Goal: Transaction & Acquisition: Obtain resource

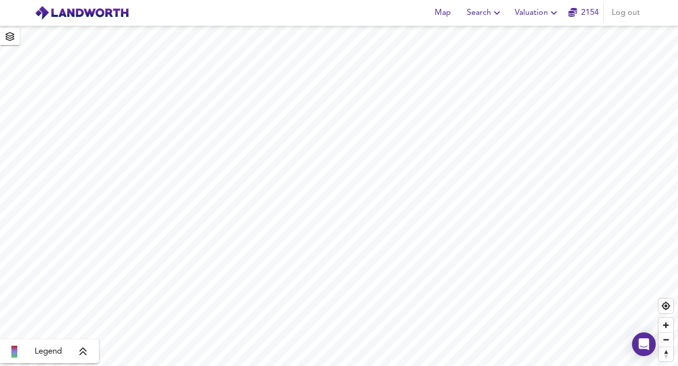
click at [550, 16] on icon "button" at bounding box center [554, 13] width 12 height 12
click at [544, 54] on li "Valuation Report History" at bounding box center [537, 53] width 118 height 18
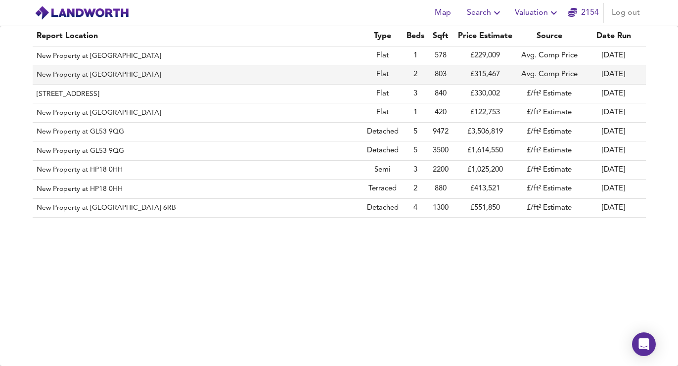
click at [460, 77] on td "£315,467" at bounding box center [485, 74] width 64 height 19
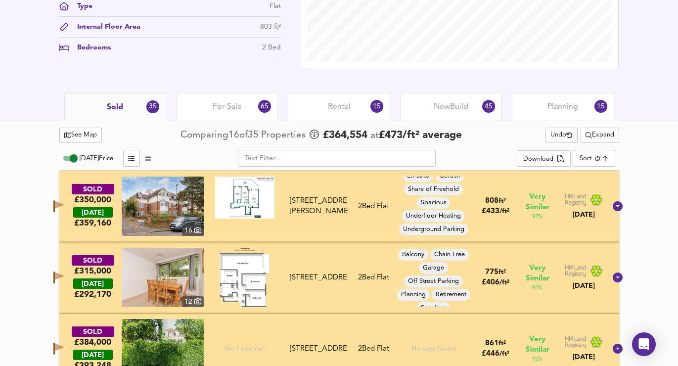
scroll to position [412, 0]
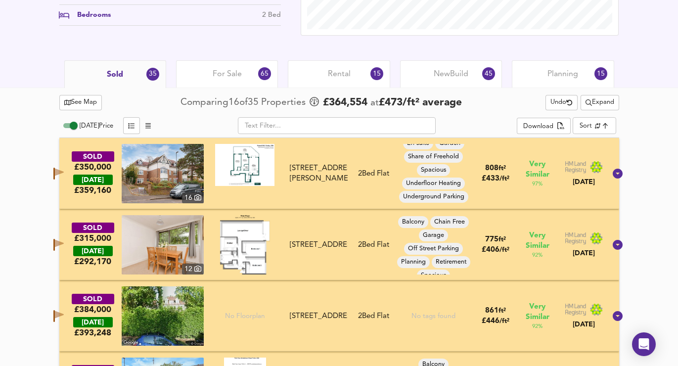
click at [250, 69] on div "For Sale 65" at bounding box center [227, 73] width 102 height 27
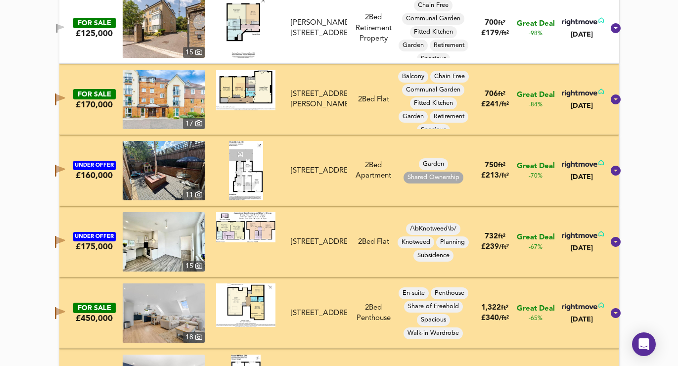
scroll to position [551, 0]
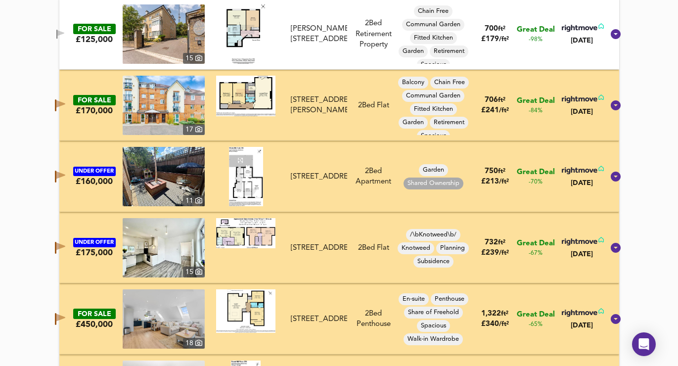
click at [65, 104] on icon "button" at bounding box center [60, 103] width 9 height 7
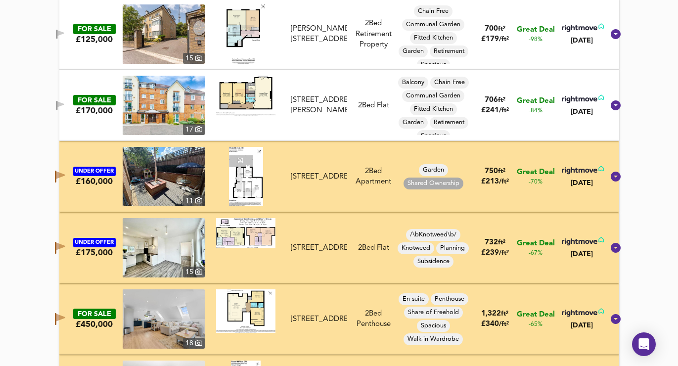
click at [65, 180] on icon "button" at bounding box center [60, 177] width 10 height 12
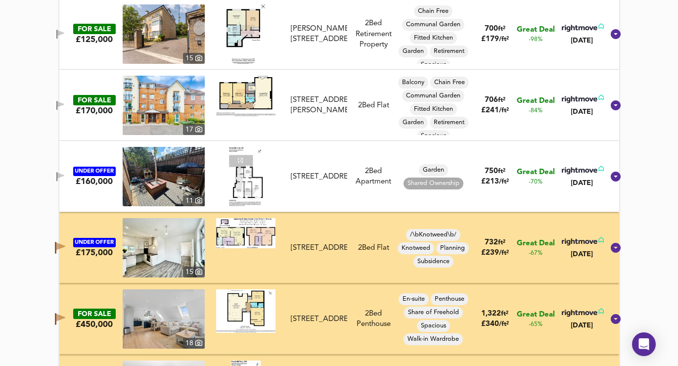
click at [65, 249] on icon "button" at bounding box center [60, 248] width 10 height 12
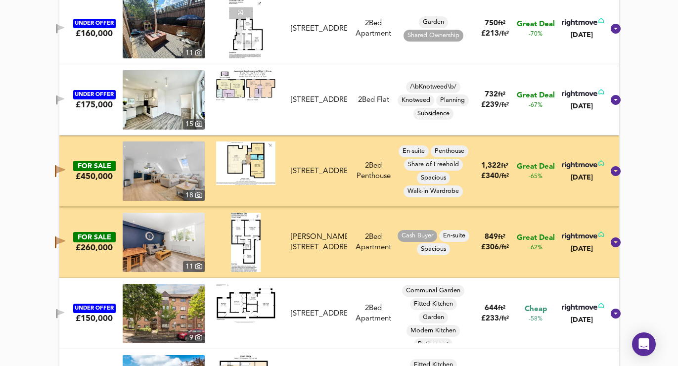
scroll to position [700, 0]
click at [65, 175] on icon "button" at bounding box center [60, 171] width 10 height 12
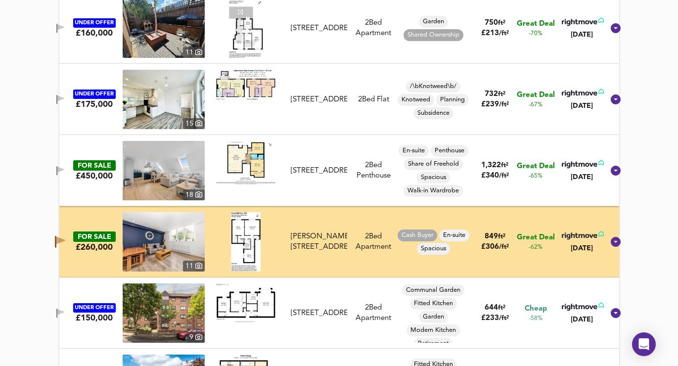
click at [63, 243] on span "button" at bounding box center [60, 242] width 15 height 12
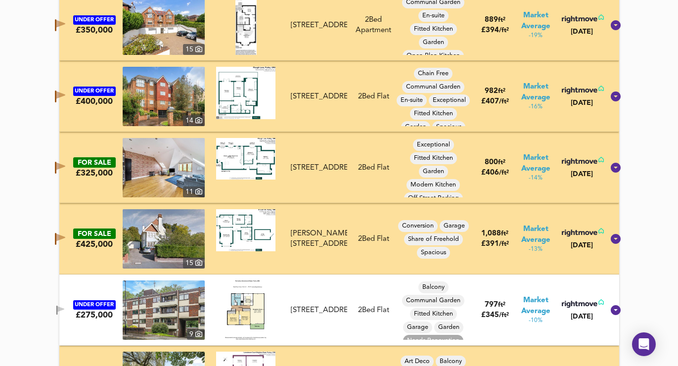
scroll to position [1417, 0]
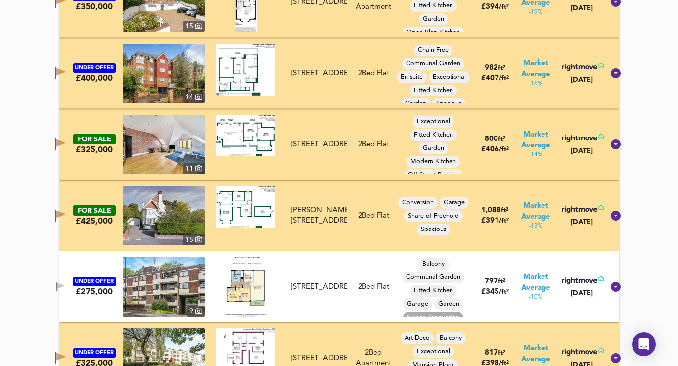
click at [65, 1] on icon "button" at bounding box center [60, 0] width 9 height 7
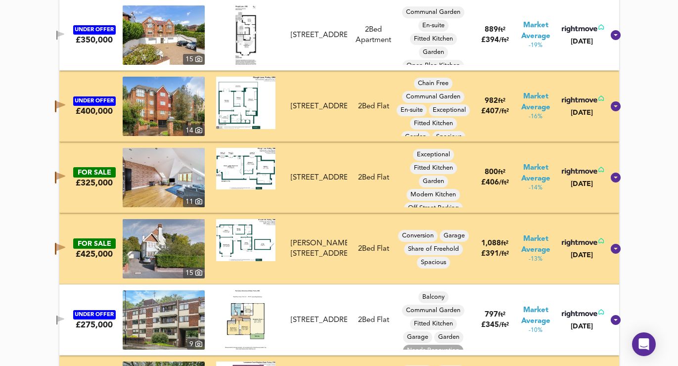
scroll to position [1392, 0]
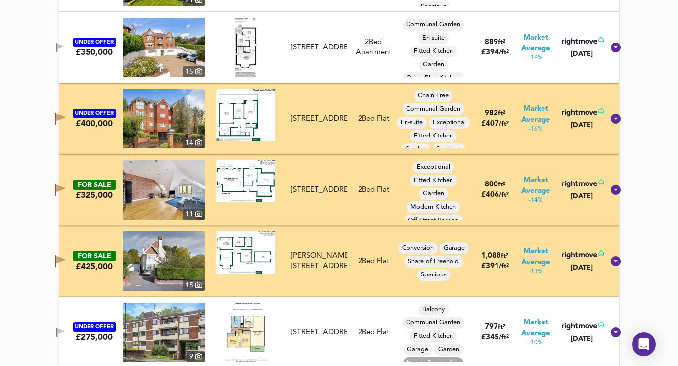
click at [64, 46] on icon "button" at bounding box center [60, 47] width 7 height 6
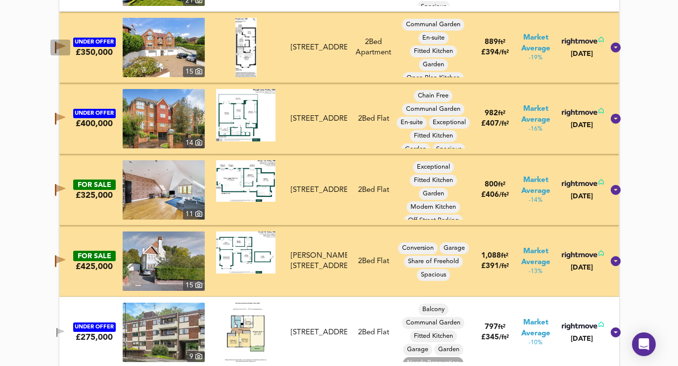
click at [65, 44] on icon "button" at bounding box center [60, 48] width 10 height 12
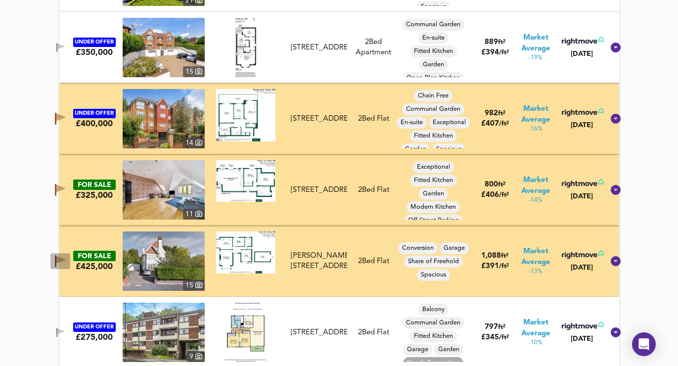
click at [56, 258] on icon "button" at bounding box center [55, 261] width 1 height 12
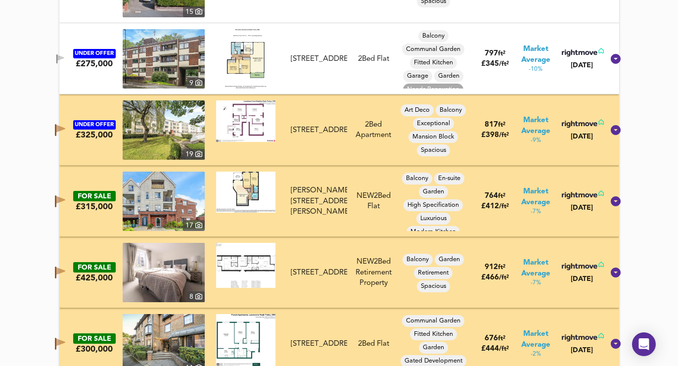
scroll to position [1705, 0]
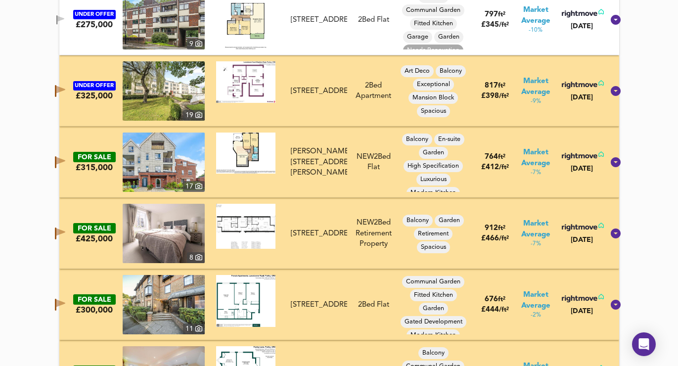
click at [65, 86] on icon "button" at bounding box center [60, 91] width 10 height 12
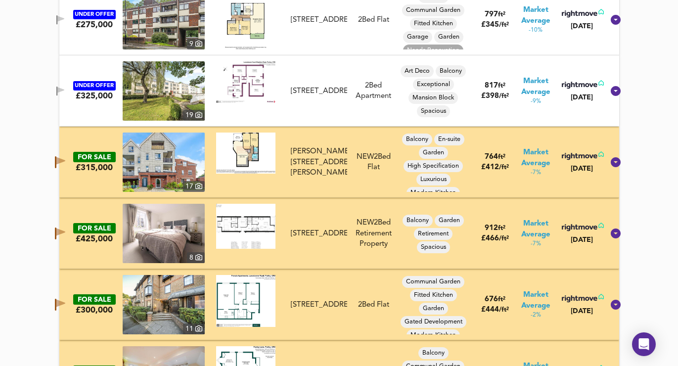
click at [65, 237] on icon "button" at bounding box center [60, 233] width 10 height 12
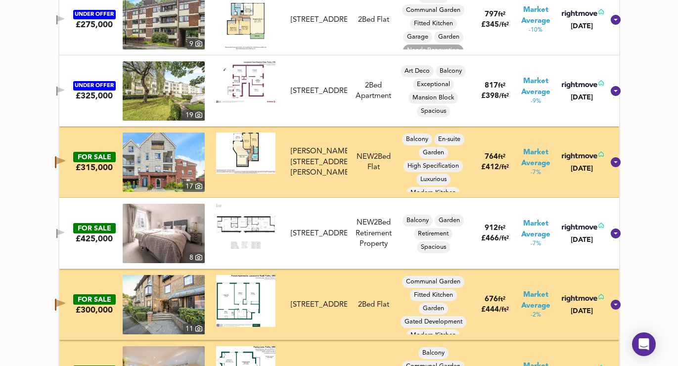
click at [65, 163] on icon "button" at bounding box center [60, 160] width 9 height 7
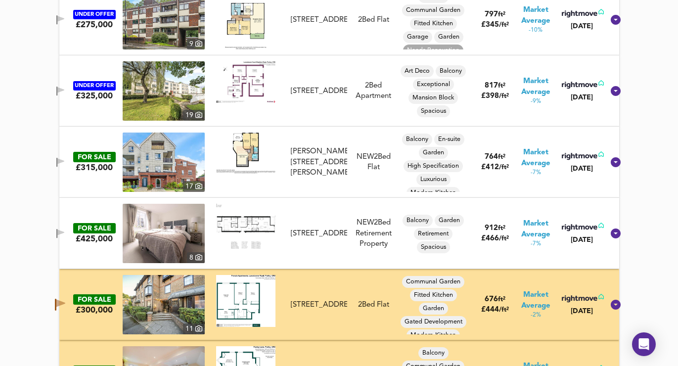
click at [65, 236] on icon "button" at bounding box center [60, 233] width 8 height 9
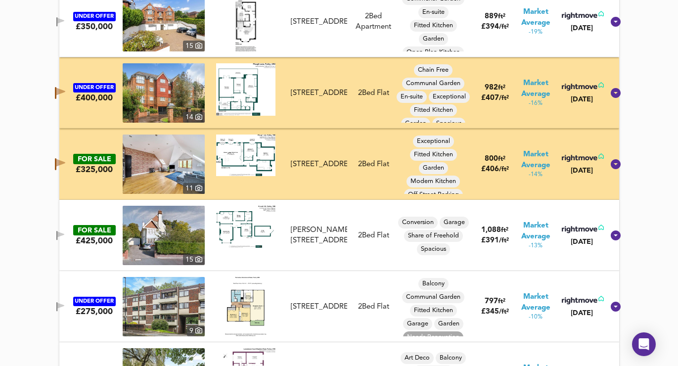
scroll to position [1282, 0]
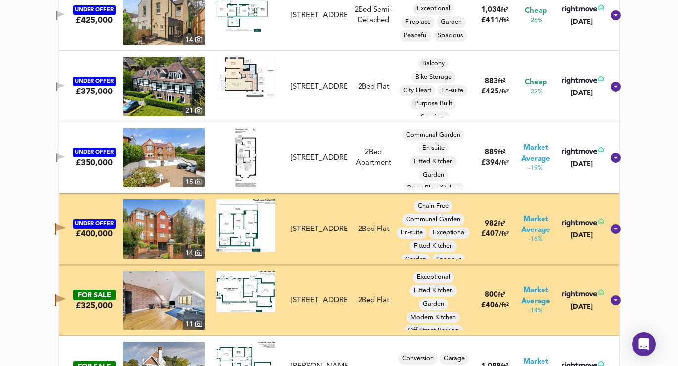
click at [65, 223] on icon "button" at bounding box center [60, 229] width 10 height 12
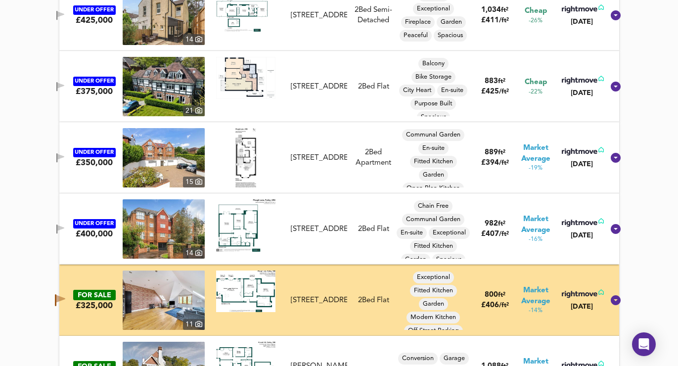
click at [65, 298] on icon "button" at bounding box center [60, 298] width 9 height 7
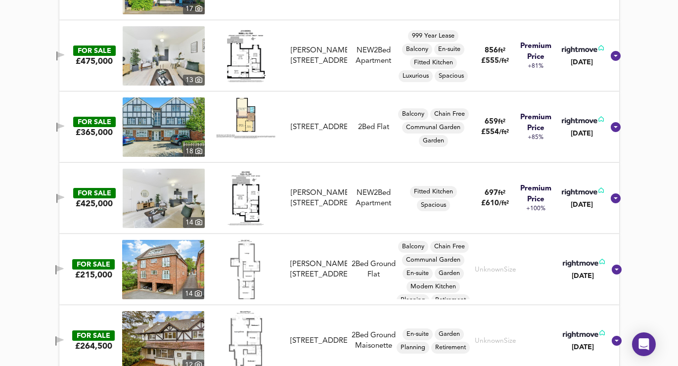
scroll to position [3803, 0]
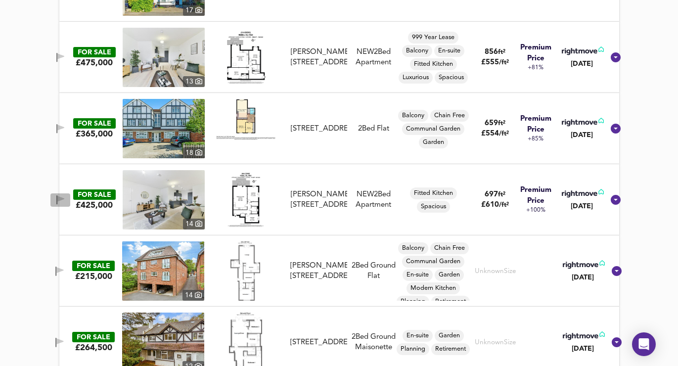
click at [65, 196] on icon "button" at bounding box center [60, 199] width 8 height 9
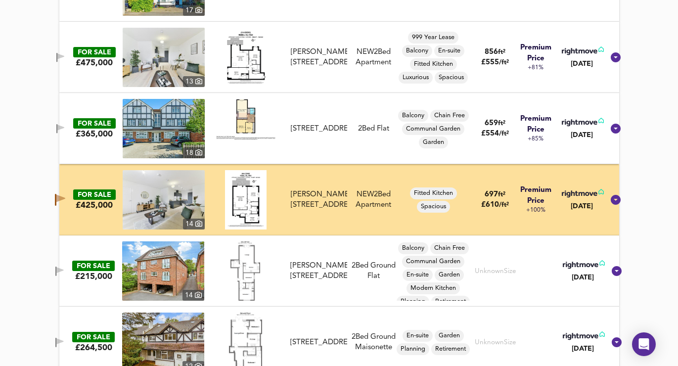
click at [69, 121] on div "FOR SALE £365,000 18 Grasmere Road, PURLEY, Surrey, CR8 1DU Grasmere Road, PURL…" at bounding box center [326, 128] width 553 height 59
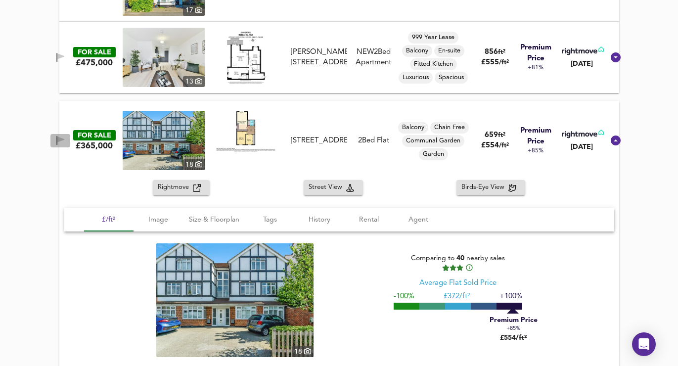
click at [65, 140] on g "button" at bounding box center [60, 140] width 8 height 9
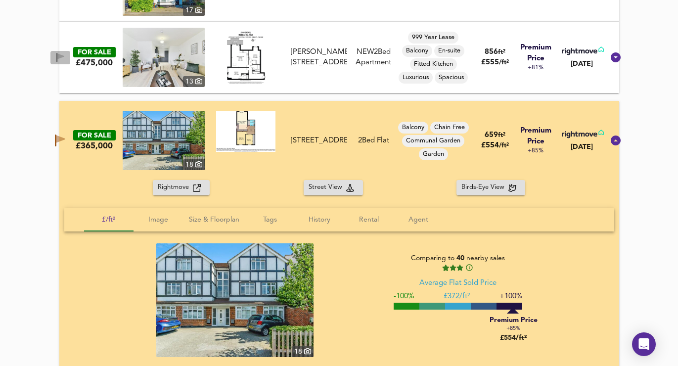
click at [64, 56] on icon "button" at bounding box center [60, 56] width 7 height 6
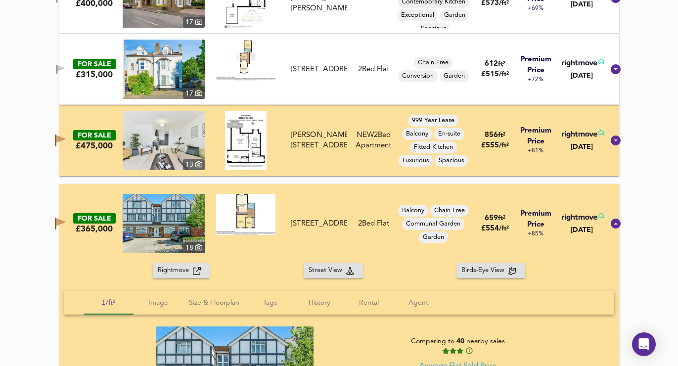
scroll to position [3710, 0]
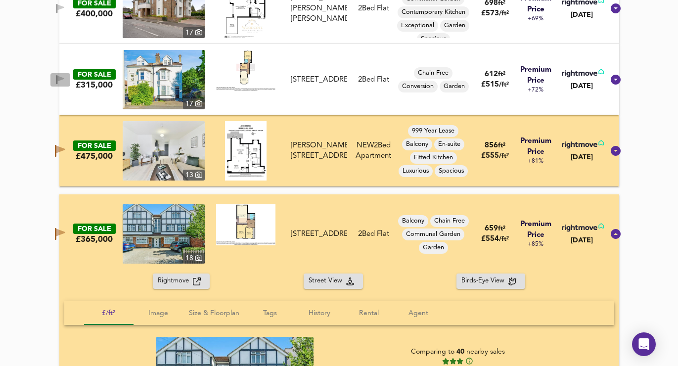
click at [64, 77] on icon "button" at bounding box center [60, 79] width 7 height 6
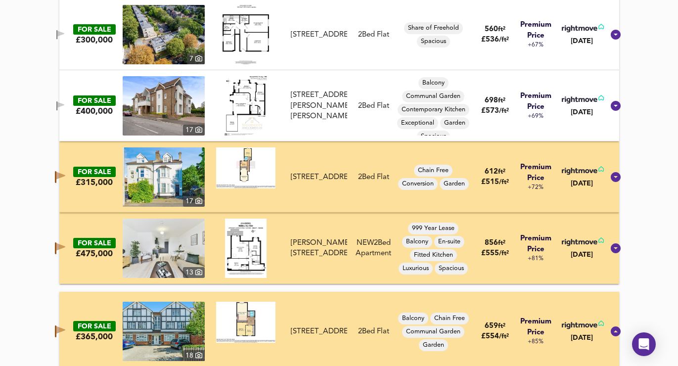
scroll to position [3610, 0]
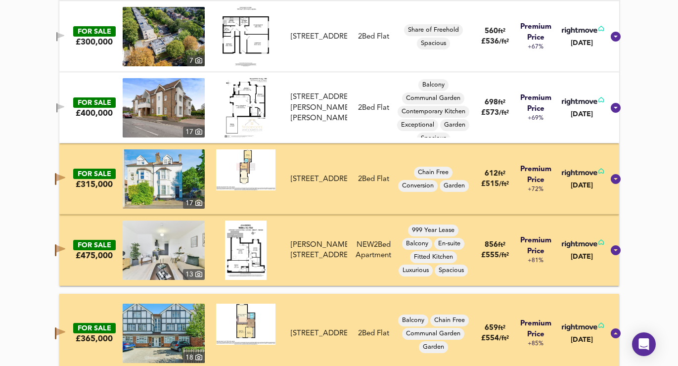
click at [65, 105] on span "button" at bounding box center [60, 107] width 15 height 9
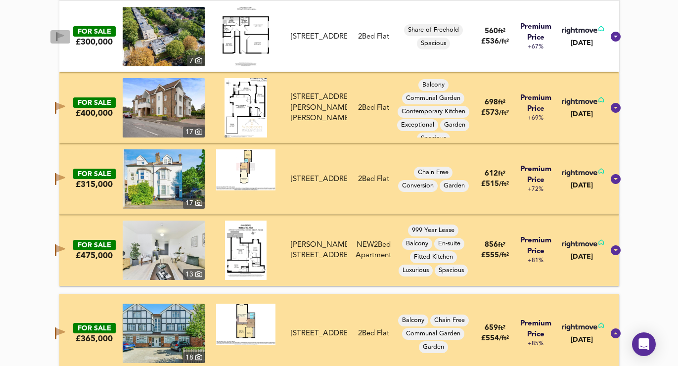
click at [65, 34] on icon "button" at bounding box center [60, 36] width 8 height 9
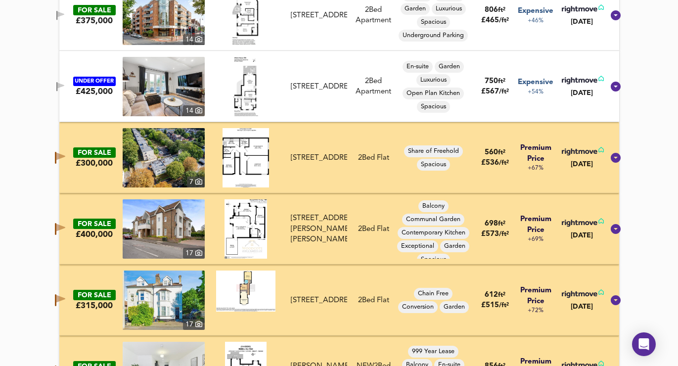
scroll to position [3483, 0]
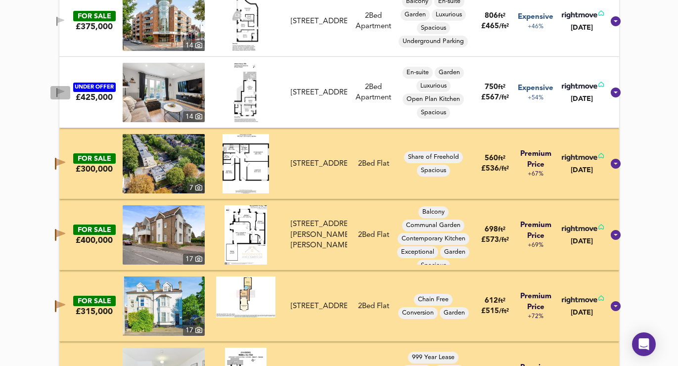
click at [64, 91] on icon "button" at bounding box center [60, 92] width 7 height 6
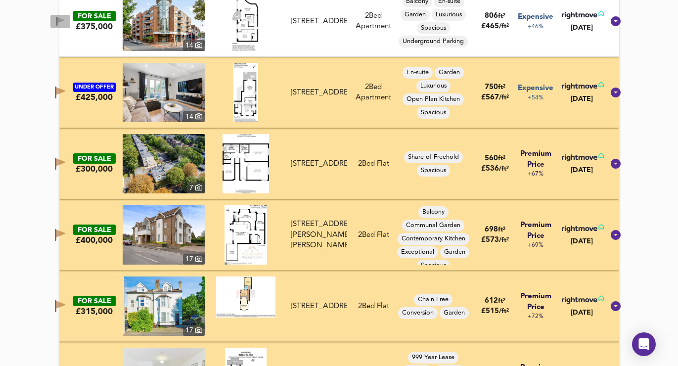
click at [64, 20] on icon "button" at bounding box center [60, 20] width 7 height 6
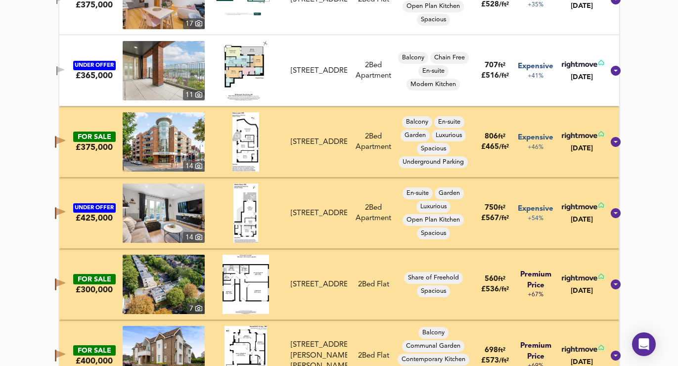
scroll to position [3362, 0]
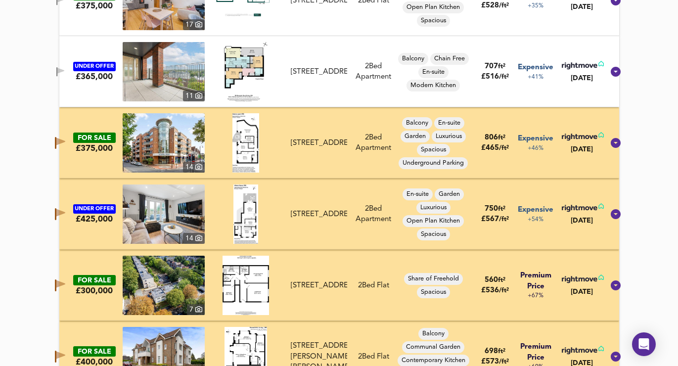
click at [65, 69] on icon "button" at bounding box center [60, 71] width 8 height 9
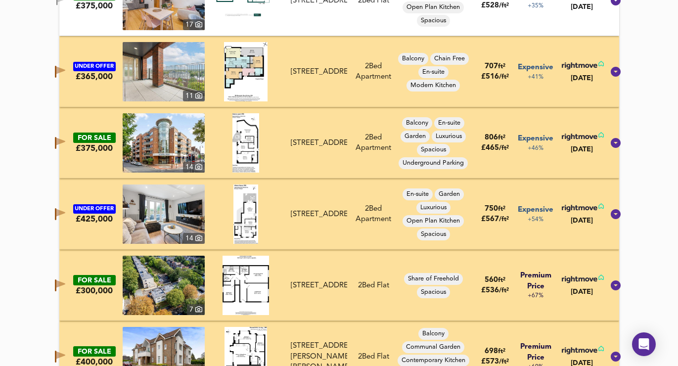
click at [65, 140] on icon "button" at bounding box center [60, 141] width 9 height 7
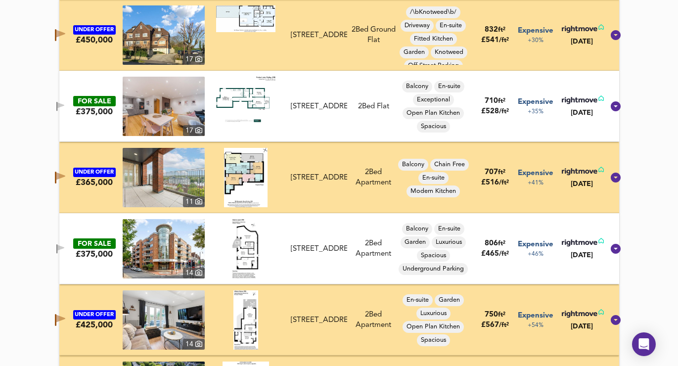
scroll to position [3255, 0]
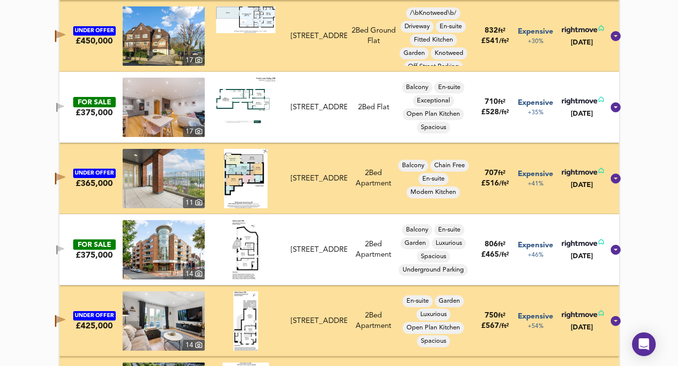
click at [64, 107] on icon "button" at bounding box center [60, 106] width 7 height 6
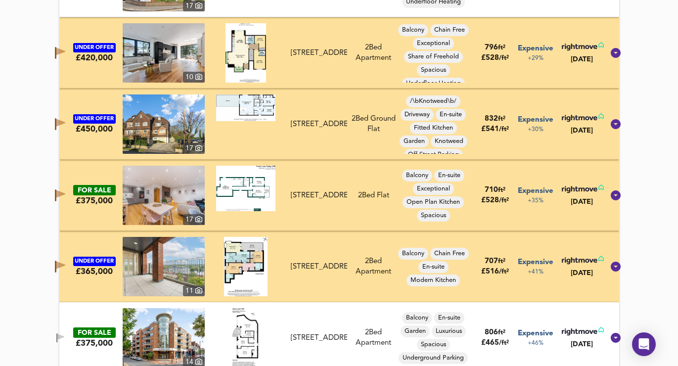
scroll to position [3153, 0]
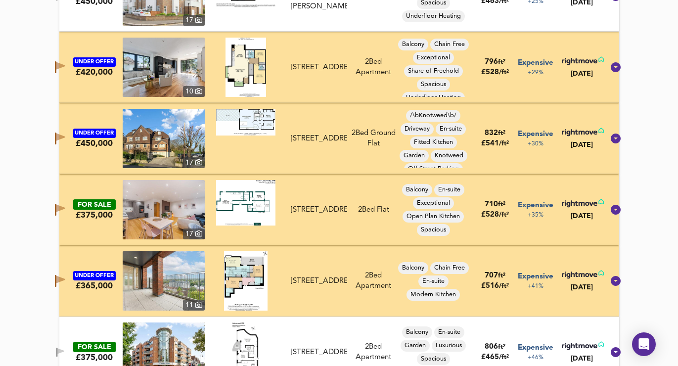
click at [65, 65] on icon "button" at bounding box center [60, 65] width 9 height 7
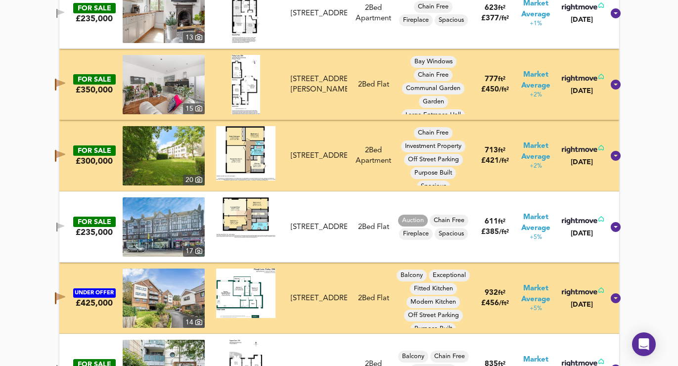
scroll to position [2395, 0]
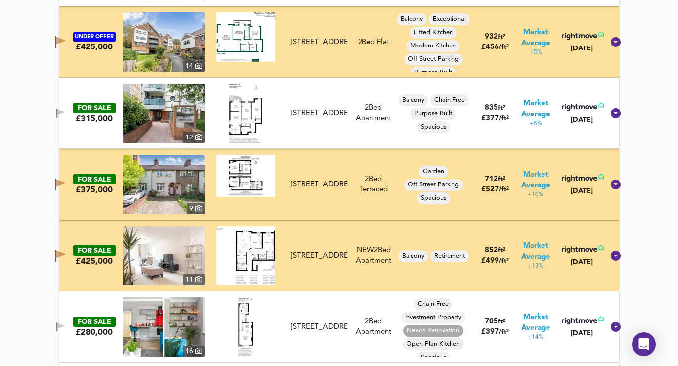
click at [65, 251] on icon "button" at bounding box center [60, 256] width 10 height 12
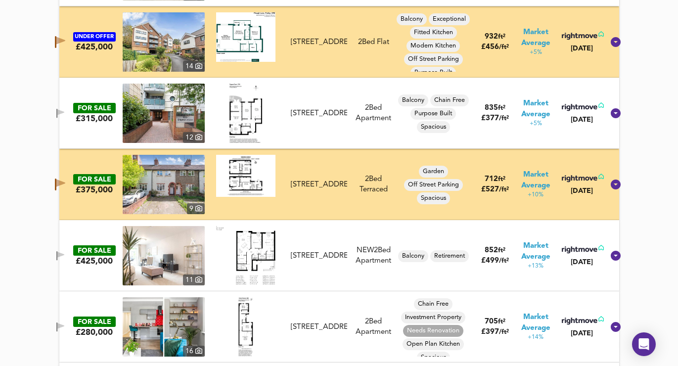
click at [65, 183] on icon "button" at bounding box center [60, 182] width 9 height 7
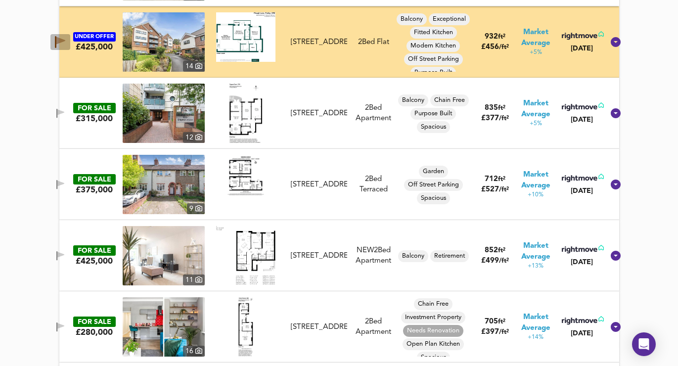
click at [65, 40] on icon "button" at bounding box center [60, 40] width 9 height 7
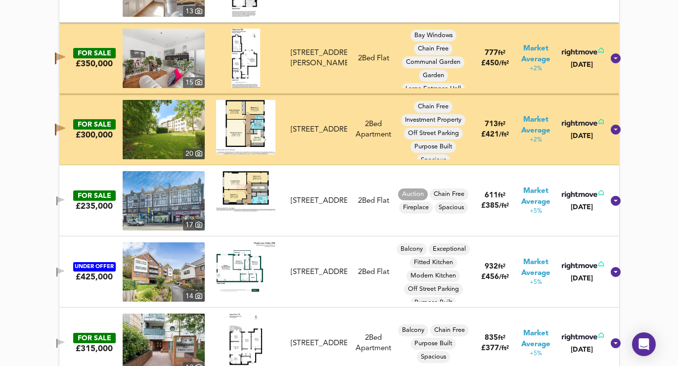
scroll to position [2157, 0]
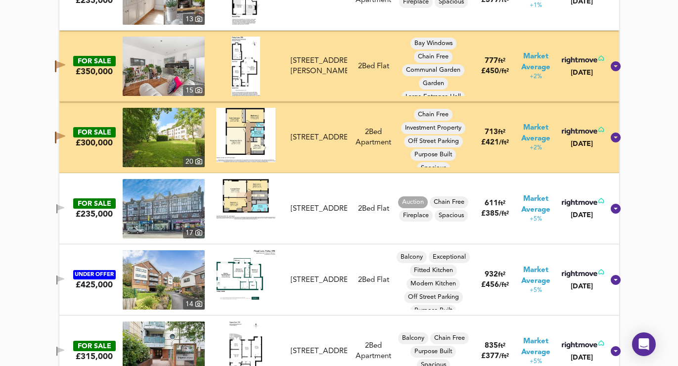
click at [65, 133] on icon "button" at bounding box center [60, 136] width 9 height 7
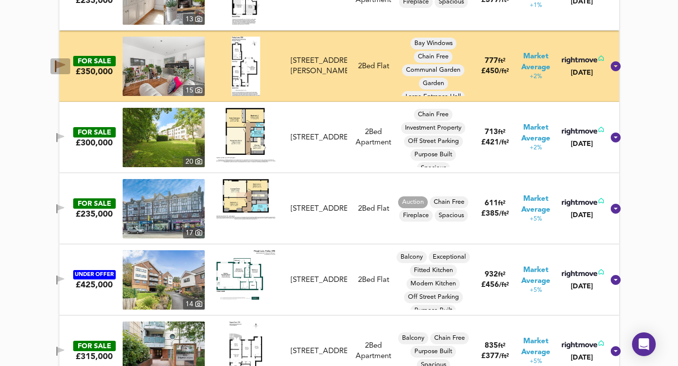
click at [65, 68] on icon "button" at bounding box center [60, 66] width 10 height 12
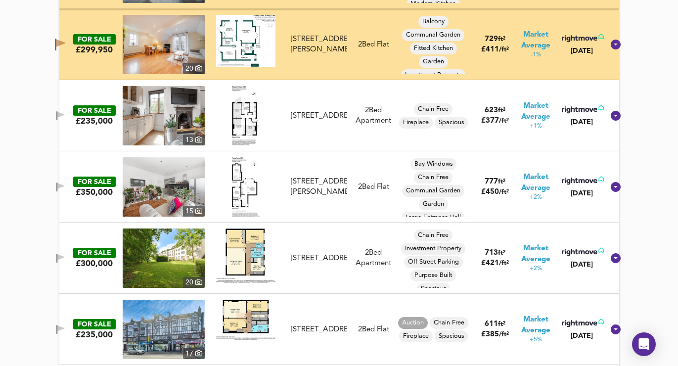
scroll to position [1836, 0]
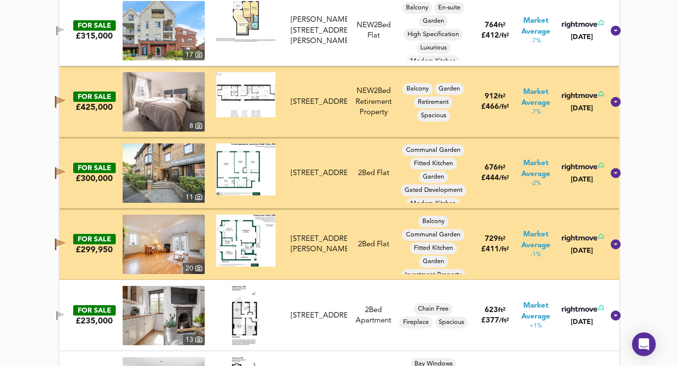
click at [56, 246] on icon "button" at bounding box center [55, 244] width 1 height 12
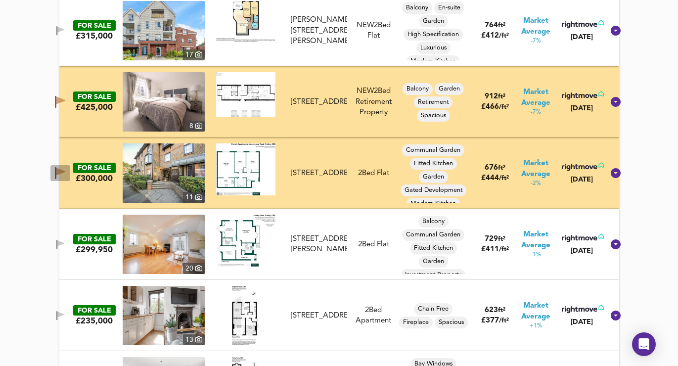
click at [56, 171] on icon "button" at bounding box center [55, 173] width 1 height 12
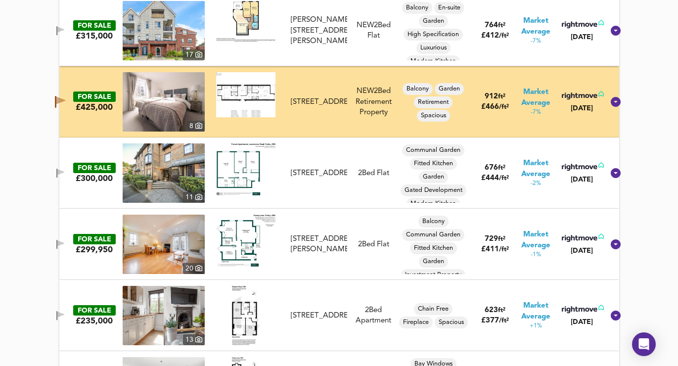
click at [65, 99] on icon "button" at bounding box center [60, 100] width 9 height 7
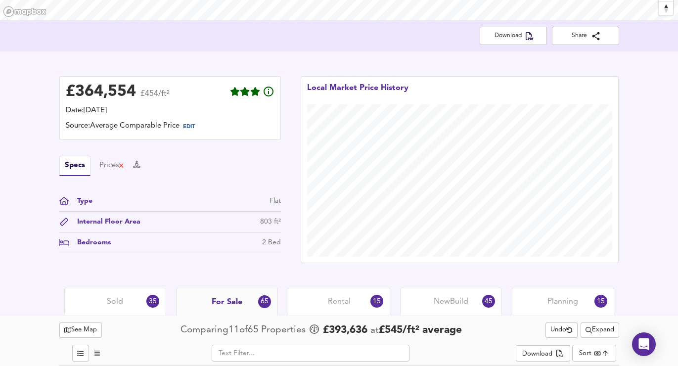
scroll to position [325, 0]
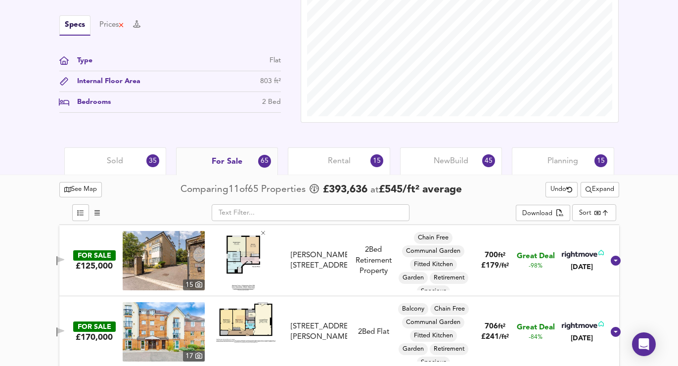
click at [349, 165] on span "Rental" at bounding box center [339, 161] width 23 height 11
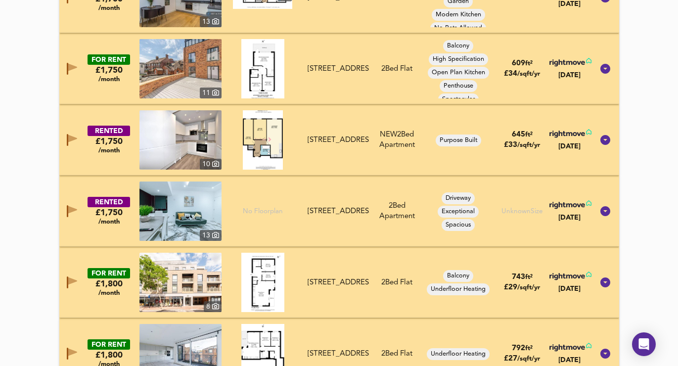
scroll to position [405, 0]
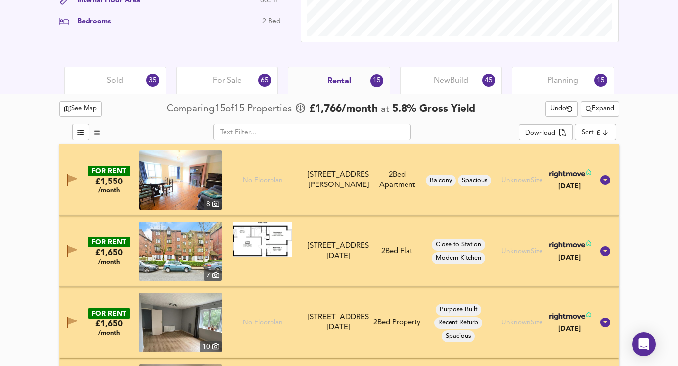
click at [447, 88] on div "New Build 45" at bounding box center [451, 80] width 102 height 27
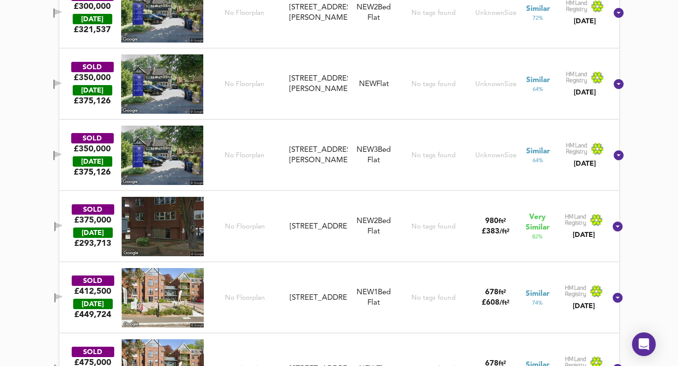
scroll to position [3393, 0]
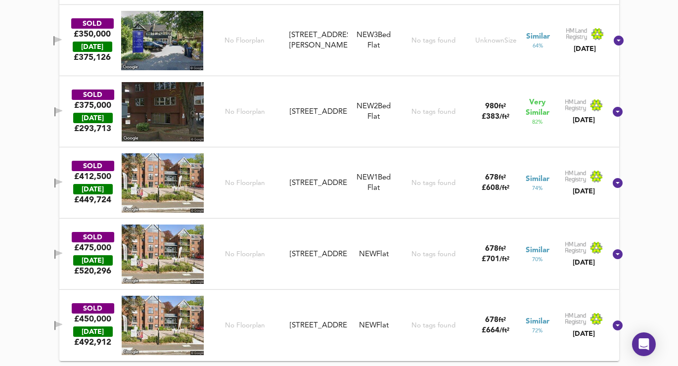
click at [62, 180] on icon "button" at bounding box center [58, 182] width 7 height 6
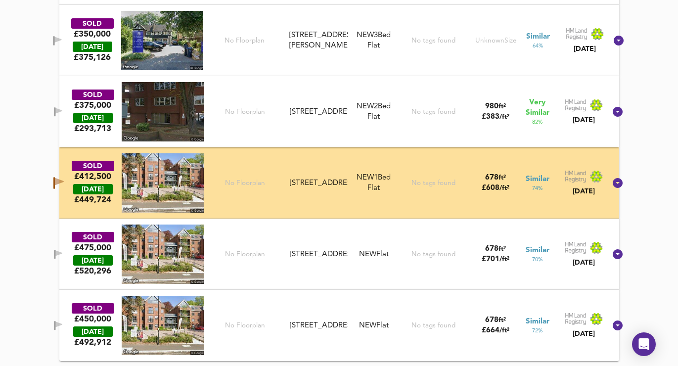
click at [63, 250] on icon "button" at bounding box center [58, 254] width 8 height 9
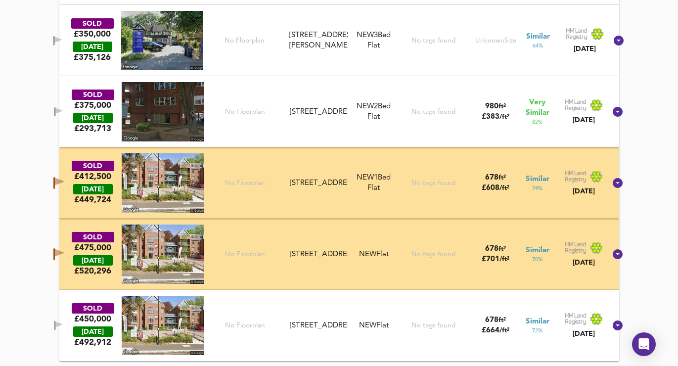
click at [63, 329] on icon "button" at bounding box center [58, 325] width 8 height 9
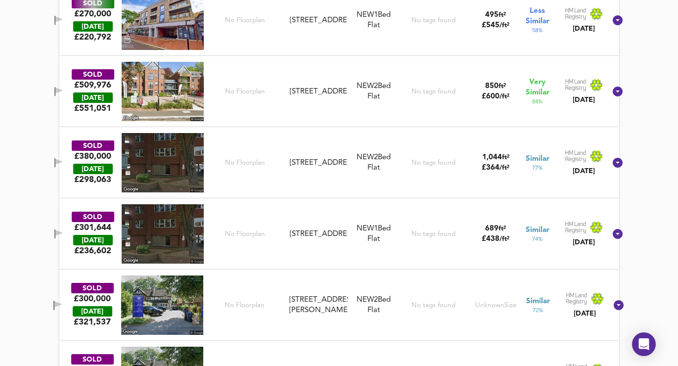
scroll to position [2914, 0]
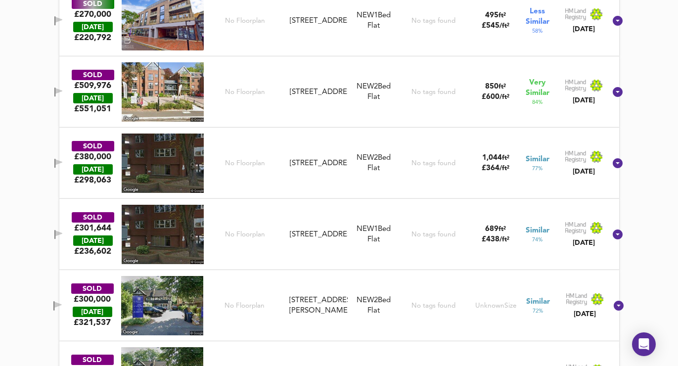
click at [62, 90] on icon "button" at bounding box center [58, 91] width 7 height 6
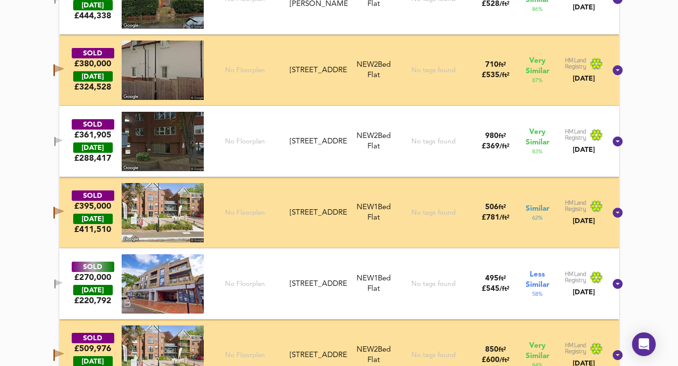
scroll to position [2610, 0]
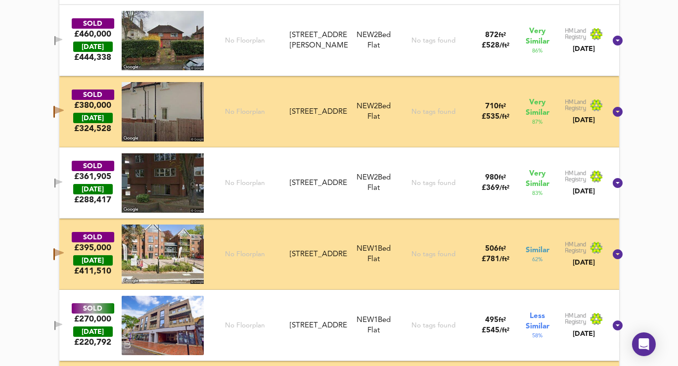
click at [64, 106] on icon "button" at bounding box center [58, 112] width 10 height 12
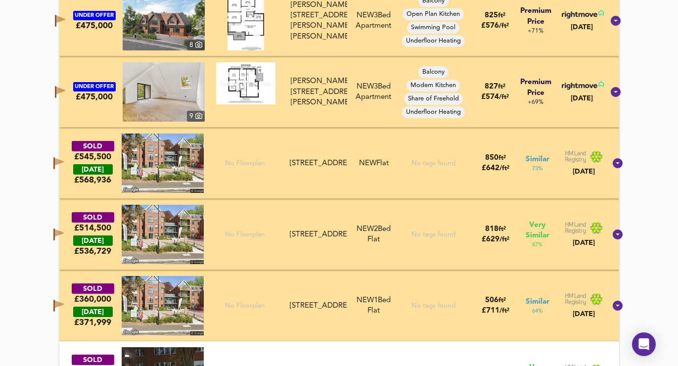
scroll to position [2195, 0]
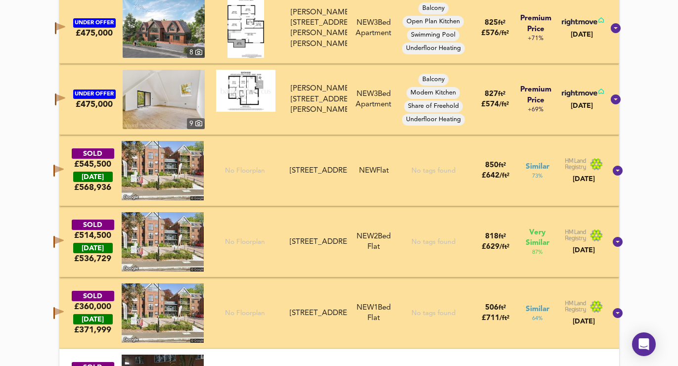
click at [65, 99] on icon "button" at bounding box center [60, 97] width 9 height 7
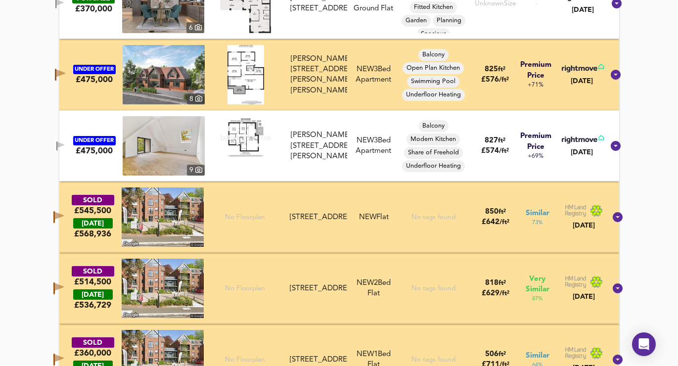
scroll to position [2133, 0]
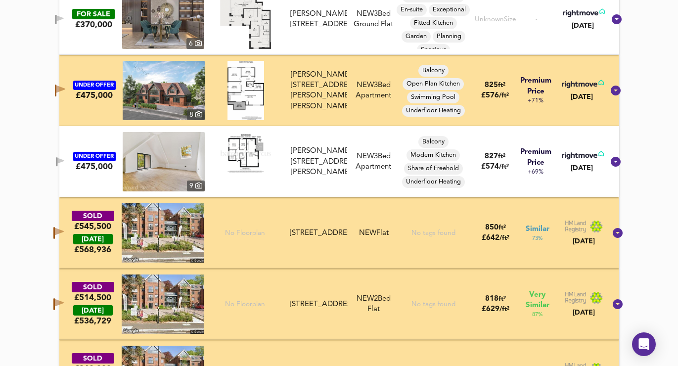
click at [64, 82] on div "UNDER OFFER £475,000 8 Seaton Court, Russell Hill, Purley, CR8 2JB Seaton Court…" at bounding box center [326, 90] width 553 height 59
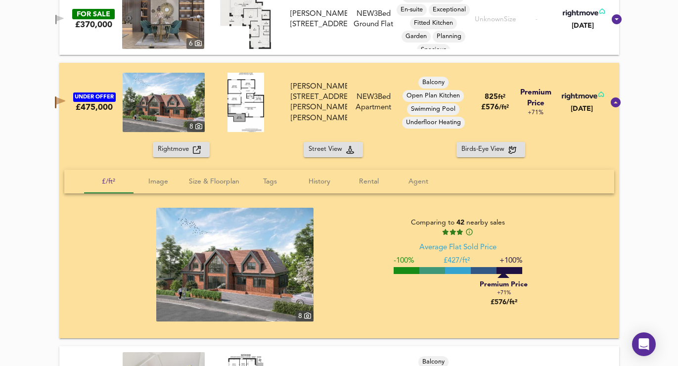
click at [65, 100] on icon "button" at bounding box center [60, 100] width 9 height 7
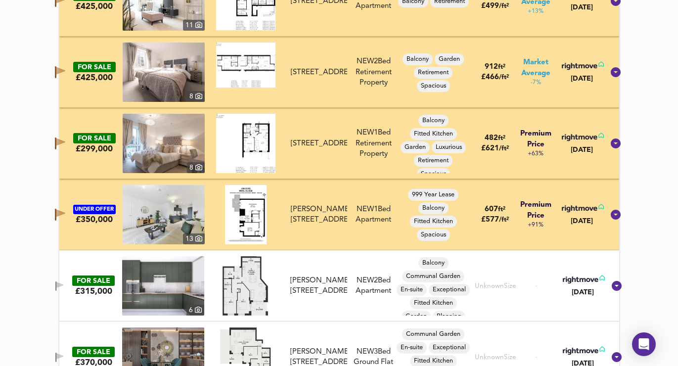
scroll to position [1791, 0]
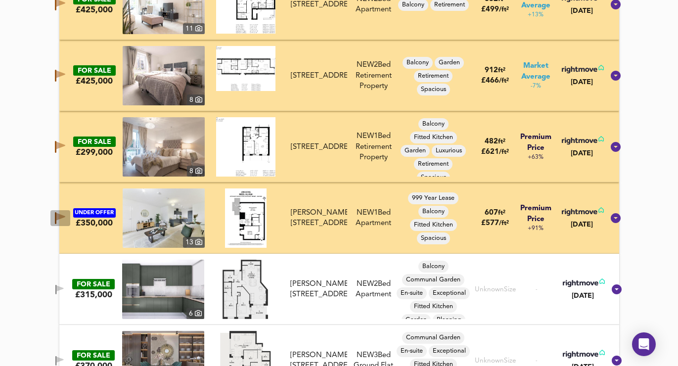
click at [65, 215] on icon "button" at bounding box center [60, 218] width 10 height 12
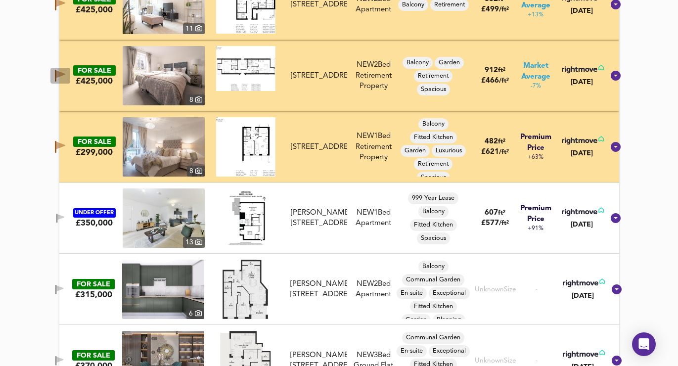
click at [65, 73] on icon "button" at bounding box center [60, 74] width 9 height 7
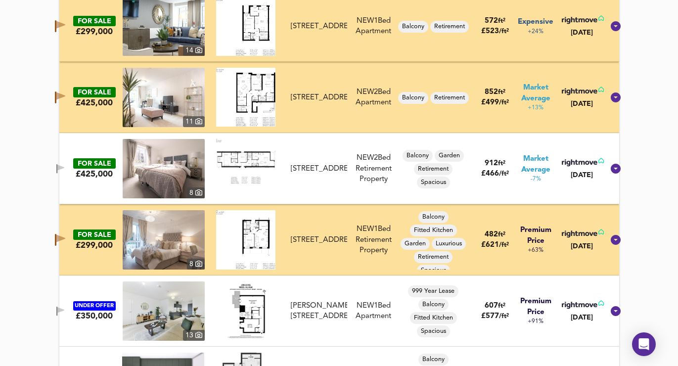
scroll to position [1693, 0]
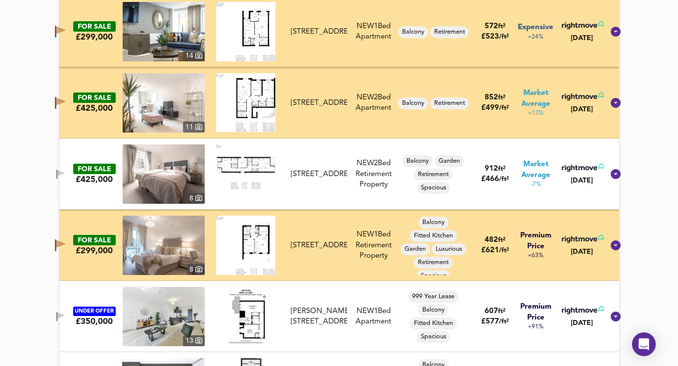
click at [64, 110] on button "button" at bounding box center [60, 103] width 20 height 16
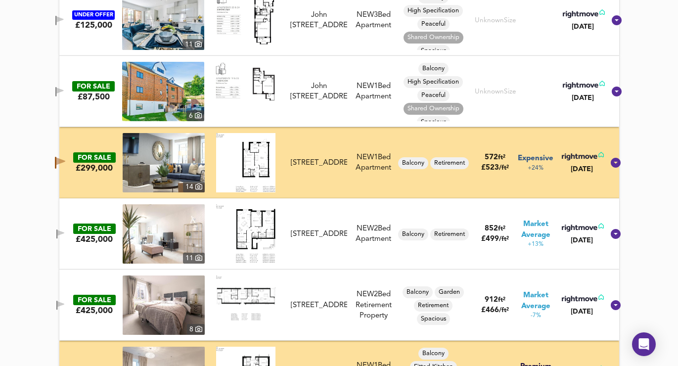
click at [56, 164] on icon "button" at bounding box center [55, 163] width 1 height 12
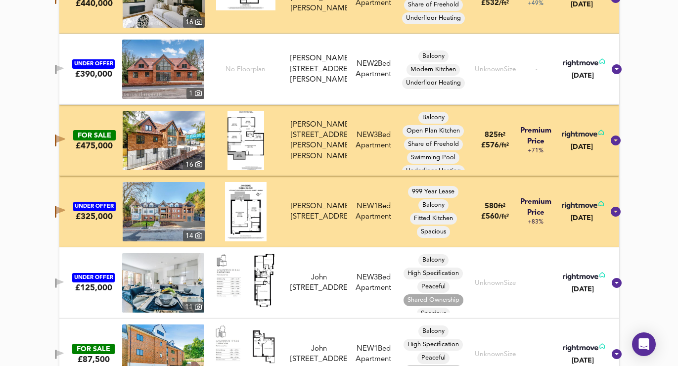
scroll to position [1292, 0]
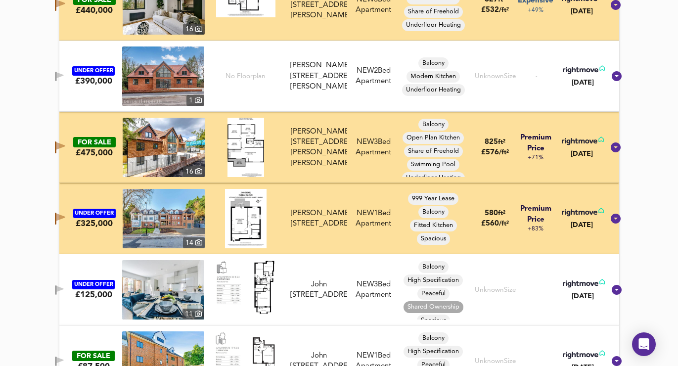
click at [64, 149] on span "button" at bounding box center [60, 147] width 15 height 12
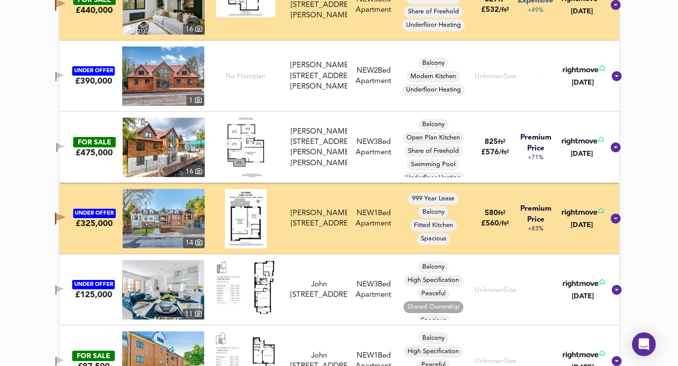
click at [76, 199] on div "UNDER OFFER £325,000 14 Russell Hill Road, Purley, CR8 2LD Russell Hill Road, P…" at bounding box center [326, 218] width 553 height 59
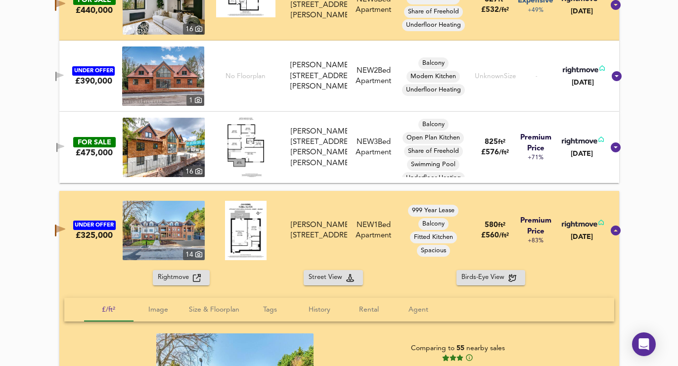
click at [65, 236] on button "button" at bounding box center [60, 230] width 20 height 16
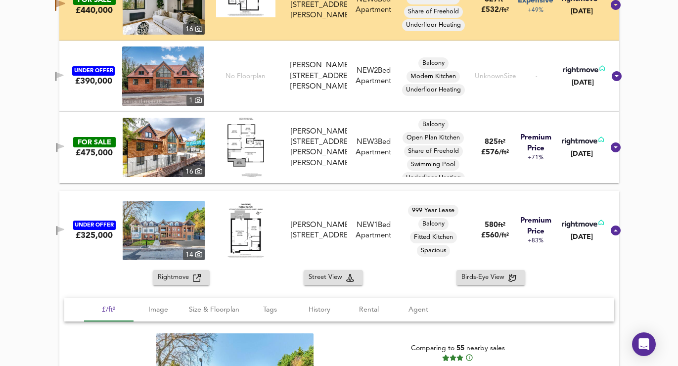
click at [65, 9] on icon "button" at bounding box center [60, 5] width 10 height 12
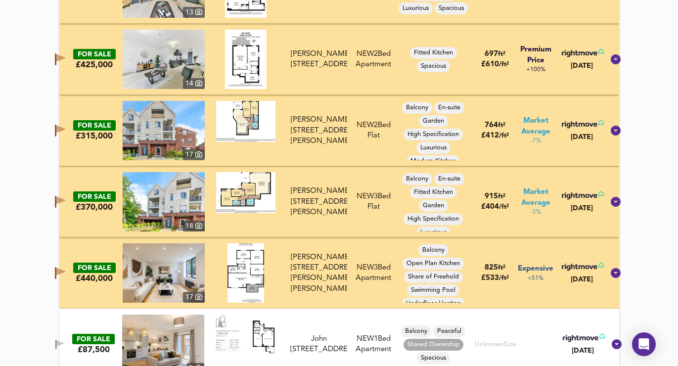
scroll to position [810, 0]
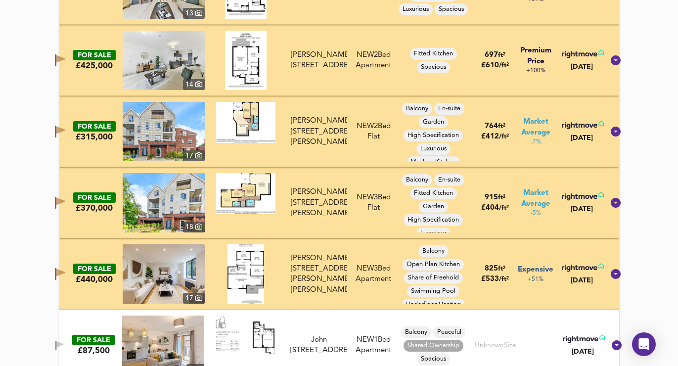
click at [65, 135] on icon "button" at bounding box center [60, 132] width 10 height 12
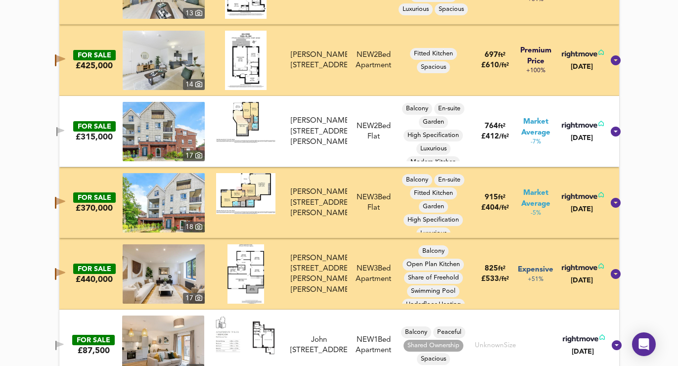
click at [65, 202] on icon "button" at bounding box center [60, 201] width 9 height 7
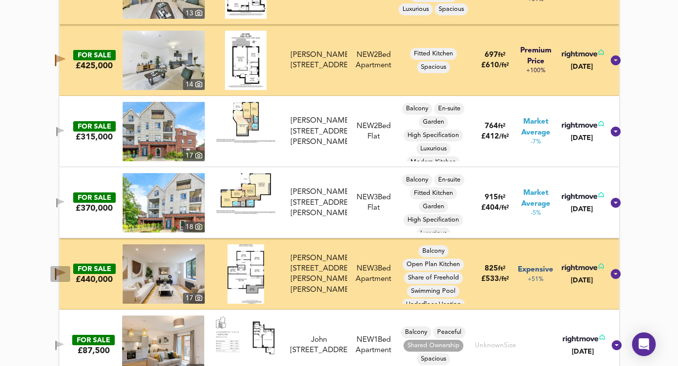
click at [56, 271] on icon "button" at bounding box center [55, 274] width 1 height 12
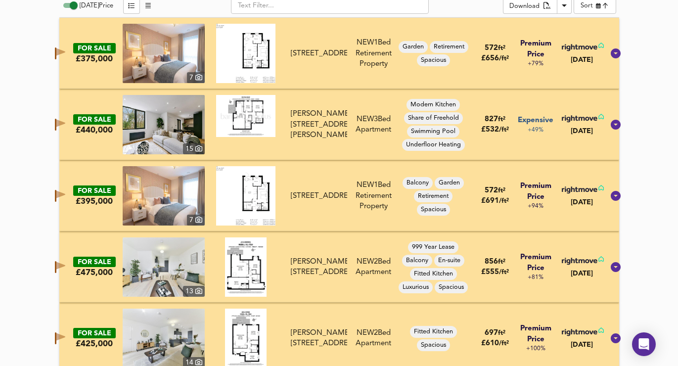
scroll to position [530, 0]
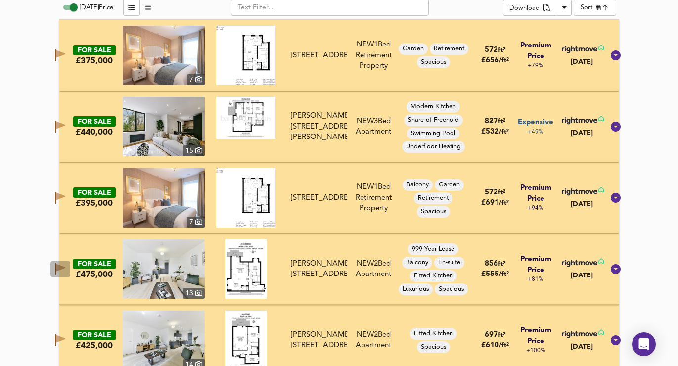
click at [65, 268] on icon "button" at bounding box center [60, 267] width 9 height 7
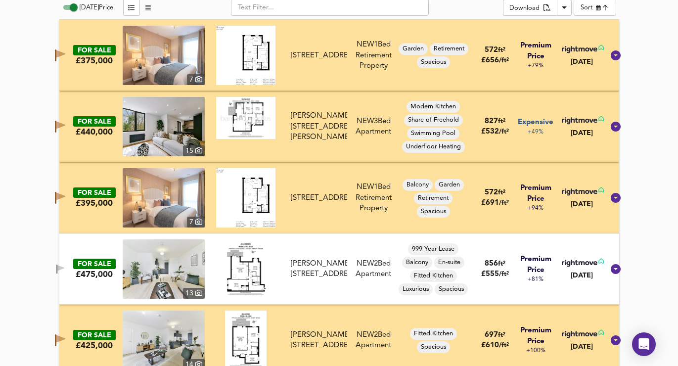
click at [65, 124] on icon "button" at bounding box center [60, 125] width 9 height 7
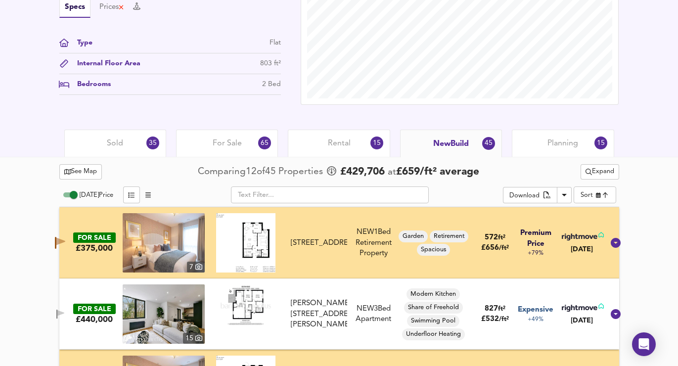
scroll to position [351, 0]
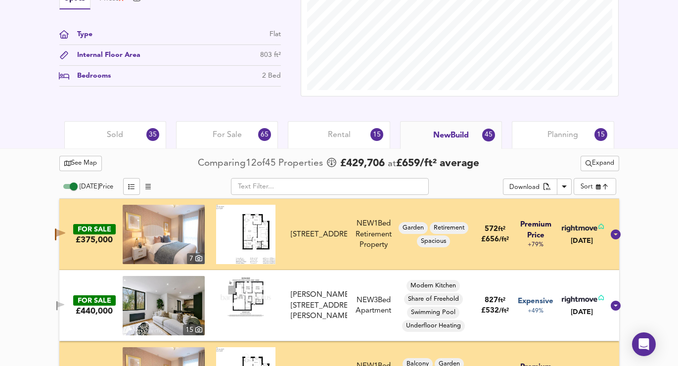
click at [335, 133] on span "Rental" at bounding box center [339, 135] width 23 height 11
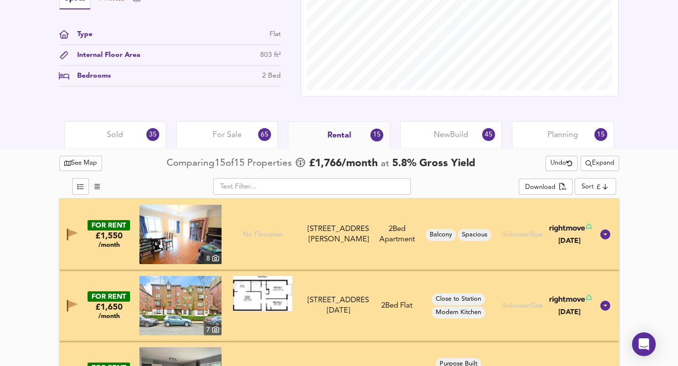
click at [239, 134] on span "For Sale" at bounding box center [227, 135] width 29 height 11
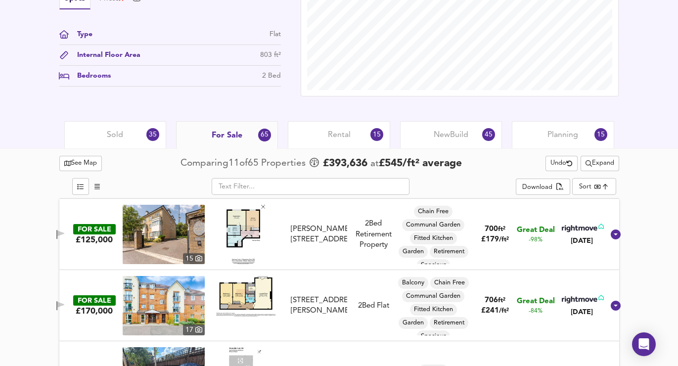
click at [122, 132] on span "Sold" at bounding box center [115, 135] width 16 height 11
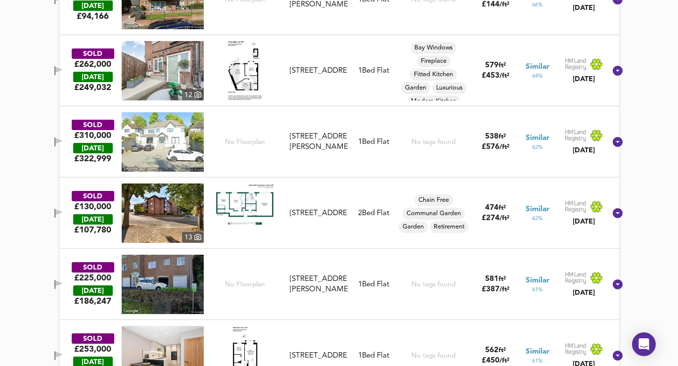
scroll to position [2223, 0]
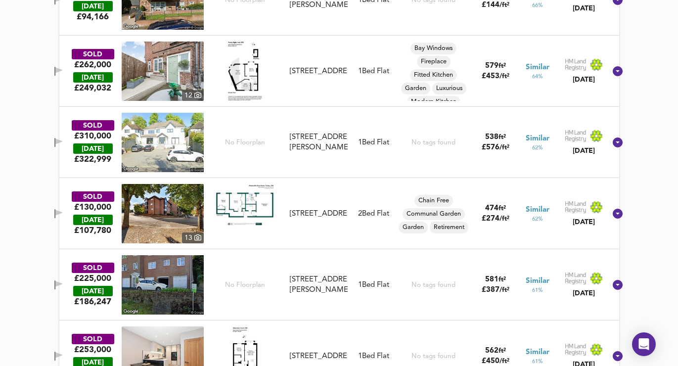
click at [63, 139] on icon "button" at bounding box center [58, 142] width 8 height 9
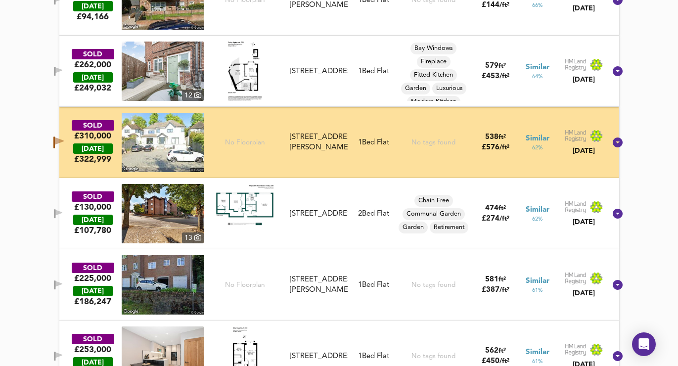
click at [55, 139] on icon "button" at bounding box center [53, 142] width 1 height 12
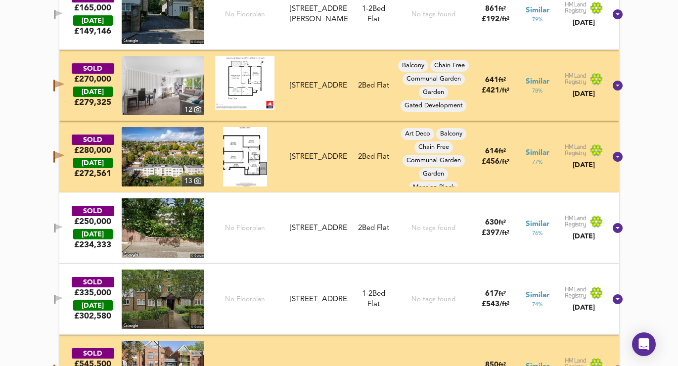
scroll to position [1699, 0]
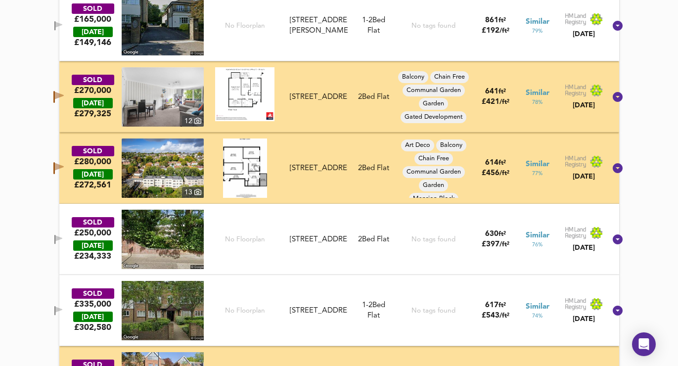
click at [64, 96] on icon "button" at bounding box center [59, 95] width 9 height 7
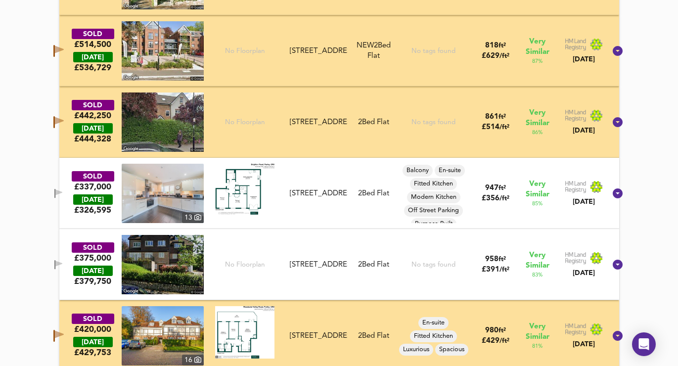
scroll to position [1337, 0]
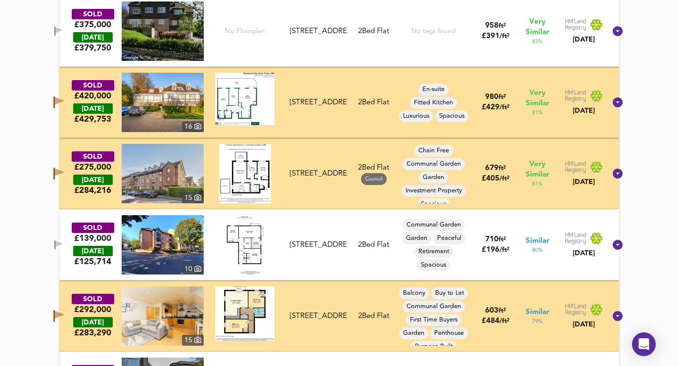
click at [64, 99] on icon "button" at bounding box center [59, 100] width 9 height 7
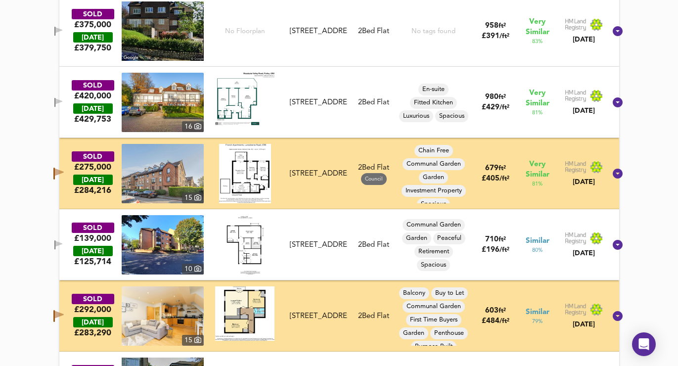
click at [64, 172] on icon "button" at bounding box center [59, 172] width 9 height 7
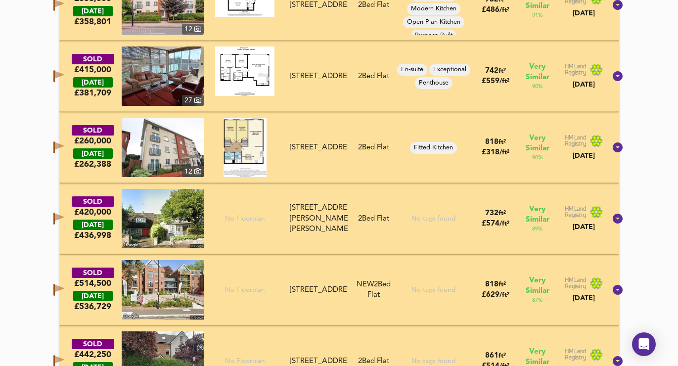
scroll to position [841, 0]
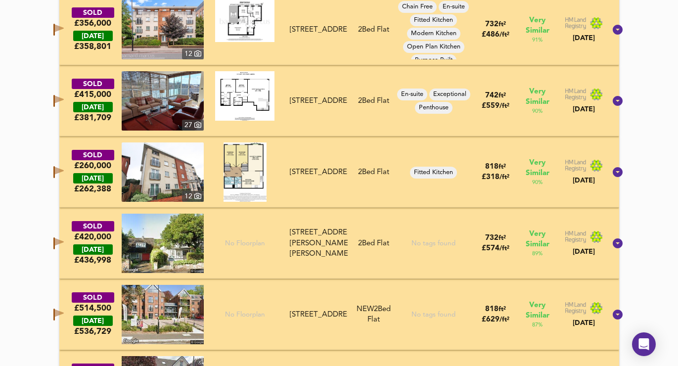
click at [64, 168] on icon "button" at bounding box center [59, 170] width 9 height 7
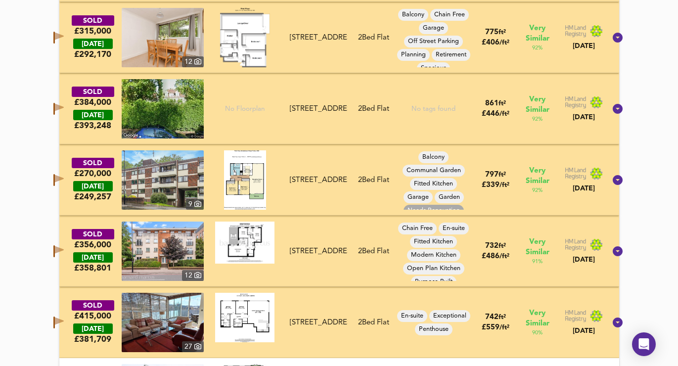
scroll to position [618, 0]
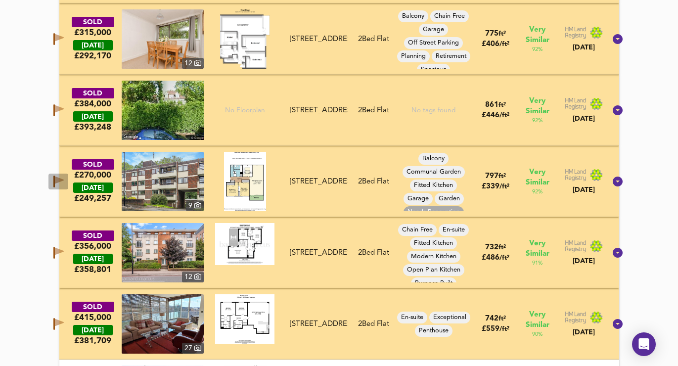
click at [55, 182] on icon "button" at bounding box center [53, 182] width 1 height 12
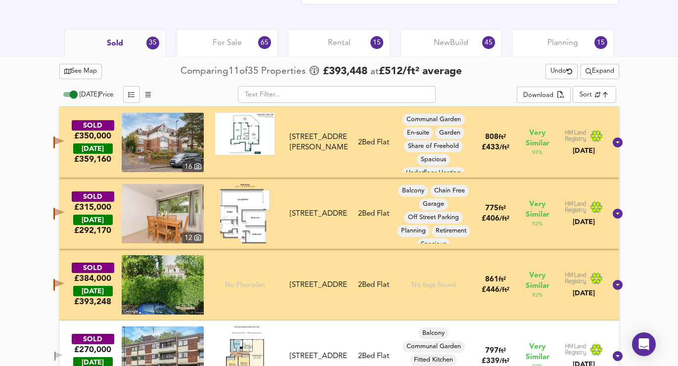
scroll to position [441, 0]
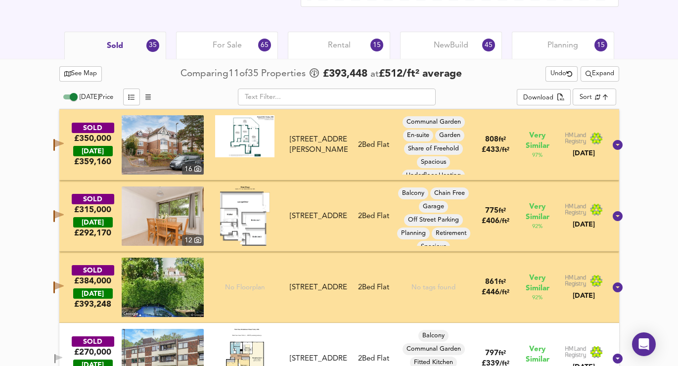
click at [594, 74] on span "Expand" at bounding box center [599, 73] width 29 height 11
click at [590, 91] on li "½ mile 1 mile" at bounding box center [598, 94] width 84 height 16
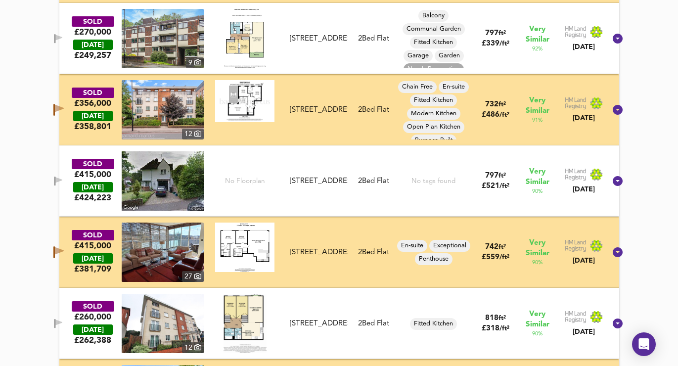
scroll to position [787, 0]
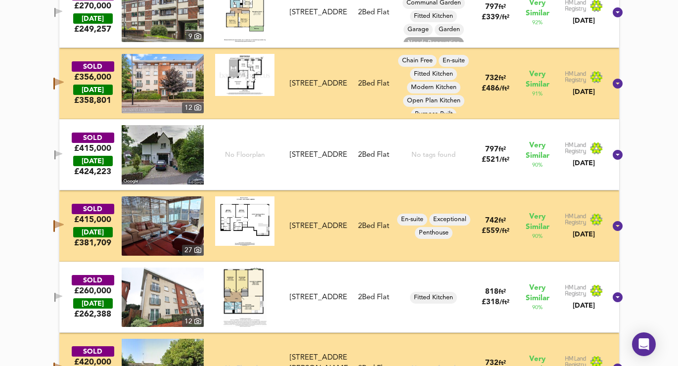
click at [65, 153] on span "button" at bounding box center [58, 154] width 15 height 9
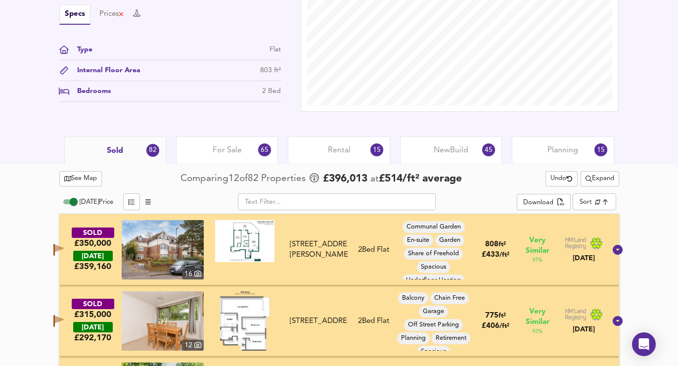
scroll to position [337, 0]
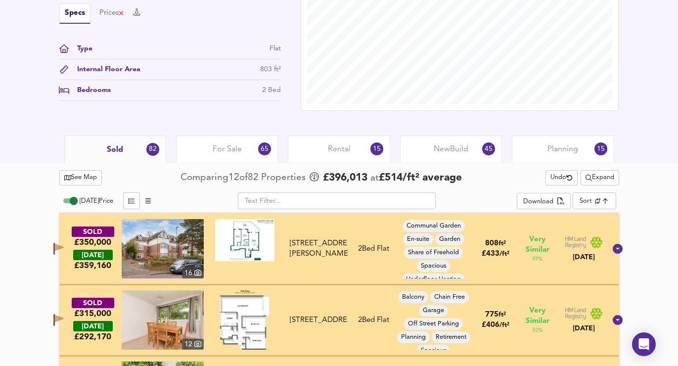
click at [594, 179] on span "Expand" at bounding box center [599, 177] width 29 height 11
click at [594, 210] on li "1 year 2 years" at bounding box center [598, 213] width 84 height 16
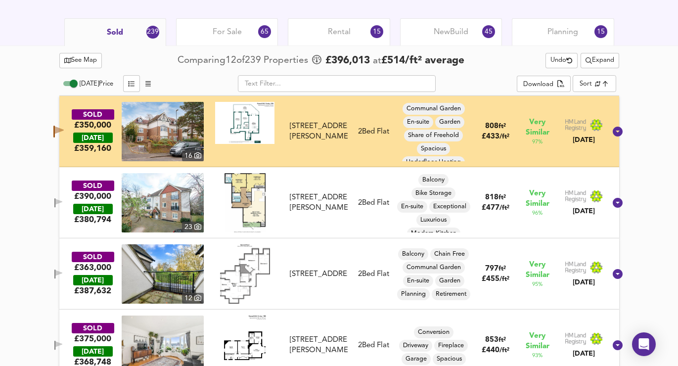
scroll to position [472, 0]
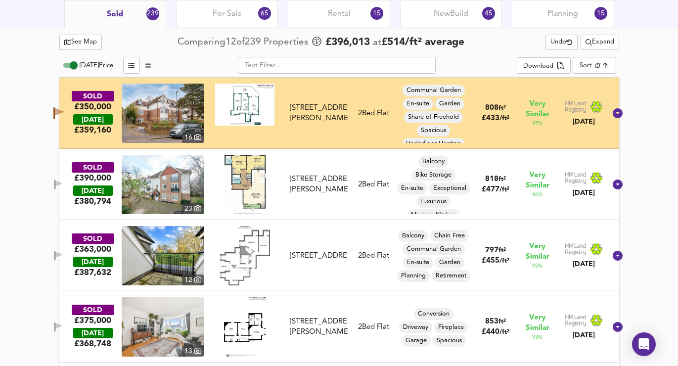
click at [55, 186] on icon "button" at bounding box center [54, 184] width 1 height 9
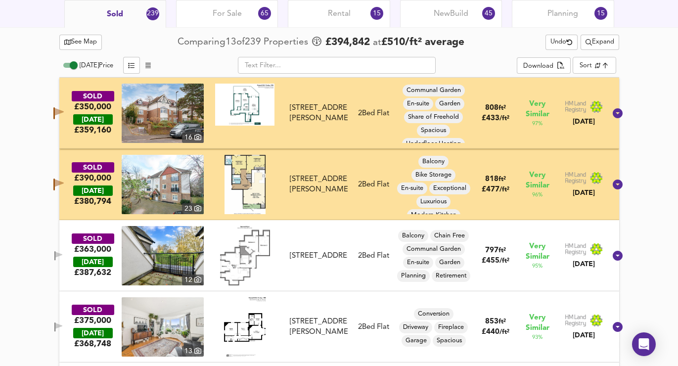
click at [62, 252] on icon "button" at bounding box center [58, 255] width 7 height 6
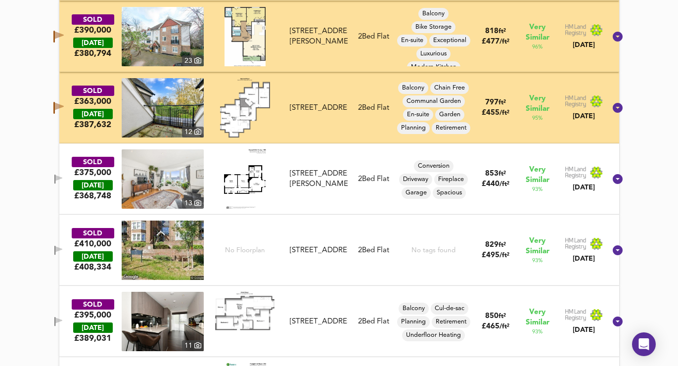
scroll to position [662, 0]
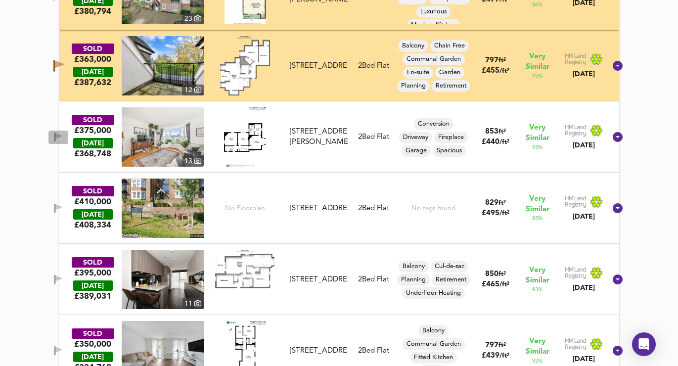
click at [62, 135] on icon "button" at bounding box center [58, 136] width 7 height 6
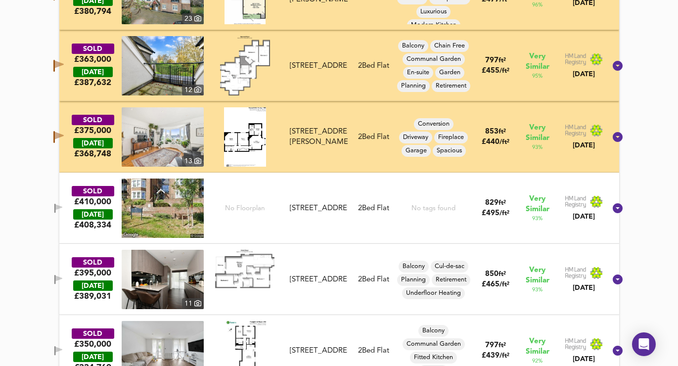
click at [62, 207] on icon "button" at bounding box center [58, 207] width 7 height 6
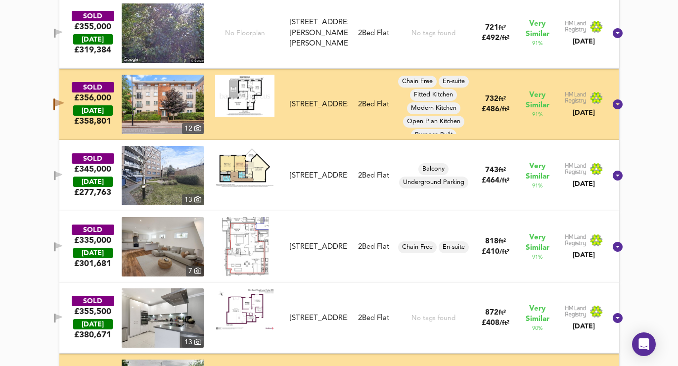
scroll to position [1332, 0]
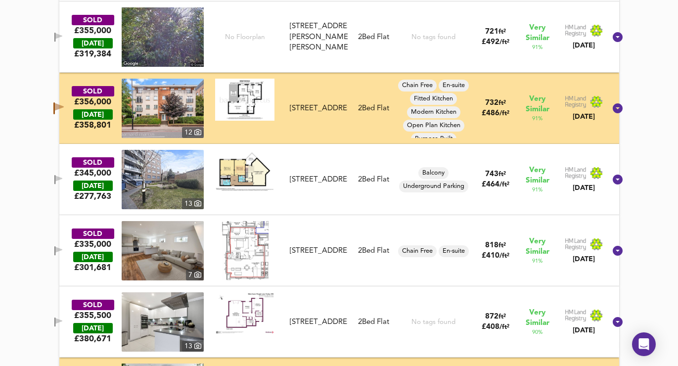
click at [63, 34] on icon "button" at bounding box center [58, 37] width 8 height 9
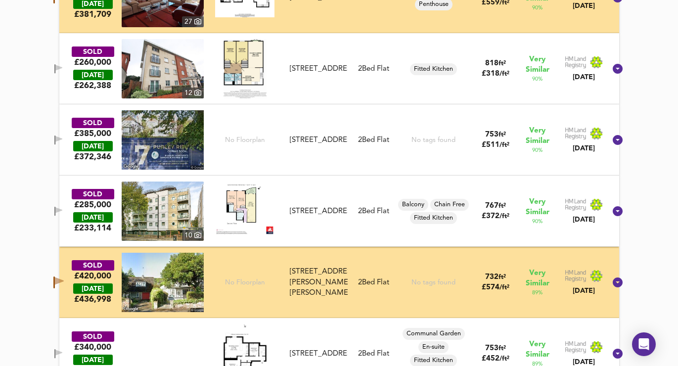
scroll to position [1835, 0]
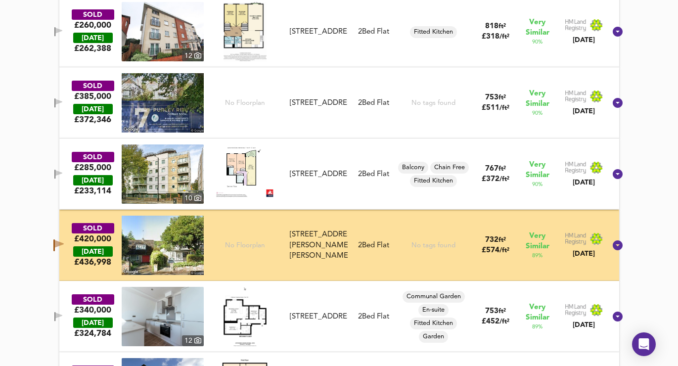
click at [62, 104] on icon "button" at bounding box center [58, 102] width 7 height 6
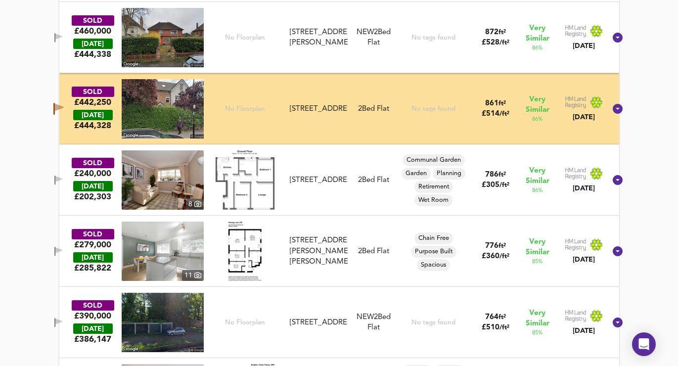
scroll to position [3040, 0]
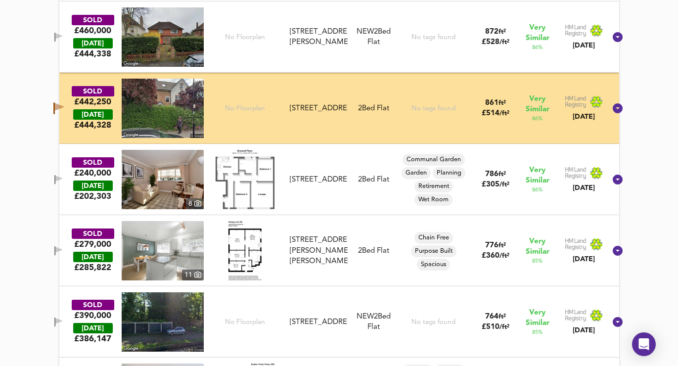
click at [67, 28] on div "SOLD £460,000 TODAY £ 444,338 No Floorplan Flat 1, Wentworth House, 22 Purley K…" at bounding box center [327, 36] width 558 height 59
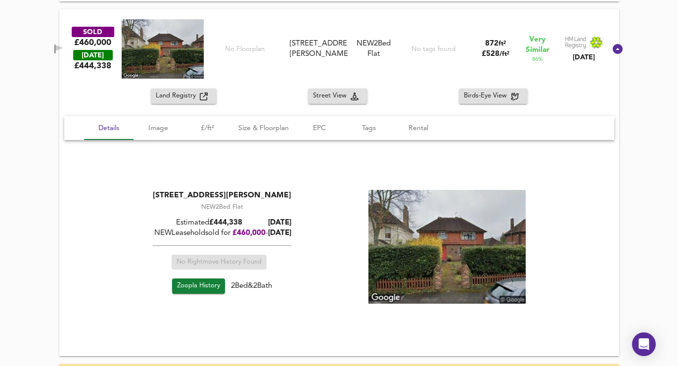
click at [63, 51] on icon "button" at bounding box center [58, 48] width 8 height 9
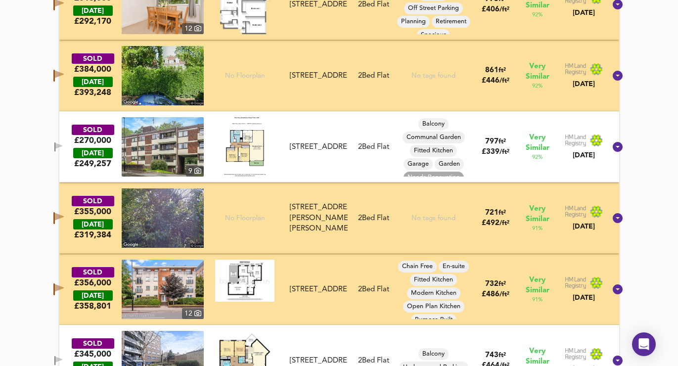
scroll to position [1117, 0]
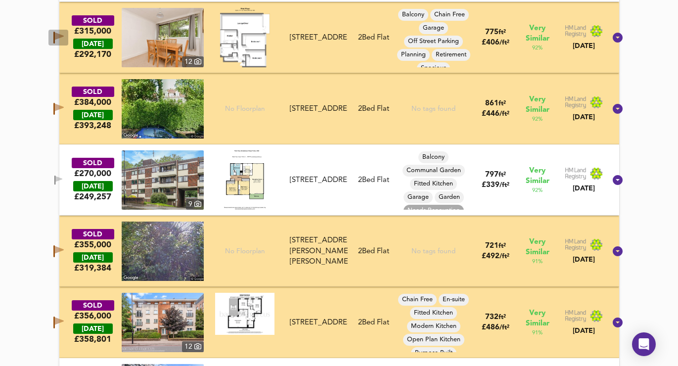
click at [55, 35] on icon "button" at bounding box center [53, 38] width 1 height 12
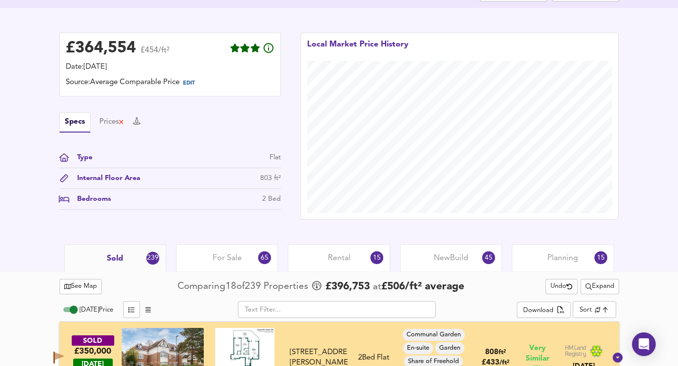
scroll to position [246, 0]
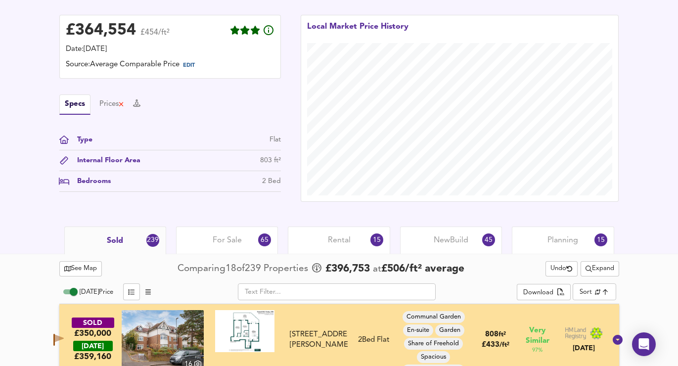
click at [203, 240] on div "For Sale 65" at bounding box center [227, 239] width 102 height 27
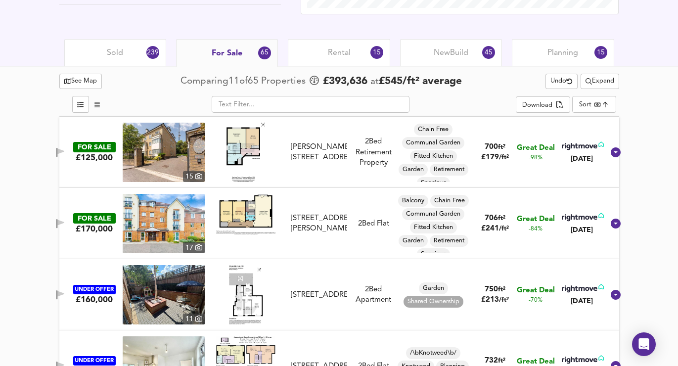
scroll to position [428, 0]
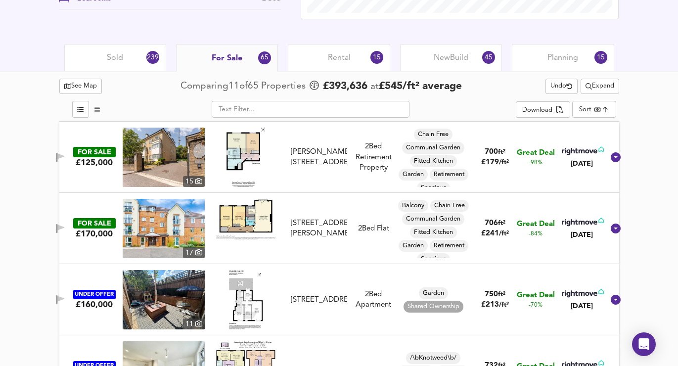
click at [597, 83] on span "Expand" at bounding box center [599, 86] width 29 height 11
click at [593, 107] on li "½ mile 1 mile" at bounding box center [598, 106] width 93 height 16
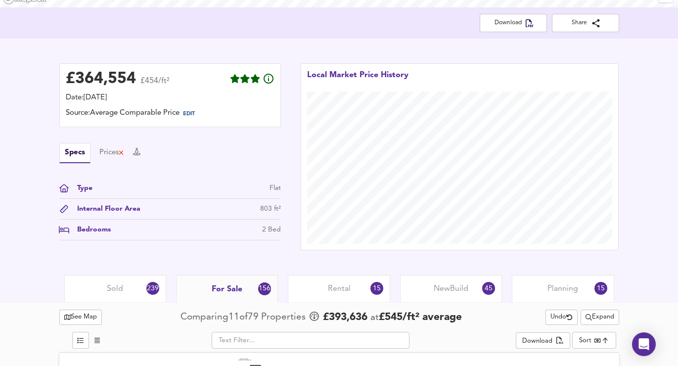
scroll to position [360, 0]
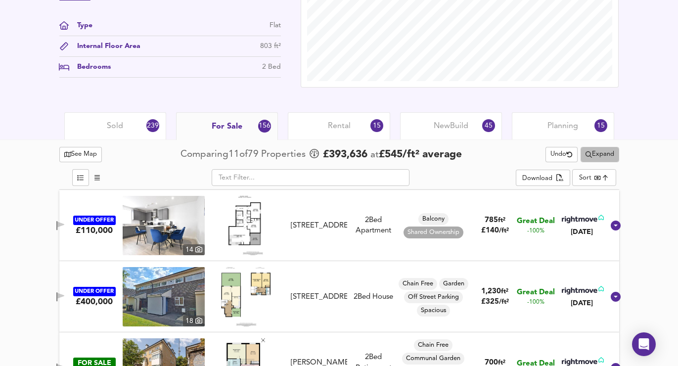
click at [597, 158] on span "Expand" at bounding box center [599, 154] width 29 height 11
click at [598, 171] on icon at bounding box center [598, 174] width 12 height 7
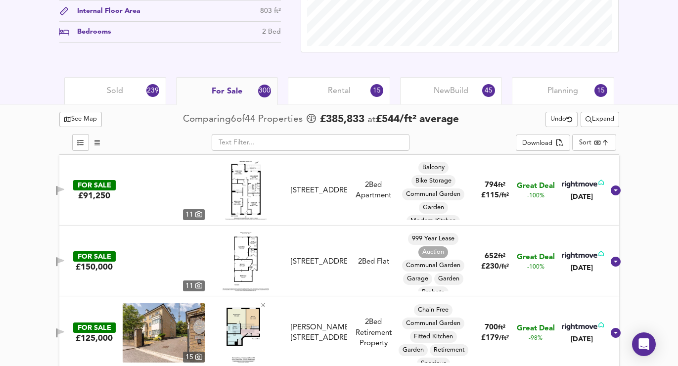
scroll to position [454, 0]
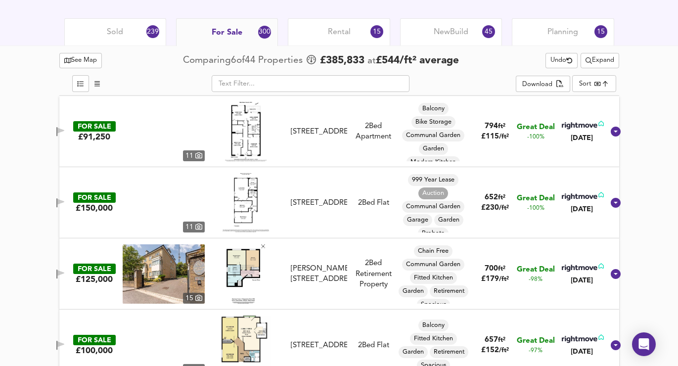
click at [599, 60] on span "Expand" at bounding box center [599, 60] width 29 height 11
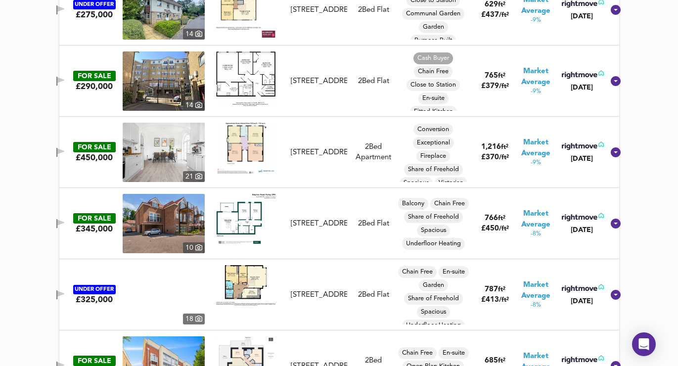
scroll to position [0, 0]
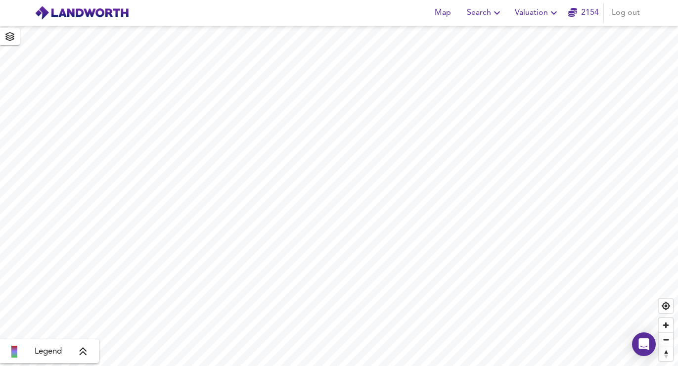
click at [546, 10] on span "Valuation" at bounding box center [537, 13] width 45 height 14
click at [532, 55] on li "Valuation Report History" at bounding box center [537, 53] width 118 height 18
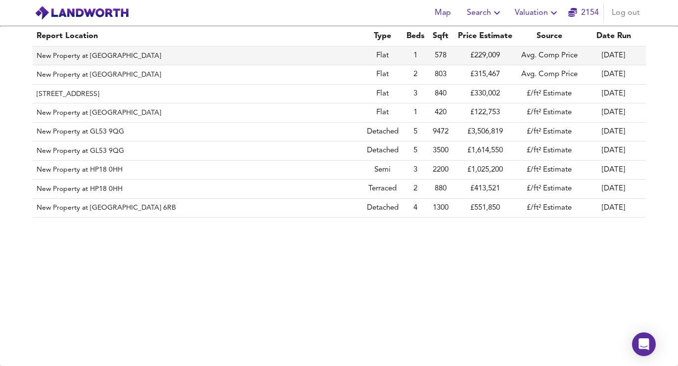
click at [407, 60] on td "1" at bounding box center [415, 55] width 26 height 19
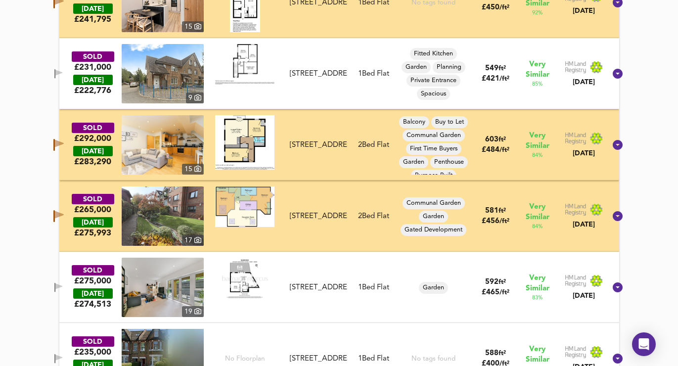
scroll to position [254, 0]
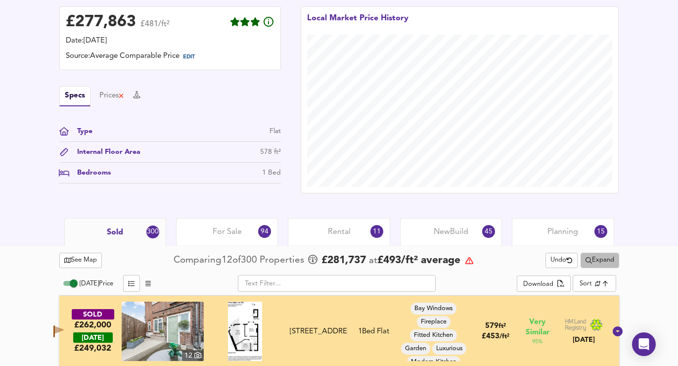
click at [604, 261] on span "Expand" at bounding box center [599, 260] width 29 height 11
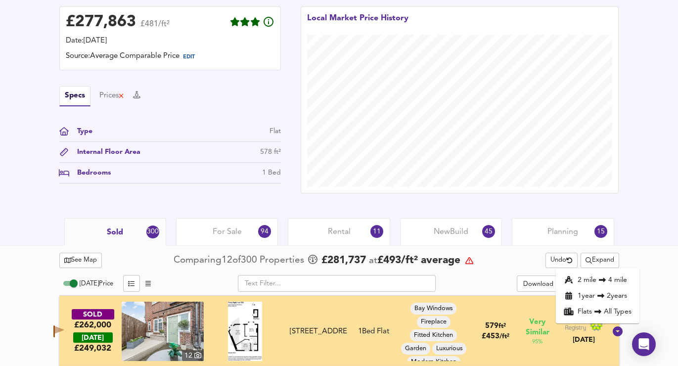
click at [596, 298] on icon at bounding box center [601, 295] width 12 height 7
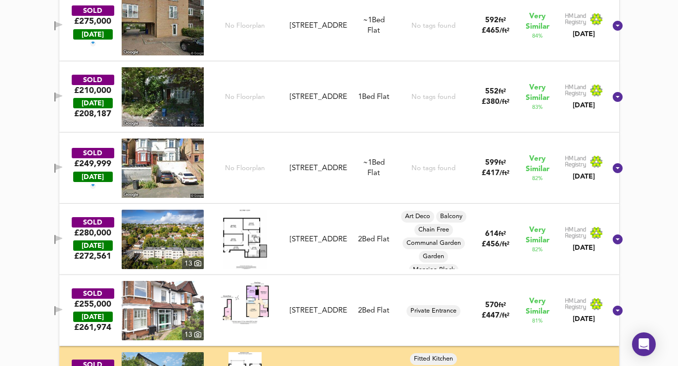
scroll to position [249, 0]
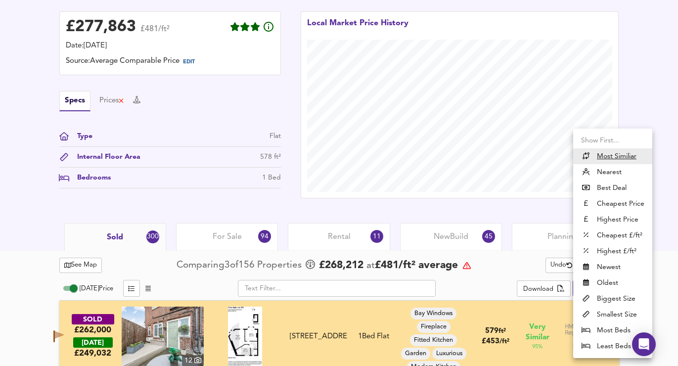
click at [603, 215] on li "Highest Price" at bounding box center [612, 220] width 79 height 16
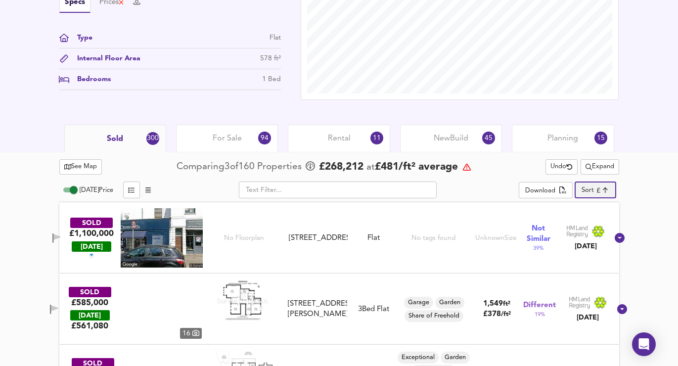
scroll to position [186, 0]
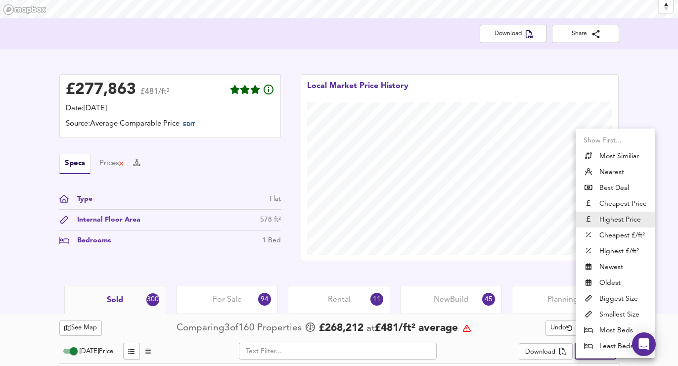
click at [605, 244] on li "Highest £/ft²" at bounding box center [615, 251] width 79 height 16
type input "highppsf"
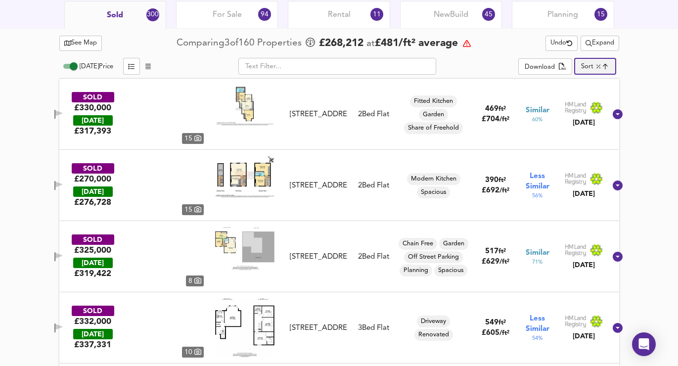
scroll to position [474, 0]
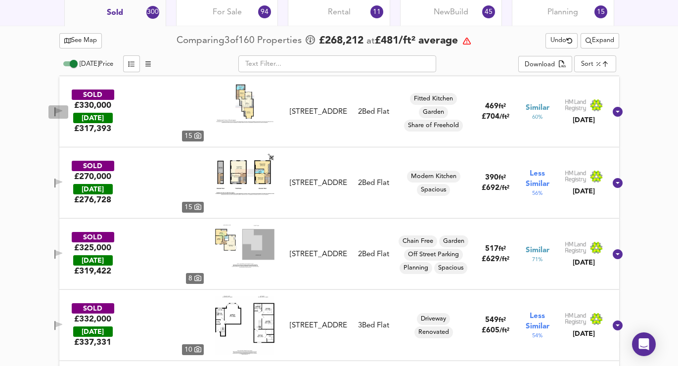
click at [66, 110] on span "button" at bounding box center [58, 111] width 15 height 9
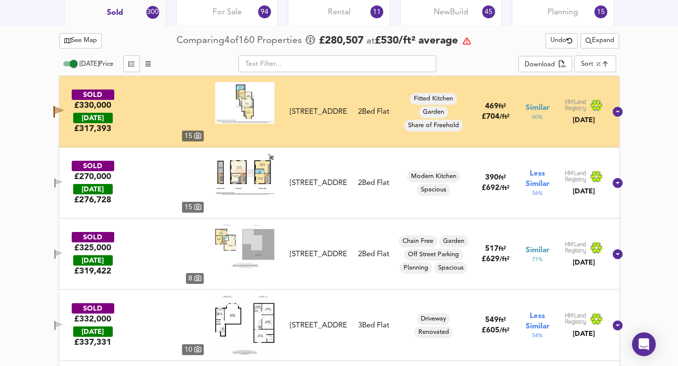
drag, startPoint x: 66, startPoint y: 181, endPoint x: 64, endPoint y: 211, distance: 29.2
click at [55, 181] on icon "button" at bounding box center [54, 182] width 1 height 9
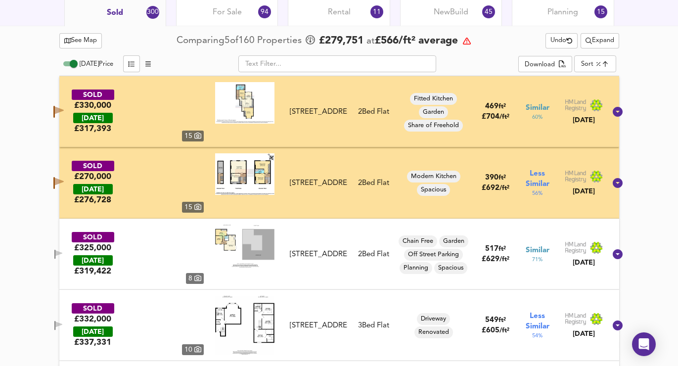
click at [62, 251] on icon "button" at bounding box center [58, 253] width 7 height 6
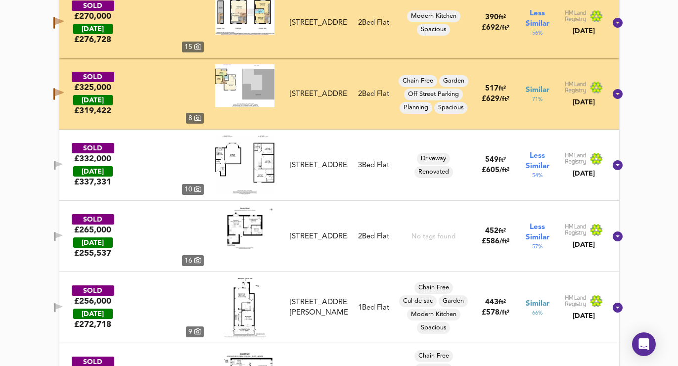
scroll to position [634, 0]
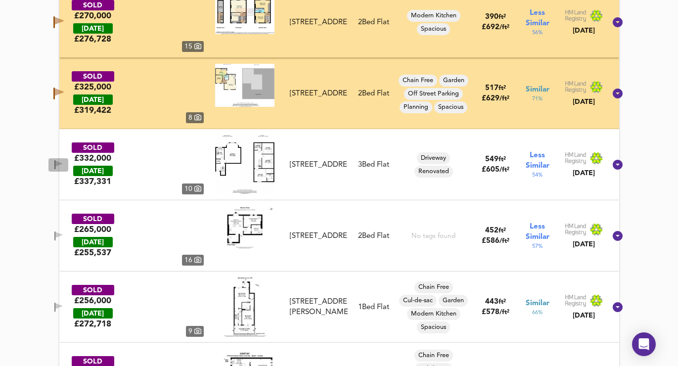
click at [62, 161] on icon "button" at bounding box center [58, 164] width 7 height 6
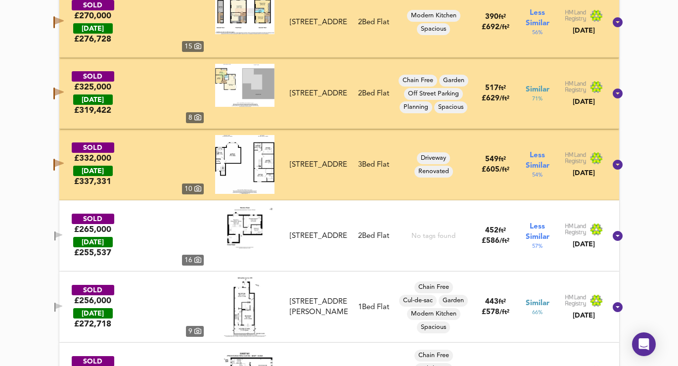
scroll to position [727, 0]
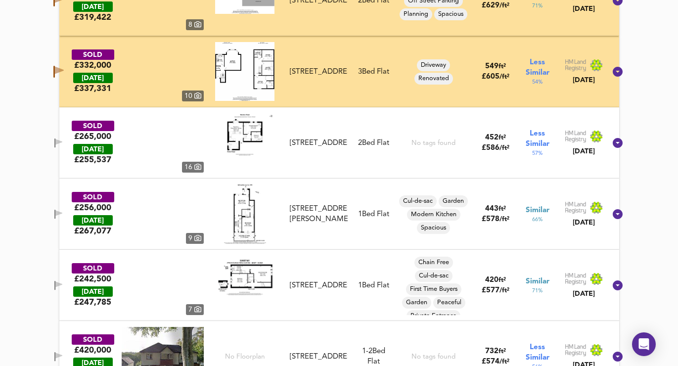
click at [63, 145] on icon "button" at bounding box center [58, 142] width 8 height 9
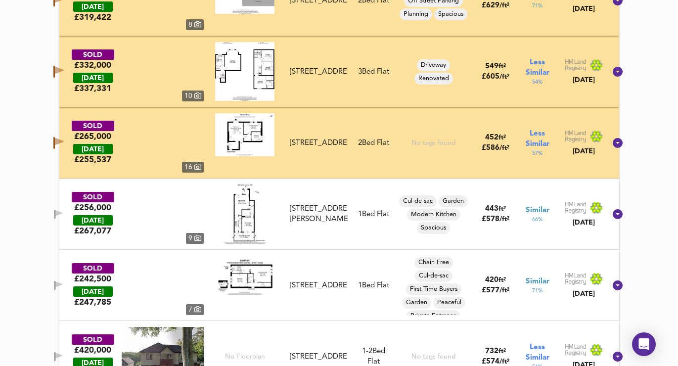
click at [55, 213] on icon "button" at bounding box center [54, 214] width 1 height 9
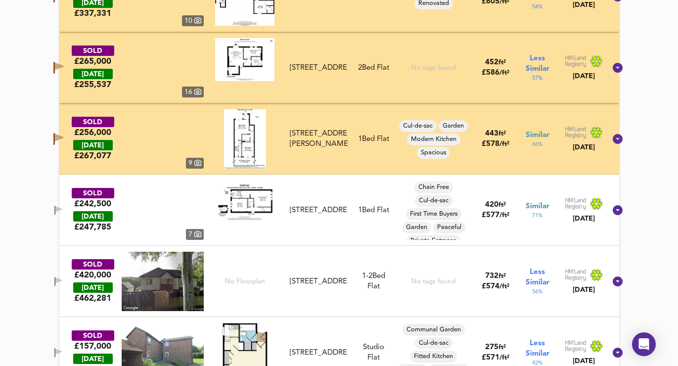
scroll to position [865, 0]
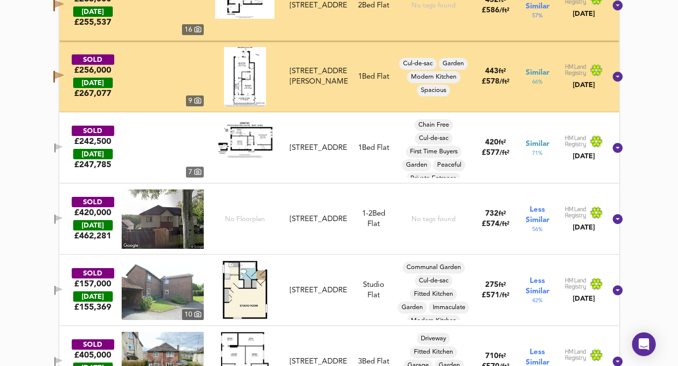
click at [62, 288] on icon "button" at bounding box center [58, 289] width 7 height 6
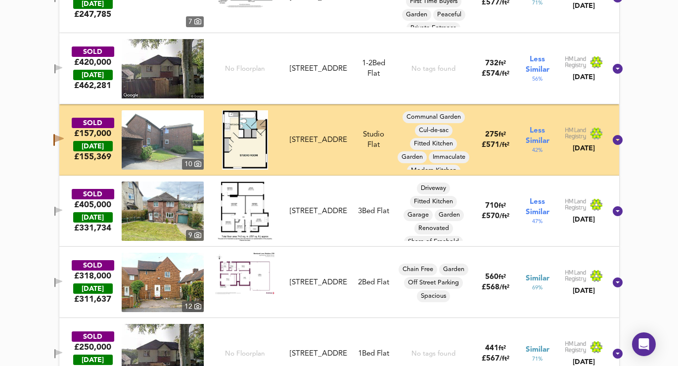
scroll to position [943, 0]
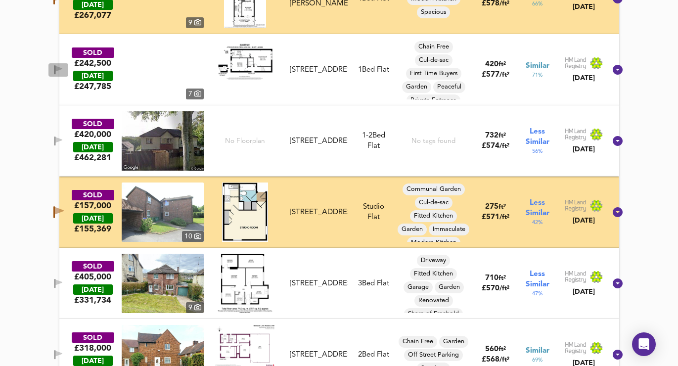
click at [63, 74] on icon "button" at bounding box center [58, 69] width 8 height 9
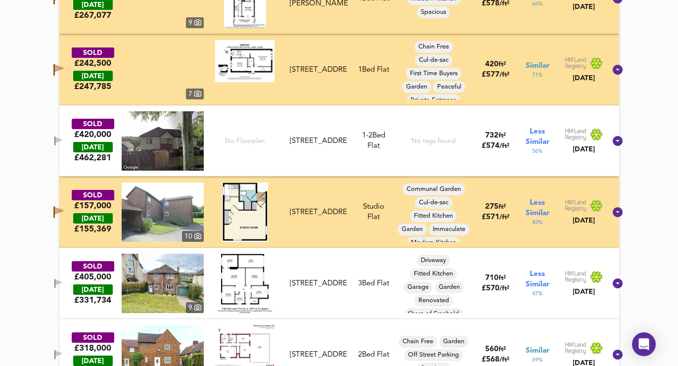
click at [55, 144] on icon "button" at bounding box center [54, 140] width 1 height 9
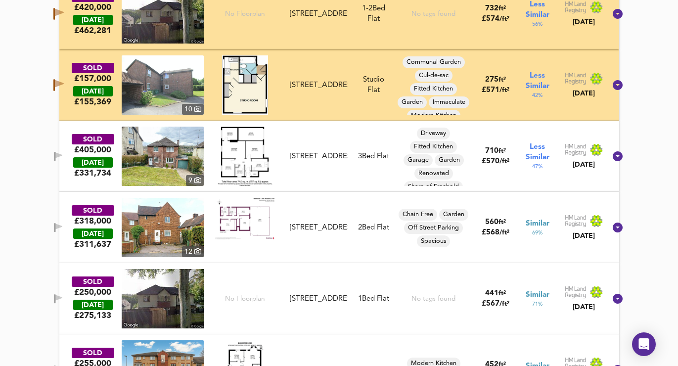
scroll to position [1132, 0]
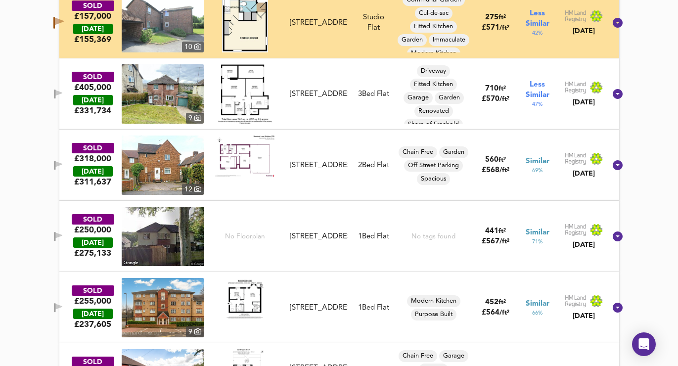
click at [63, 303] on icon "button" at bounding box center [58, 307] width 8 height 9
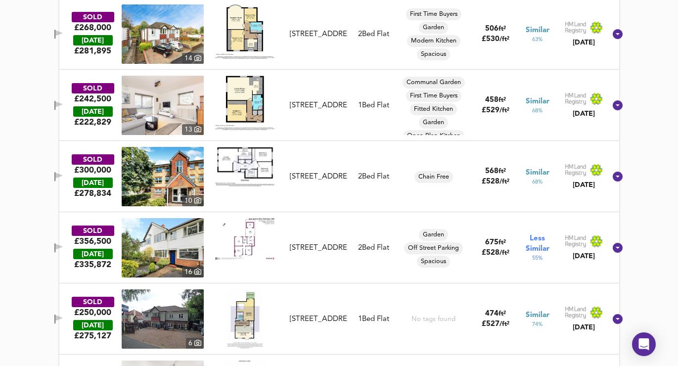
scroll to position [2051, 0]
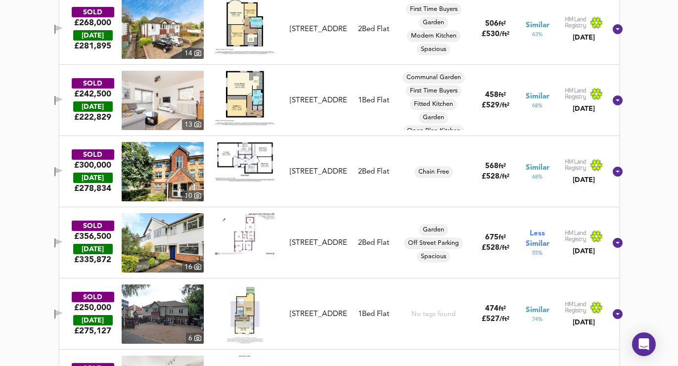
click at [63, 174] on icon "button" at bounding box center [58, 171] width 8 height 9
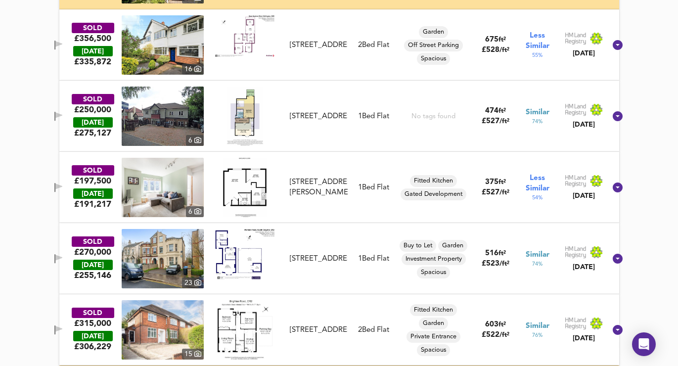
scroll to position [2326, 0]
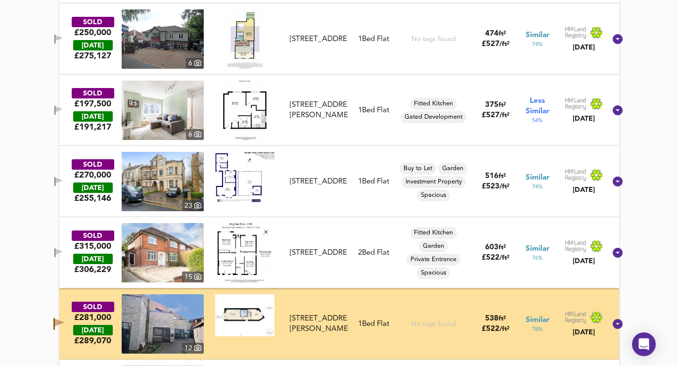
click at [63, 35] on icon "button" at bounding box center [58, 39] width 8 height 9
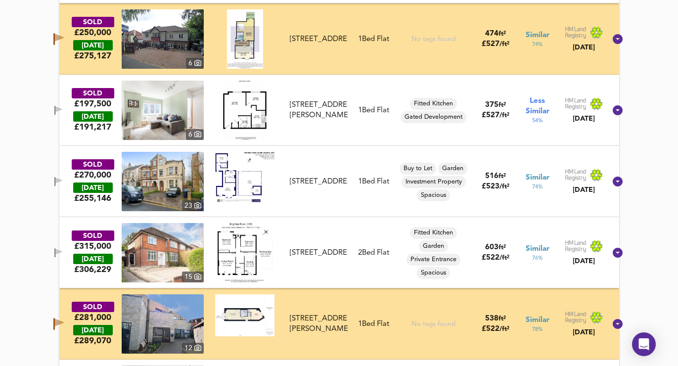
click at [63, 184] on icon "button" at bounding box center [58, 181] width 8 height 9
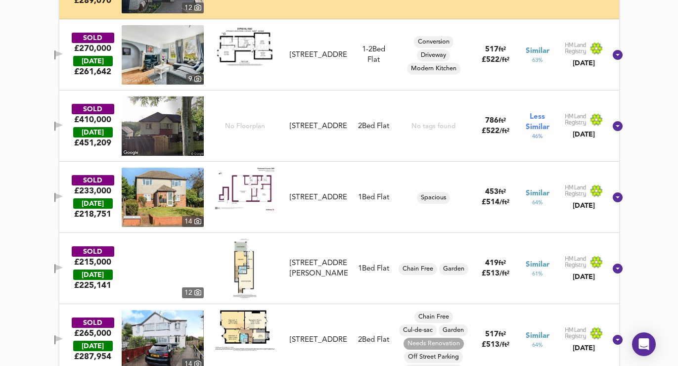
scroll to position [2666, 0]
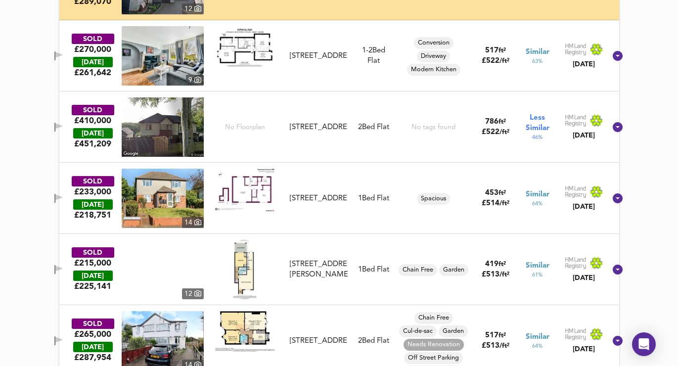
click at [63, 195] on icon "button" at bounding box center [58, 198] width 8 height 9
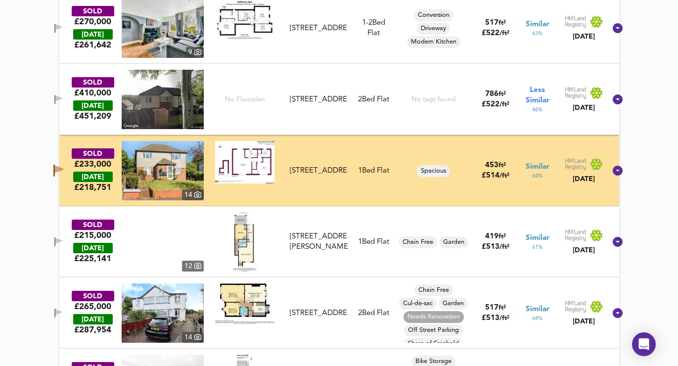
click at [64, 172] on icon "button" at bounding box center [59, 169] width 9 height 7
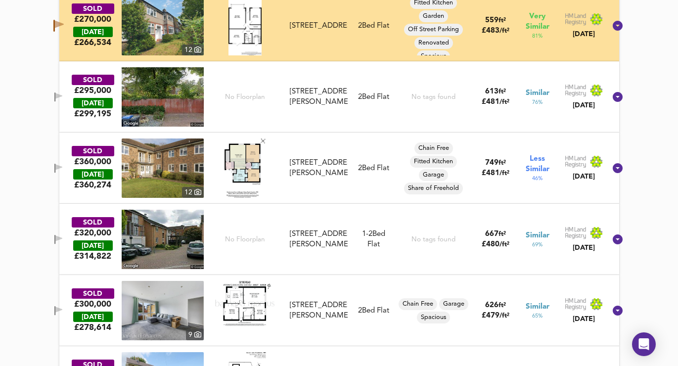
scroll to position [4761, 0]
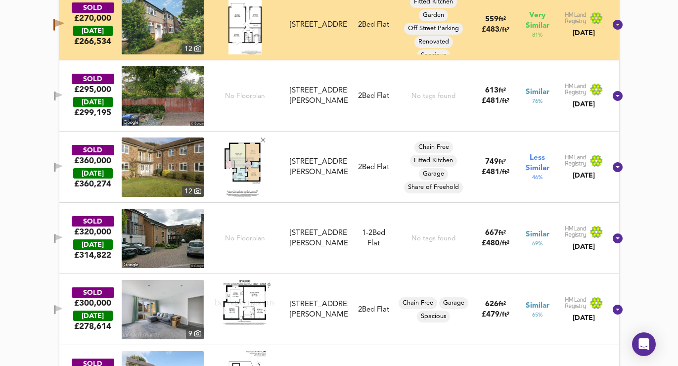
click at [64, 24] on icon "button" at bounding box center [59, 23] width 9 height 7
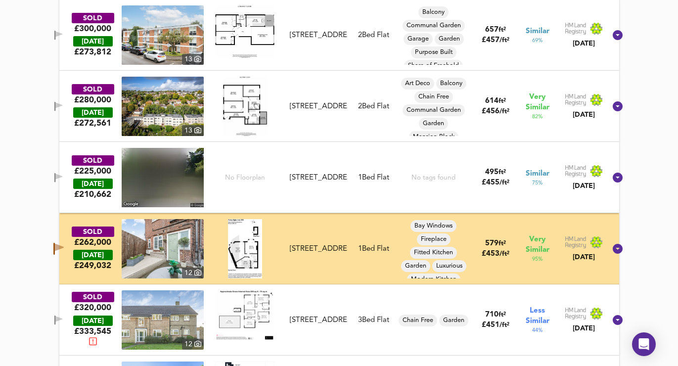
scroll to position [7113, 0]
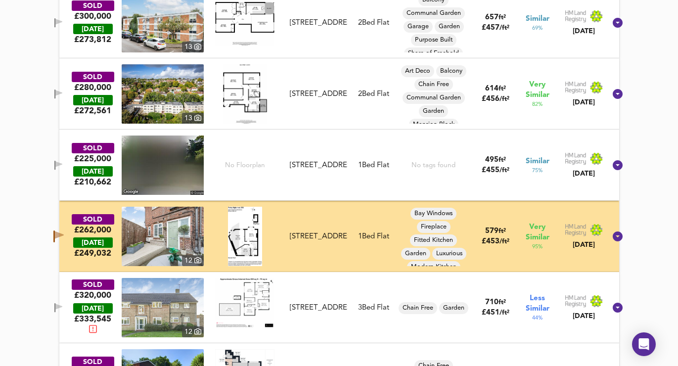
click at [55, 234] on icon "button" at bounding box center [53, 236] width 1 height 12
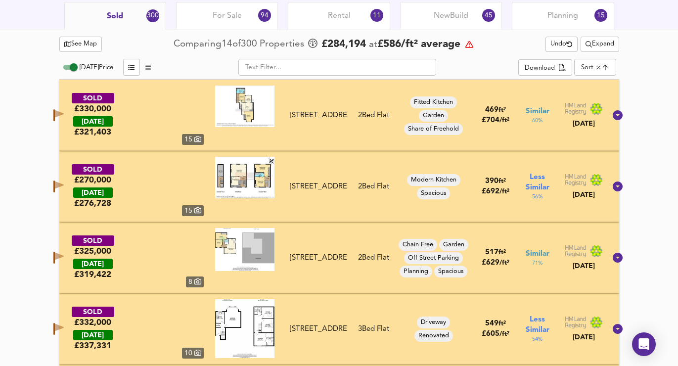
scroll to position [470, 0]
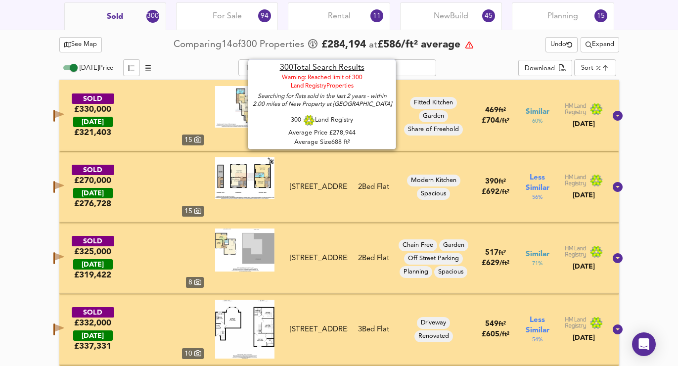
click at [472, 44] on icon at bounding box center [469, 45] width 8 height 8
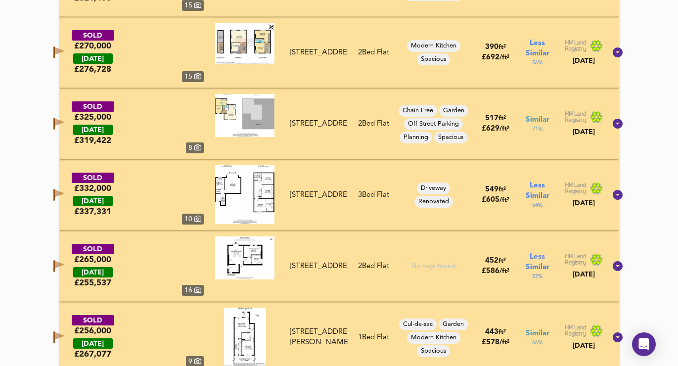
scroll to position [607, 0]
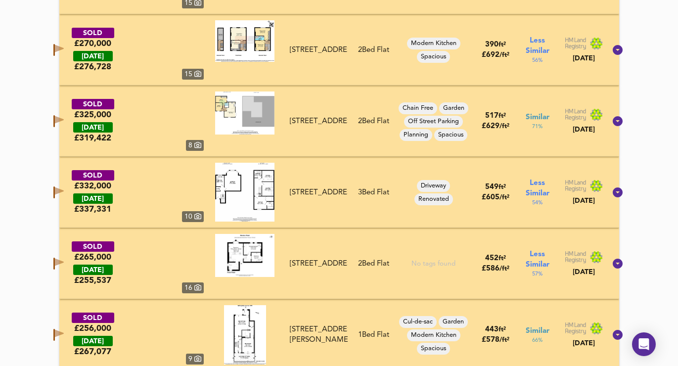
click at [55, 189] on icon "button" at bounding box center [53, 192] width 1 height 12
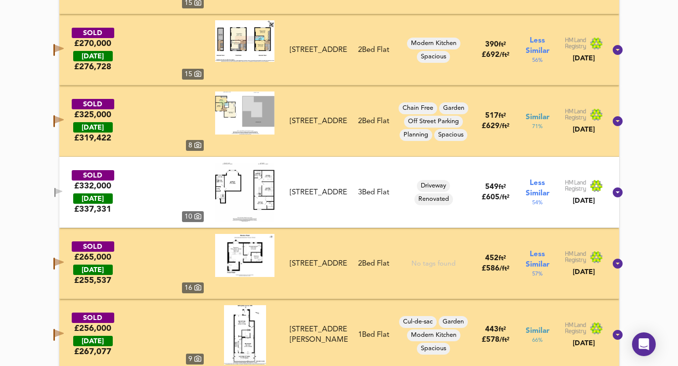
click at [55, 267] on icon "button" at bounding box center [53, 264] width 1 height 12
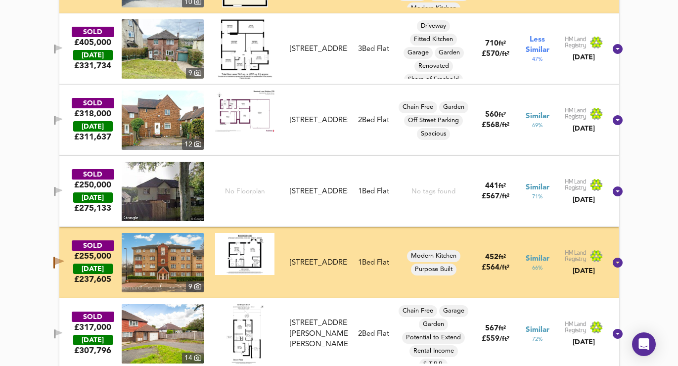
scroll to position [1180, 0]
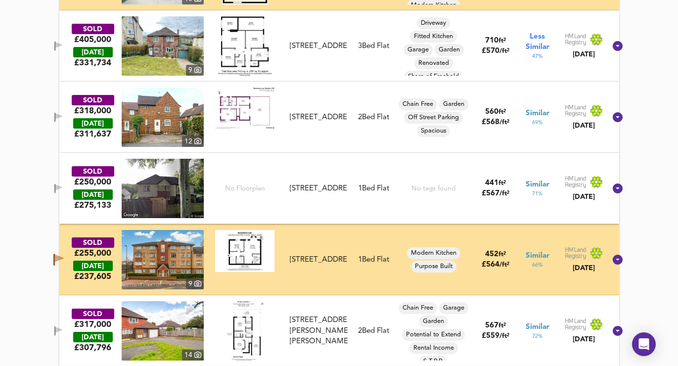
drag, startPoint x: 72, startPoint y: 113, endPoint x: 71, endPoint y: 143, distance: 30.2
click at [63, 113] on icon "button" at bounding box center [58, 117] width 8 height 9
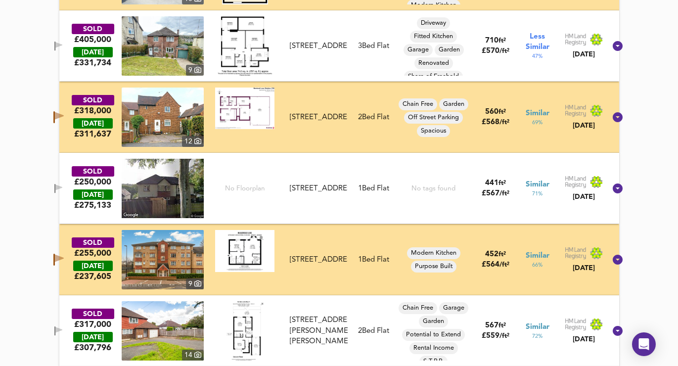
click at [55, 190] on icon "button" at bounding box center [54, 188] width 1 height 9
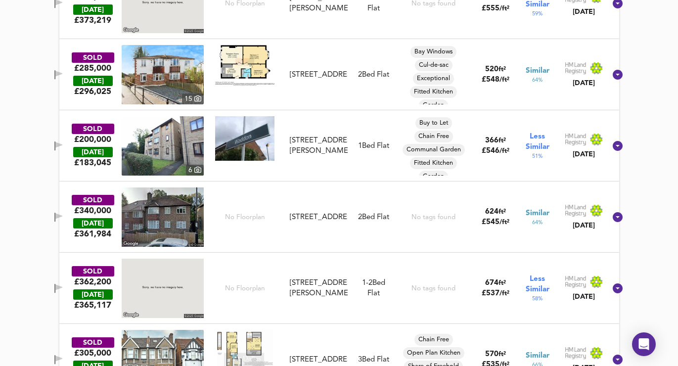
scroll to position [1631, 0]
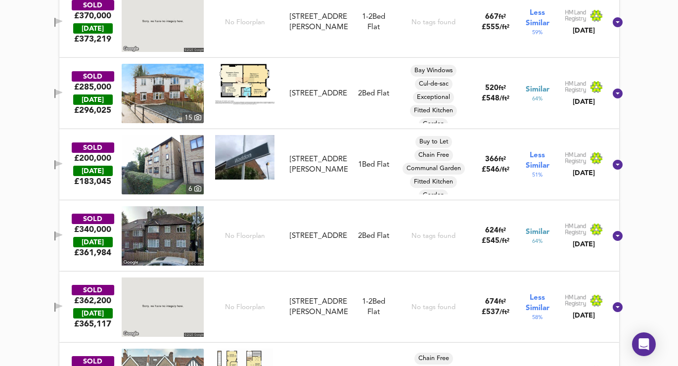
click at [62, 165] on icon "button" at bounding box center [58, 164] width 7 height 6
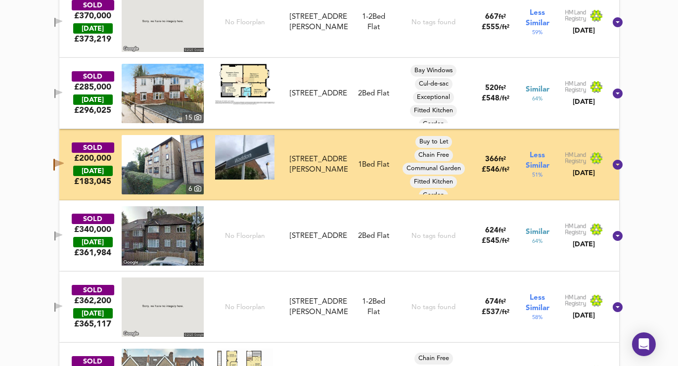
click at [64, 165] on icon "button" at bounding box center [59, 163] width 9 height 7
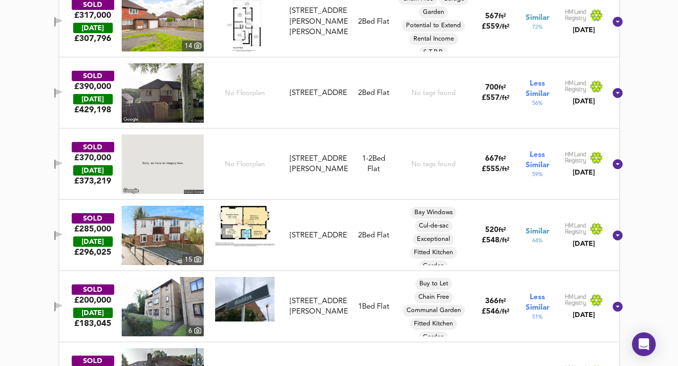
scroll to position [1548, 0]
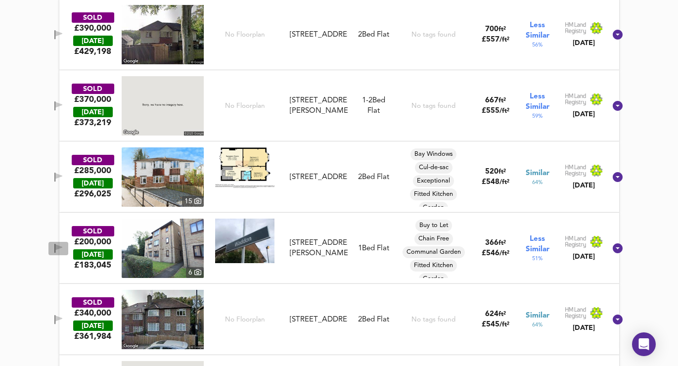
click at [62, 249] on icon "button" at bounding box center [58, 247] width 7 height 6
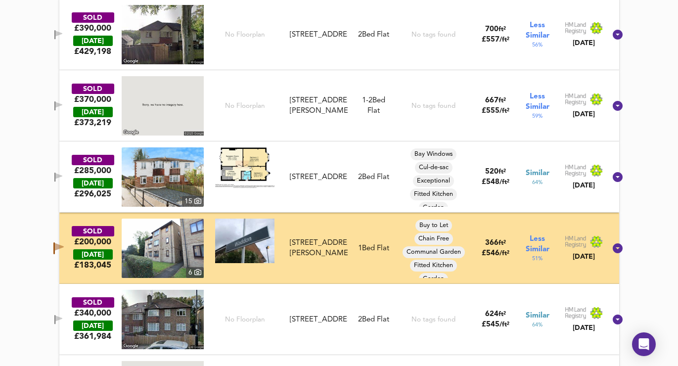
click at [64, 249] on icon "button" at bounding box center [59, 246] width 9 height 7
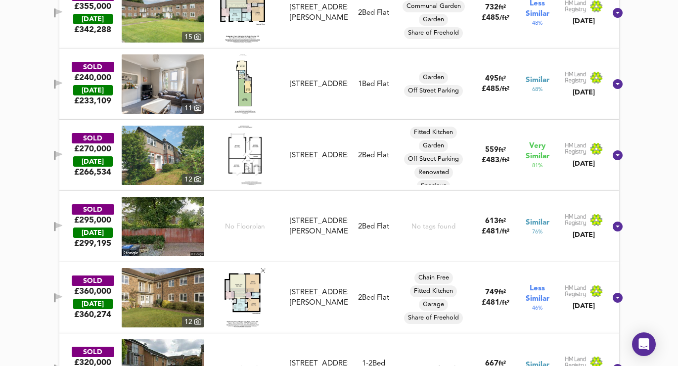
scroll to position [4626, 0]
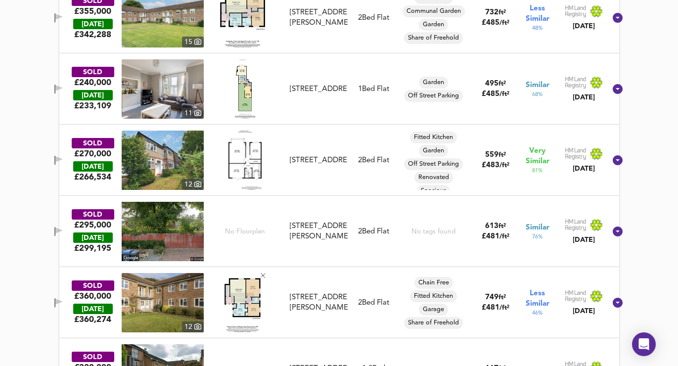
click at [55, 159] on icon "button" at bounding box center [54, 160] width 1 height 9
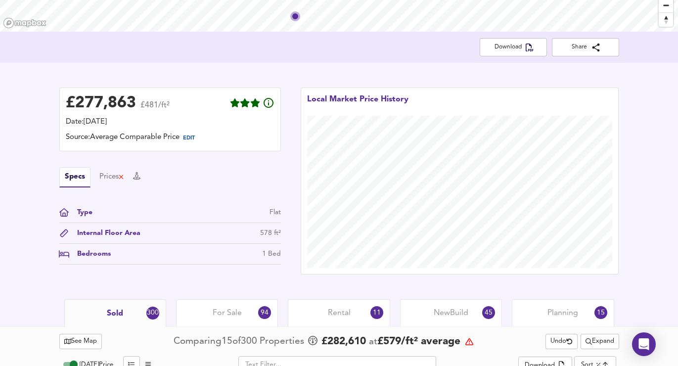
scroll to position [353, 0]
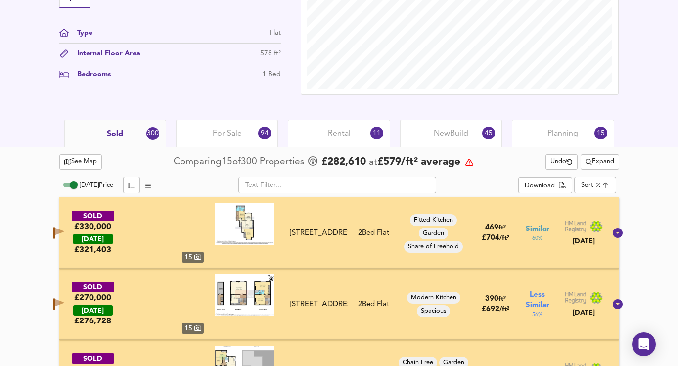
click at [225, 138] on span "For Sale" at bounding box center [227, 133] width 29 height 11
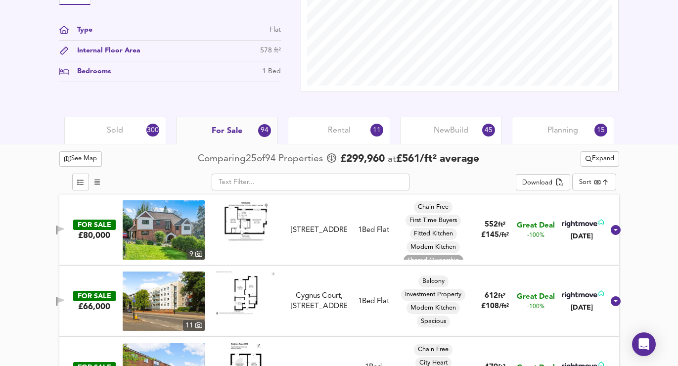
scroll to position [357, 0]
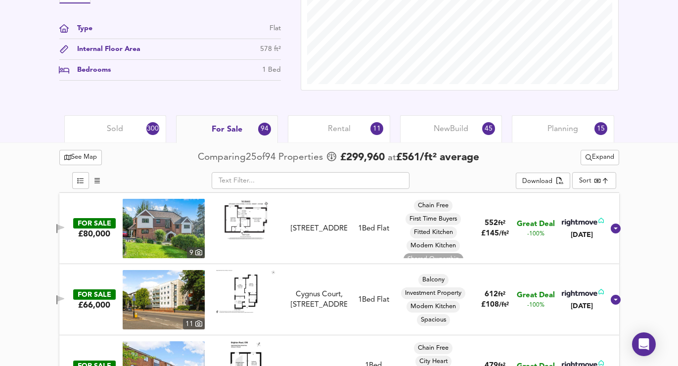
click at [602, 160] on span "Expand" at bounding box center [599, 157] width 29 height 11
click at [600, 176] on icon at bounding box center [600, 177] width 12 height 7
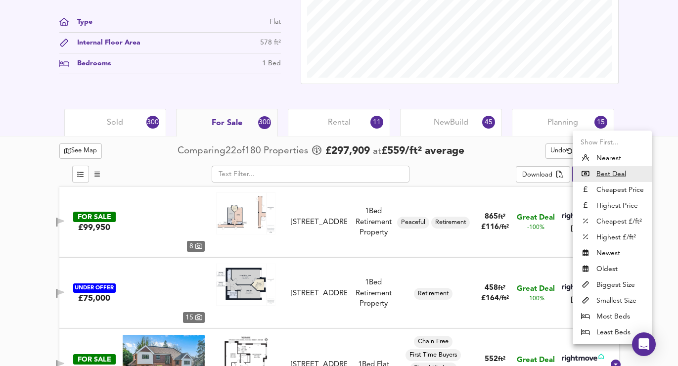
click at [601, 236] on li "Highest £/ft²" at bounding box center [612, 237] width 79 height 16
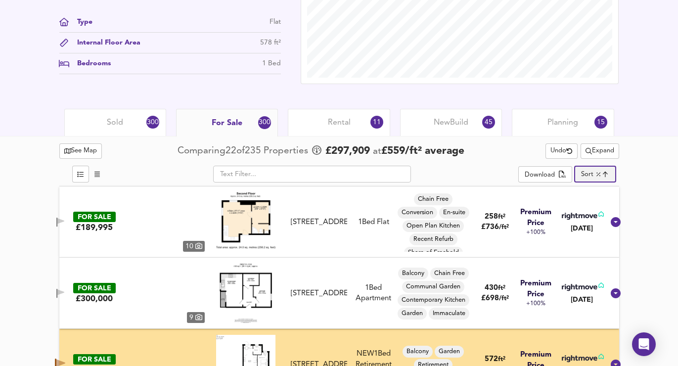
type input "highppsf"
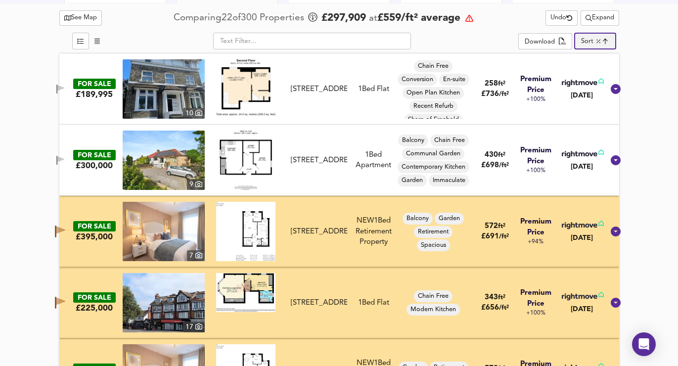
scroll to position [497, 0]
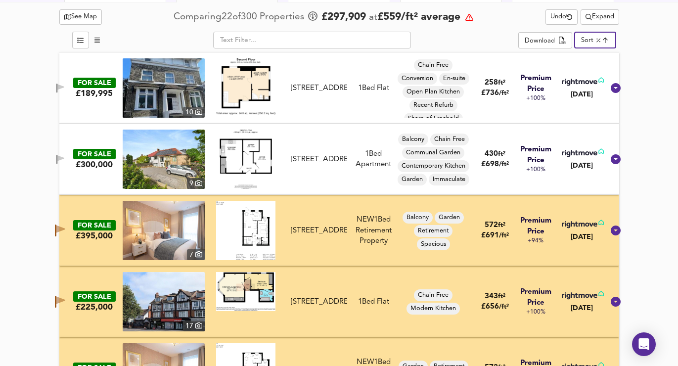
click at [57, 88] on icon "button" at bounding box center [56, 88] width 1 height 9
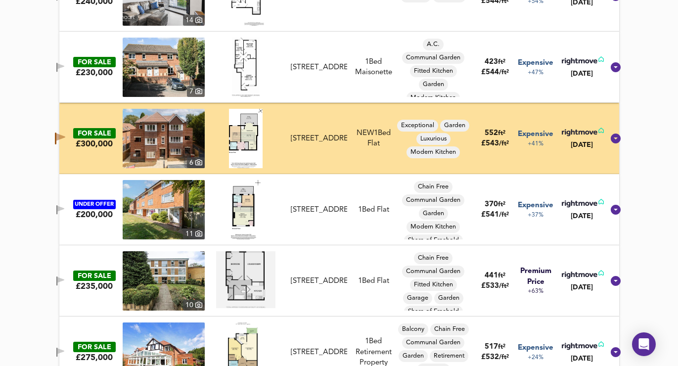
scroll to position [3438, 0]
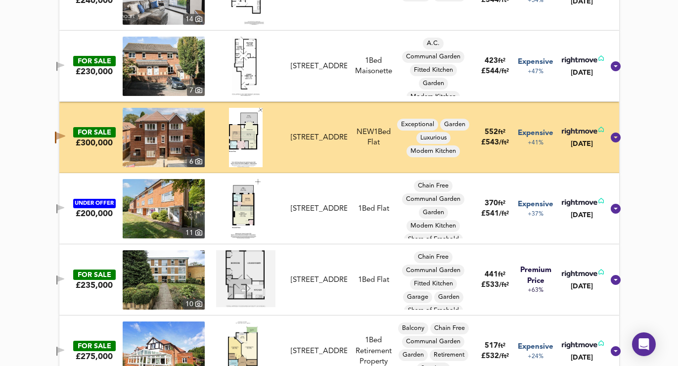
click at [65, 136] on icon "button" at bounding box center [60, 136] width 9 height 7
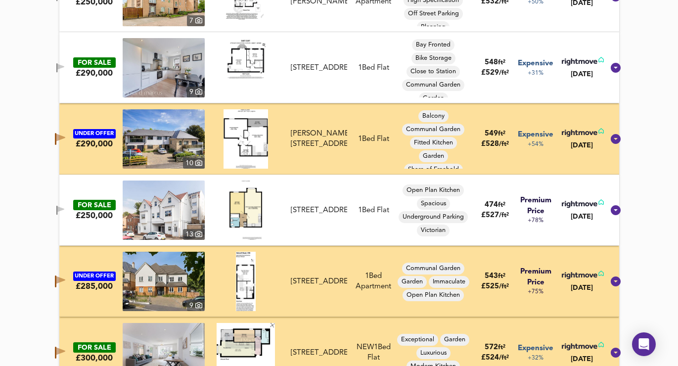
scroll to position [3864, 0]
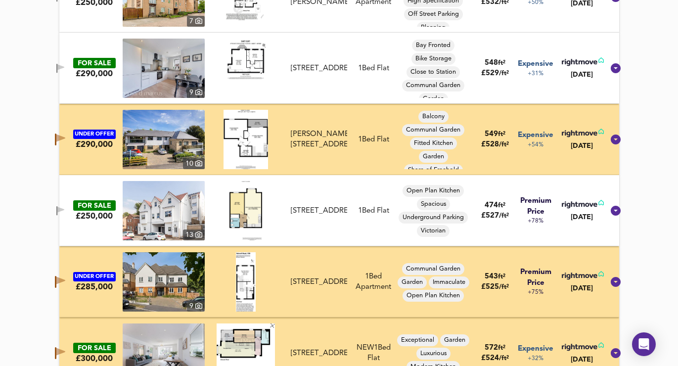
click at [65, 139] on icon "button" at bounding box center [60, 137] width 9 height 7
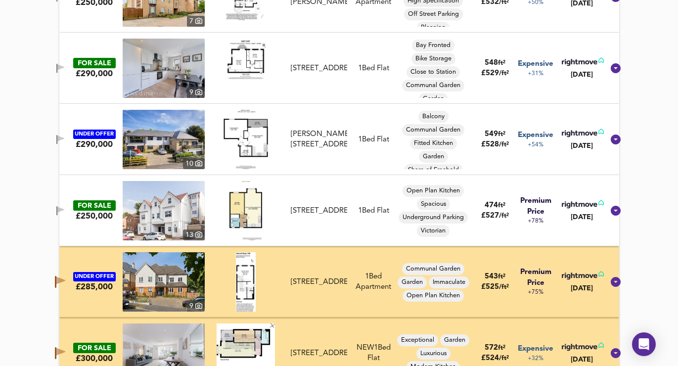
click at [56, 284] on icon "button" at bounding box center [55, 282] width 1 height 12
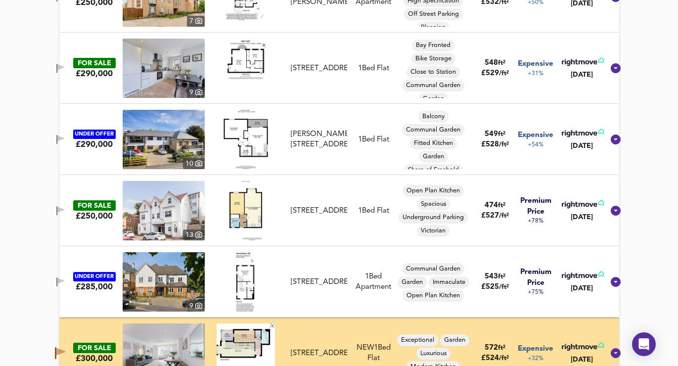
click at [65, 348] on icon "button" at bounding box center [60, 353] width 10 height 12
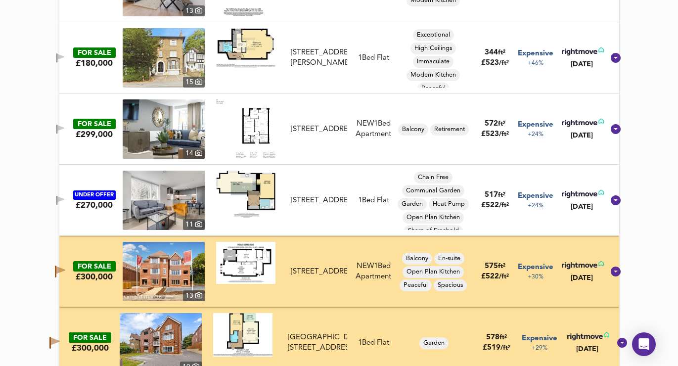
scroll to position [4278, 0]
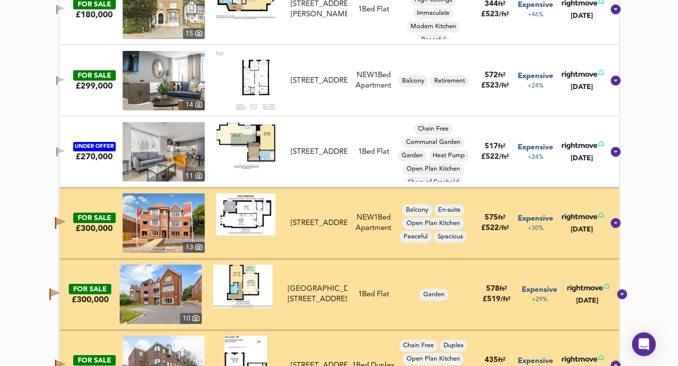
click at [65, 219] on icon "button" at bounding box center [60, 223] width 10 height 12
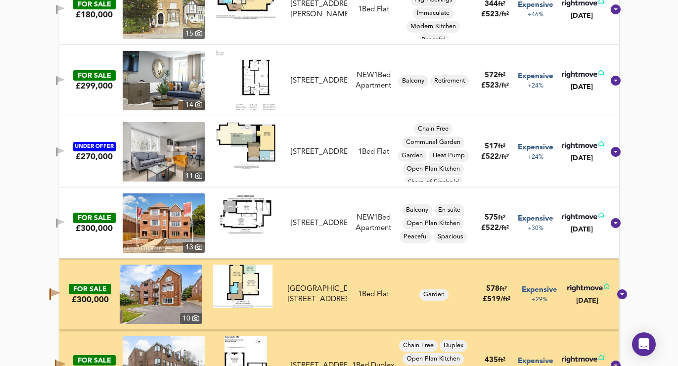
click at [60, 294] on icon "button" at bounding box center [55, 292] width 9 height 7
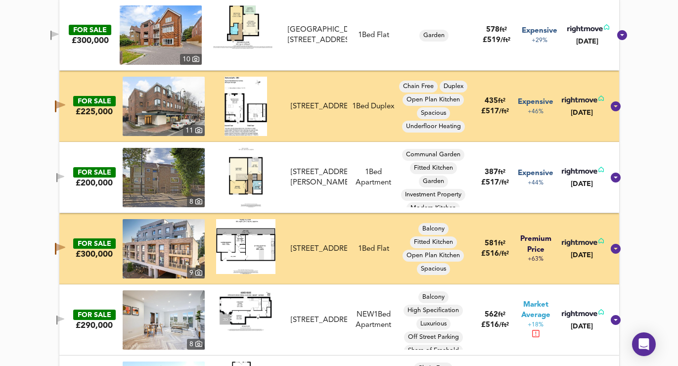
scroll to position [4575, 0]
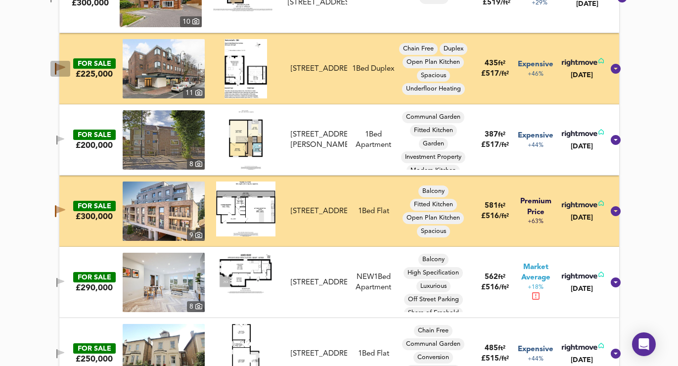
click at [65, 65] on icon "button" at bounding box center [60, 67] width 9 height 7
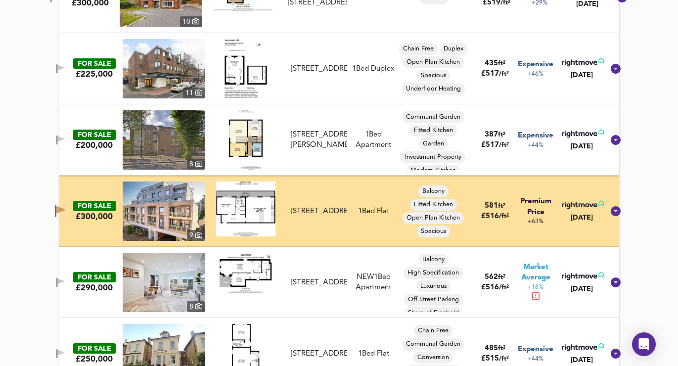
click at [65, 209] on icon "button" at bounding box center [60, 209] width 9 height 7
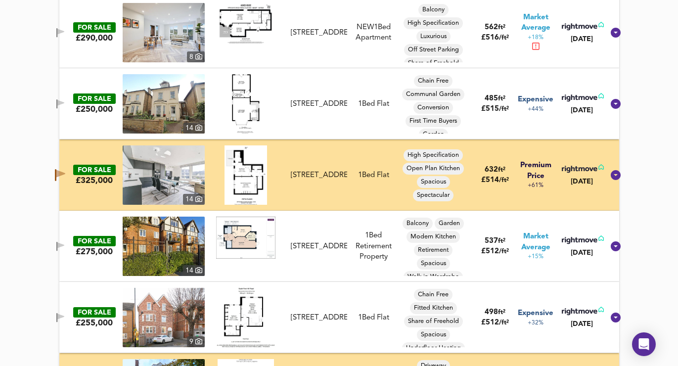
scroll to position [4827, 0]
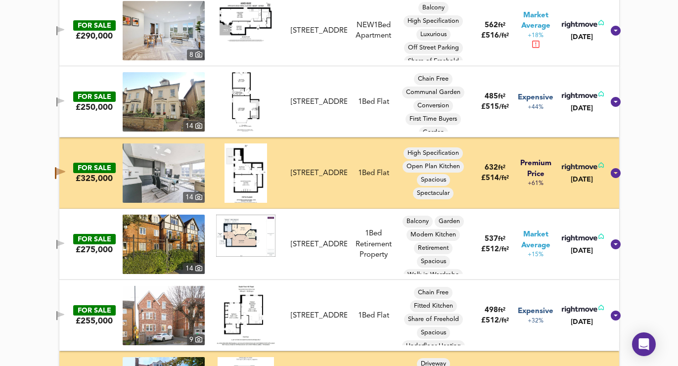
click at [65, 177] on icon "button" at bounding box center [60, 173] width 10 height 12
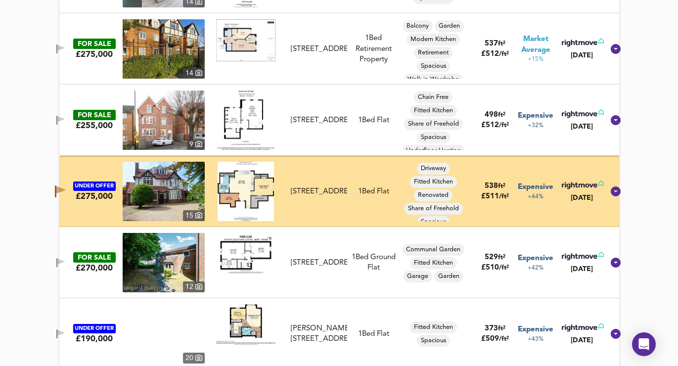
scroll to position [5038, 0]
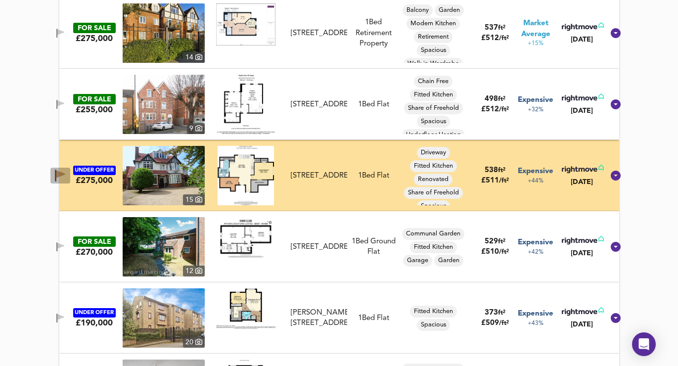
click at [65, 171] on icon "button" at bounding box center [60, 174] width 9 height 7
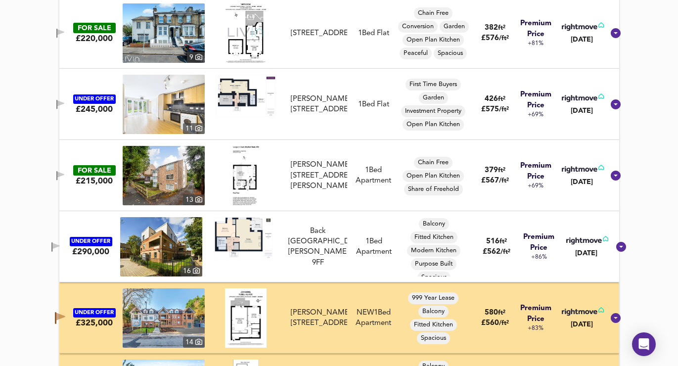
scroll to position [2474, 0]
click at [65, 253] on button "button" at bounding box center [55, 247] width 20 height 13
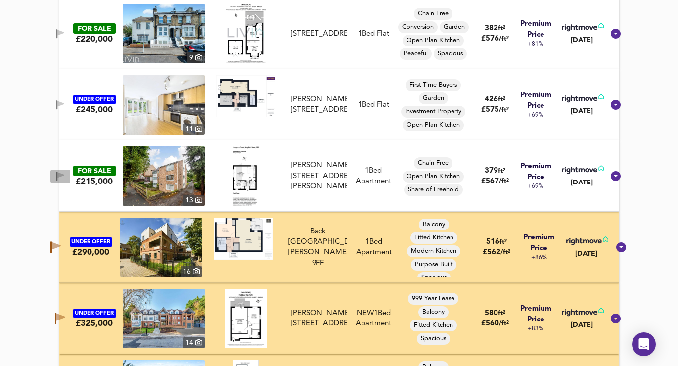
click at [64, 174] on icon "button" at bounding box center [60, 175] width 7 height 6
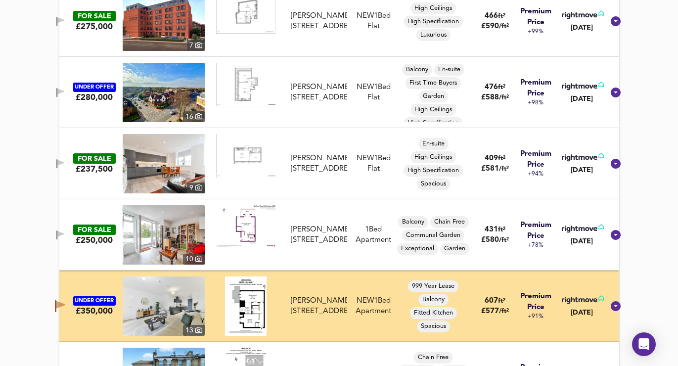
scroll to position [2128, 0]
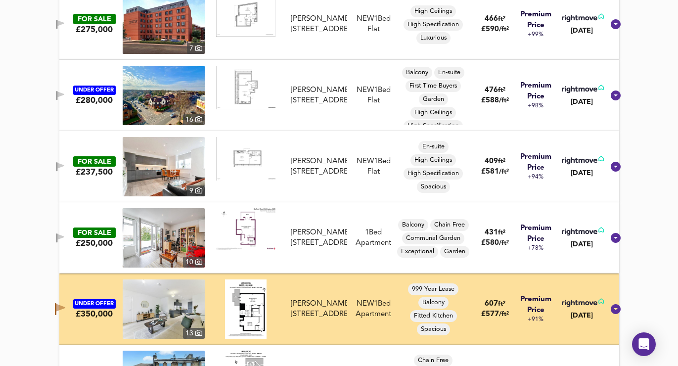
click at [70, 161] on button "button" at bounding box center [60, 166] width 20 height 13
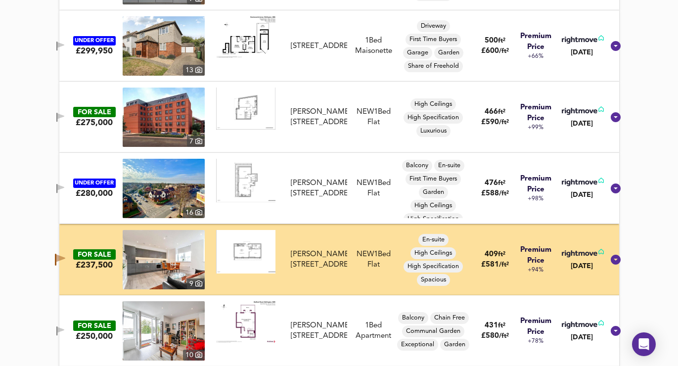
scroll to position [2034, 0]
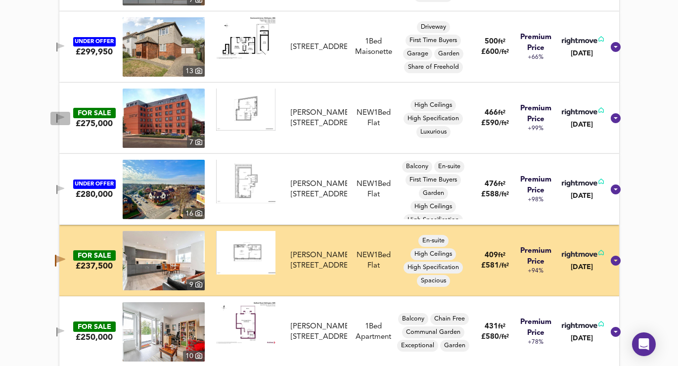
click at [65, 115] on icon "button" at bounding box center [60, 118] width 8 height 9
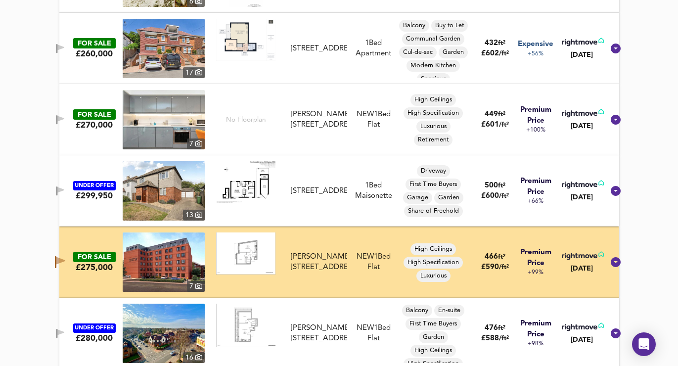
scroll to position [1889, 0]
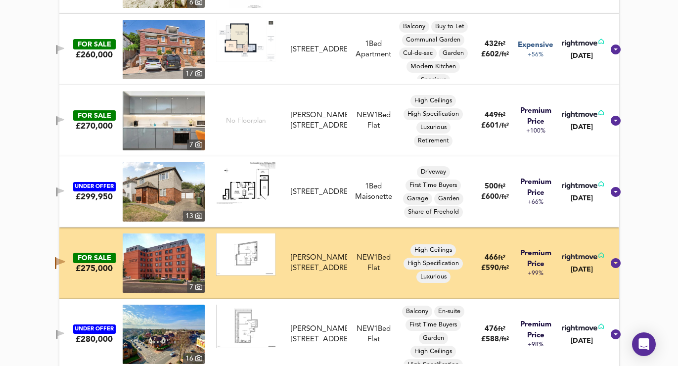
click at [64, 186] on button "button" at bounding box center [60, 191] width 20 height 13
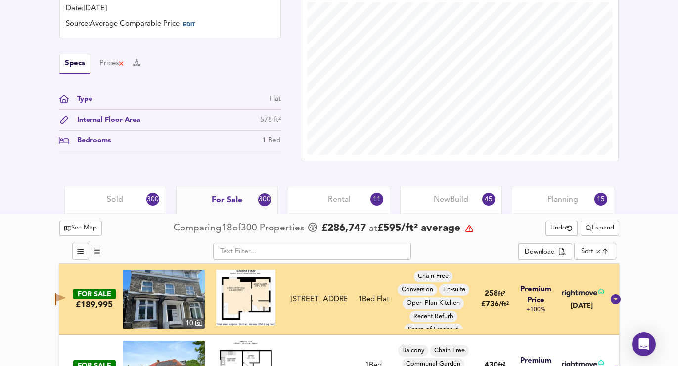
scroll to position [288, 0]
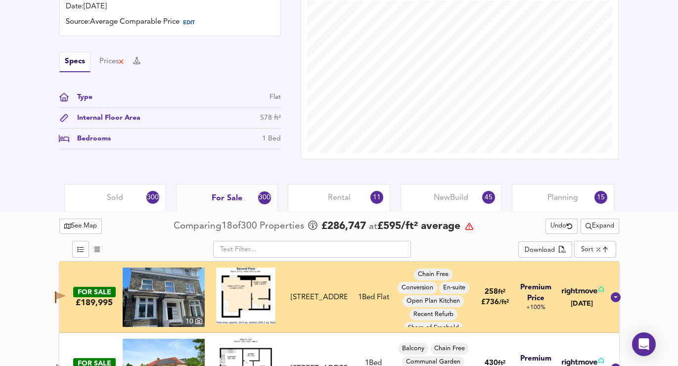
click at [350, 189] on div "Rental 11" at bounding box center [339, 197] width 102 height 27
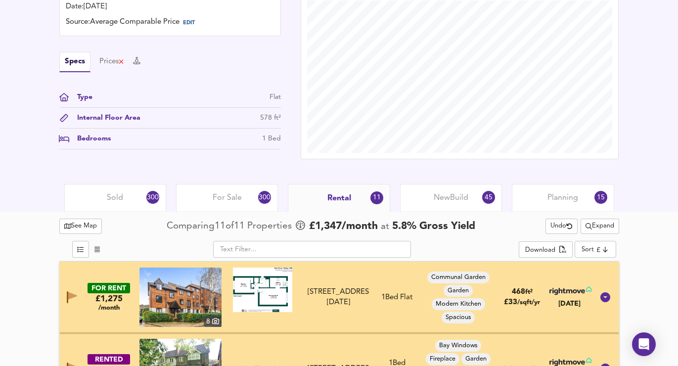
click at [412, 202] on div "New Build 45" at bounding box center [451, 197] width 102 height 27
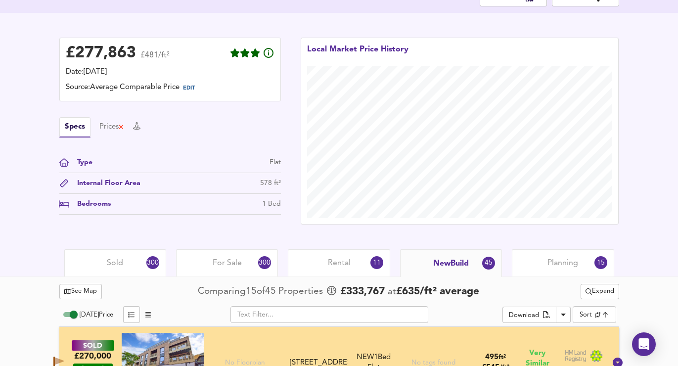
scroll to position [120, 0]
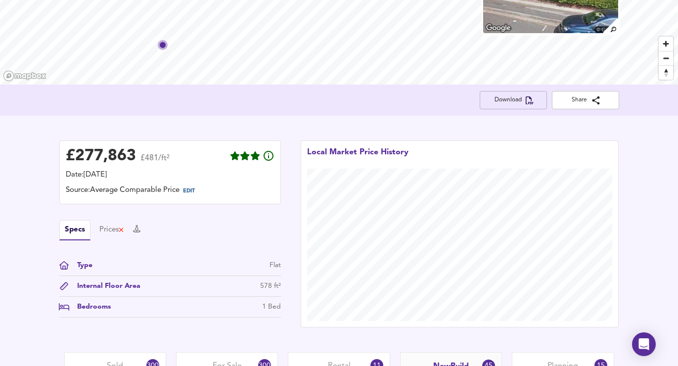
click at [524, 98] on span "Download" at bounding box center [513, 100] width 51 height 10
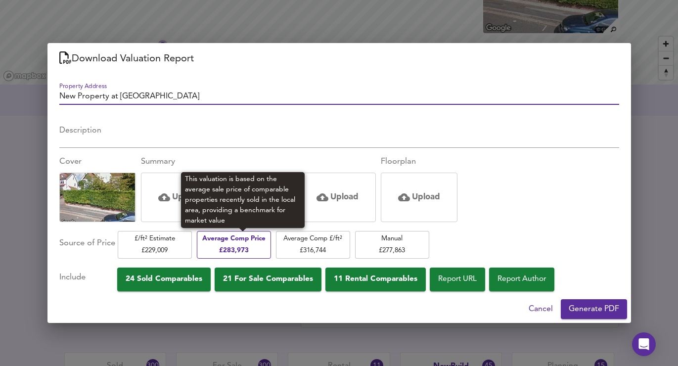
click at [237, 247] on span "Average Comp Price £ 283,973" at bounding box center [234, 244] width 64 height 23
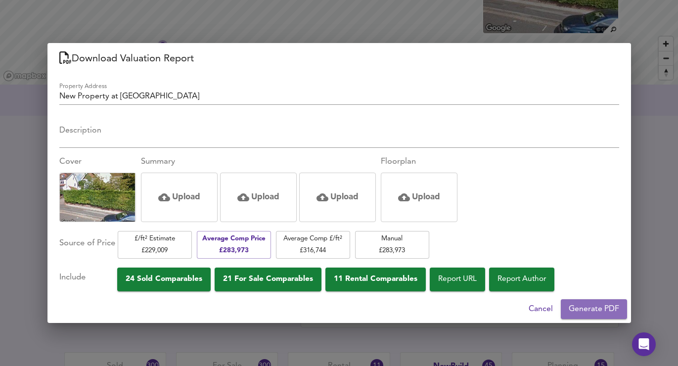
click at [581, 311] on span "Generate PDF" at bounding box center [594, 309] width 50 height 14
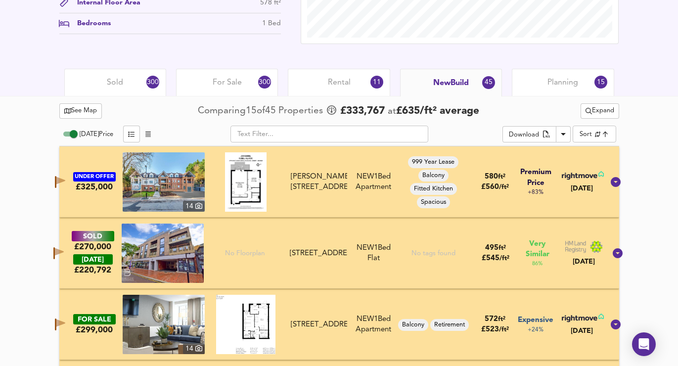
scroll to position [412, 0]
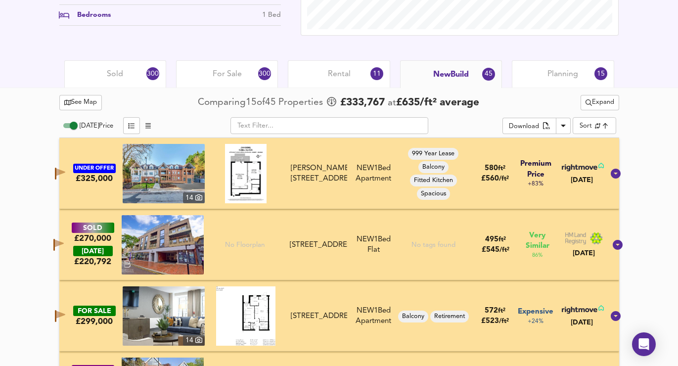
click at [100, 70] on div "Sold 300" at bounding box center [115, 73] width 102 height 27
click at [125, 73] on div "Sold 300" at bounding box center [115, 73] width 102 height 27
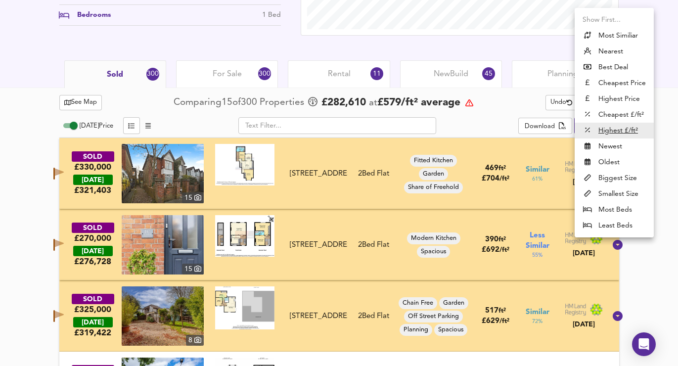
click at [475, 109] on div at bounding box center [339, 183] width 678 height 366
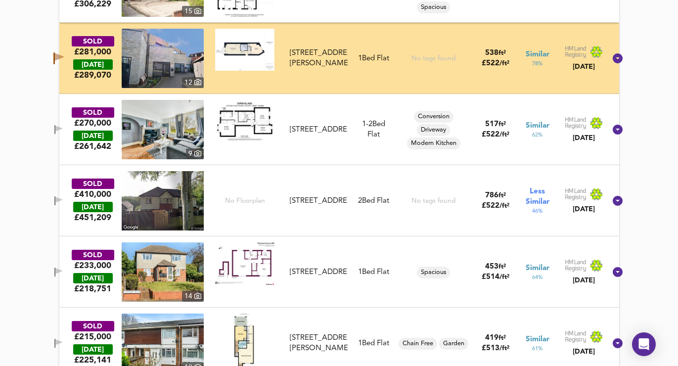
scroll to position [2560, 0]
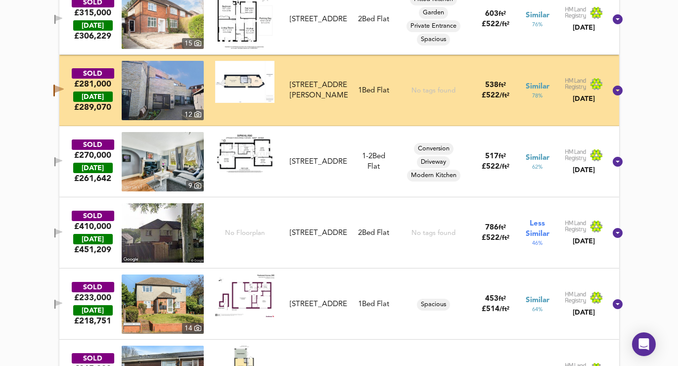
click at [64, 90] on icon "button" at bounding box center [59, 89] width 9 height 7
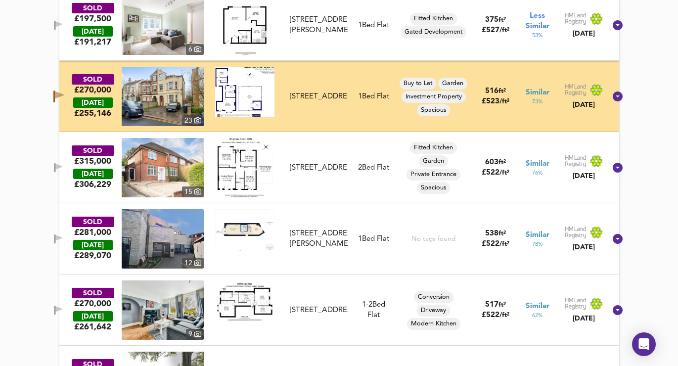
click at [64, 93] on icon "button" at bounding box center [59, 94] width 9 height 7
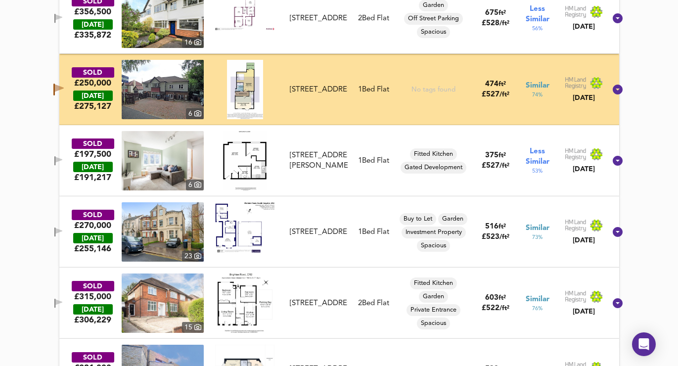
scroll to position [2283, 0]
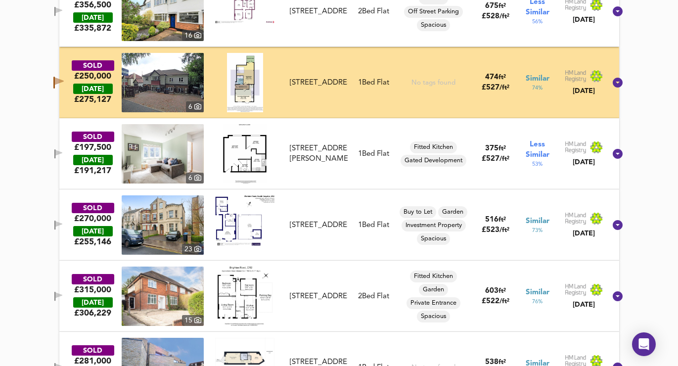
click at [64, 83] on icon "button" at bounding box center [59, 81] width 9 height 7
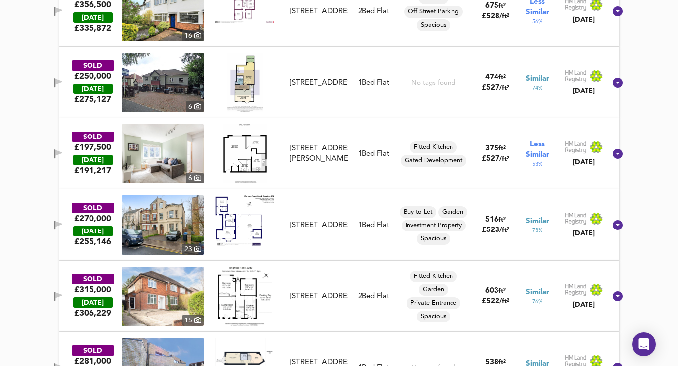
scroll to position [2093, 0]
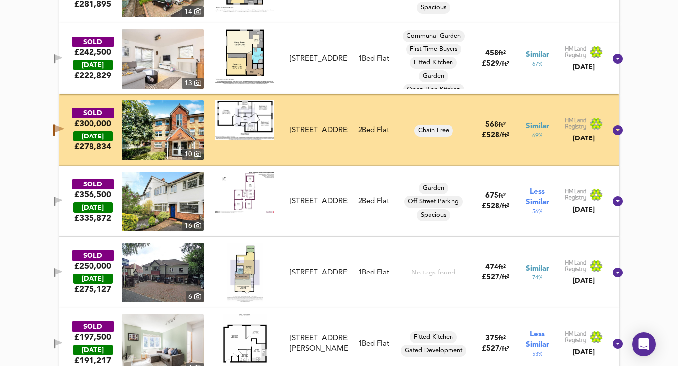
click at [55, 130] on icon "button" at bounding box center [53, 130] width 1 height 12
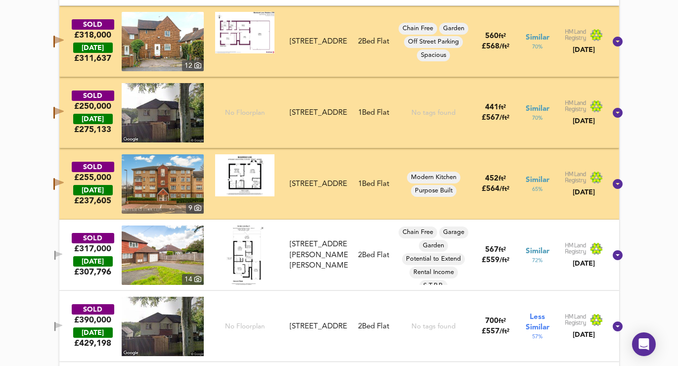
scroll to position [1247, 0]
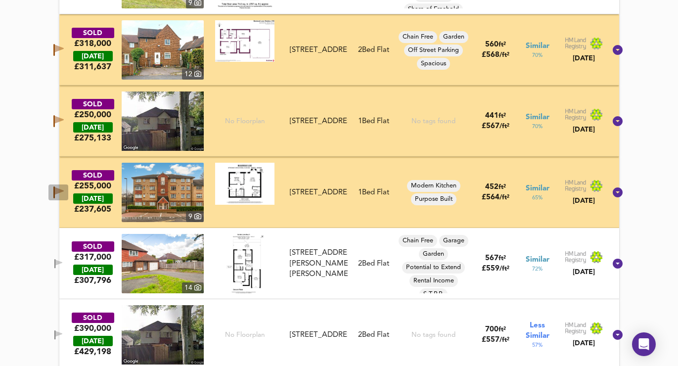
click at [64, 189] on icon "button" at bounding box center [59, 190] width 9 height 7
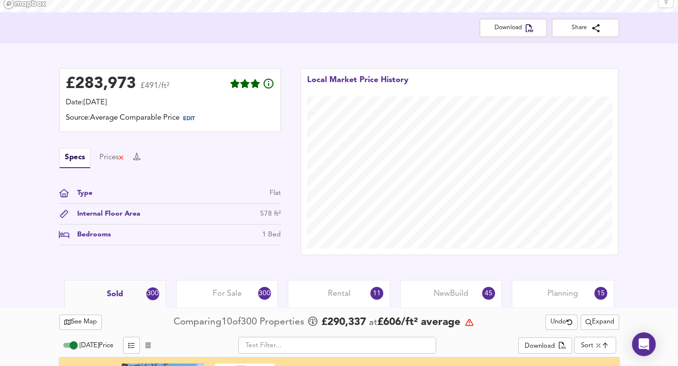
scroll to position [179, 0]
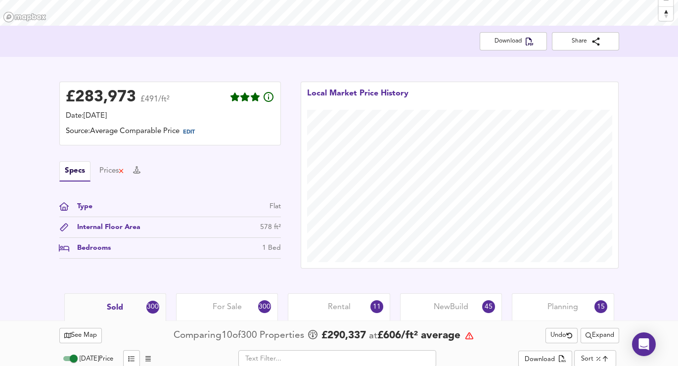
click at [242, 308] on div "For Sale 300" at bounding box center [227, 306] width 102 height 27
click at [225, 155] on div "£ 283,973 £491/ft² Date: 11 September 2025 Source: Average Comparable Price EDI…" at bounding box center [170, 170] width 222 height 177
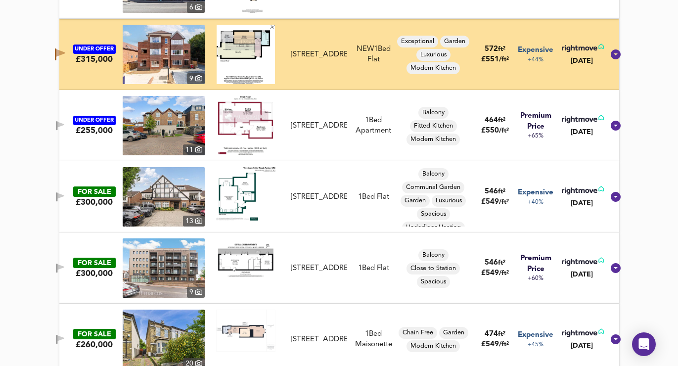
scroll to position [2903, 0]
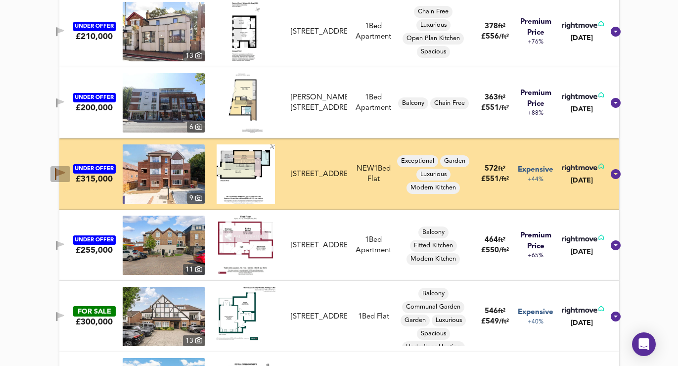
click at [65, 173] on icon "button" at bounding box center [60, 172] width 9 height 7
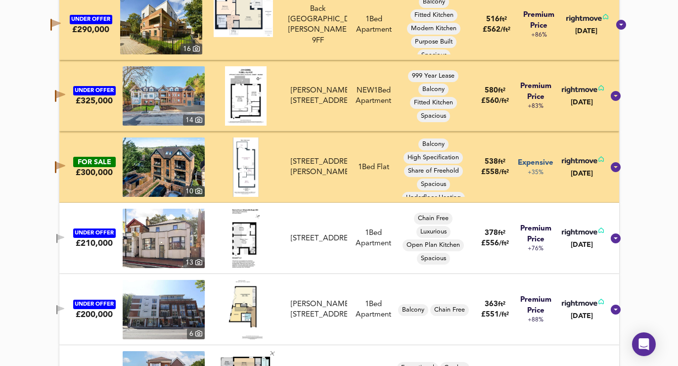
click at [56, 164] on icon "button" at bounding box center [55, 167] width 1 height 12
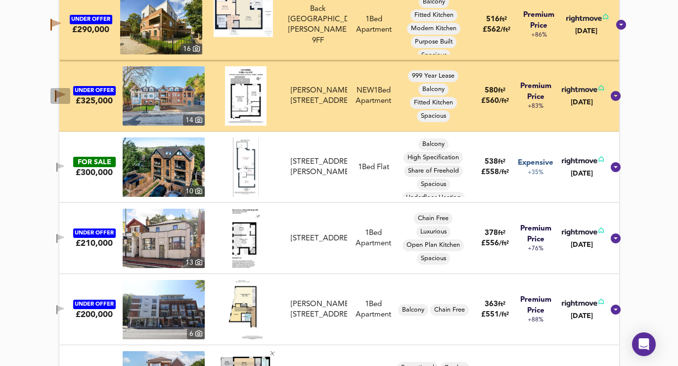
click at [65, 91] on icon "button" at bounding box center [60, 96] width 10 height 12
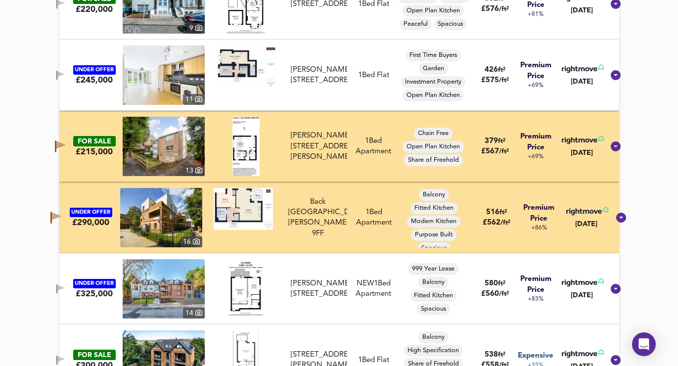
scroll to position [2495, 0]
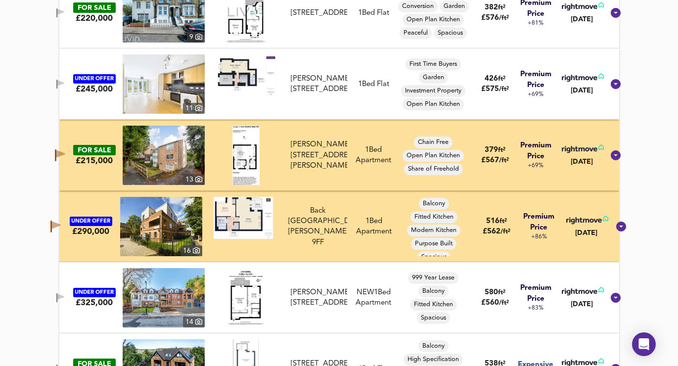
drag, startPoint x: 66, startPoint y: 153, endPoint x: 69, endPoint y: 212, distance: 58.9
click at [65, 153] on icon "button" at bounding box center [60, 153] width 9 height 7
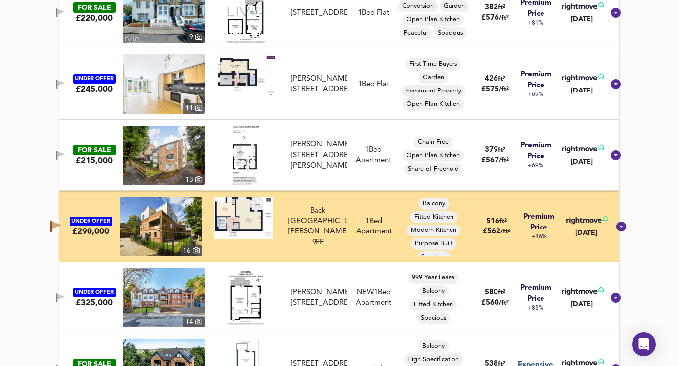
click at [61, 224] on icon "button" at bounding box center [56, 225] width 9 height 7
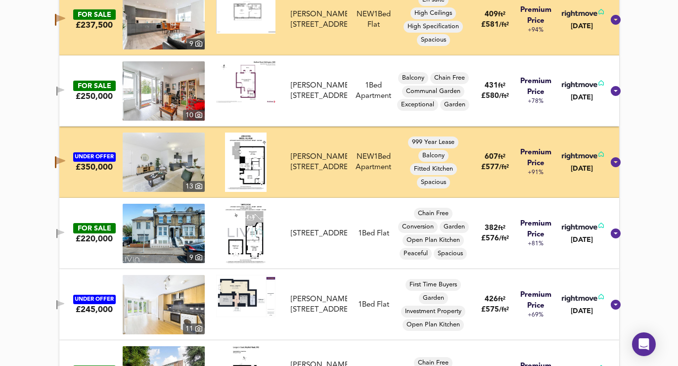
scroll to position [2159, 0]
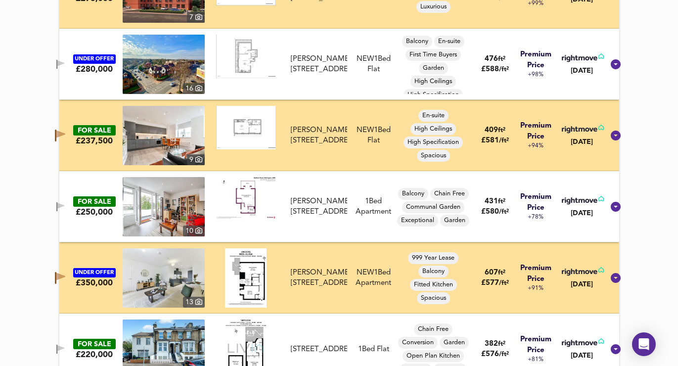
click at [65, 274] on icon "button" at bounding box center [60, 276] width 9 height 7
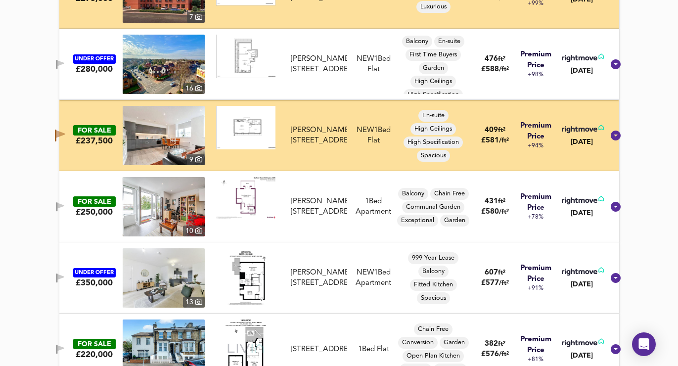
click at [65, 133] on icon "button" at bounding box center [60, 134] width 9 height 7
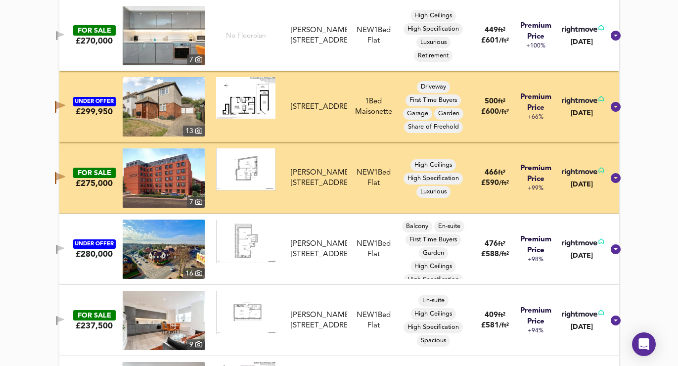
scroll to position [1970, 0]
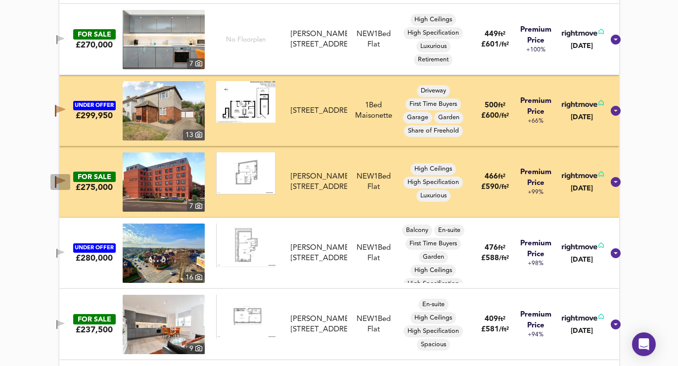
click at [56, 181] on icon "button" at bounding box center [55, 182] width 1 height 12
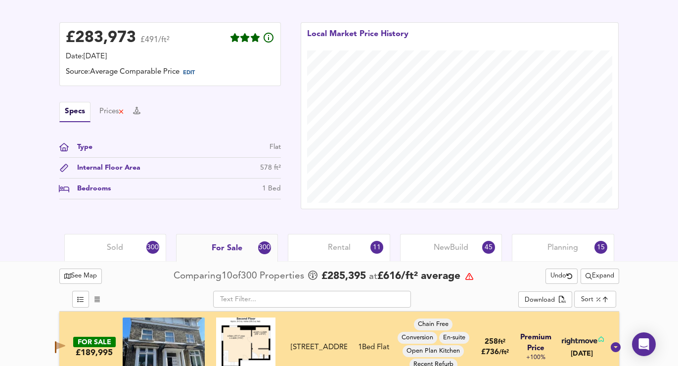
scroll to position [329, 0]
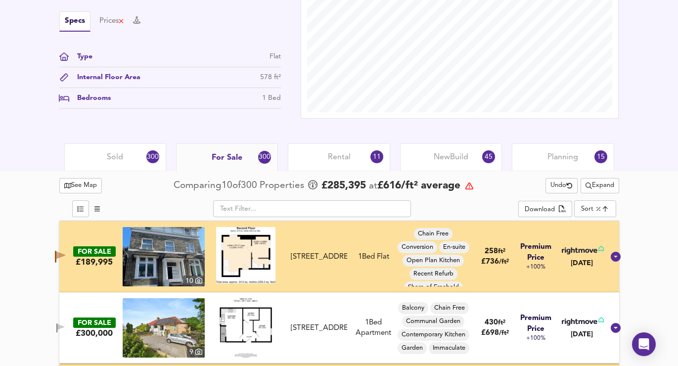
click at [349, 150] on div "Rental 11" at bounding box center [339, 156] width 102 height 27
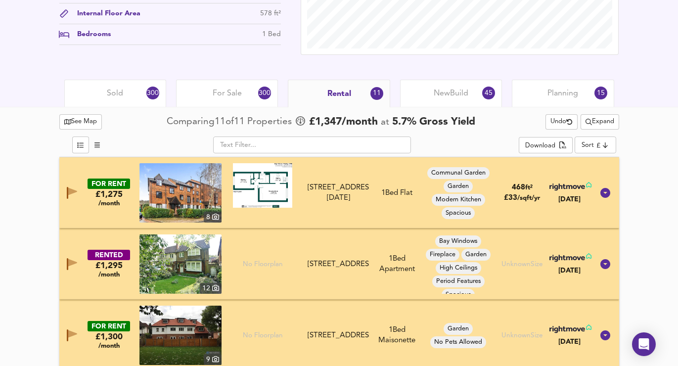
scroll to position [400, 0]
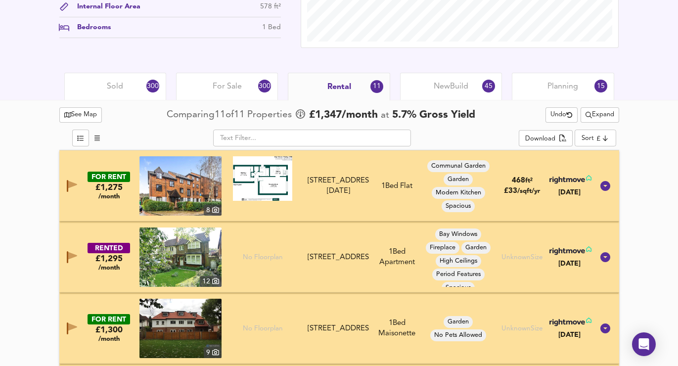
click at [68, 185] on icon "button" at bounding box center [72, 184] width 9 height 7
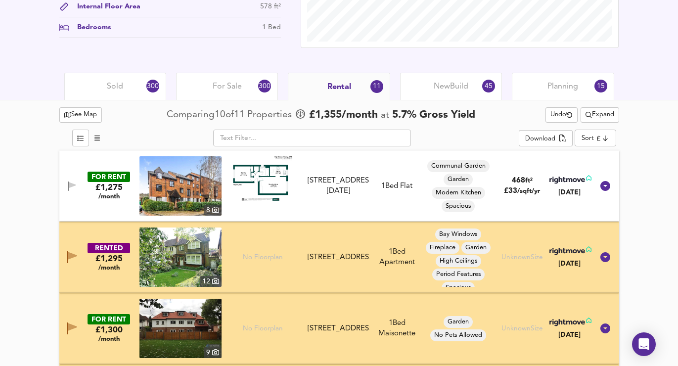
click at [419, 89] on div "New Build 45" at bounding box center [451, 86] width 102 height 27
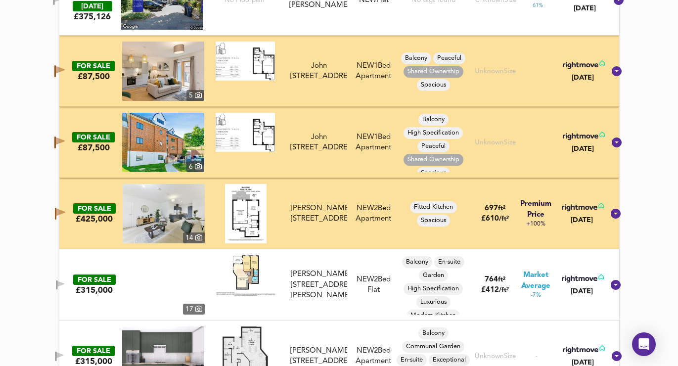
scroll to position [1730, 0]
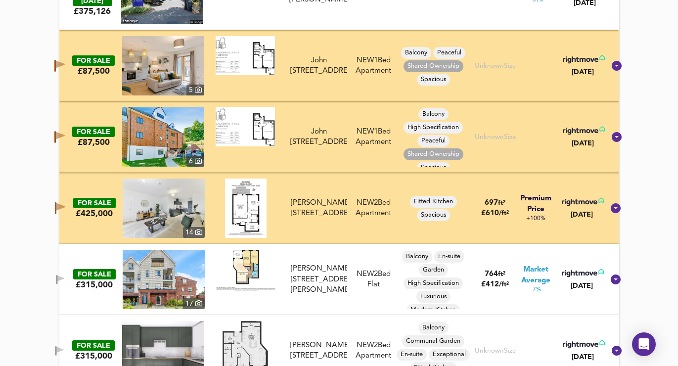
click at [62, 63] on button "button" at bounding box center [59, 66] width 20 height 16
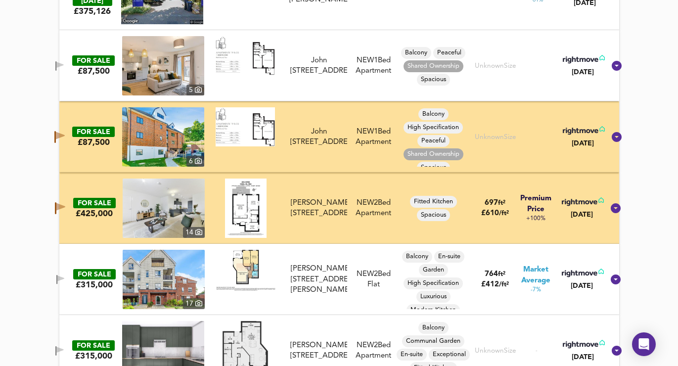
click at [64, 138] on span "button" at bounding box center [59, 137] width 15 height 12
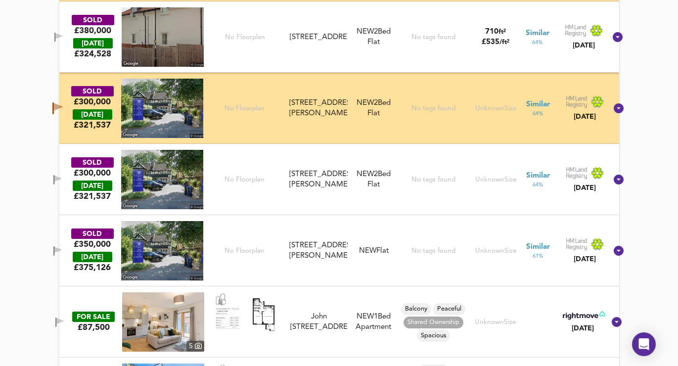
scroll to position [1473, 0]
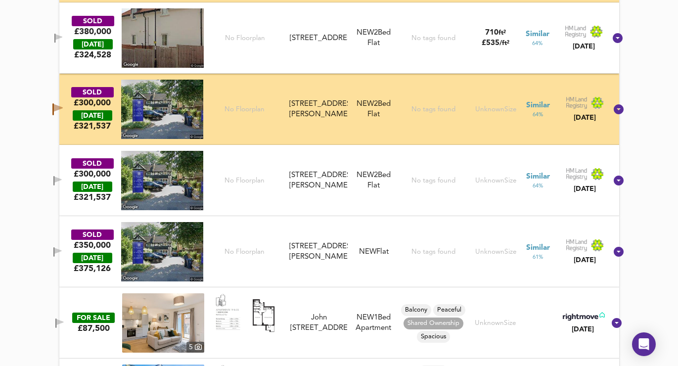
click at [63, 107] on icon "button" at bounding box center [58, 107] width 9 height 7
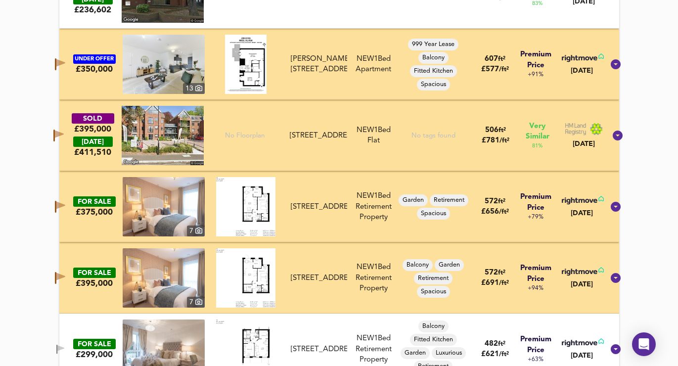
scroll to position [877, 0]
click at [64, 131] on icon "button" at bounding box center [58, 136] width 10 height 12
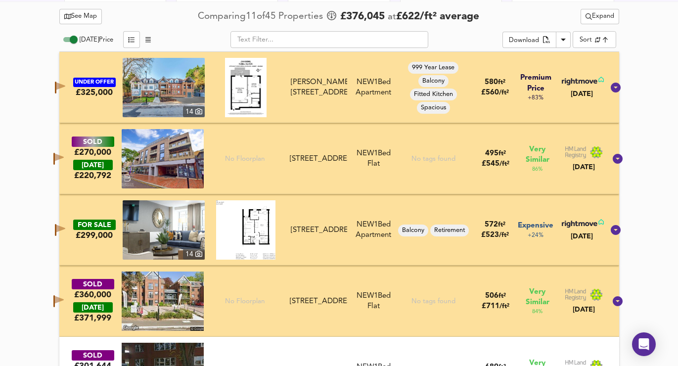
scroll to position [523, 0]
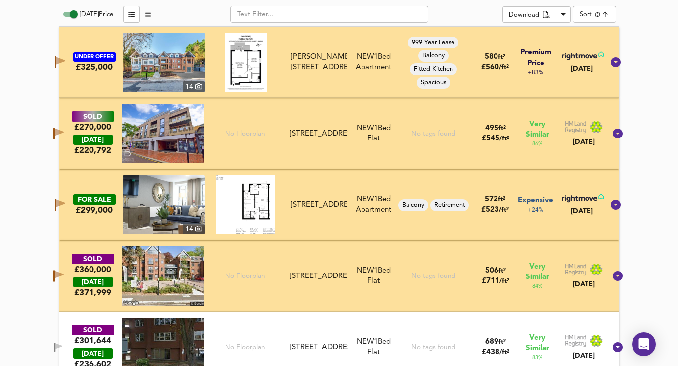
click at [64, 133] on icon "button" at bounding box center [59, 132] width 9 height 7
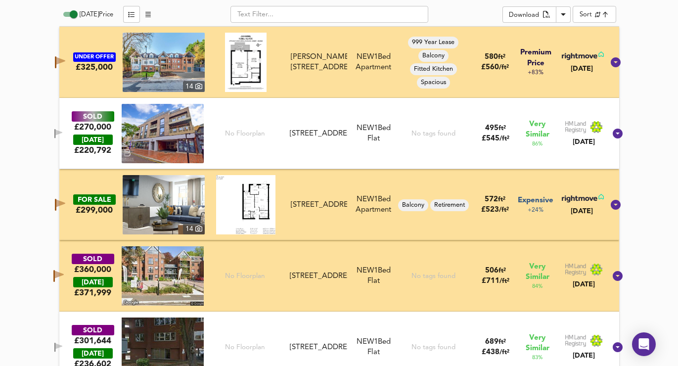
click at [55, 130] on icon "button" at bounding box center [54, 133] width 1 height 9
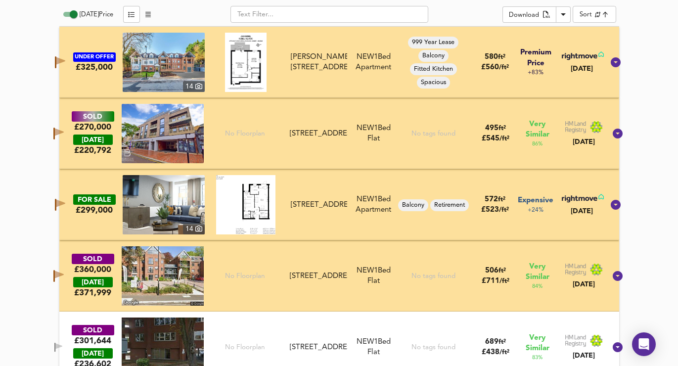
click at [68, 269] on button "button" at bounding box center [58, 276] width 20 height 16
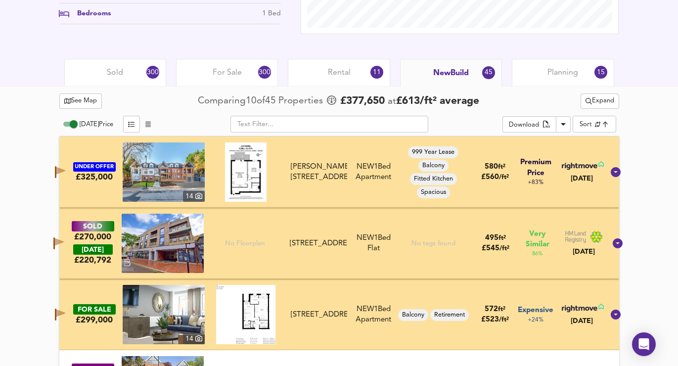
scroll to position [411, 0]
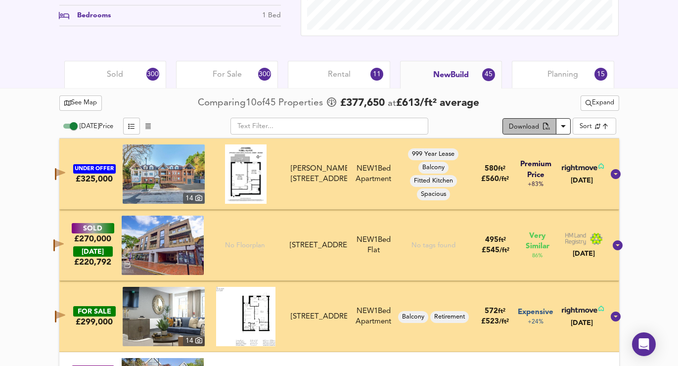
click at [532, 129] on div "Download" at bounding box center [524, 127] width 30 height 11
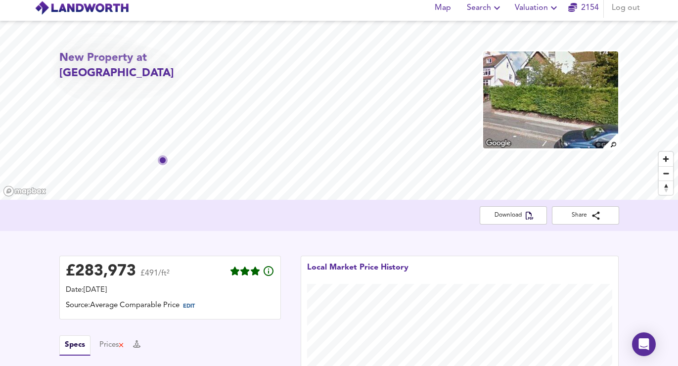
scroll to position [0, 0]
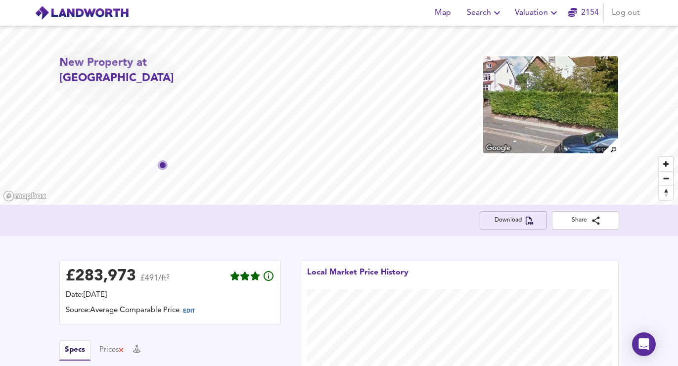
click at [509, 211] on button "Download" at bounding box center [513, 220] width 67 height 18
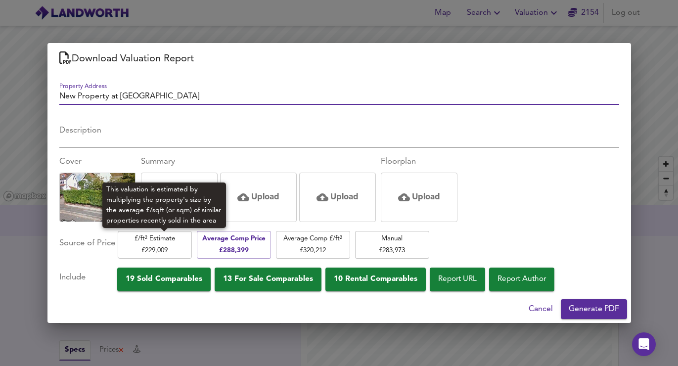
click at [166, 239] on span "£/ft² Estimate £ 229,009" at bounding box center [155, 244] width 64 height 23
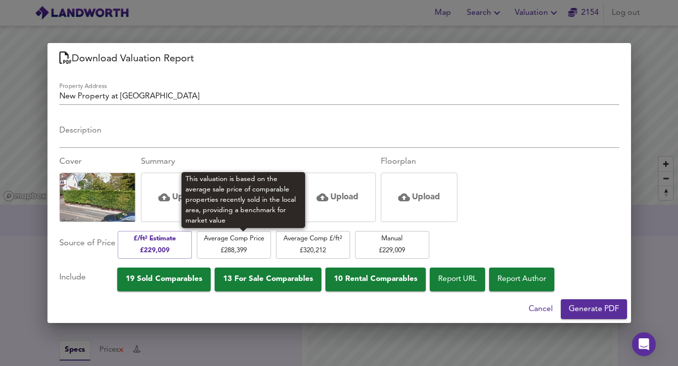
click at [261, 239] on span "Average Comp Price £ 288,399" at bounding box center [234, 244] width 64 height 23
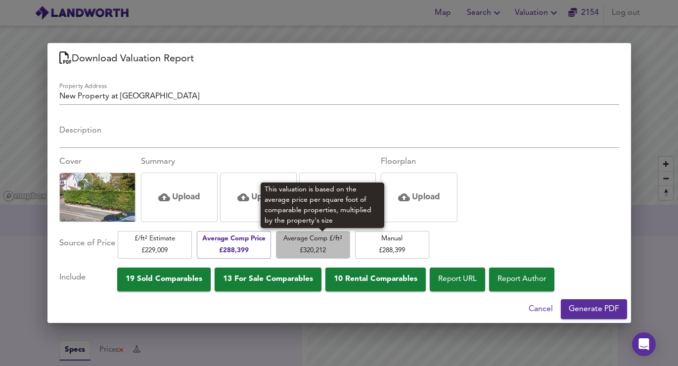
click at [296, 253] on span "Average Comp £/ft² £ 320,212" at bounding box center [313, 244] width 64 height 23
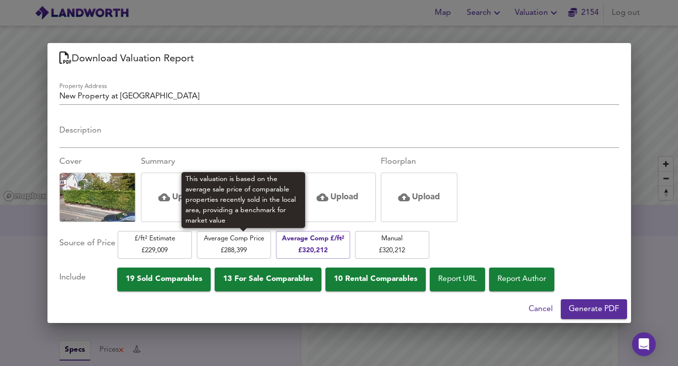
click at [252, 253] on span "Average Comp Price £ 288,399" at bounding box center [234, 244] width 64 height 23
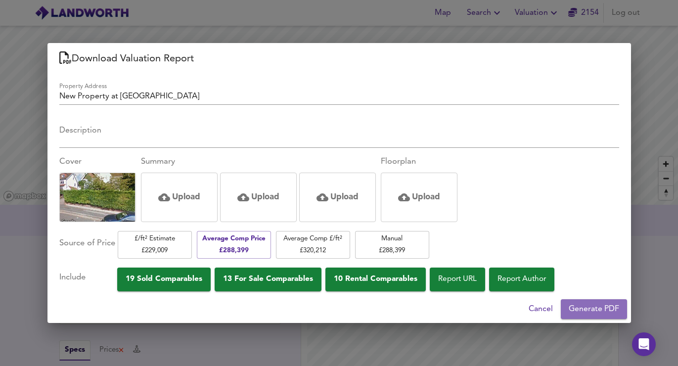
click at [582, 305] on span "Generate PDF" at bounding box center [594, 309] width 50 height 14
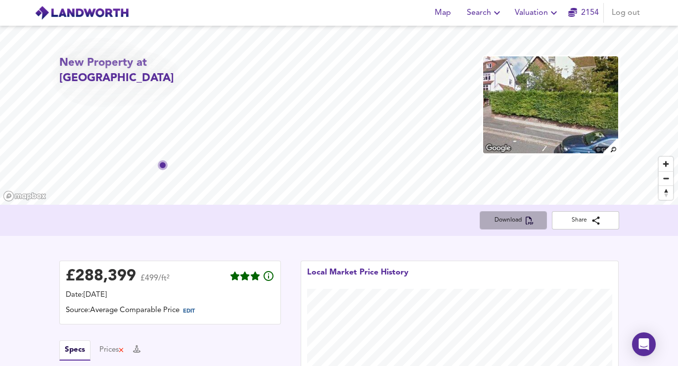
click at [515, 221] on span "Download" at bounding box center [513, 220] width 51 height 10
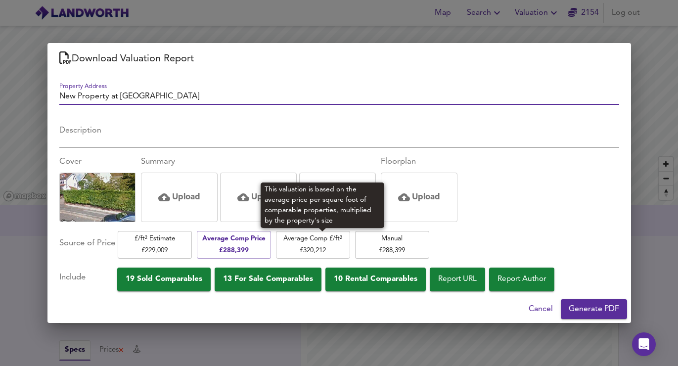
click at [320, 238] on span "Average Comp £/ft² £ 320,212" at bounding box center [313, 244] width 64 height 23
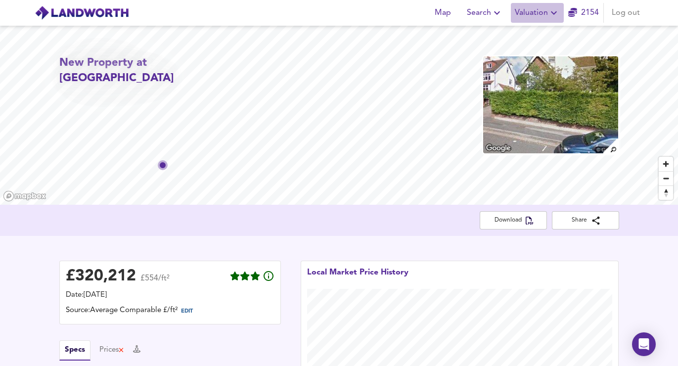
click at [539, 12] on span "Valuation" at bounding box center [537, 13] width 45 height 14
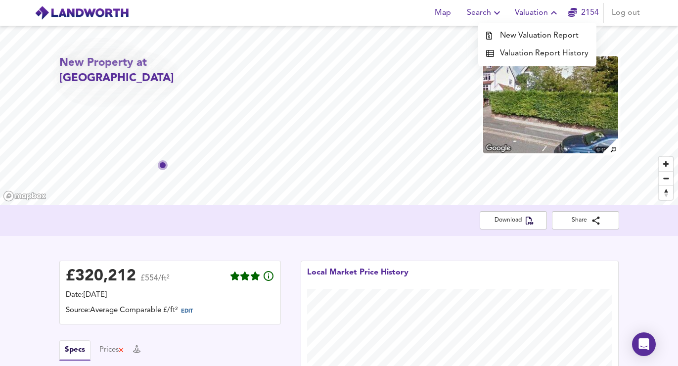
click at [526, 50] on li "Valuation Report History" at bounding box center [537, 53] width 118 height 18
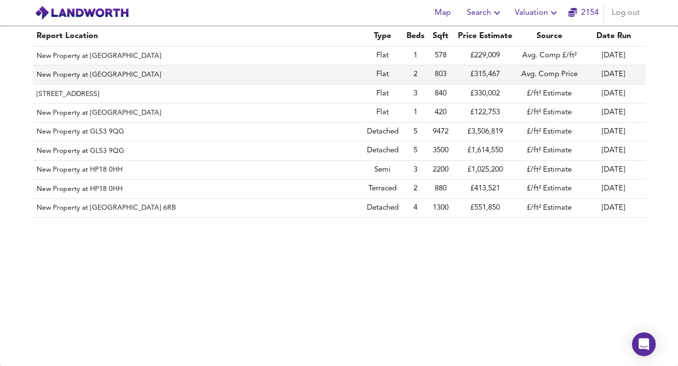
click at [403, 71] on td "2" at bounding box center [415, 74] width 26 height 19
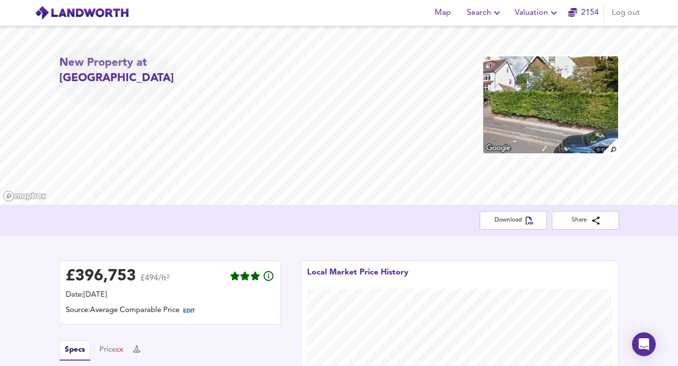
click at [606, 72] on body "Map Search Valuation 2154 Log out New Property at CR8 2JA Download Share £ 396,…" at bounding box center [339, 183] width 678 height 366
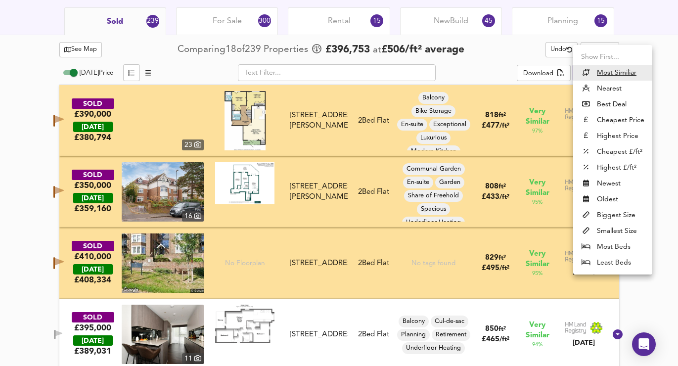
click at [599, 163] on li "Highest £/ft²" at bounding box center [612, 168] width 79 height 16
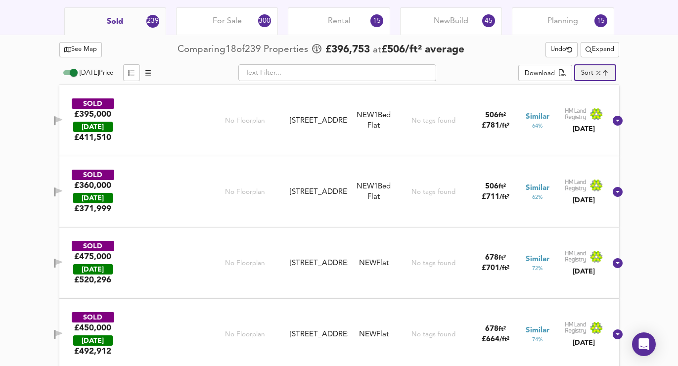
type input "highppsf"
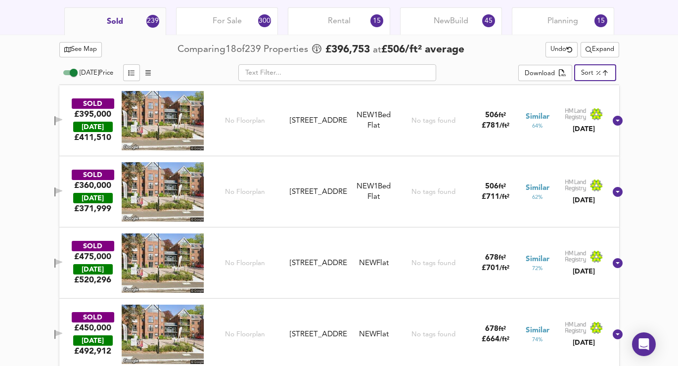
click at [63, 123] on icon "button" at bounding box center [58, 120] width 8 height 9
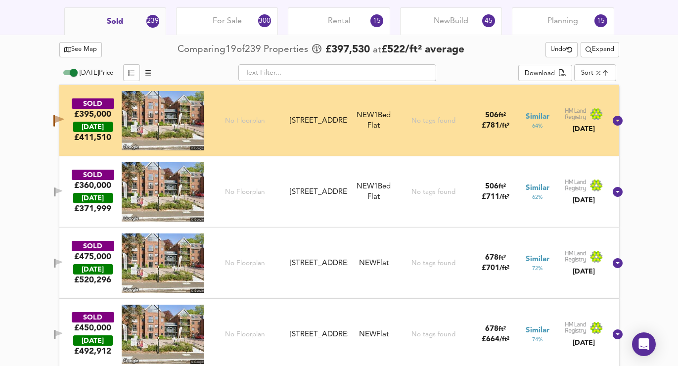
click at [62, 192] on icon "button" at bounding box center [58, 191] width 7 height 6
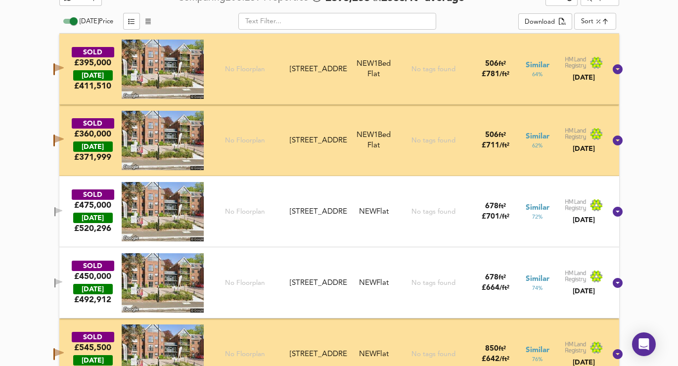
scroll to position [539, 0]
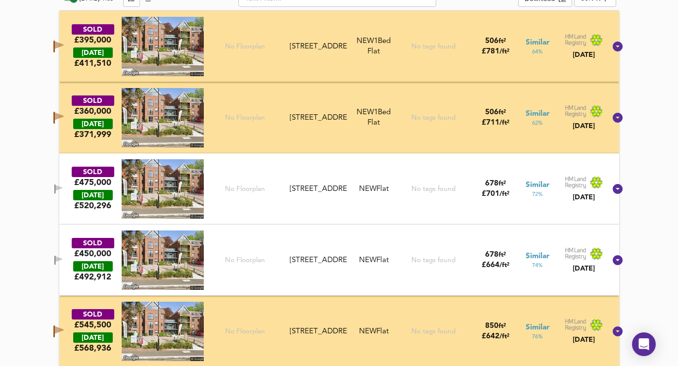
click at [64, 43] on icon "button" at bounding box center [59, 45] width 9 height 7
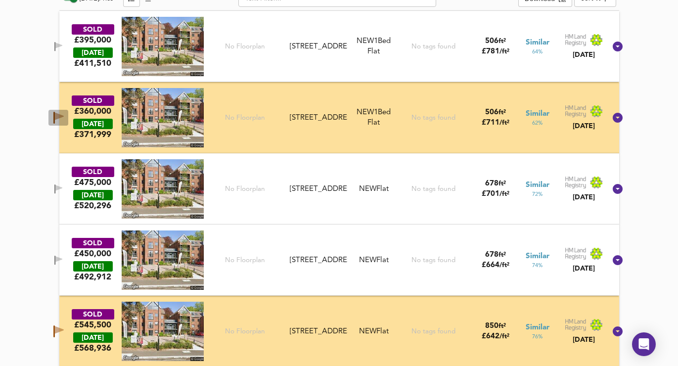
click at [64, 118] on icon "button" at bounding box center [59, 116] width 9 height 7
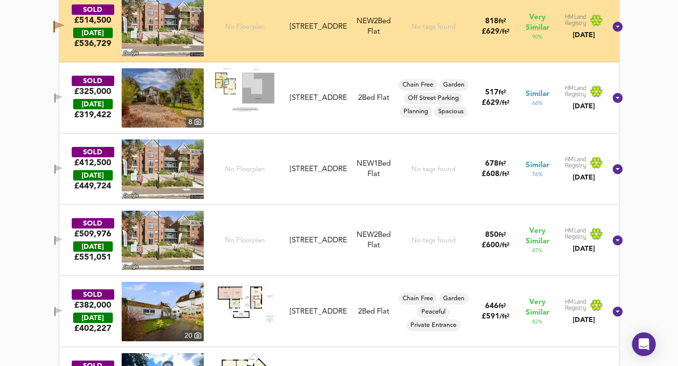
scroll to position [915, 0]
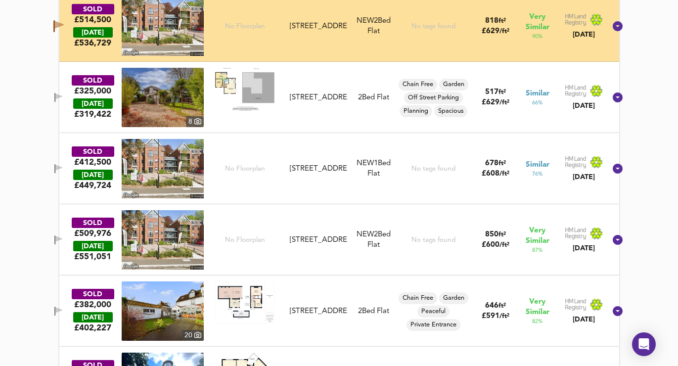
click at [63, 98] on icon "button" at bounding box center [58, 97] width 8 height 9
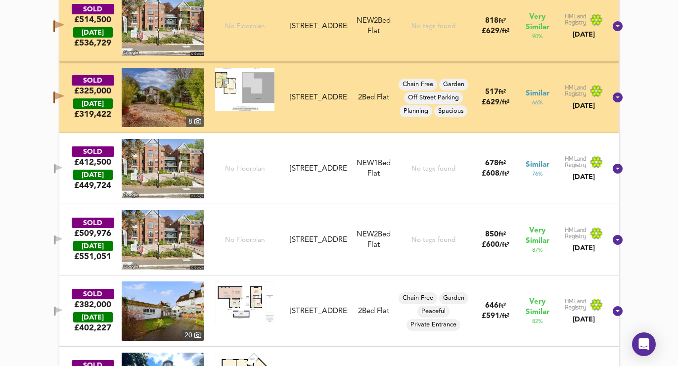
click at [62, 167] on icon "button" at bounding box center [58, 168] width 7 height 6
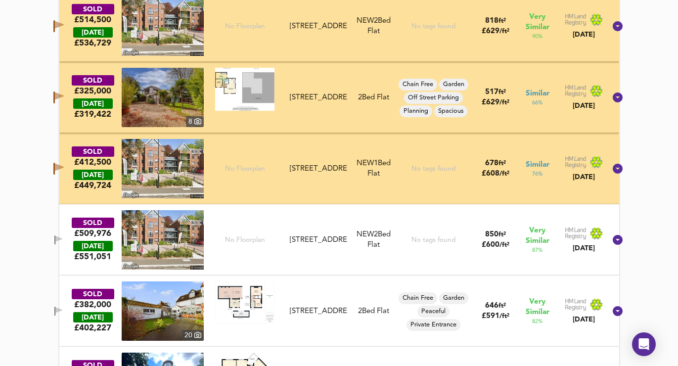
click at [62, 240] on icon "button" at bounding box center [58, 239] width 7 height 6
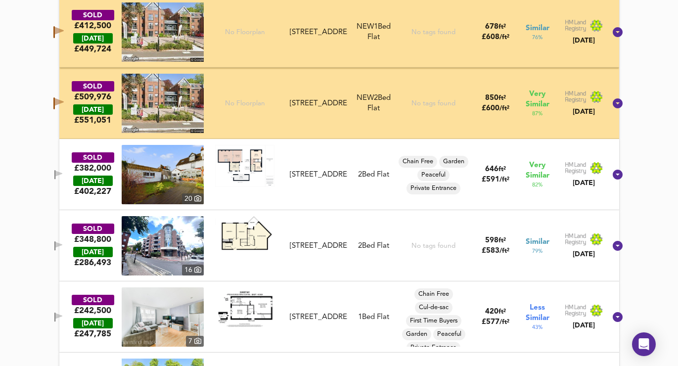
scroll to position [1056, 0]
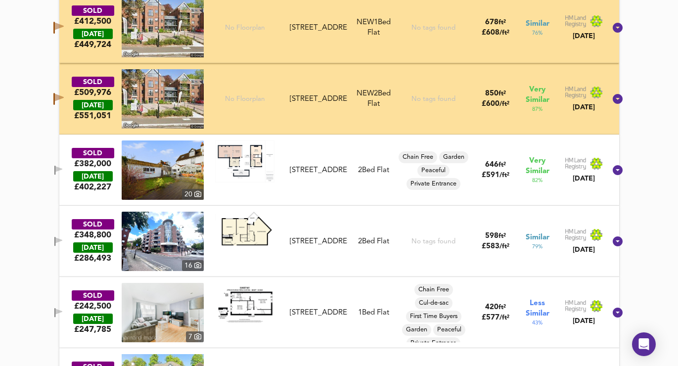
click at [62, 168] on icon "button" at bounding box center [58, 169] width 7 height 6
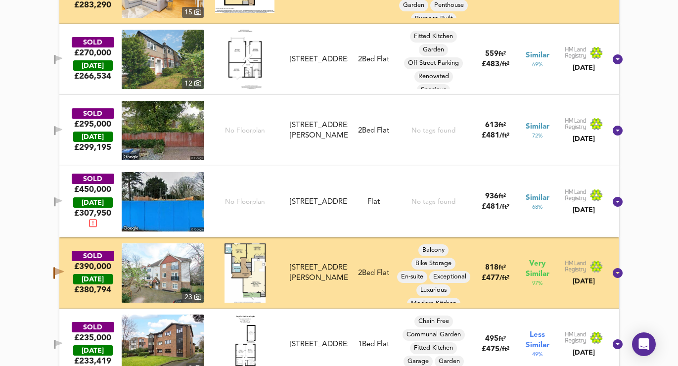
scroll to position [4644, 0]
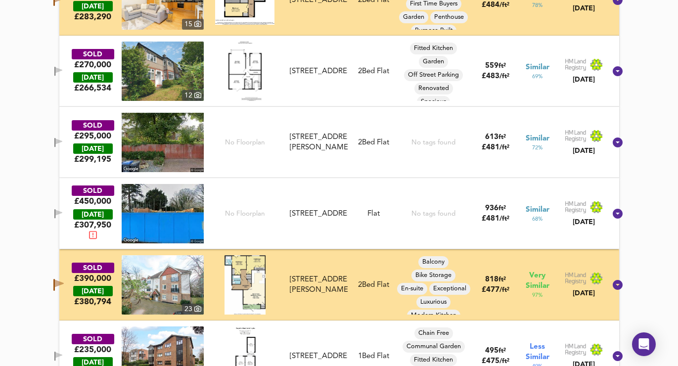
click at [64, 282] on icon "button" at bounding box center [59, 283] width 9 height 7
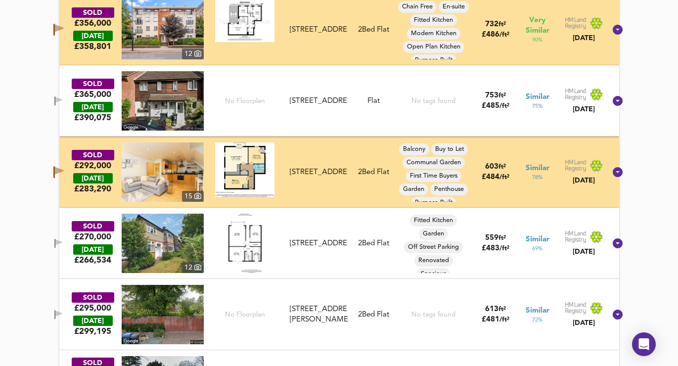
scroll to position [4458, 0]
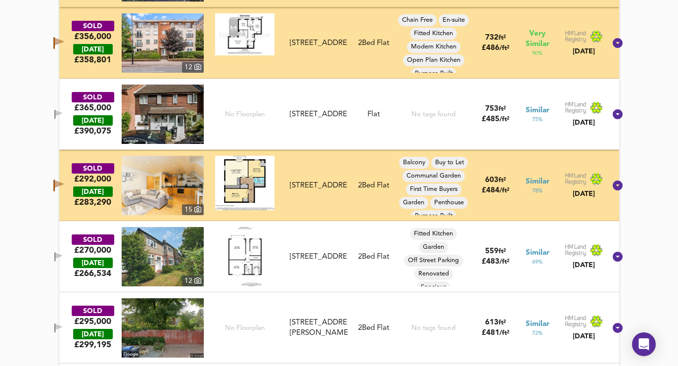
click at [64, 184] on icon "button" at bounding box center [59, 183] width 9 height 7
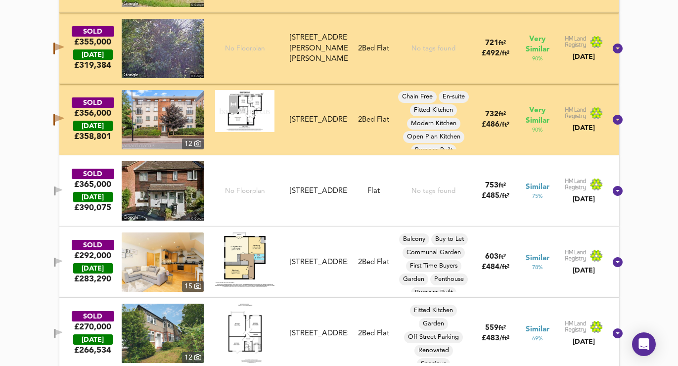
scroll to position [4303, 0]
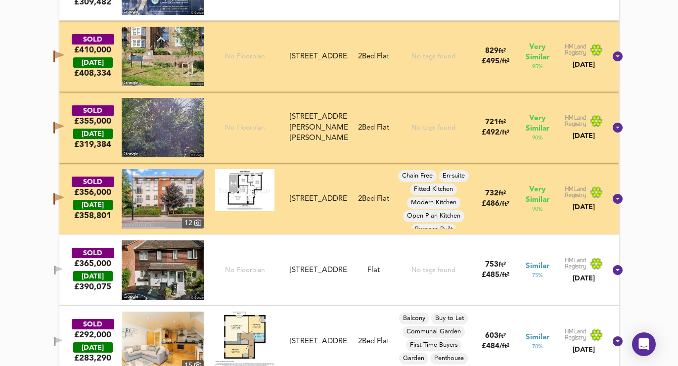
drag, startPoint x: 68, startPoint y: 194, endPoint x: 68, endPoint y: 149, distance: 45.0
click at [64, 194] on icon "button" at bounding box center [59, 197] width 9 height 7
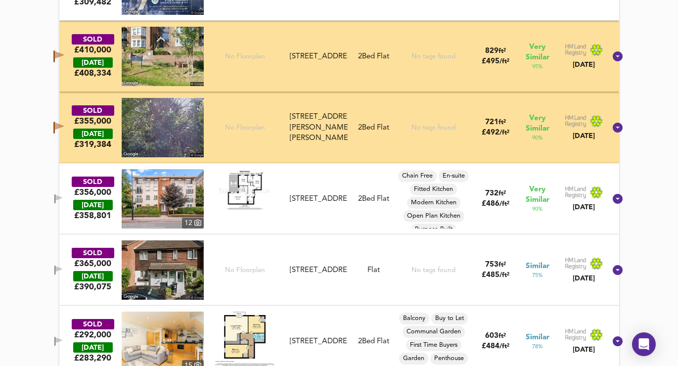
click at [64, 131] on icon "button" at bounding box center [58, 128] width 10 height 12
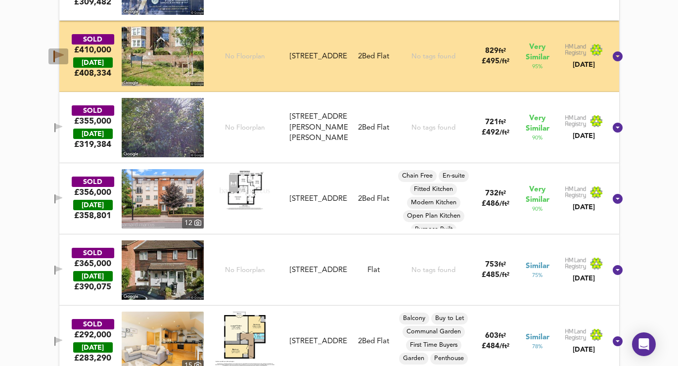
click at [55, 52] on icon "button" at bounding box center [53, 56] width 1 height 12
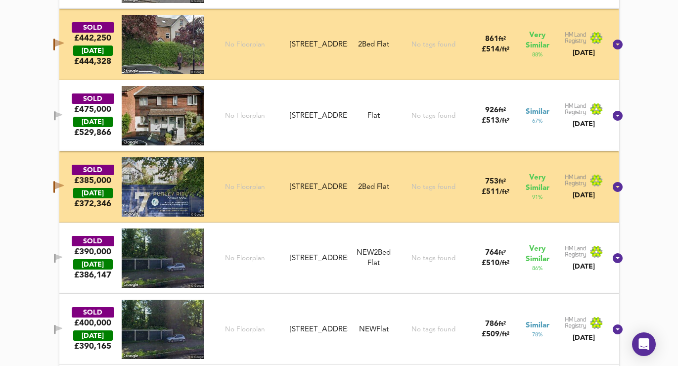
scroll to position [3387, 0]
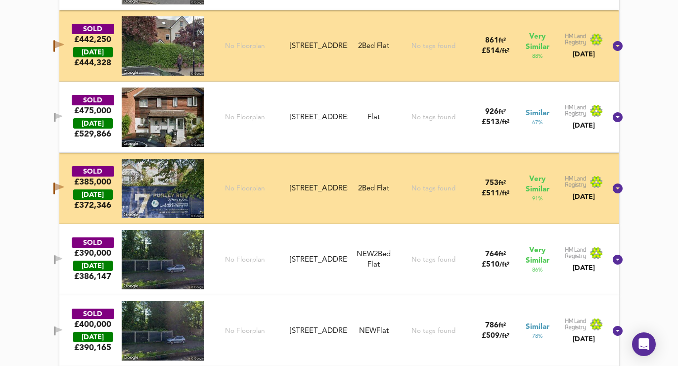
click at [66, 178] on div "SOLD £385,000 [DATE] £ 372,346 [STREET_ADDRESS] 2 Bed Flat No tags found 753 ft…" at bounding box center [327, 188] width 558 height 59
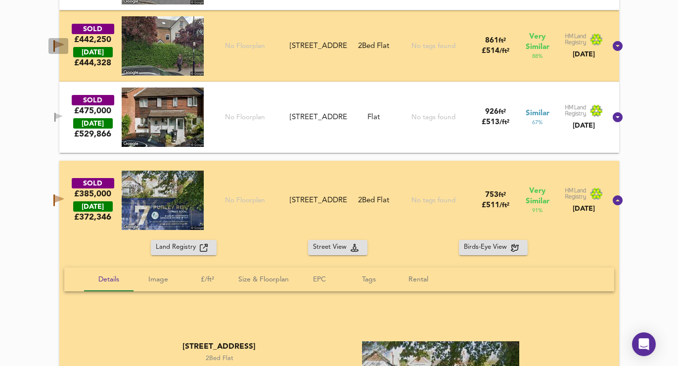
click at [64, 41] on icon "button" at bounding box center [58, 46] width 10 height 12
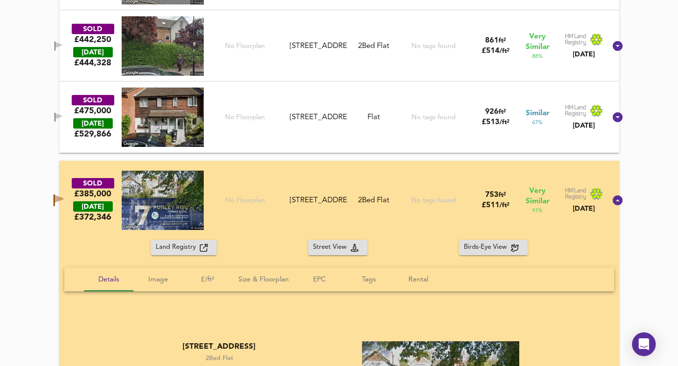
click at [55, 201] on icon "button" at bounding box center [53, 200] width 1 height 12
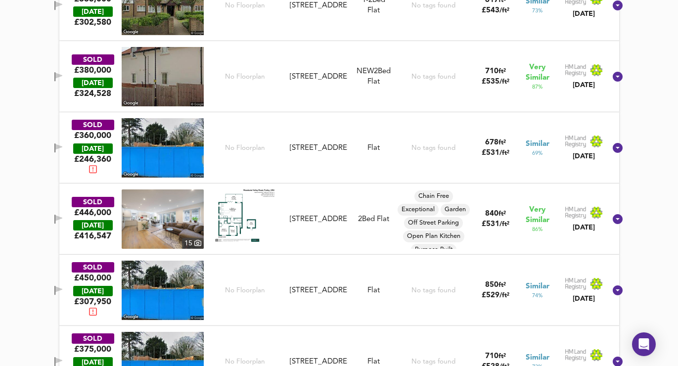
scroll to position [2093, 0]
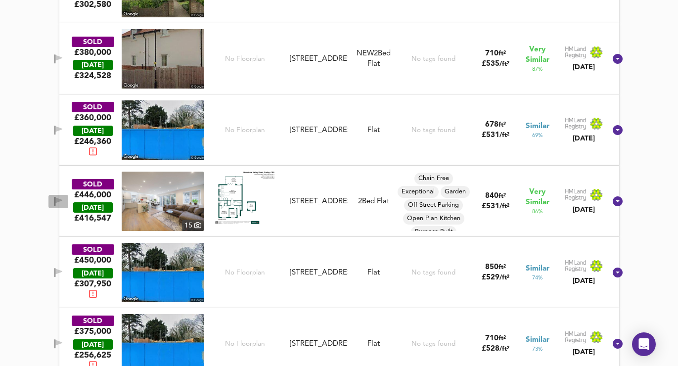
click at [63, 204] on icon "button" at bounding box center [58, 201] width 8 height 9
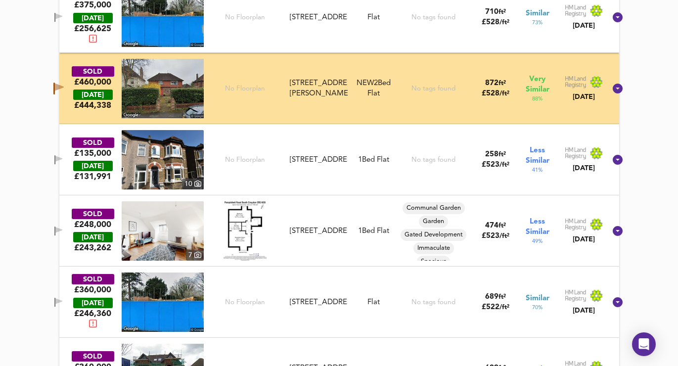
scroll to position [2359, 0]
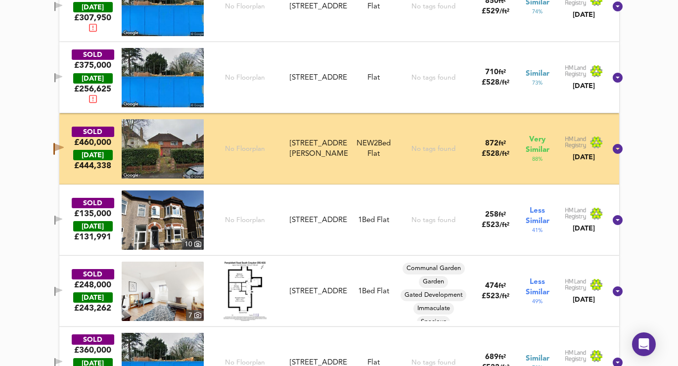
click at [64, 146] on icon "button" at bounding box center [59, 147] width 9 height 7
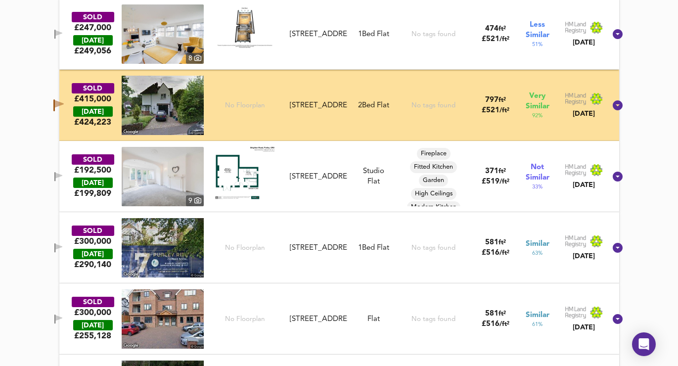
click at [64, 100] on icon "button" at bounding box center [58, 105] width 10 height 12
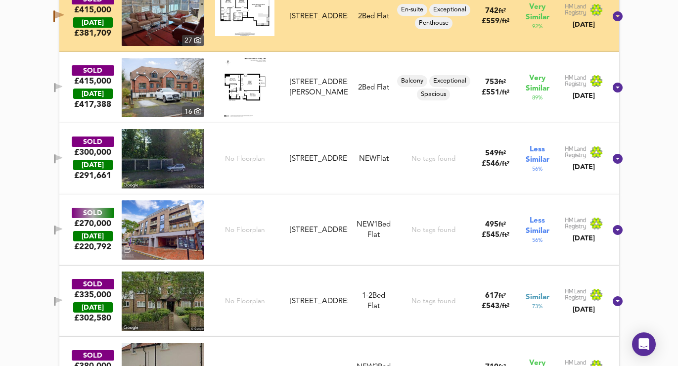
scroll to position [1779, 0]
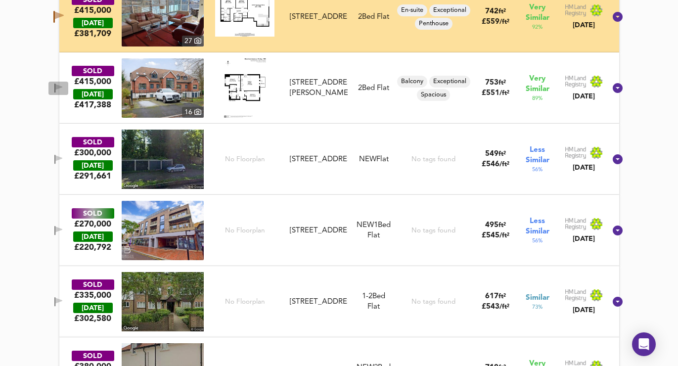
click at [62, 86] on icon "button" at bounding box center [58, 87] width 7 height 6
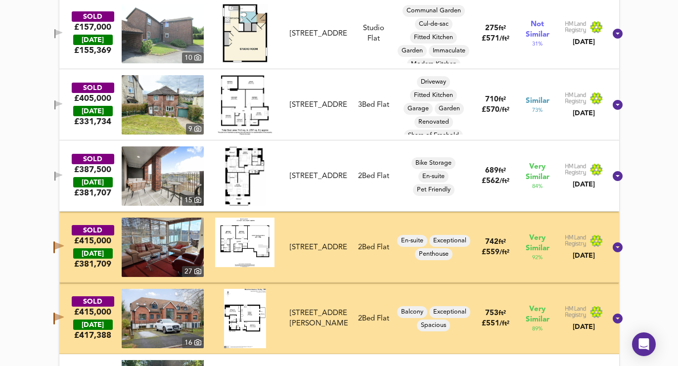
scroll to position [1531, 0]
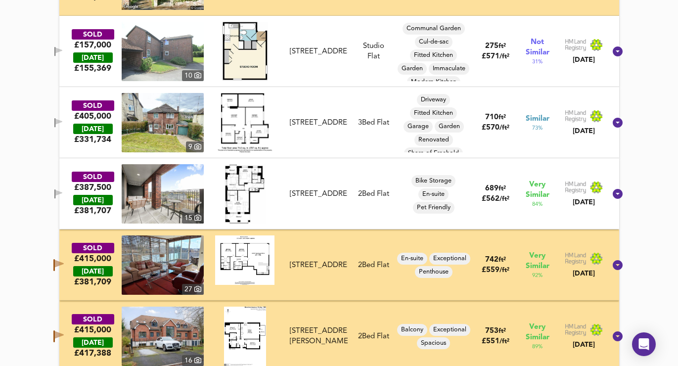
click at [62, 191] on icon "button" at bounding box center [58, 193] width 7 height 6
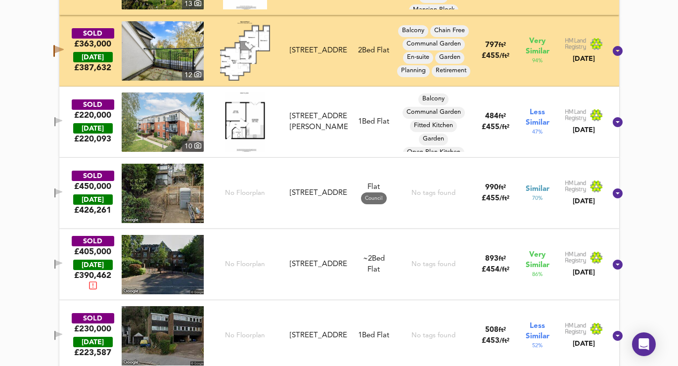
scroll to position [6379, 0]
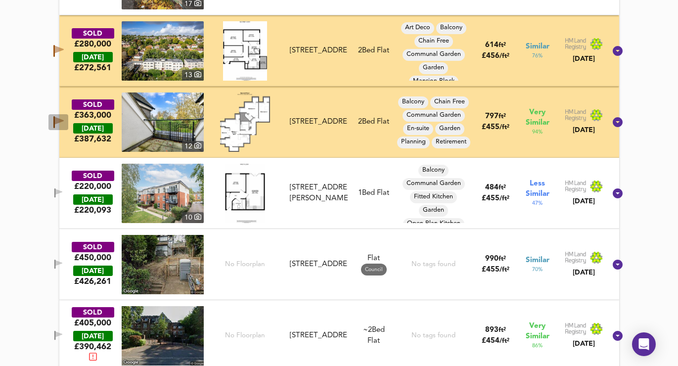
click at [62, 119] on button "button" at bounding box center [58, 122] width 20 height 16
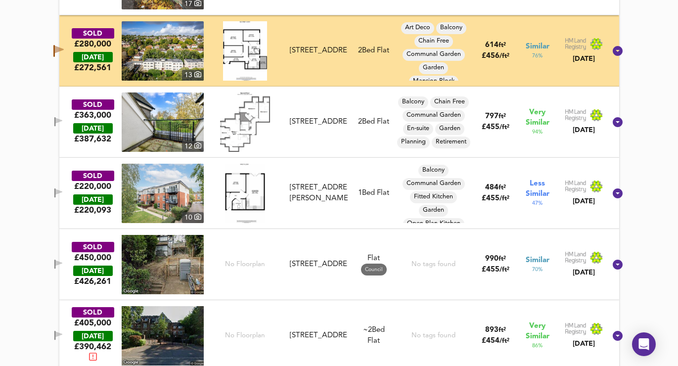
click at [64, 46] on icon "button" at bounding box center [59, 48] width 9 height 7
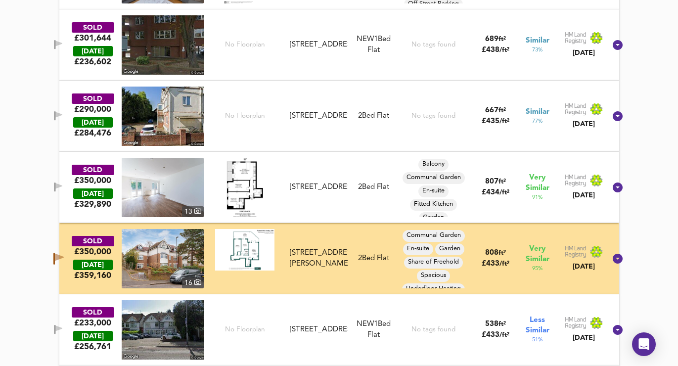
scroll to position [7425, 0]
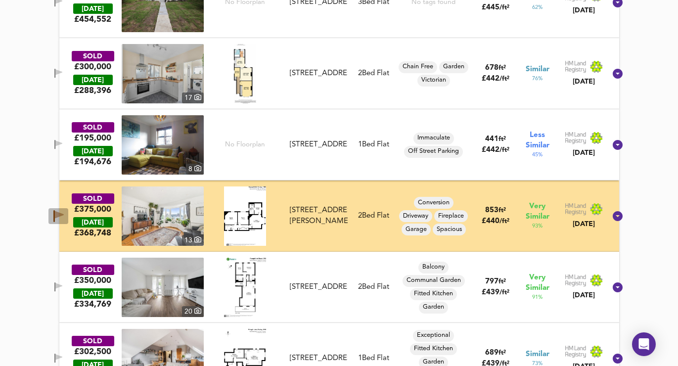
click at [64, 213] on icon "button" at bounding box center [59, 214] width 9 height 7
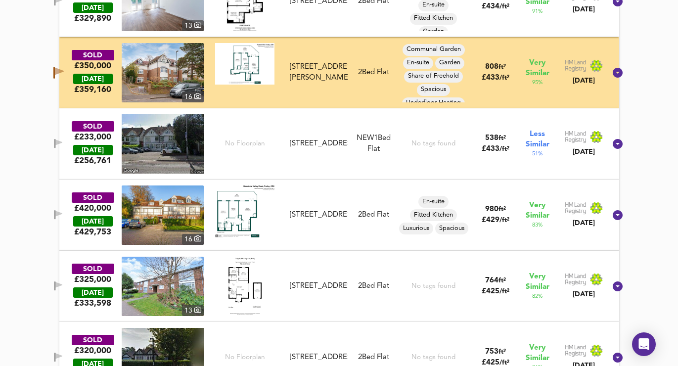
scroll to position [7996, 0]
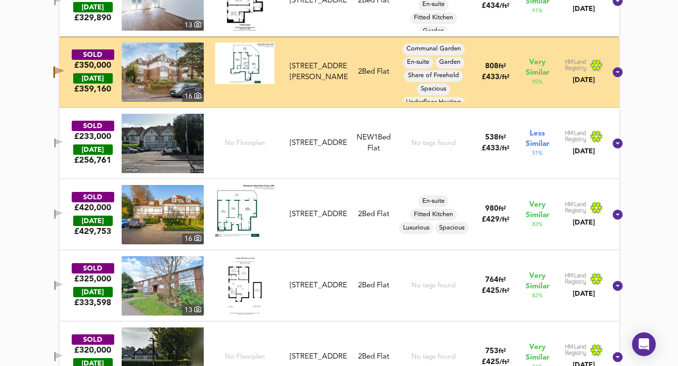
click at [64, 68] on icon "button" at bounding box center [58, 72] width 10 height 12
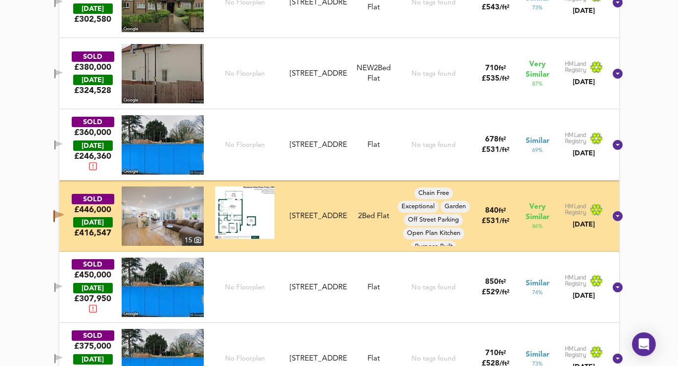
scroll to position [2092, 0]
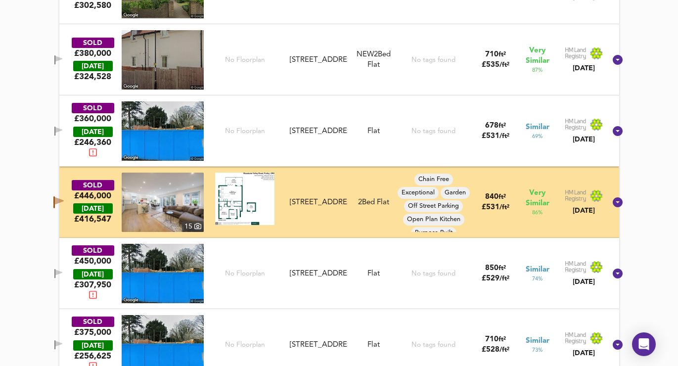
click at [64, 199] on icon "button" at bounding box center [59, 200] width 9 height 7
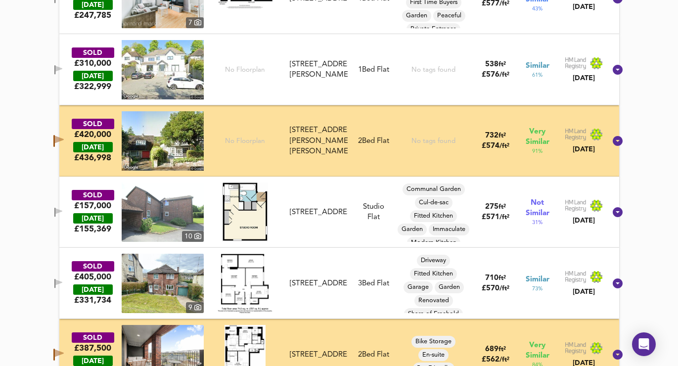
scroll to position [1671, 0]
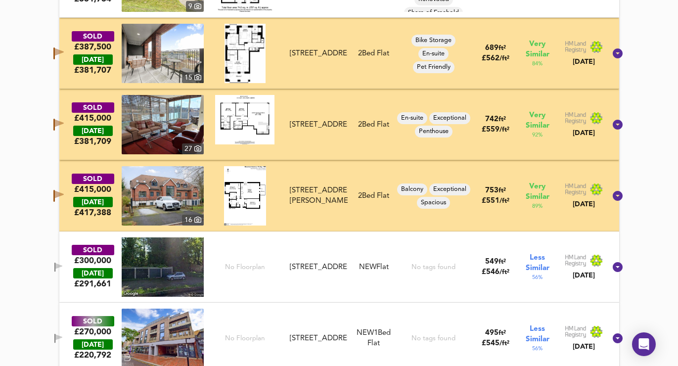
click at [64, 195] on icon "button" at bounding box center [59, 194] width 9 height 7
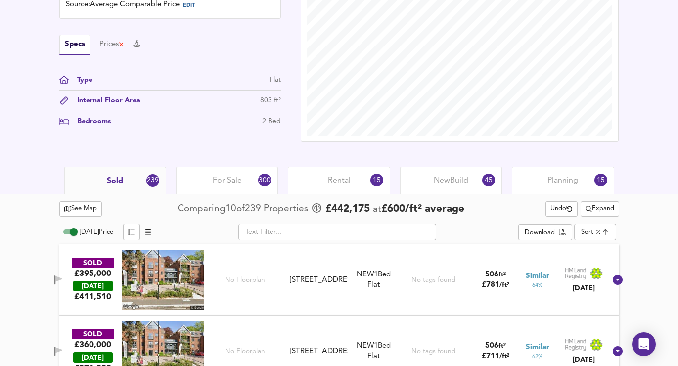
scroll to position [310, 0]
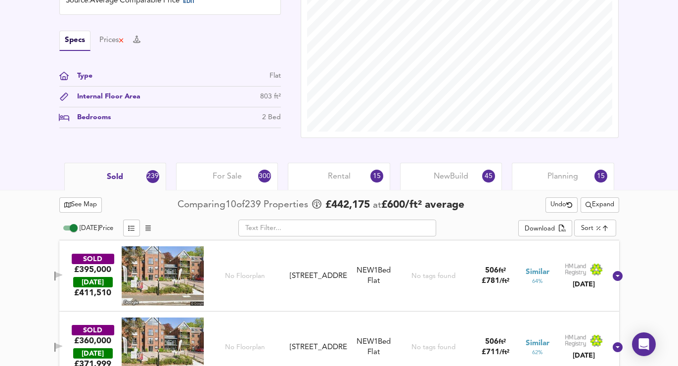
click at [208, 166] on div "For Sale 300" at bounding box center [227, 176] width 102 height 27
click at [242, 171] on div "For Sale 300" at bounding box center [227, 176] width 102 height 27
click at [247, 178] on div "For Sale 300" at bounding box center [227, 176] width 102 height 27
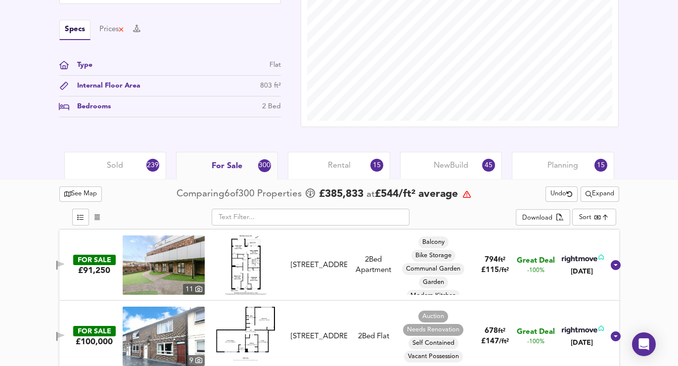
scroll to position [322, 0]
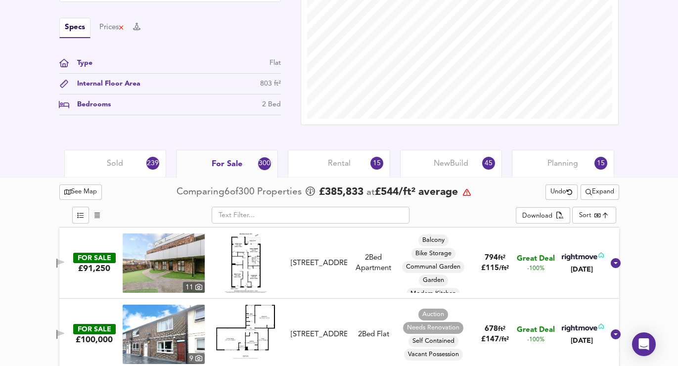
click at [222, 164] on span "For Sale" at bounding box center [227, 164] width 31 height 11
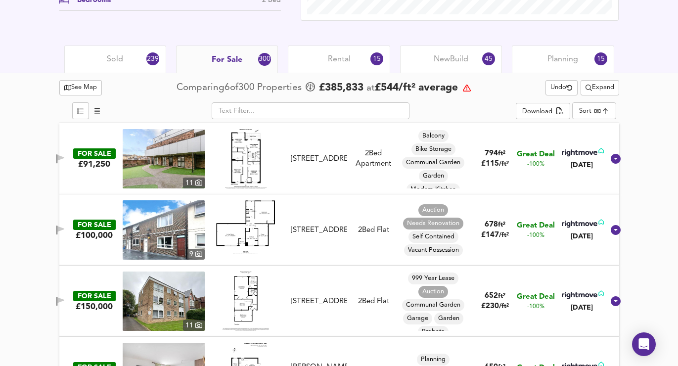
scroll to position [433, 0]
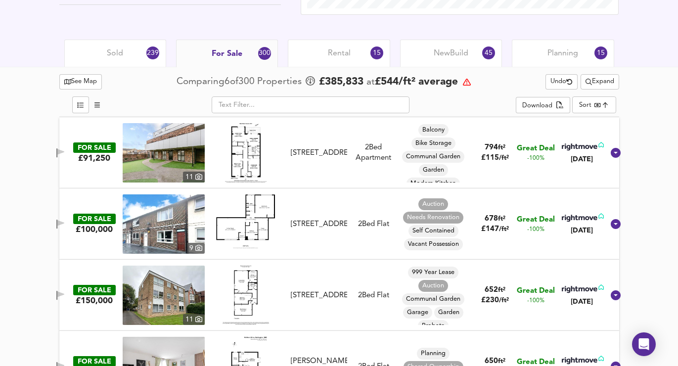
click at [602, 79] on span "Expand" at bounding box center [599, 81] width 29 height 11
click at [650, 65] on div "Sold 239 For Sale 300 Rental 15 New Build 45 Planning 15" at bounding box center [339, 53] width 678 height 27
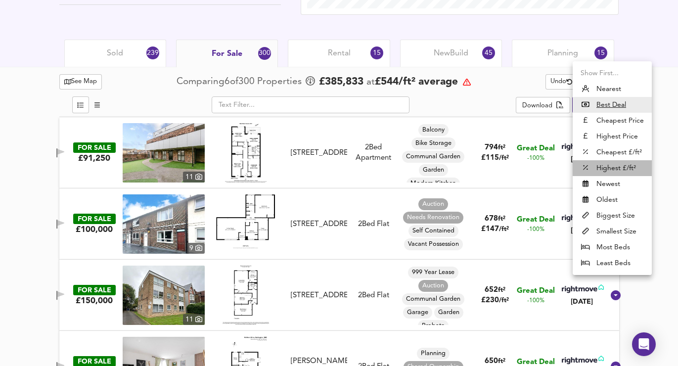
click at [617, 170] on li "Highest £/ft²" at bounding box center [612, 168] width 79 height 16
type input "highppsf"
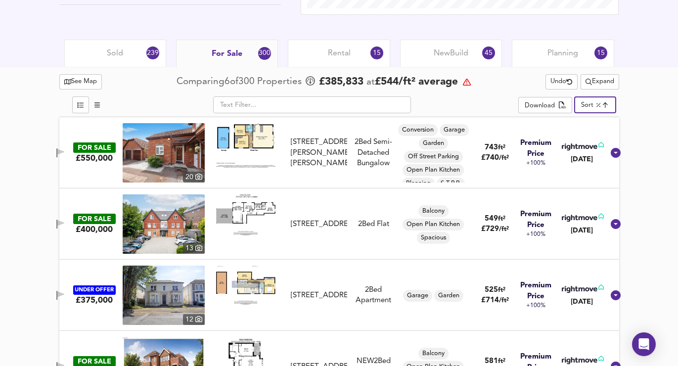
click at [553, 82] on span "Undo" at bounding box center [561, 81] width 22 height 11
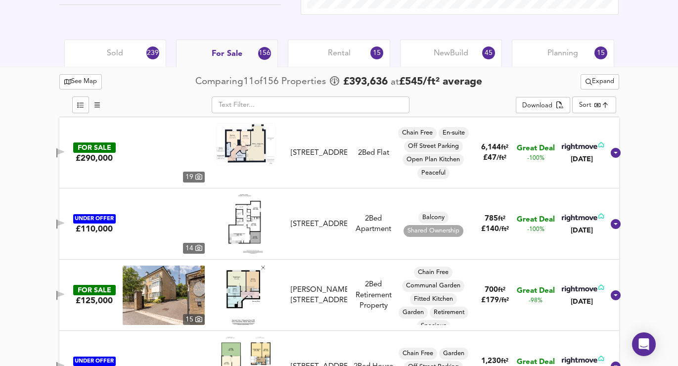
scroll to position [451, 0]
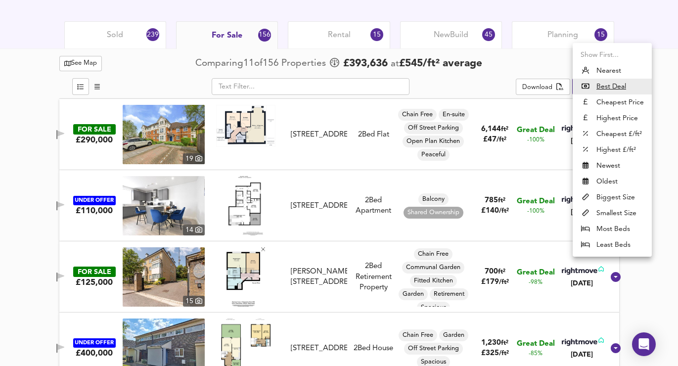
click at [599, 145] on li "Highest £/ft²" at bounding box center [612, 150] width 79 height 16
type input "highppsf"
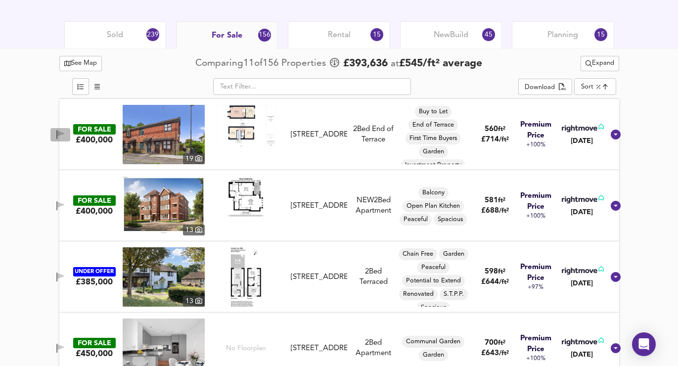
click at [64, 134] on icon "button" at bounding box center [60, 134] width 7 height 6
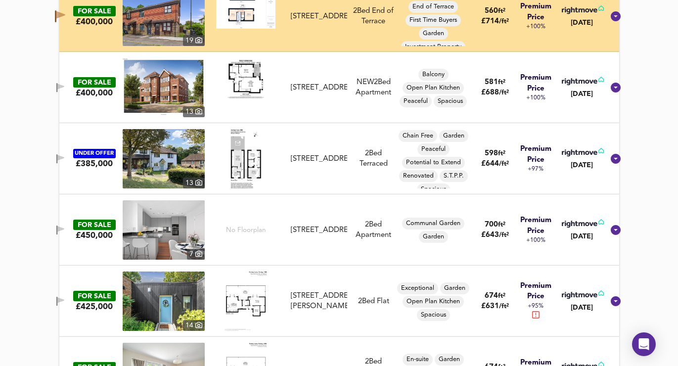
scroll to position [571, 0]
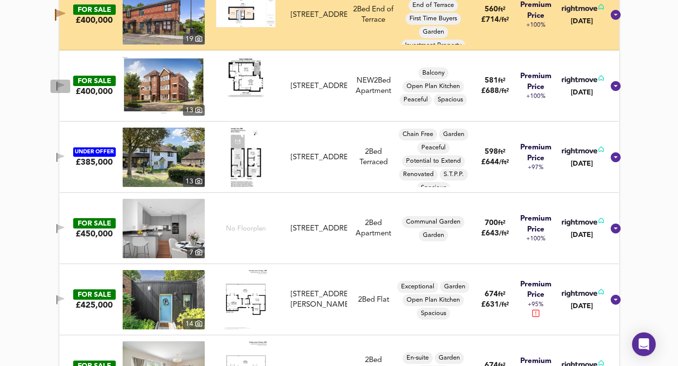
click at [64, 84] on icon "button" at bounding box center [60, 85] width 7 height 6
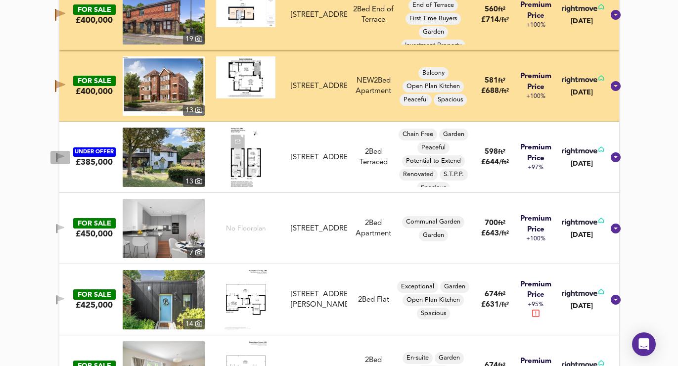
click at [57, 159] on icon "button" at bounding box center [56, 157] width 1 height 9
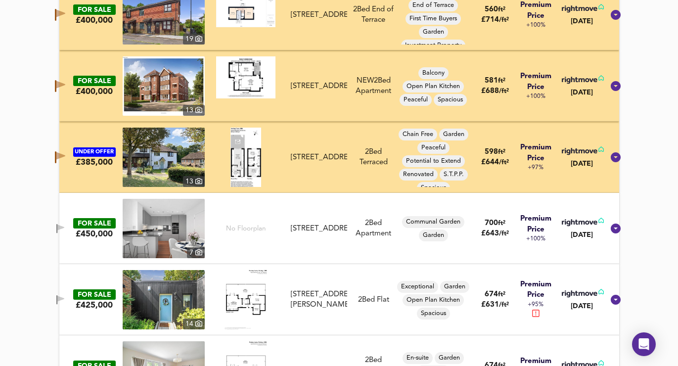
click at [65, 230] on icon "button" at bounding box center [60, 228] width 8 height 9
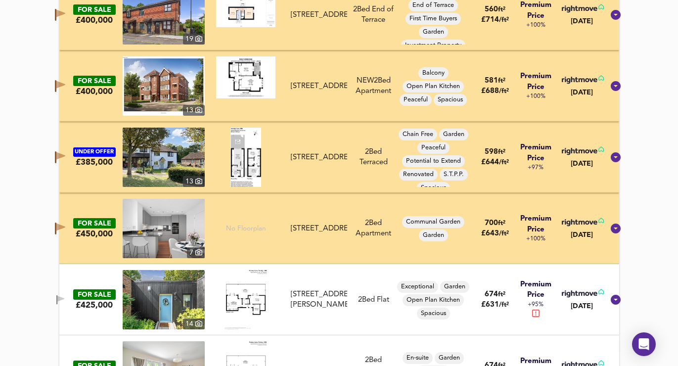
click at [61, 295] on button "button" at bounding box center [60, 299] width 20 height 13
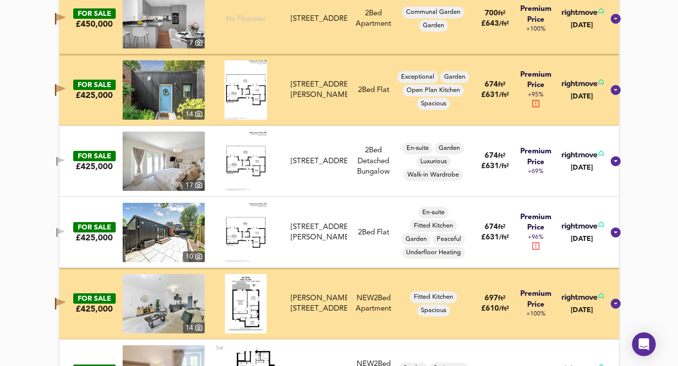
scroll to position [815, 0]
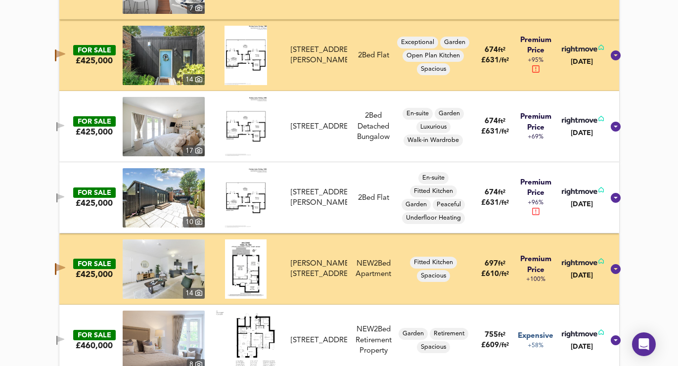
click at [64, 125] on icon "button" at bounding box center [60, 126] width 7 height 6
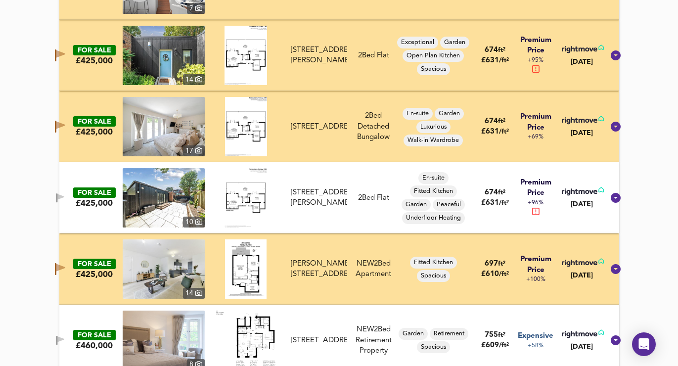
click at [64, 197] on icon "button" at bounding box center [60, 197] width 7 height 6
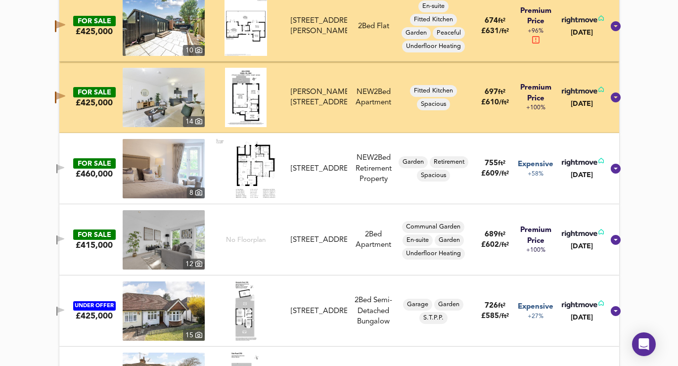
scroll to position [1051, 0]
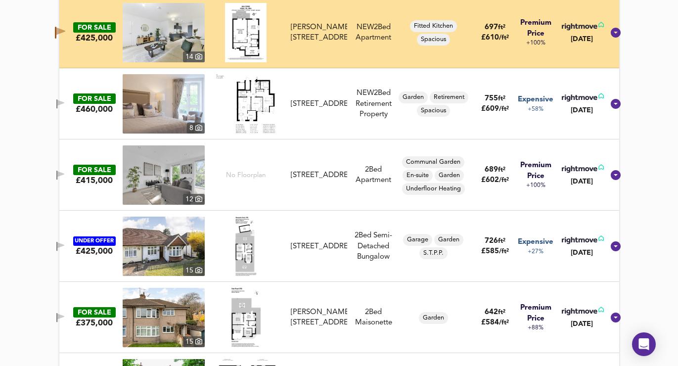
click at [62, 175] on button "button" at bounding box center [60, 175] width 20 height 13
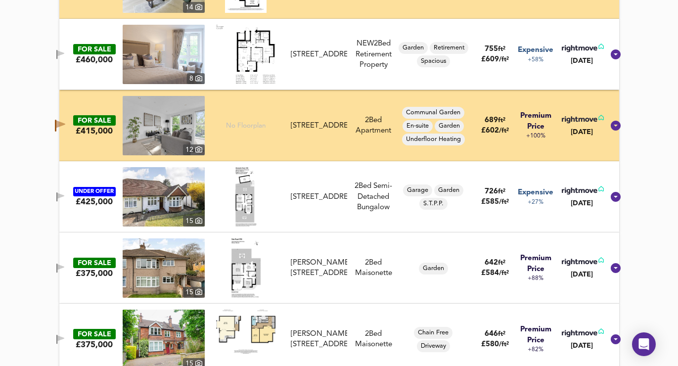
scroll to position [1112, 0]
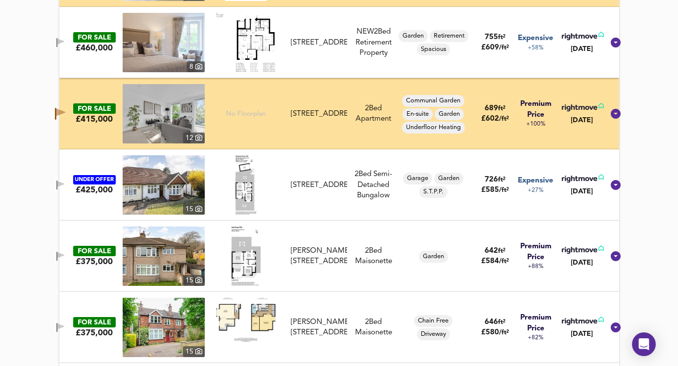
click at [65, 252] on span "button" at bounding box center [60, 256] width 15 height 9
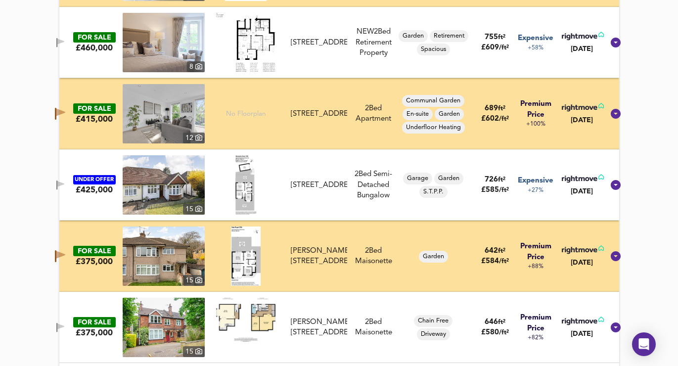
click at [56, 252] on icon "button" at bounding box center [55, 256] width 1 height 12
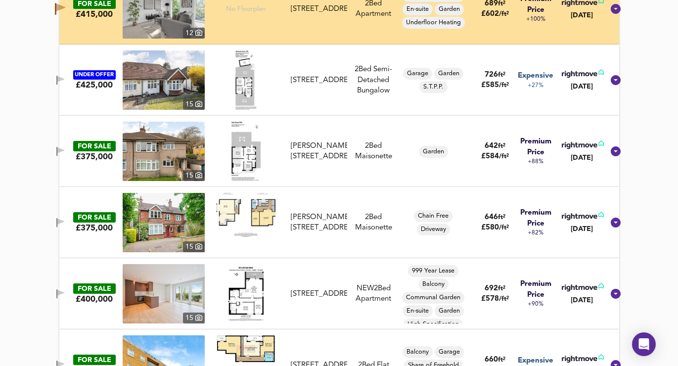
scroll to position [1308, 0]
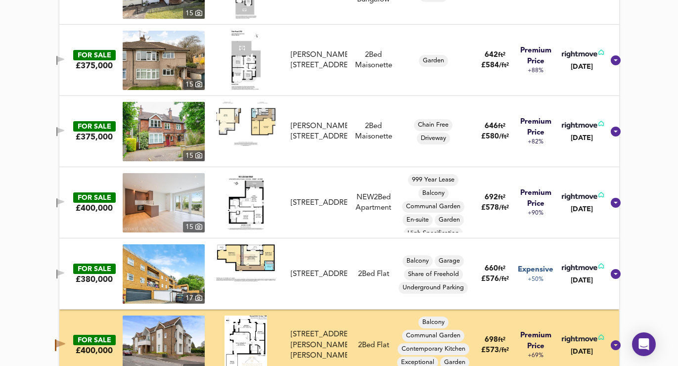
click at [64, 202] on icon "button" at bounding box center [60, 202] width 7 height 6
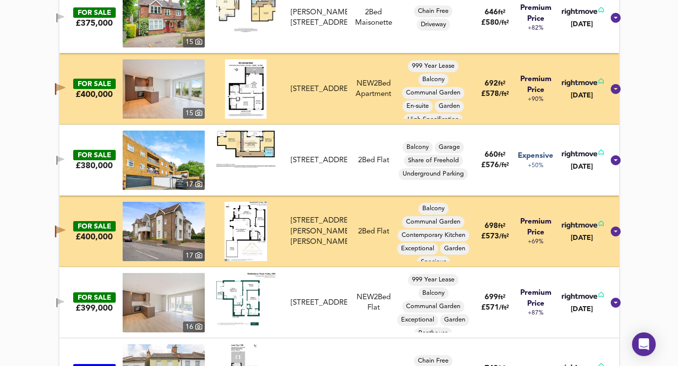
scroll to position [1425, 0]
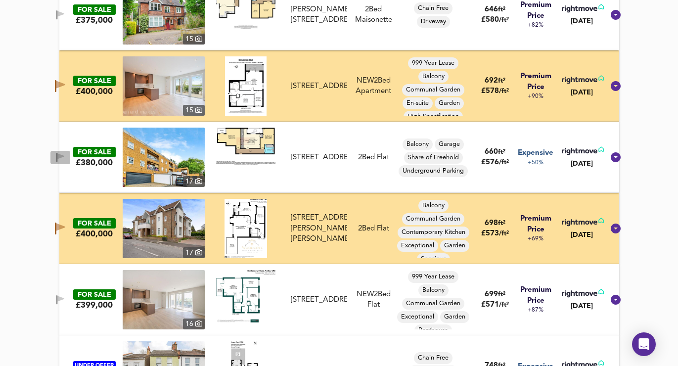
click at [65, 157] on span "button" at bounding box center [60, 157] width 15 height 9
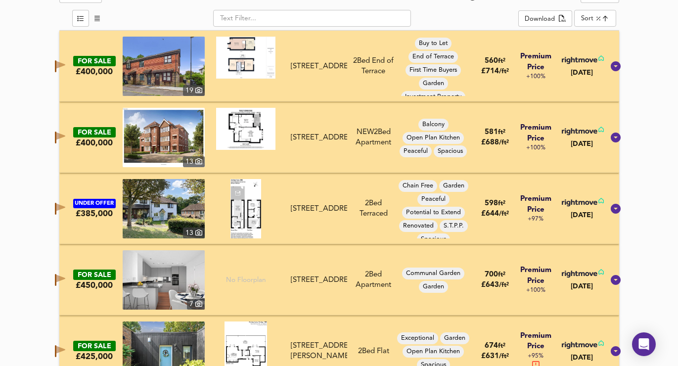
scroll to position [517, 0]
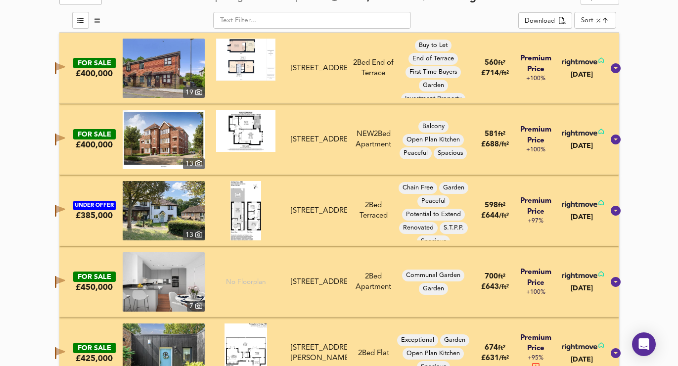
click at [56, 210] on icon "button" at bounding box center [55, 211] width 1 height 12
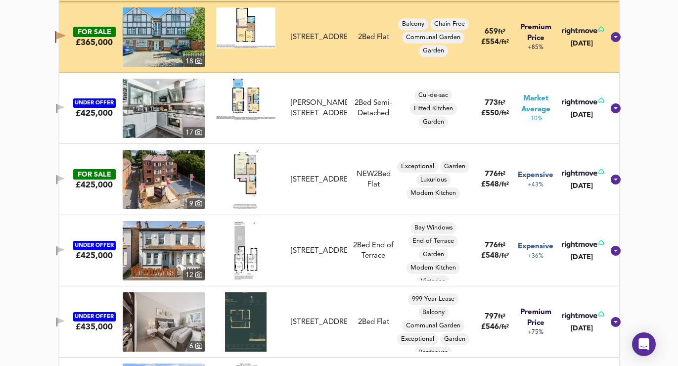
scroll to position [2057, 0]
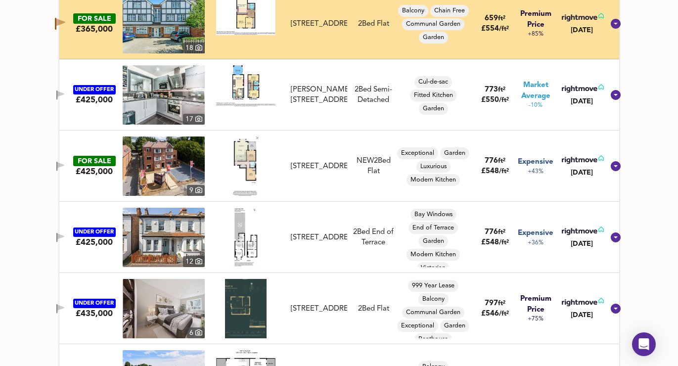
click at [57, 165] on icon "button" at bounding box center [56, 166] width 1 height 9
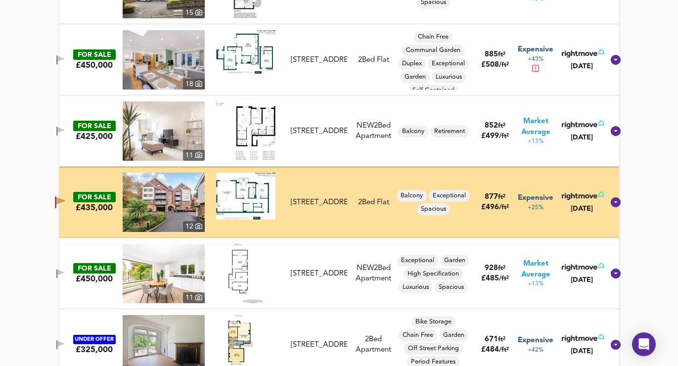
scroll to position [4079, 0]
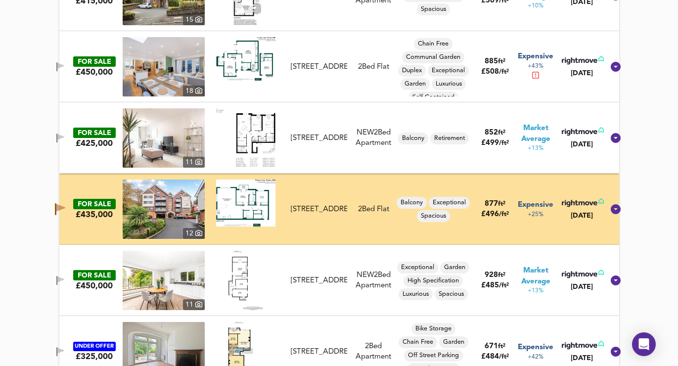
click at [65, 207] on icon "button" at bounding box center [60, 207] width 9 height 7
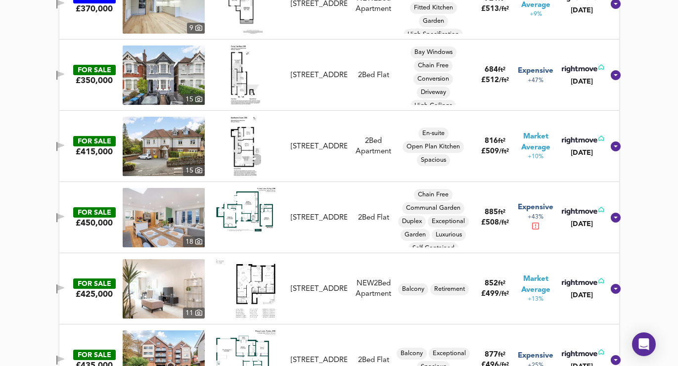
scroll to position [3827, 0]
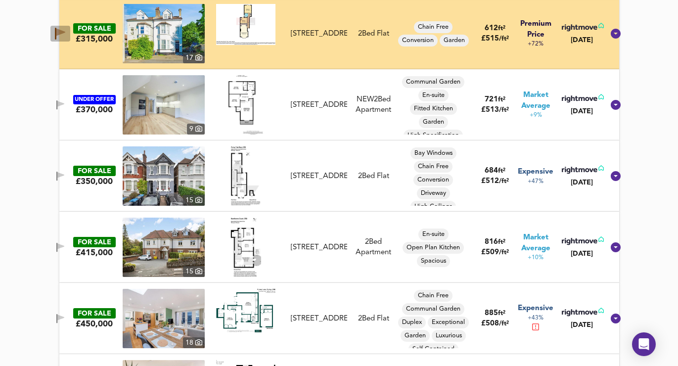
click at [65, 32] on icon "button" at bounding box center [60, 32] width 9 height 7
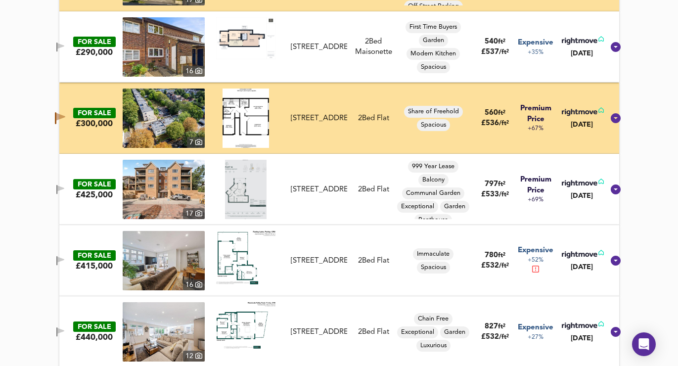
scroll to position [2582, 0]
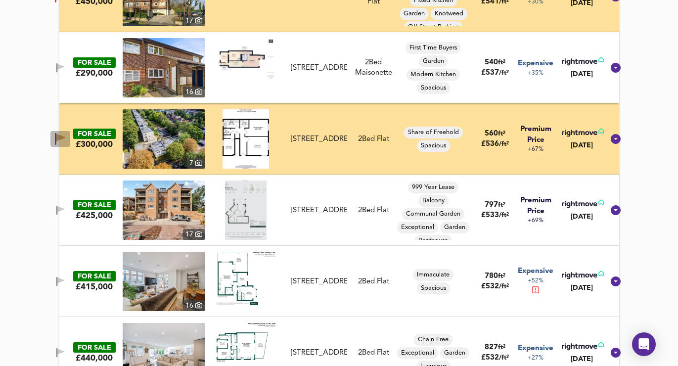
click at [65, 134] on icon "button" at bounding box center [60, 139] width 10 height 12
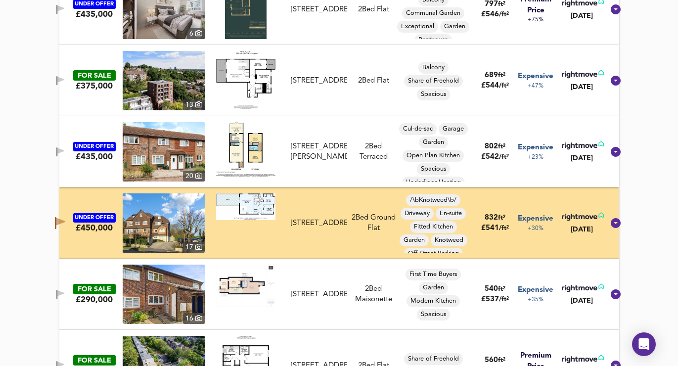
scroll to position [2357, 0]
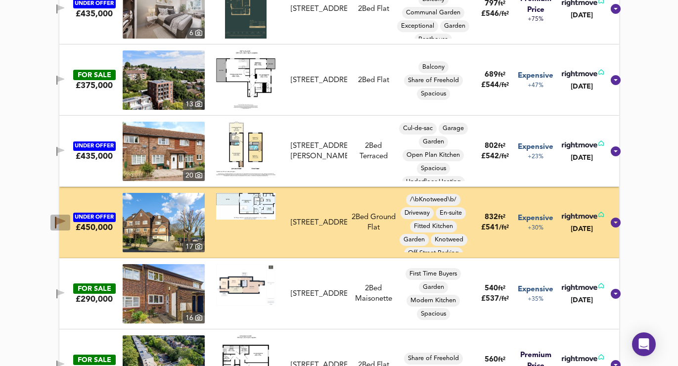
click at [65, 217] on icon "button" at bounding box center [60, 223] width 10 height 12
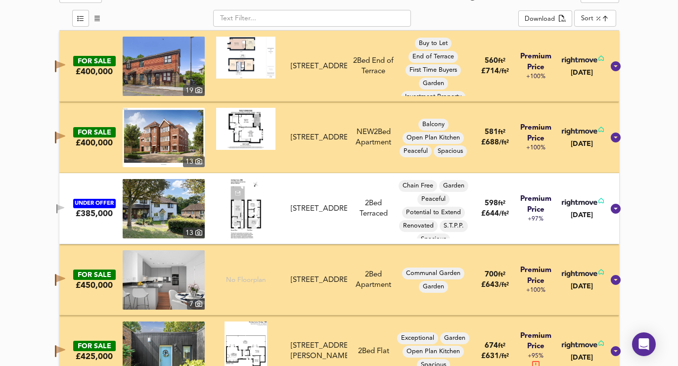
scroll to position [515, 0]
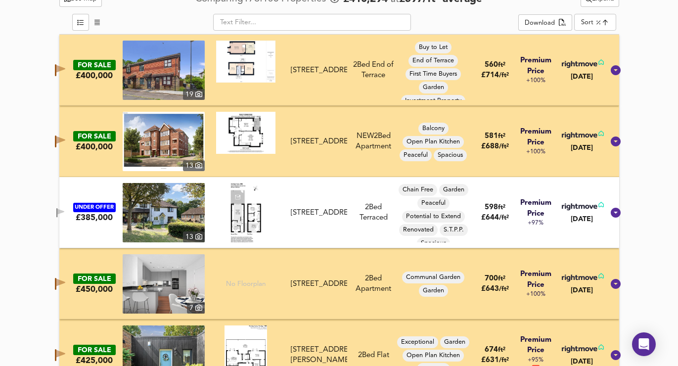
click at [67, 63] on button "button" at bounding box center [60, 70] width 20 height 16
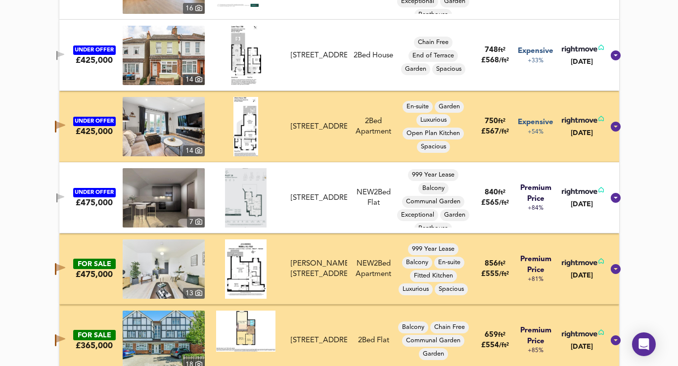
scroll to position [1747, 0]
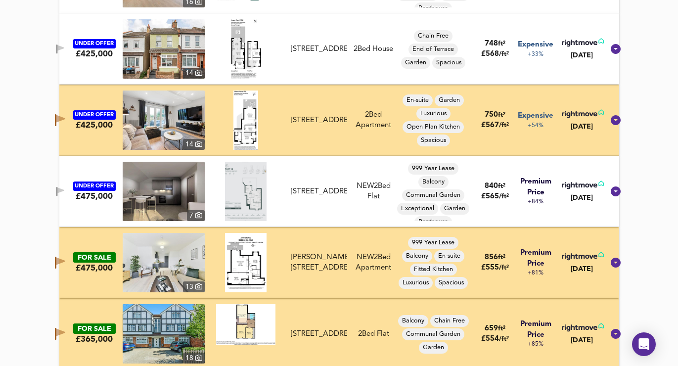
click at [56, 121] on icon "button" at bounding box center [55, 120] width 1 height 12
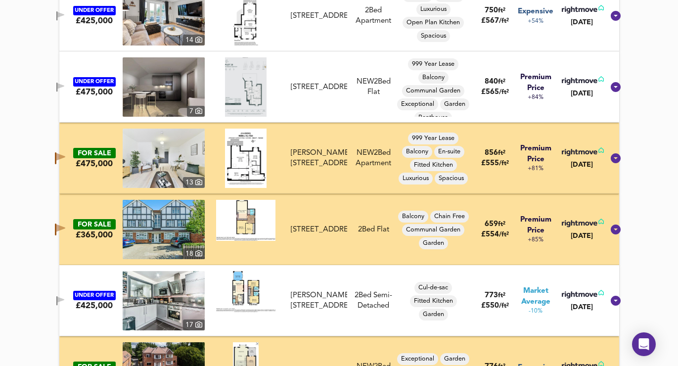
scroll to position [1855, 0]
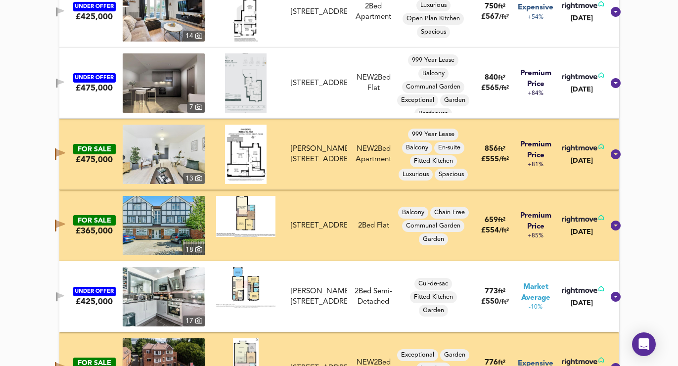
click at [65, 225] on icon "button" at bounding box center [60, 224] width 9 height 7
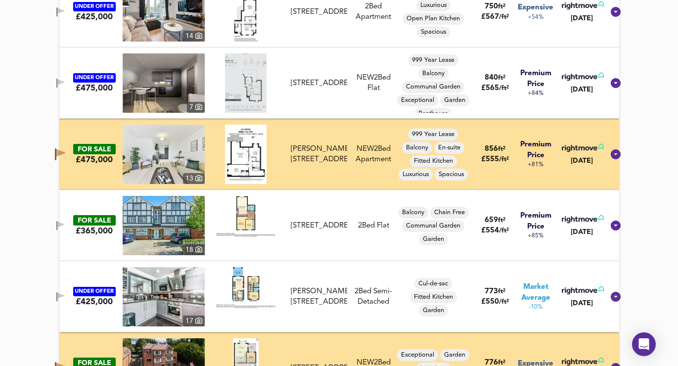
click at [65, 154] on icon "button" at bounding box center [60, 154] width 10 height 12
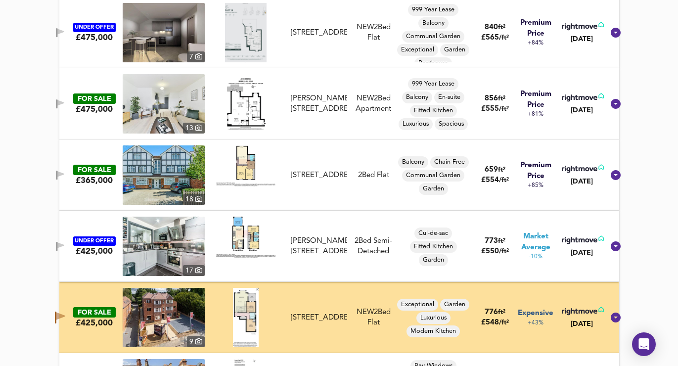
scroll to position [1903, 0]
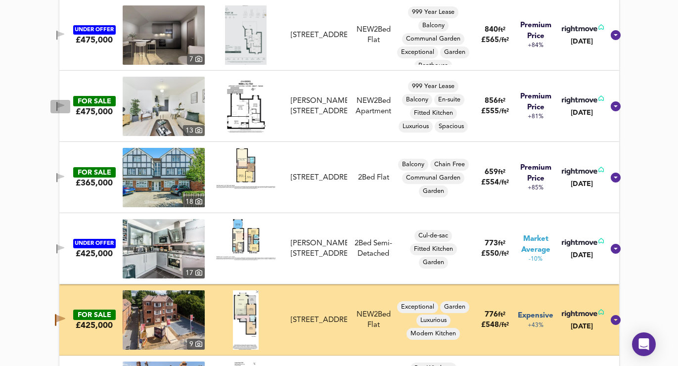
click at [65, 102] on icon "button" at bounding box center [60, 106] width 8 height 9
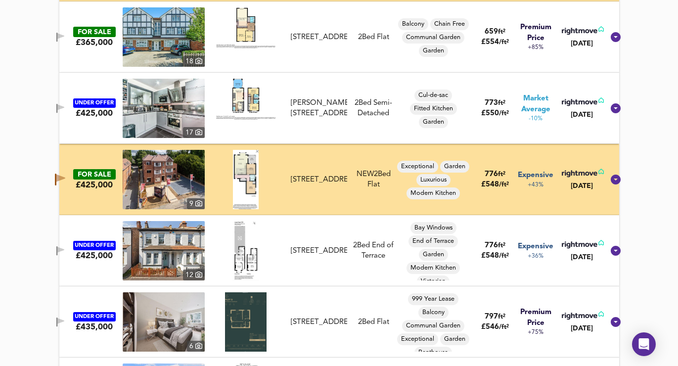
scroll to position [2066, 0]
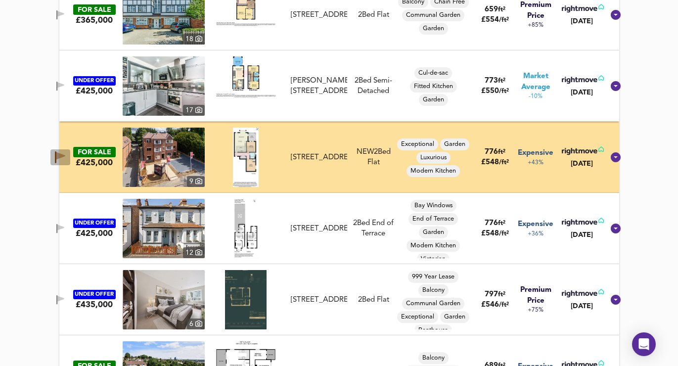
click at [65, 153] on icon "button" at bounding box center [60, 155] width 9 height 7
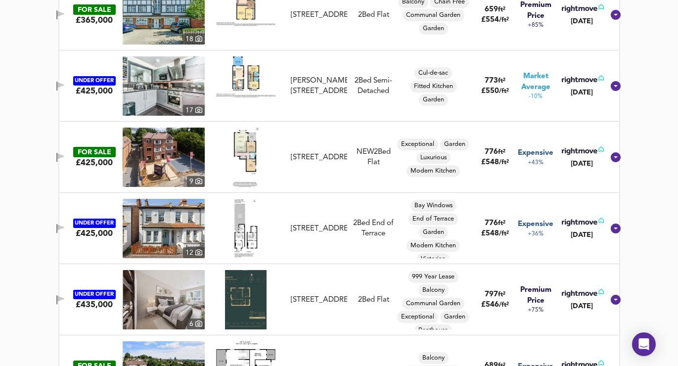
click at [64, 154] on icon "button" at bounding box center [60, 156] width 7 height 6
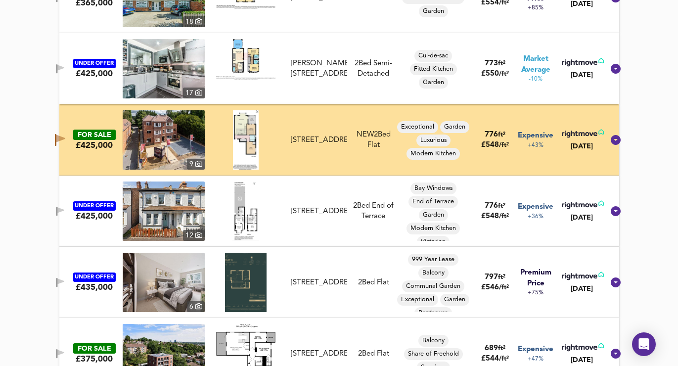
scroll to position [2059, 0]
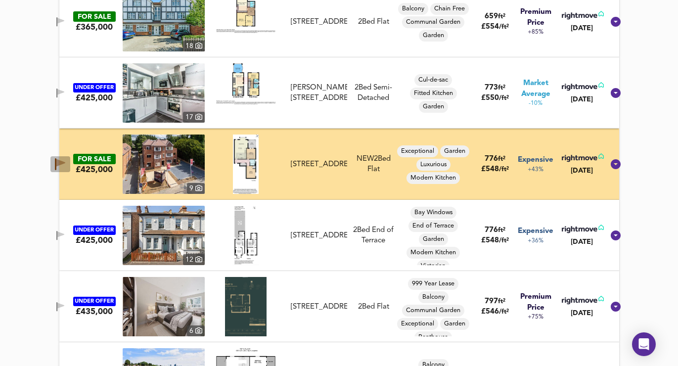
click at [65, 163] on icon "button" at bounding box center [60, 162] width 9 height 7
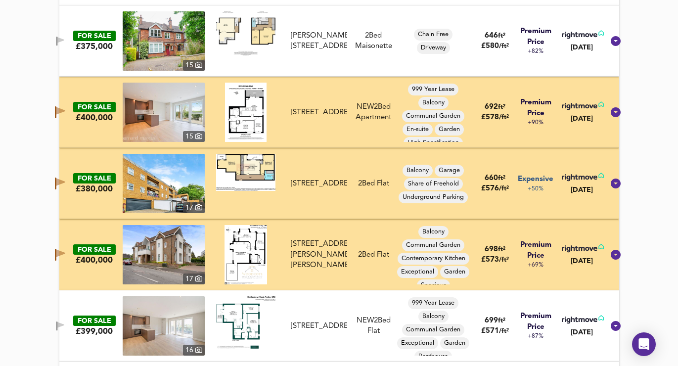
scroll to position [1398, 0]
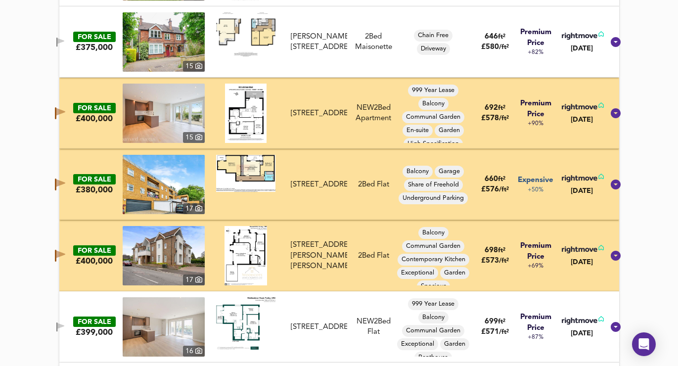
click at [65, 184] on icon "button" at bounding box center [60, 182] width 9 height 7
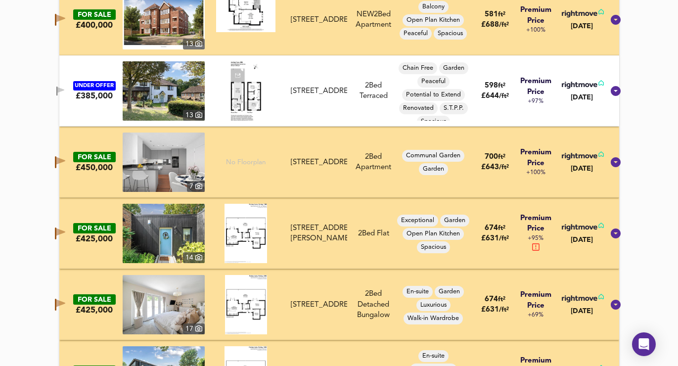
scroll to position [633, 0]
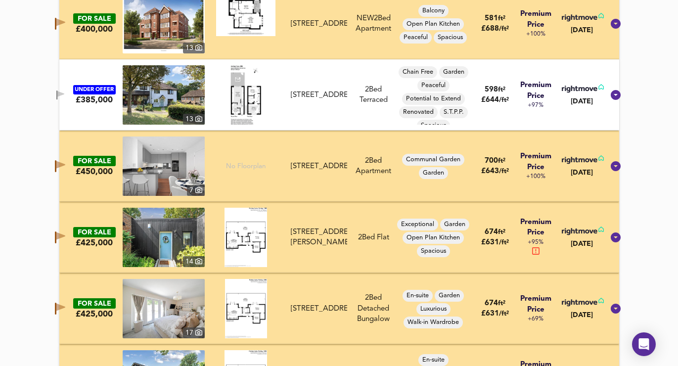
click at [65, 238] on icon "button" at bounding box center [60, 237] width 10 height 12
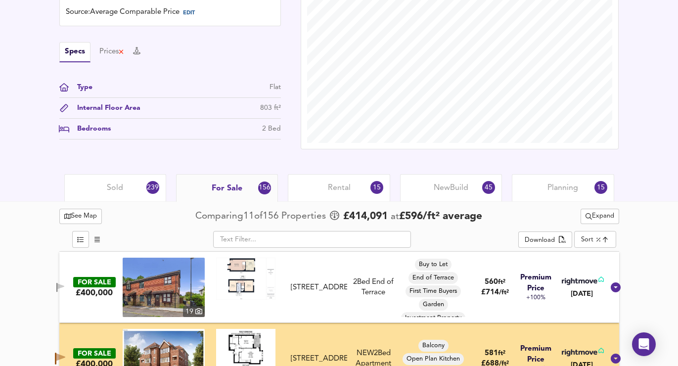
scroll to position [295, 0]
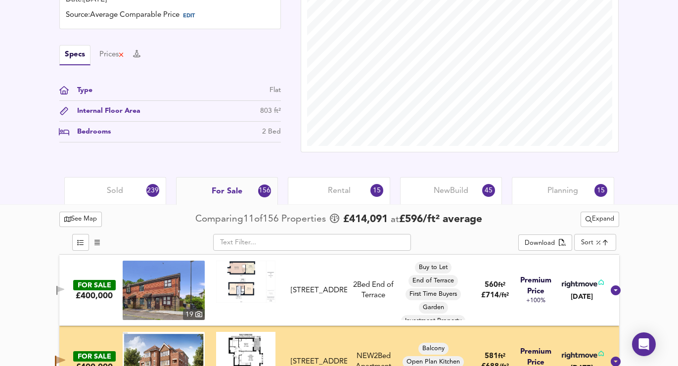
click at [343, 191] on span "Rental" at bounding box center [339, 190] width 23 height 11
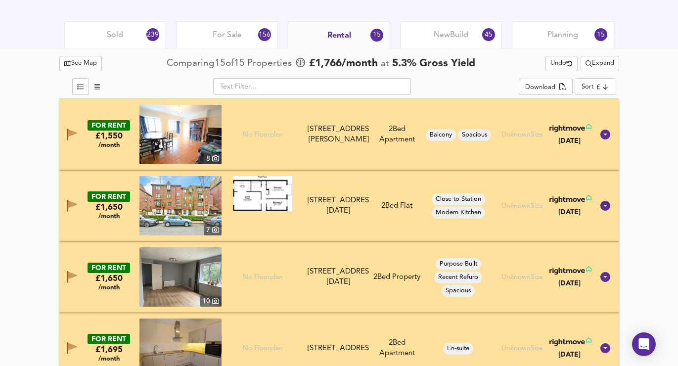
scroll to position [407, 0]
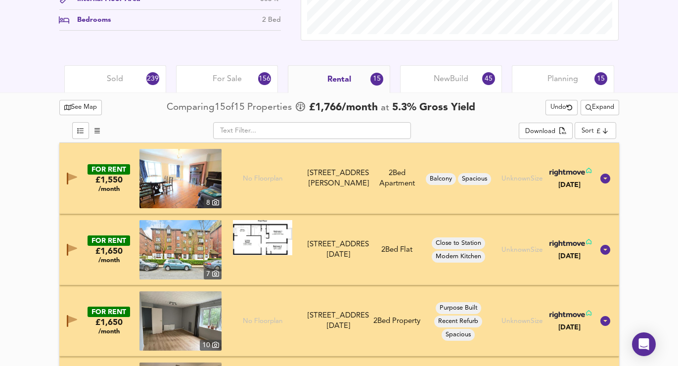
click at [71, 175] on icon "button" at bounding box center [72, 177] width 9 height 7
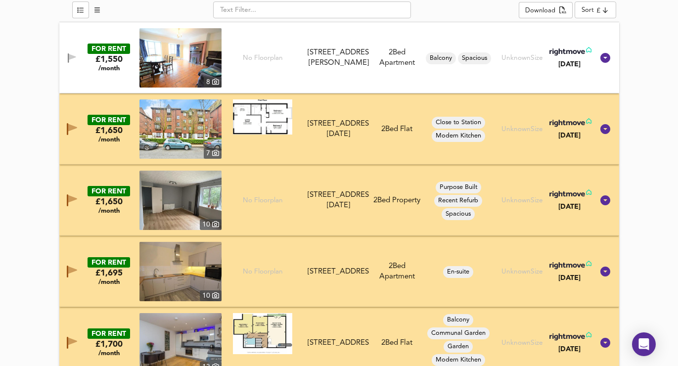
scroll to position [554, 0]
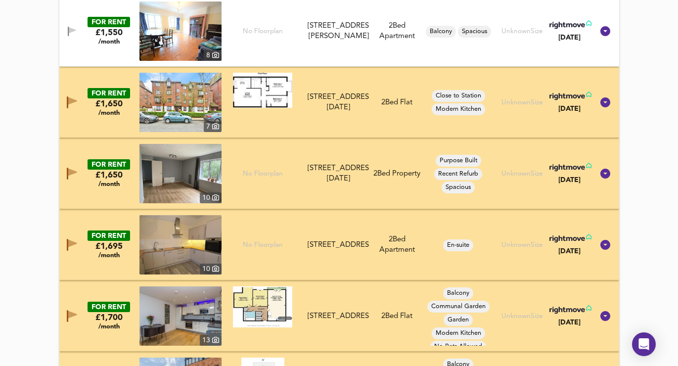
click at [67, 167] on button "button" at bounding box center [72, 174] width 20 height 16
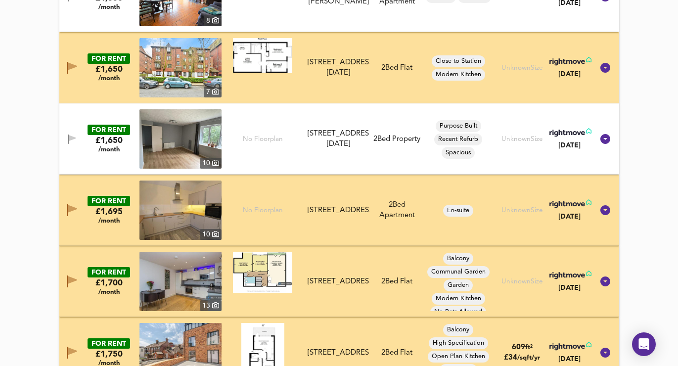
scroll to position [689, 0]
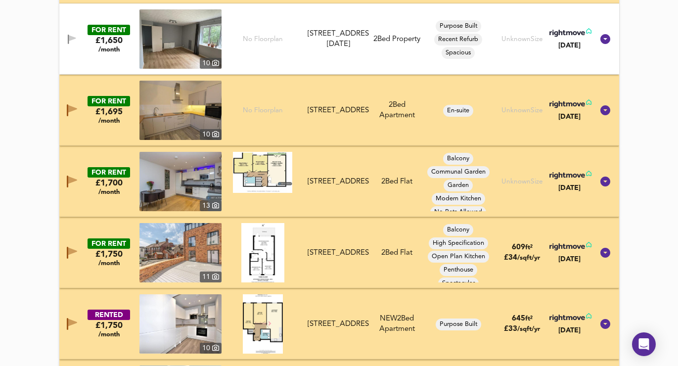
click at [69, 105] on icon "button" at bounding box center [72, 110] width 10 height 12
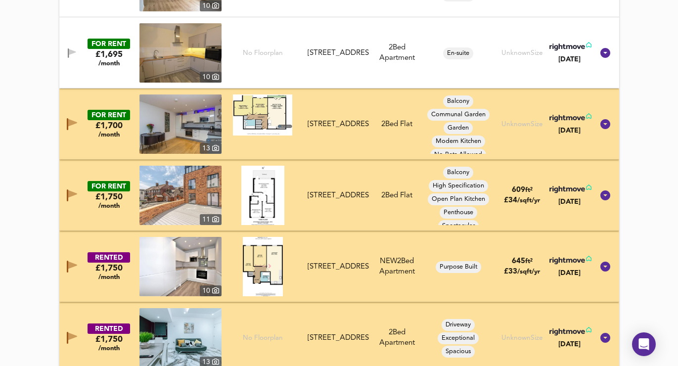
scroll to position [747, 0]
click at [72, 117] on button "button" at bounding box center [72, 124] width 20 height 16
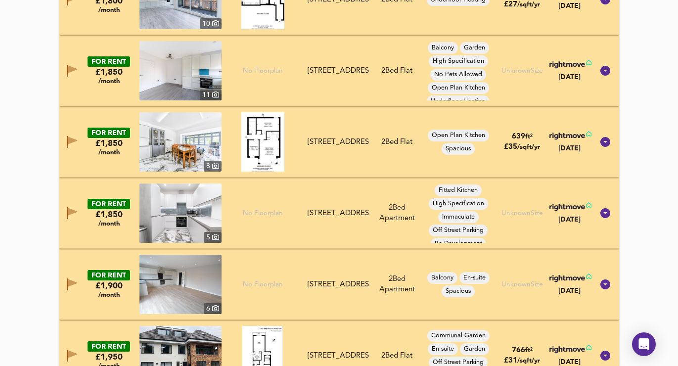
scroll to position [1228, 0]
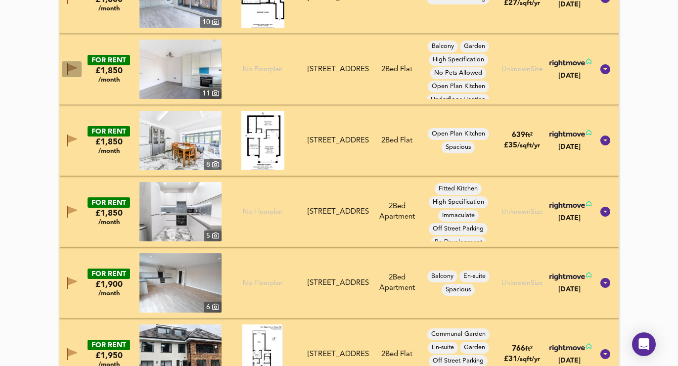
click at [73, 75] on button "button" at bounding box center [72, 69] width 20 height 16
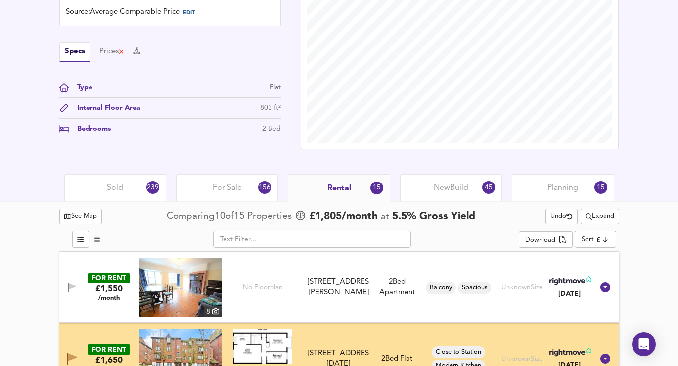
scroll to position [306, 0]
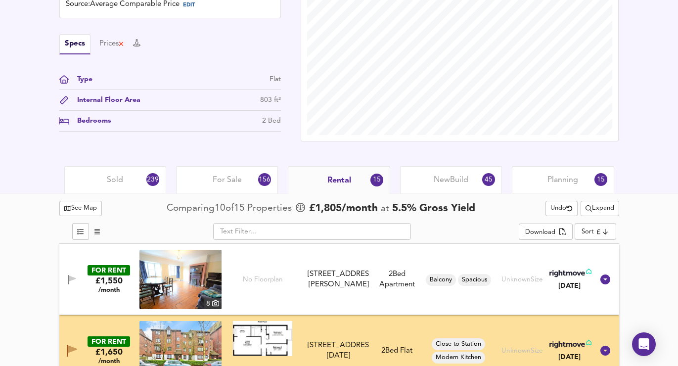
click at [438, 184] on span "New Build" at bounding box center [451, 180] width 35 height 11
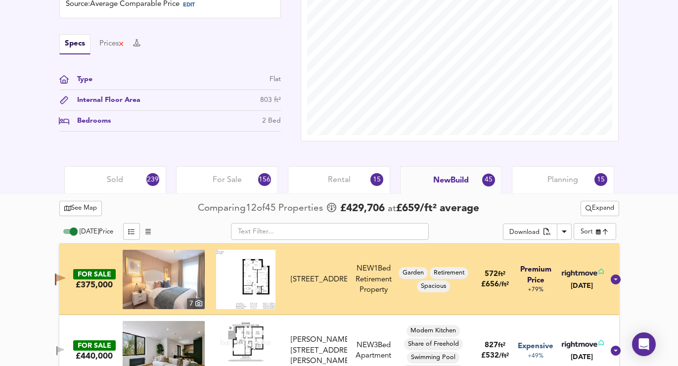
click at [597, 203] on span "Expand" at bounding box center [599, 208] width 29 height 11
click at [598, 225] on icon at bounding box center [603, 227] width 12 height 7
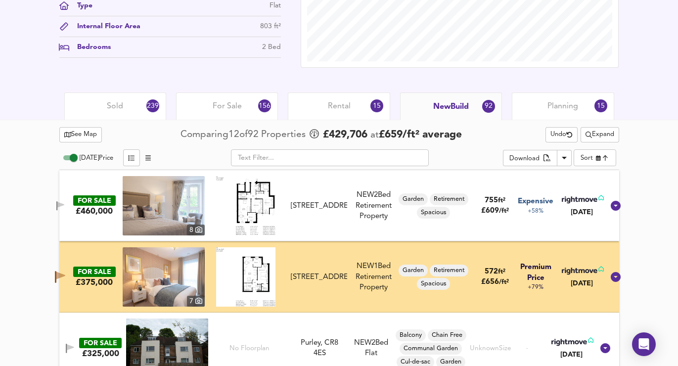
scroll to position [385, 0]
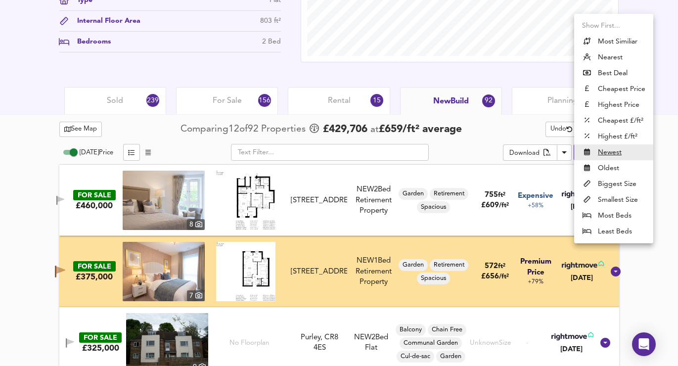
click at [620, 41] on li "Most Similiar" at bounding box center [613, 42] width 79 height 16
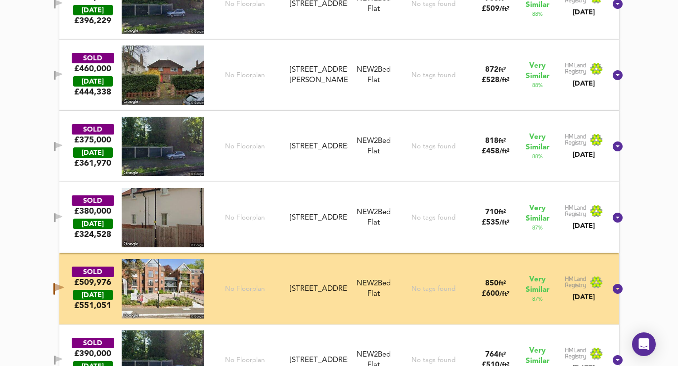
scroll to position [499, 0]
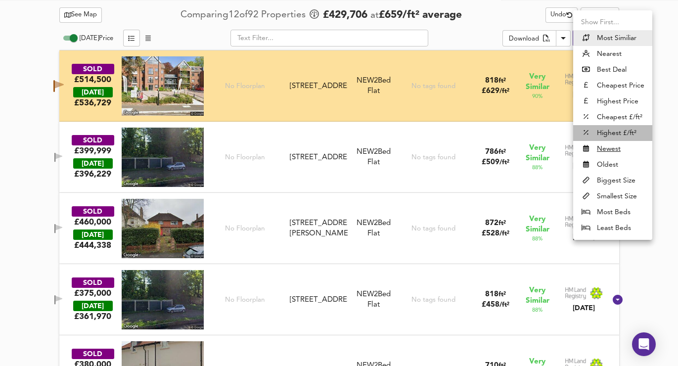
click at [602, 129] on li "Highest £/ft²" at bounding box center [612, 133] width 79 height 16
type input "highppsf"
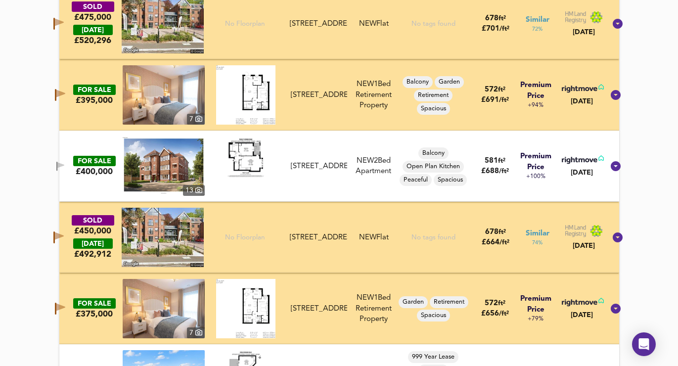
scroll to position [705, 0]
click at [65, 162] on icon "button" at bounding box center [60, 165] width 8 height 9
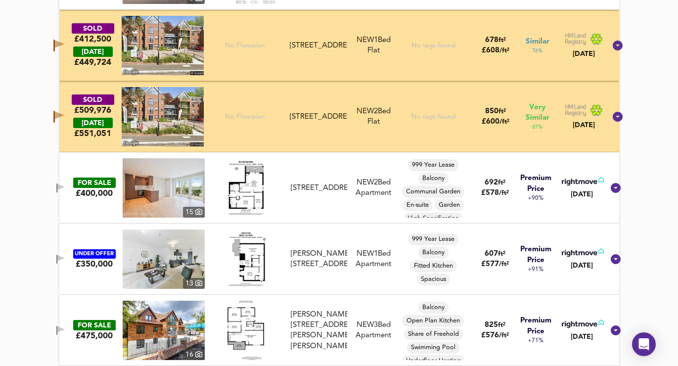
scroll to position [1433, 0]
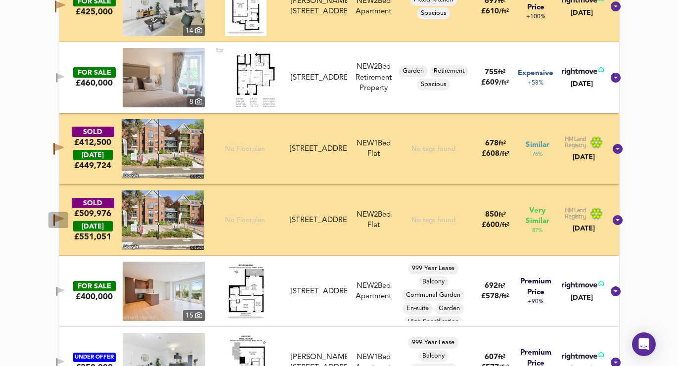
click at [55, 220] on icon "button" at bounding box center [53, 220] width 1 height 12
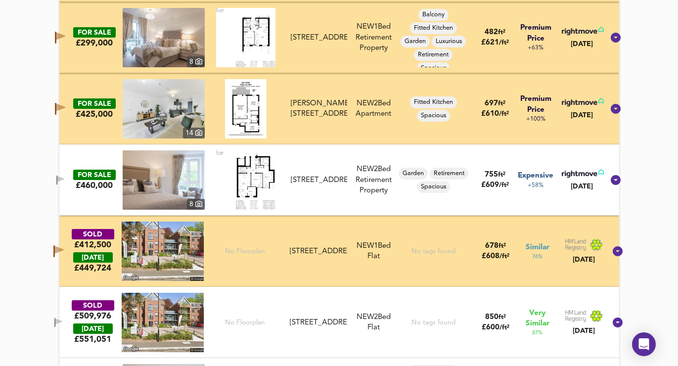
scroll to position [1402, 0]
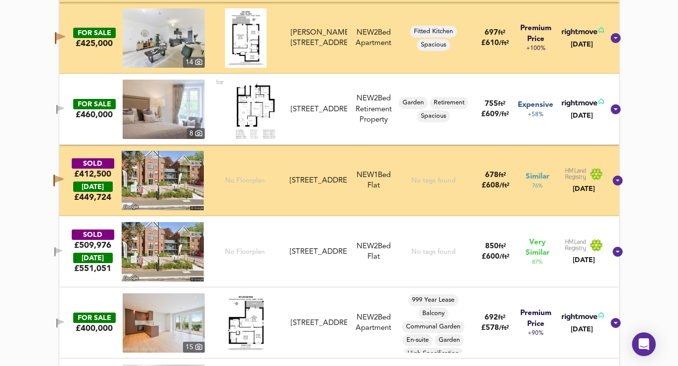
click at [55, 181] on icon "button" at bounding box center [53, 181] width 1 height 12
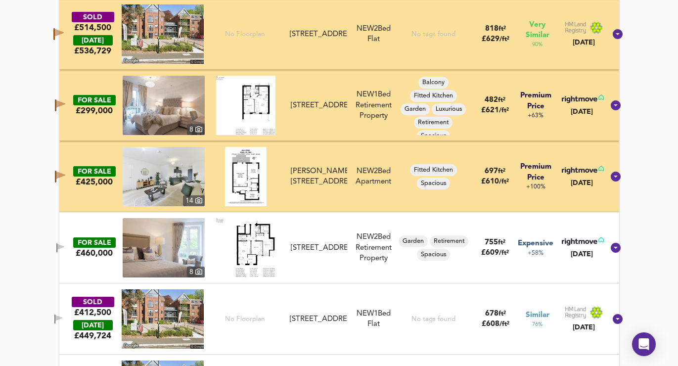
scroll to position [1225, 0]
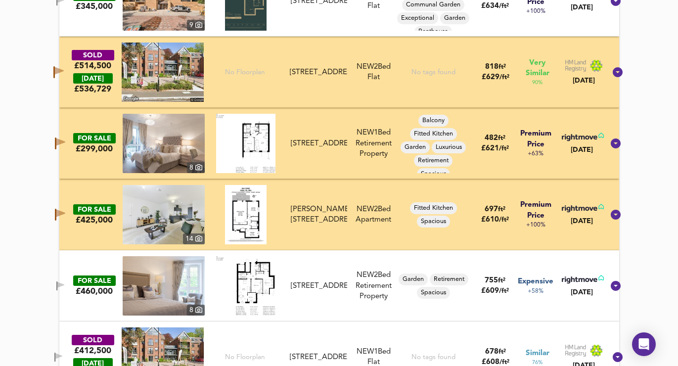
click at [65, 138] on icon "button" at bounding box center [60, 143] width 10 height 12
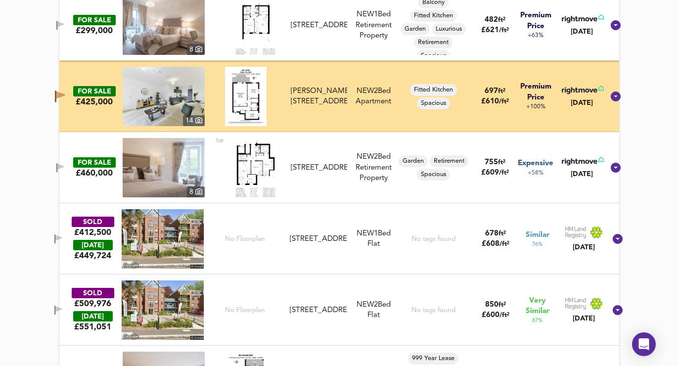
scroll to position [1346, 0]
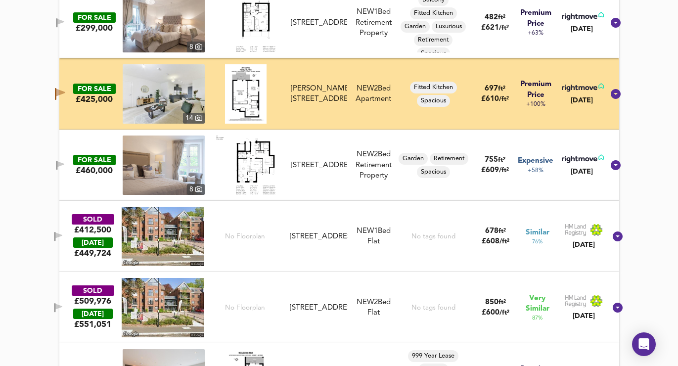
click at [68, 166] on span "button" at bounding box center [60, 165] width 15 height 9
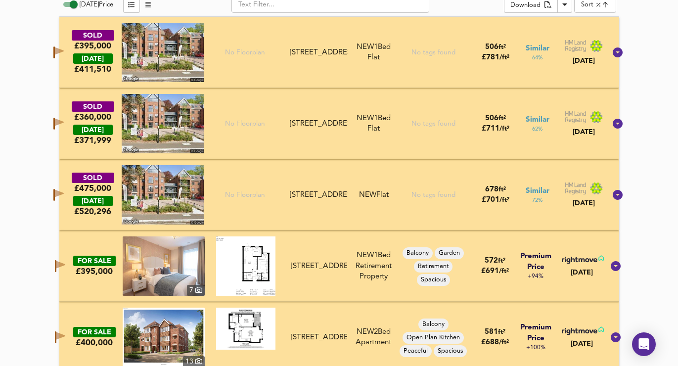
scroll to position [487, 0]
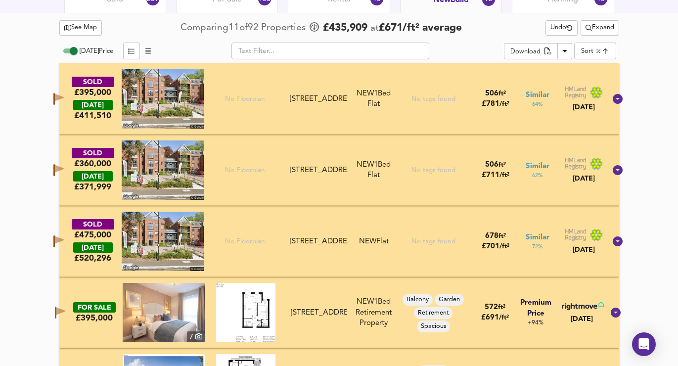
click at [64, 93] on icon "button" at bounding box center [58, 99] width 10 height 12
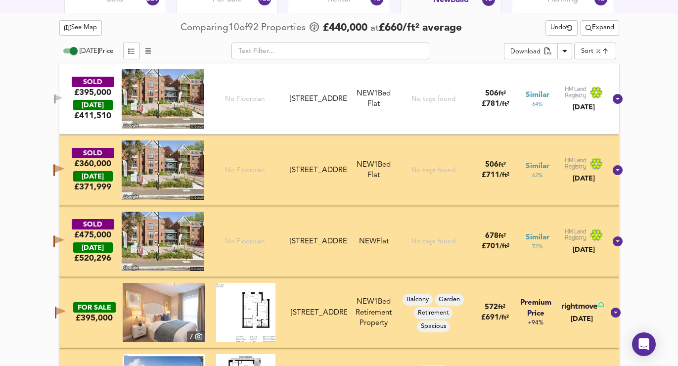
click at [64, 166] on icon "button" at bounding box center [59, 168] width 9 height 7
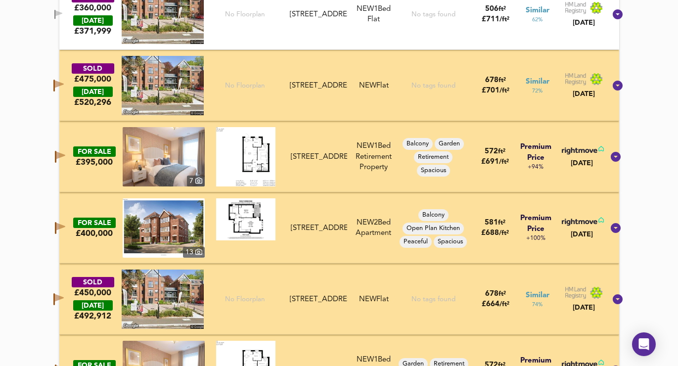
click at [65, 162] on icon "button" at bounding box center [60, 157] width 10 height 12
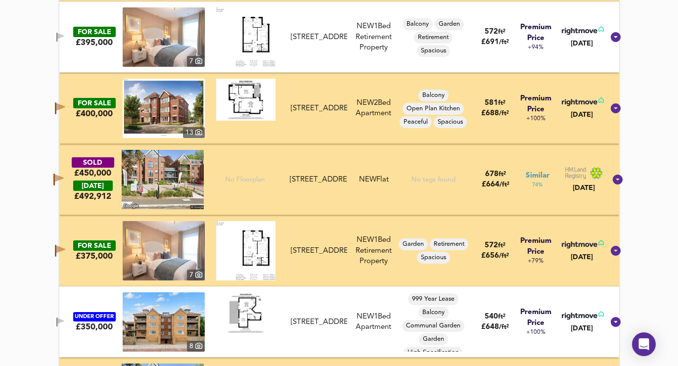
scroll to position [837, 0]
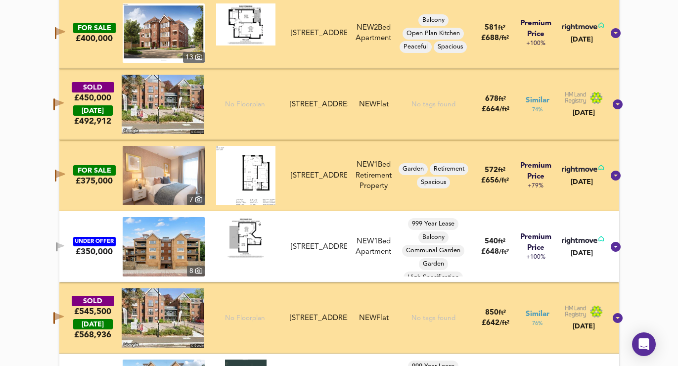
click at [56, 180] on icon "button" at bounding box center [55, 176] width 1 height 12
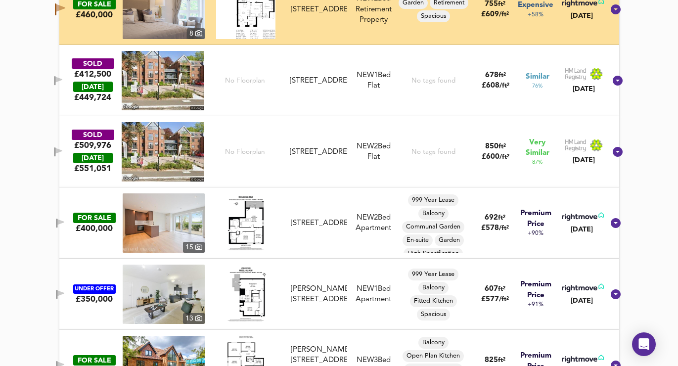
scroll to position [1516, 0]
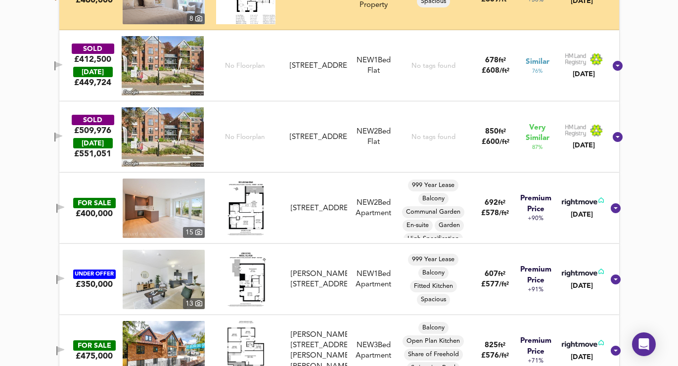
click at [63, 133] on icon "button" at bounding box center [58, 137] width 8 height 9
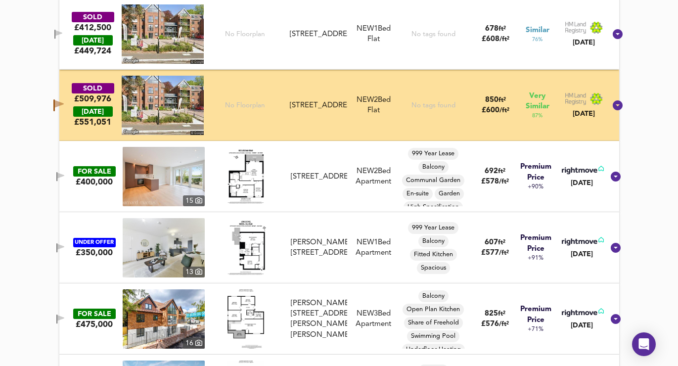
scroll to position [1548, 0]
click at [57, 175] on icon "button" at bounding box center [56, 177] width 1 height 9
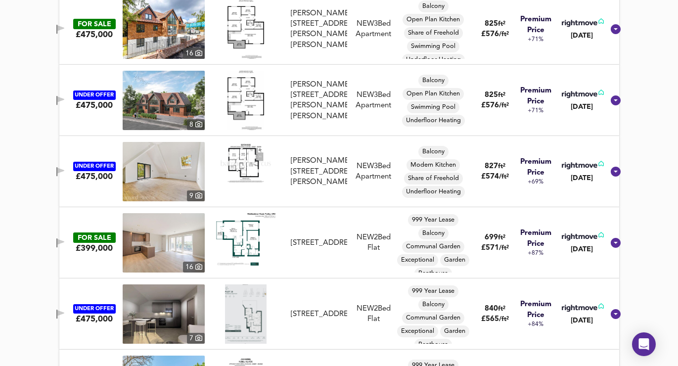
scroll to position [1846, 0]
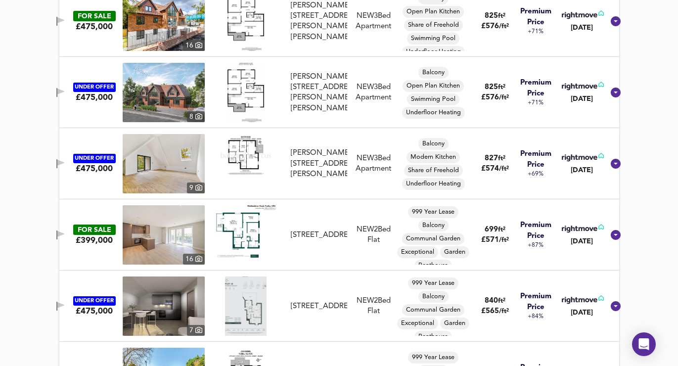
click at [65, 228] on button "button" at bounding box center [60, 234] width 20 height 13
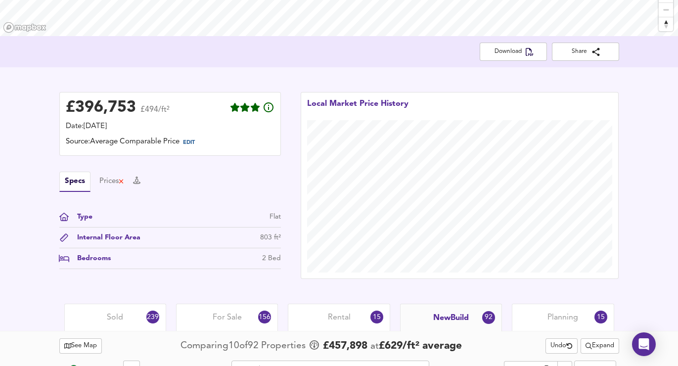
scroll to position [163, 0]
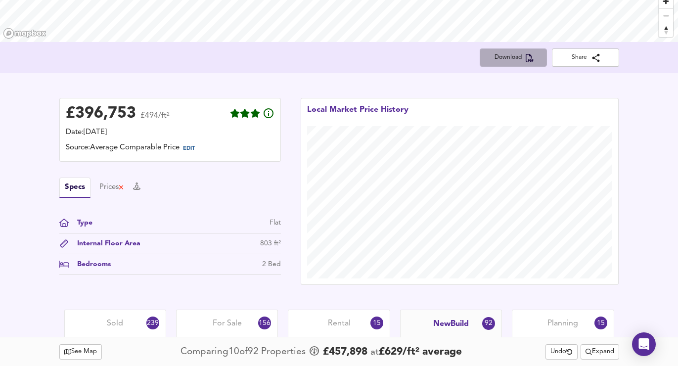
click at [527, 55] on icon "button" at bounding box center [530, 58] width 8 height 8
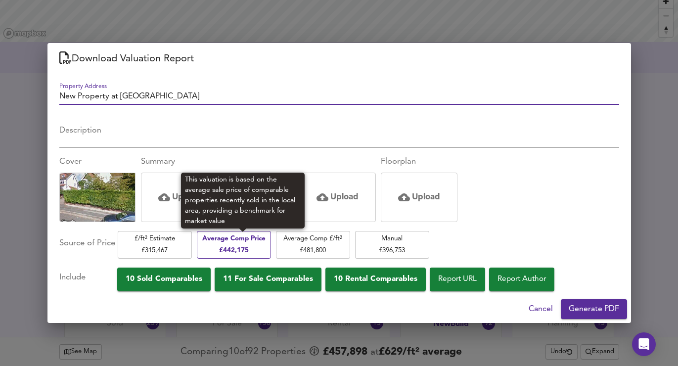
click at [255, 241] on span "Average Comp Price £ 442,175" at bounding box center [234, 244] width 64 height 23
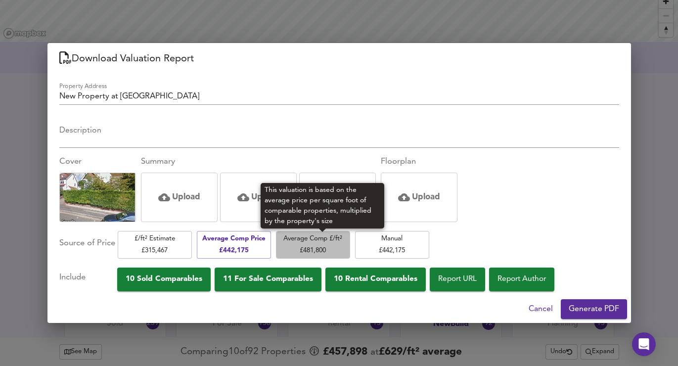
click at [333, 247] on span "Average Comp £/ft² £ 481,800" at bounding box center [313, 244] width 64 height 23
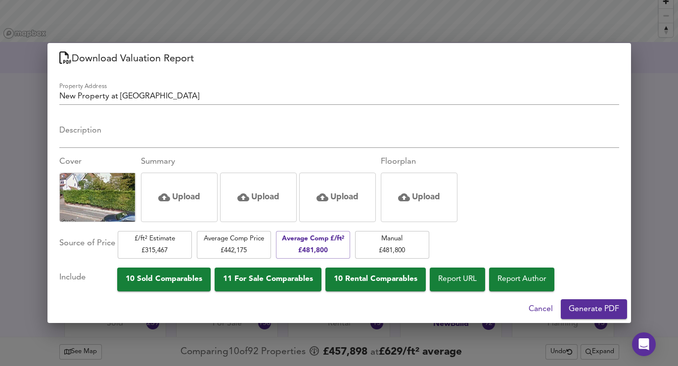
click at [611, 304] on span "Generate PDF" at bounding box center [594, 309] width 50 height 14
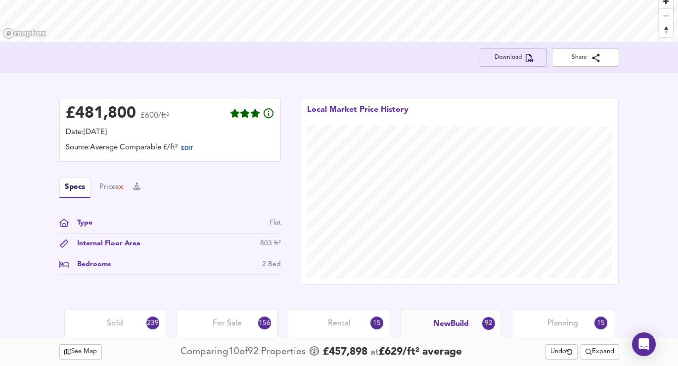
scroll to position [0, 0]
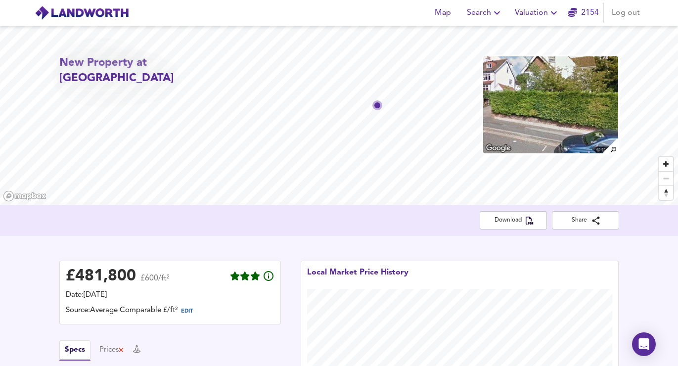
click at [546, 12] on span "Valuation" at bounding box center [537, 13] width 45 height 14
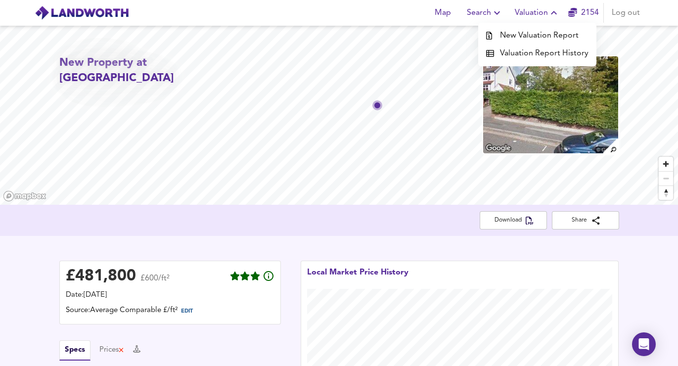
click at [542, 53] on li "Valuation Report History" at bounding box center [537, 53] width 118 height 18
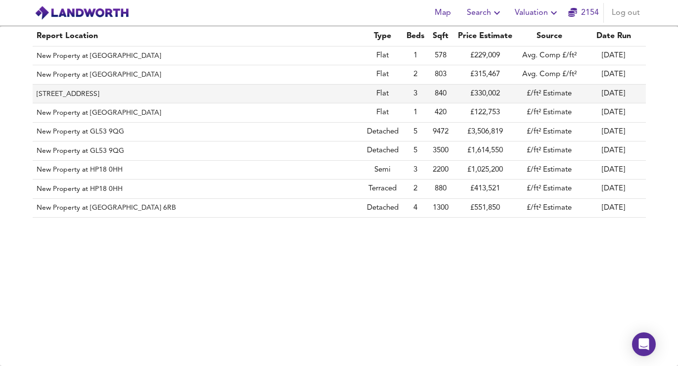
click at [412, 89] on td "3" at bounding box center [415, 94] width 26 height 19
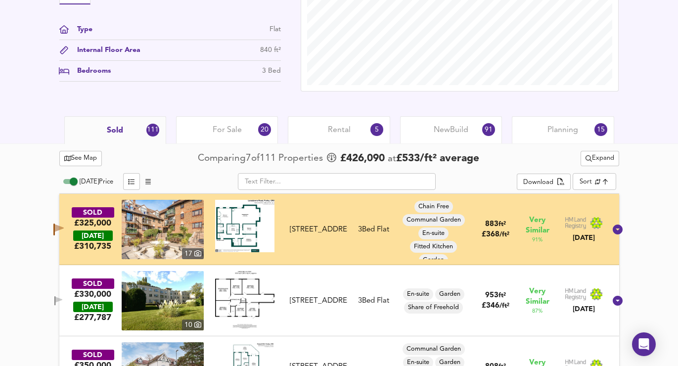
scroll to position [375, 0]
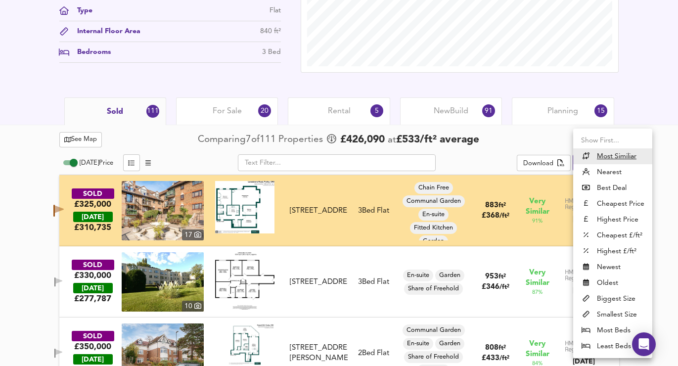
click at [512, 127] on div at bounding box center [339, 183] width 678 height 366
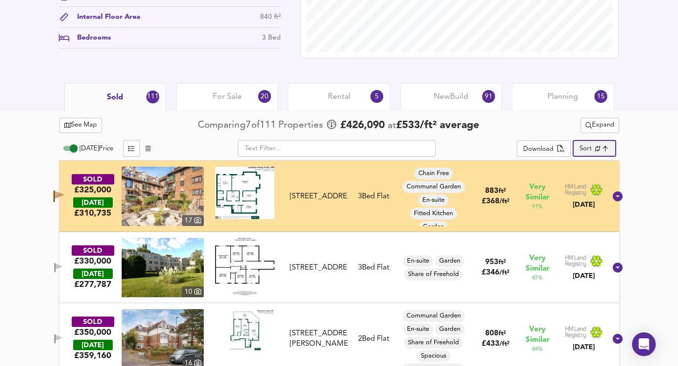
scroll to position [519, 0]
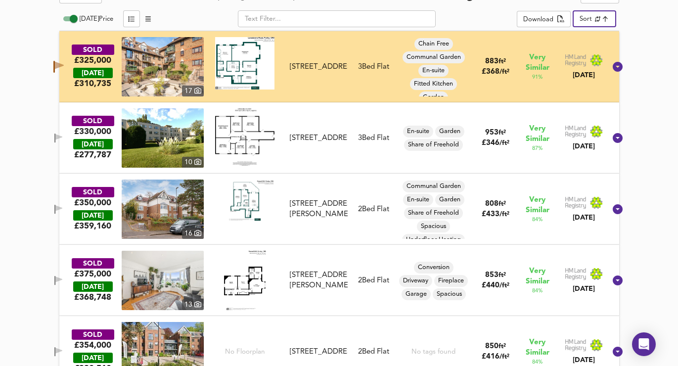
click at [63, 139] on icon "button" at bounding box center [58, 137] width 8 height 9
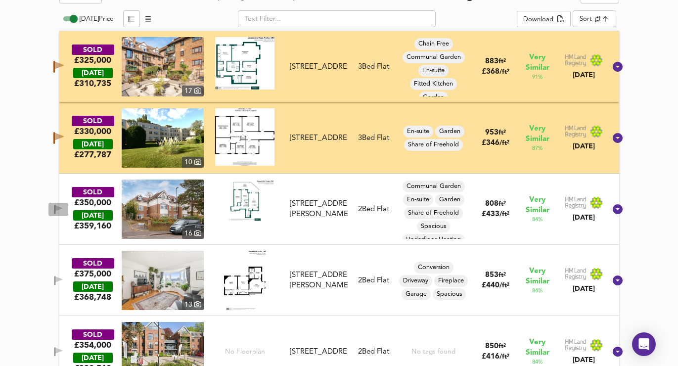
click at [62, 207] on icon "button" at bounding box center [58, 208] width 7 height 6
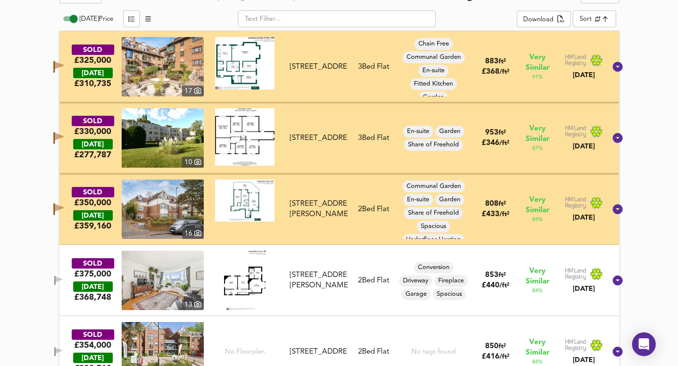
click at [64, 207] on icon "button" at bounding box center [59, 207] width 9 height 7
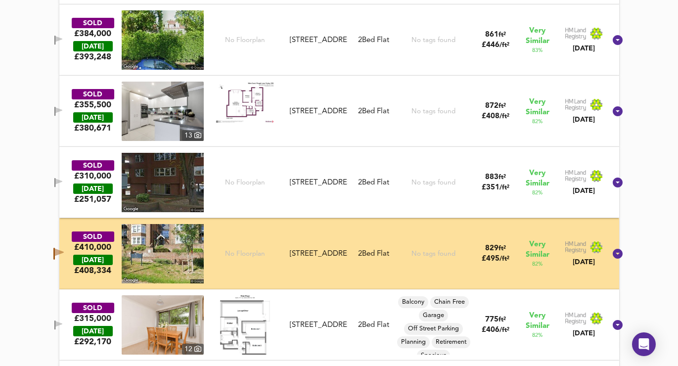
scroll to position [1175, 0]
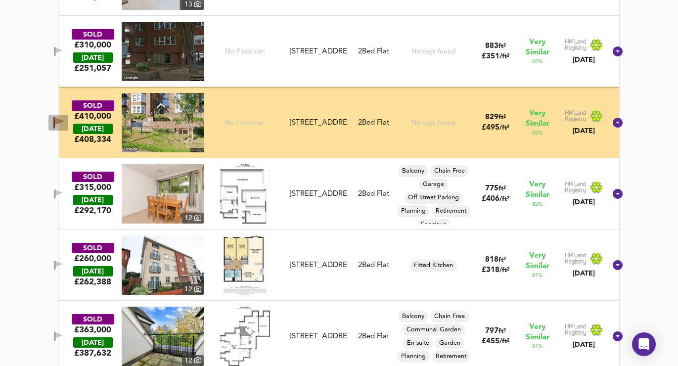
click at [55, 124] on icon "button" at bounding box center [53, 123] width 1 height 12
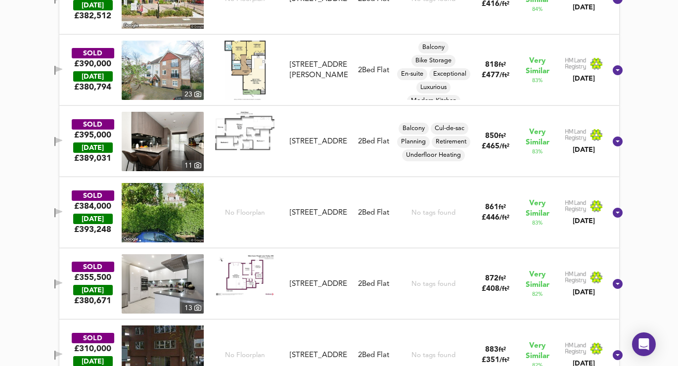
scroll to position [478, 0]
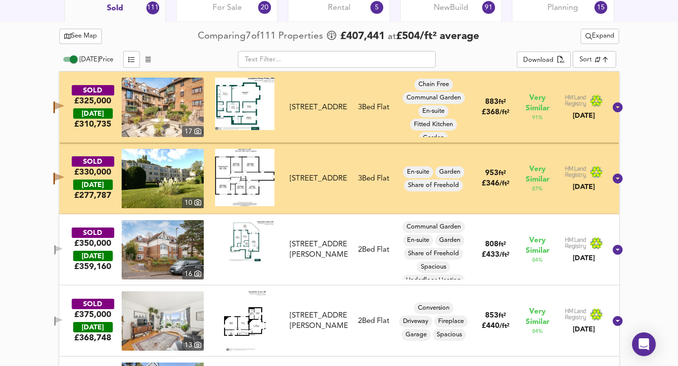
click at [595, 32] on span "Expand" at bounding box center [599, 36] width 29 height 11
click at [597, 55] on icon at bounding box center [603, 55] width 12 height 7
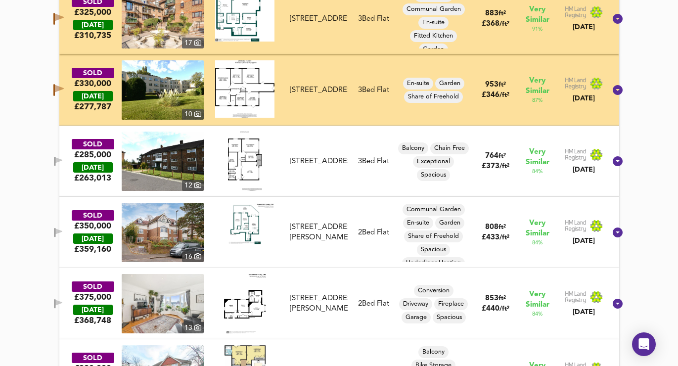
scroll to position [569, 0]
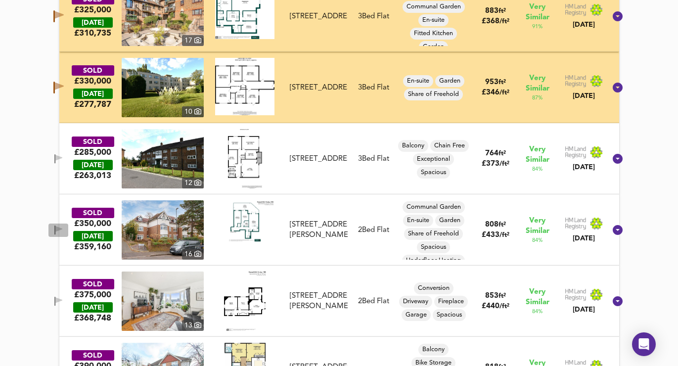
click at [55, 230] on icon "button" at bounding box center [54, 229] width 1 height 9
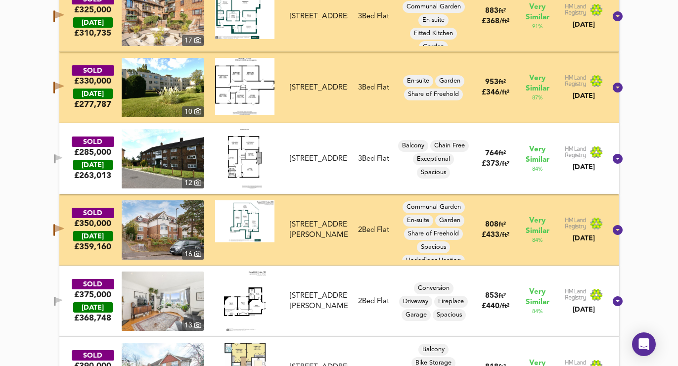
click at [55, 160] on icon "button" at bounding box center [54, 158] width 1 height 9
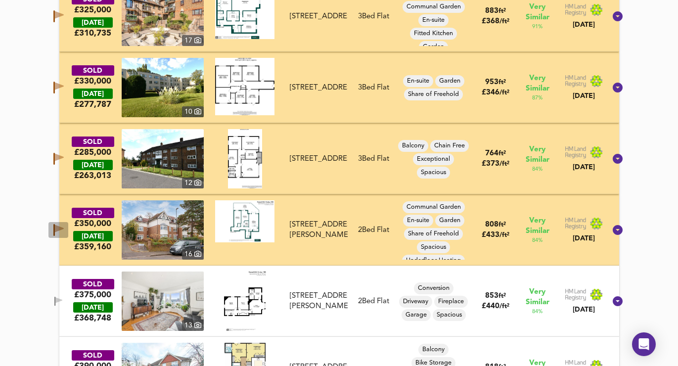
click at [55, 225] on icon "button" at bounding box center [53, 230] width 1 height 12
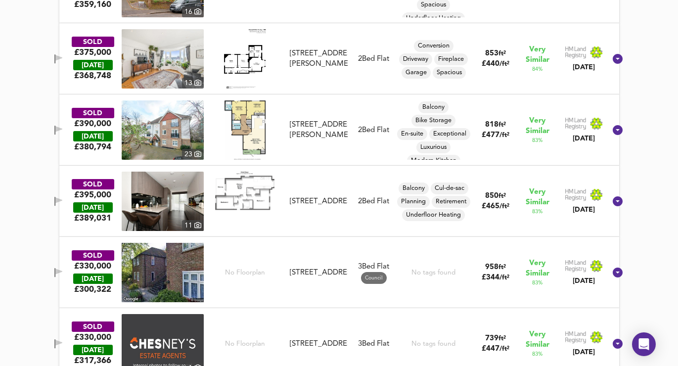
scroll to position [413, 0]
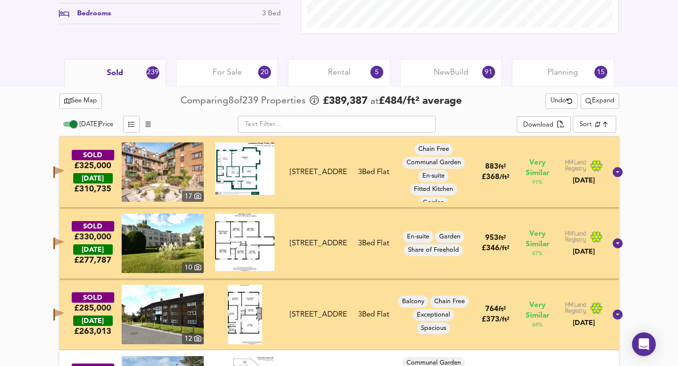
click at [593, 105] on span "Expand" at bounding box center [599, 100] width 29 height 11
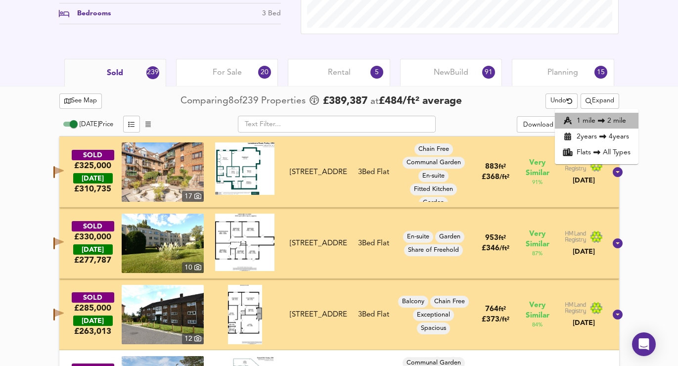
click at [592, 125] on li "1 mile 2 mile" at bounding box center [597, 121] width 84 height 16
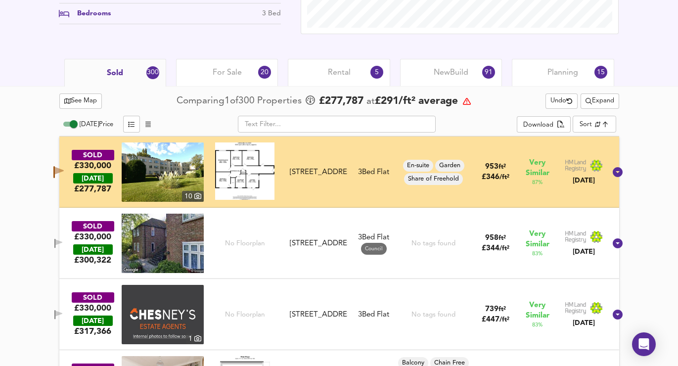
click at [64, 170] on icon "button" at bounding box center [59, 170] width 9 height 7
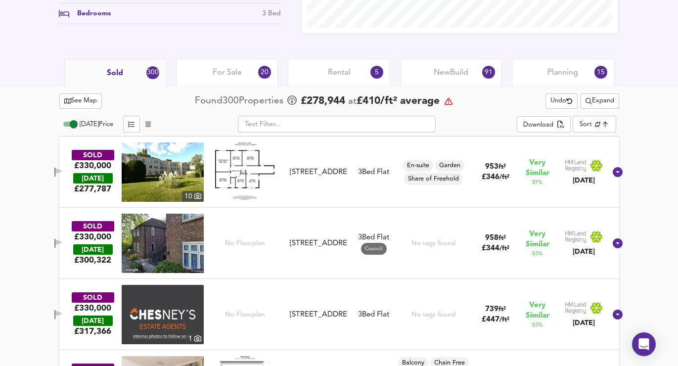
click at [55, 170] on icon "button" at bounding box center [54, 172] width 1 height 9
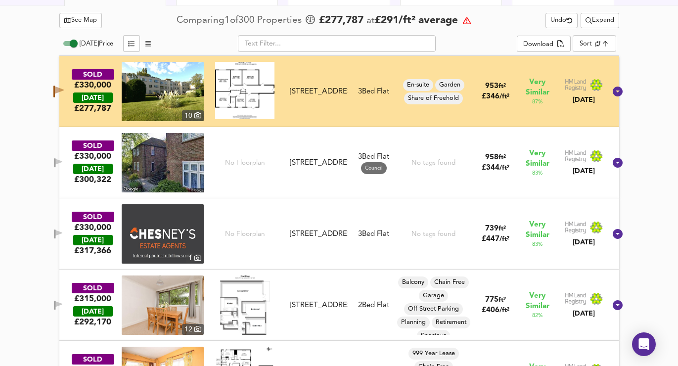
scroll to position [495, 0]
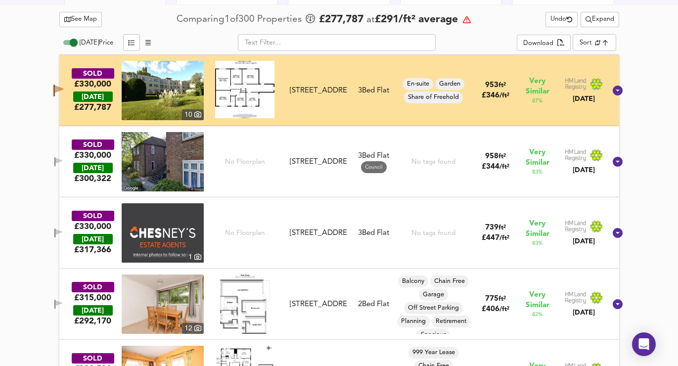
click at [63, 230] on icon "button" at bounding box center [58, 232] width 8 height 9
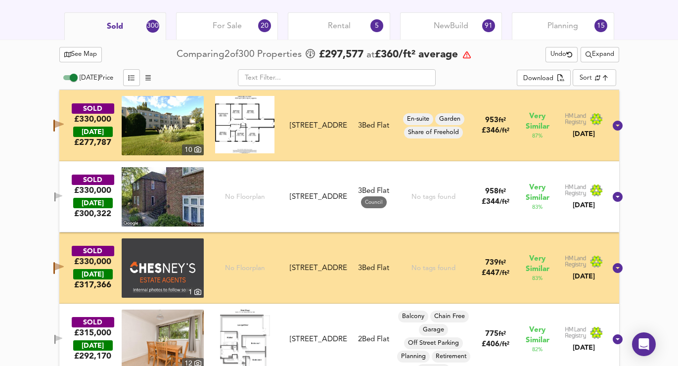
scroll to position [219, 0]
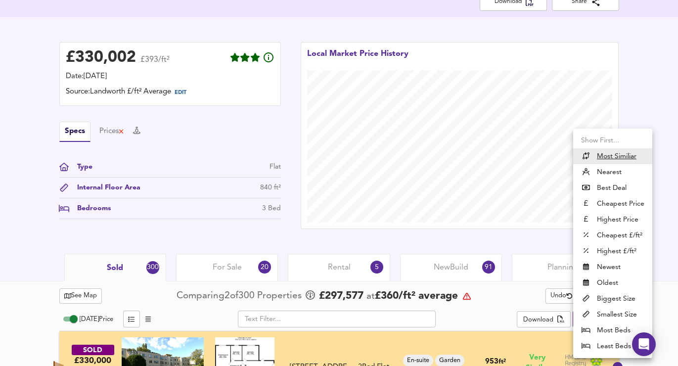
click at [596, 249] on li "Highest £/ft²" at bounding box center [612, 251] width 79 height 16
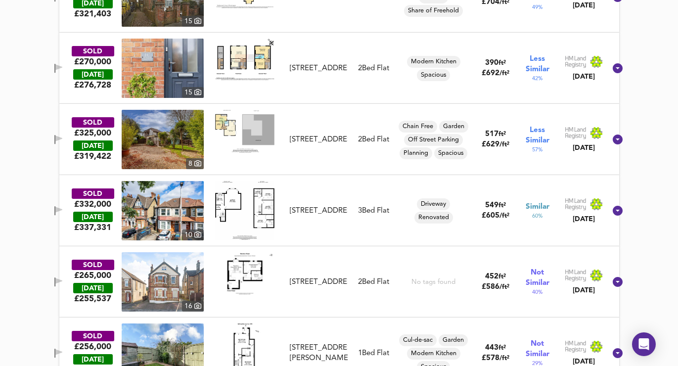
scroll to position [609, 0]
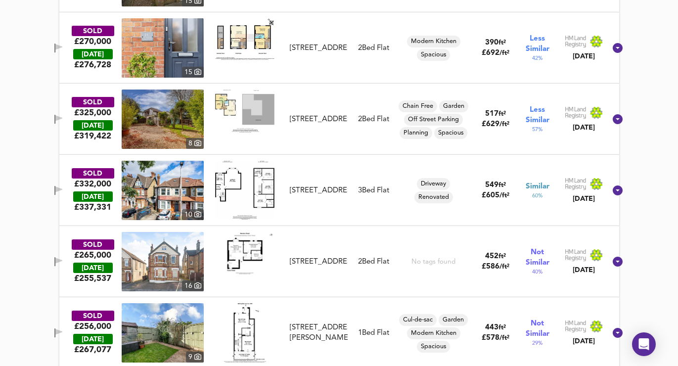
click at [66, 185] on button "button" at bounding box center [58, 190] width 20 height 13
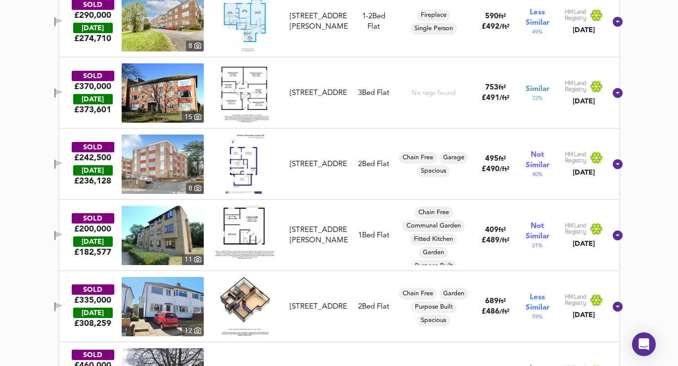
scroll to position [4127, 0]
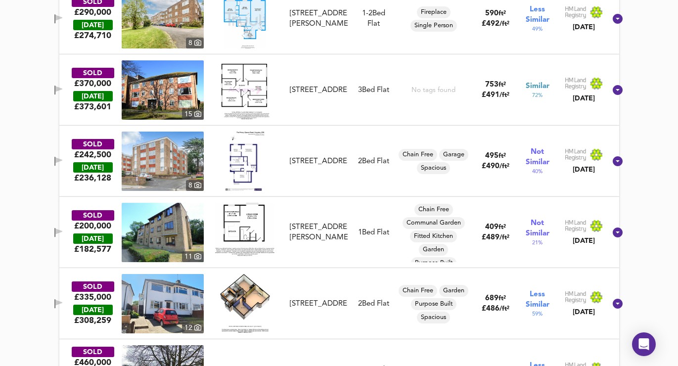
click at [62, 89] on icon "button" at bounding box center [58, 89] width 7 height 6
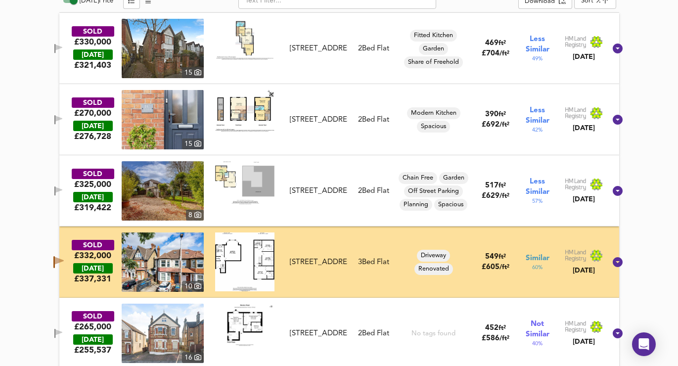
scroll to position [472, 0]
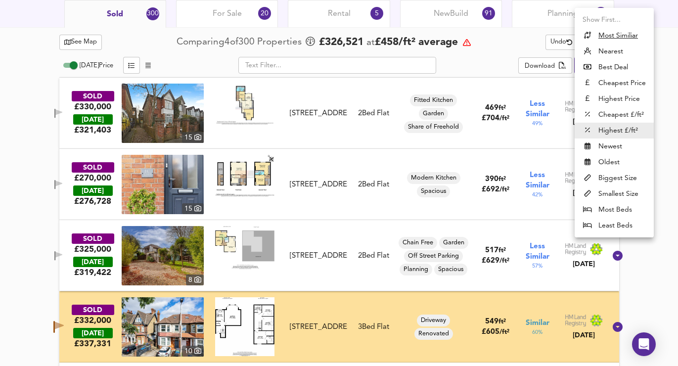
click at [606, 37] on u "Most Similiar" at bounding box center [618, 36] width 40 height 10
type input "similarityscore"
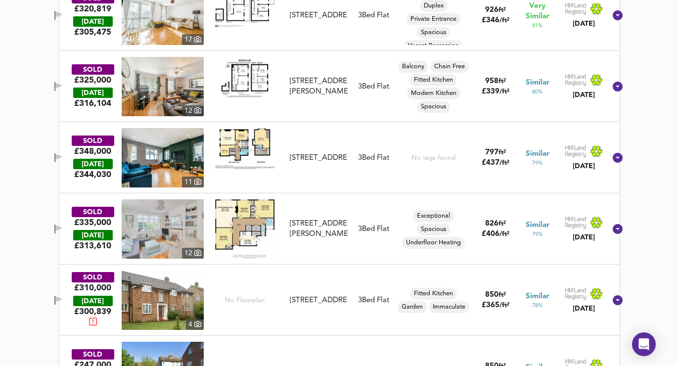
scroll to position [934, 0]
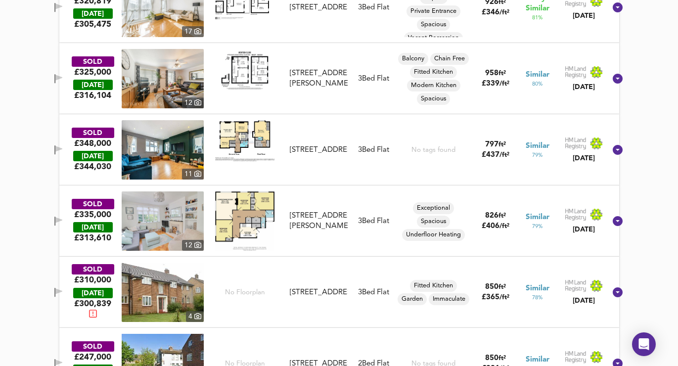
click at [55, 220] on icon "button" at bounding box center [54, 221] width 1 height 9
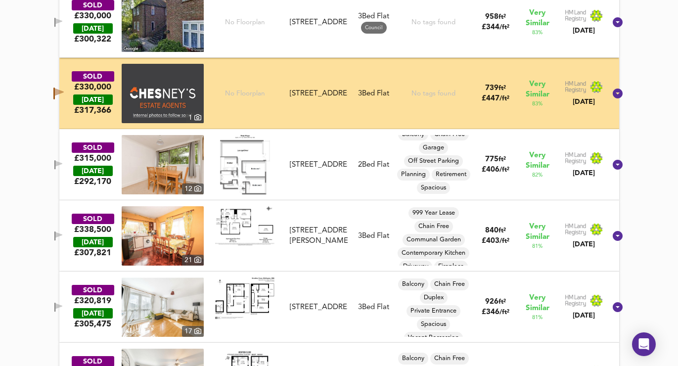
scroll to position [635, 0]
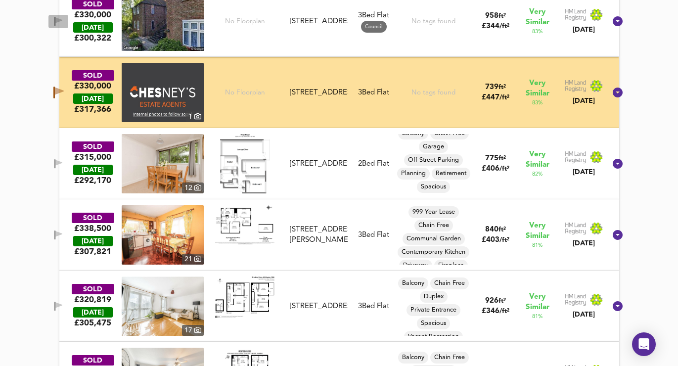
click at [63, 19] on icon "button" at bounding box center [58, 21] width 8 height 9
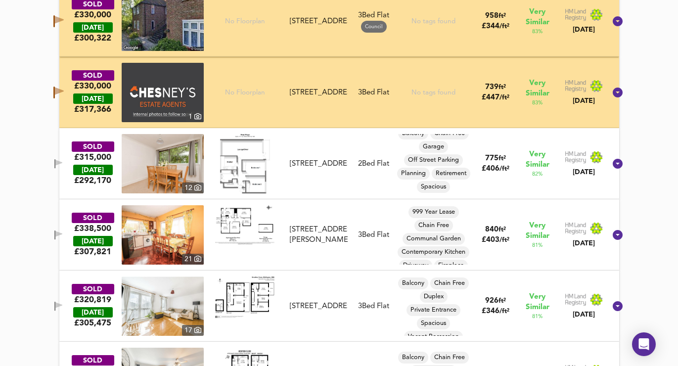
scroll to position [634, 0]
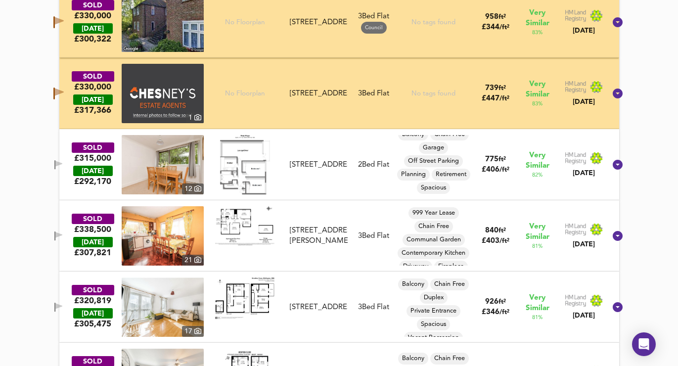
click at [64, 19] on icon "button" at bounding box center [58, 22] width 10 height 12
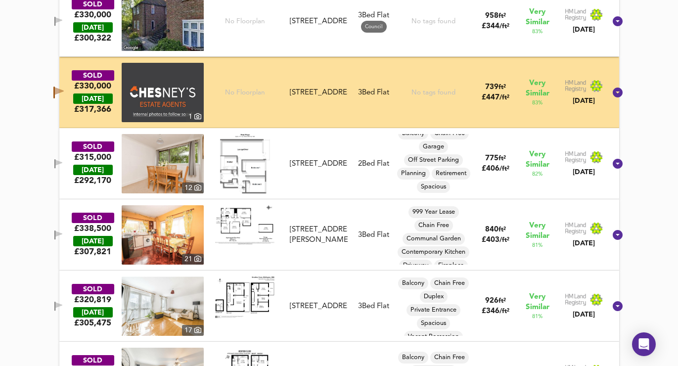
scroll to position [635, 0]
click at [62, 163] on icon "button" at bounding box center [58, 163] width 7 height 6
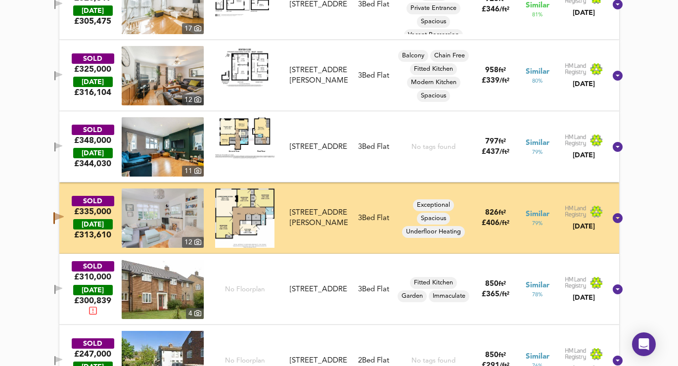
scroll to position [940, 0]
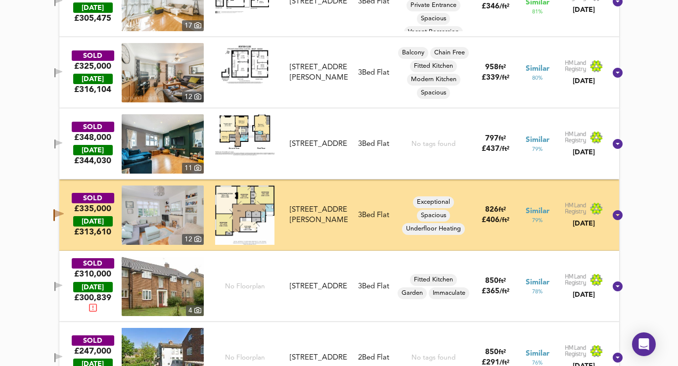
click at [63, 140] on icon "button" at bounding box center [58, 143] width 8 height 9
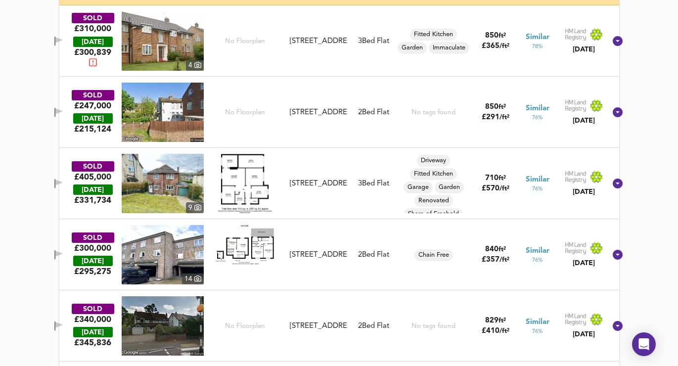
scroll to position [1186, 0]
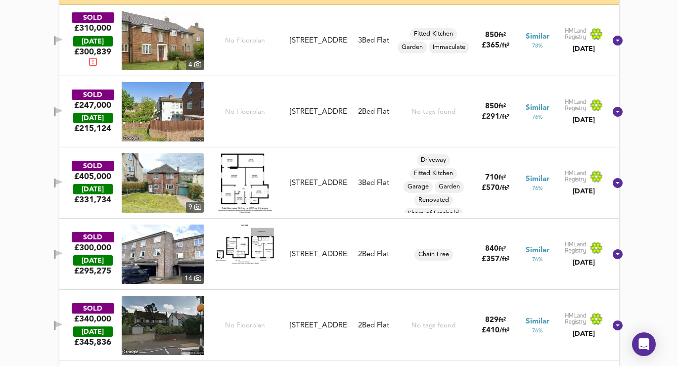
click at [59, 182] on div "SOLD £405,000 [DATE] £ 331,734 [GEOGRAPHIC_DATA][STREET_ADDRESS][STREET_ADDRESS…" at bounding box center [339, 182] width 560 height 71
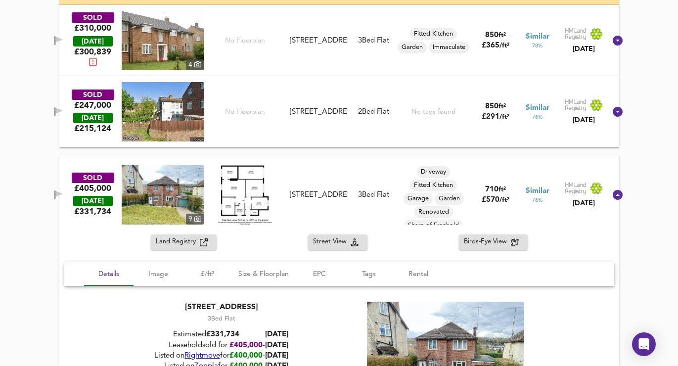
click at [67, 185] on div "SOLD £405,000 [DATE] £ 331,734 [GEOGRAPHIC_DATA][STREET_ADDRESS][STREET_ADDRESS…" at bounding box center [327, 194] width 558 height 59
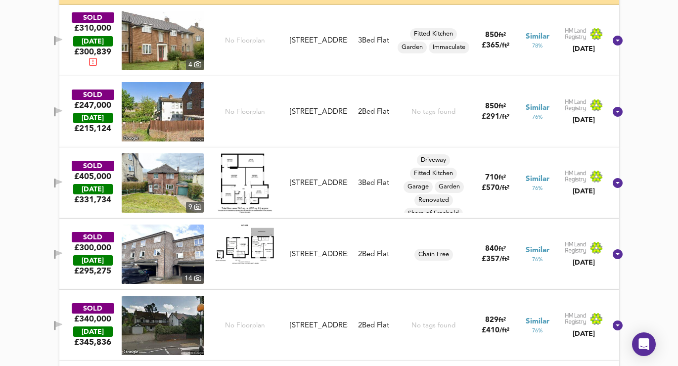
click at [70, 197] on div "SOLD £405,000 [DATE] £ 331,734 [GEOGRAPHIC_DATA][STREET_ADDRESS][STREET_ADDRESS…" at bounding box center [327, 182] width 558 height 59
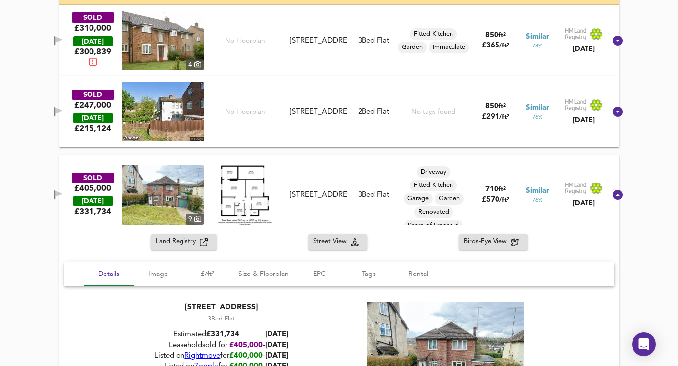
click at [63, 195] on icon "button" at bounding box center [58, 194] width 8 height 9
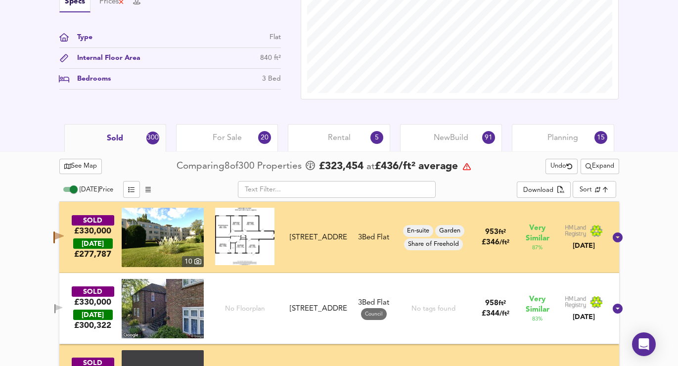
scroll to position [381, 0]
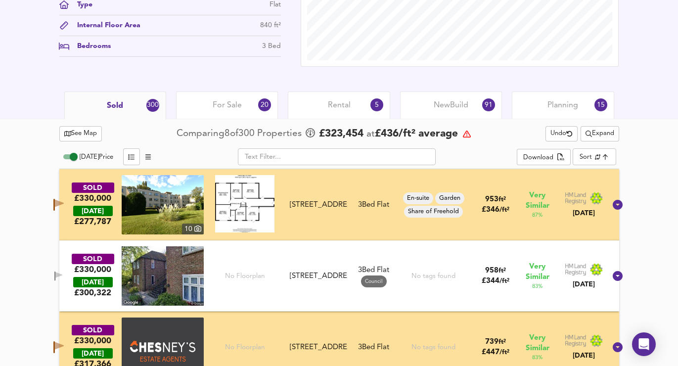
click at [197, 106] on div "For Sale 20" at bounding box center [227, 104] width 102 height 27
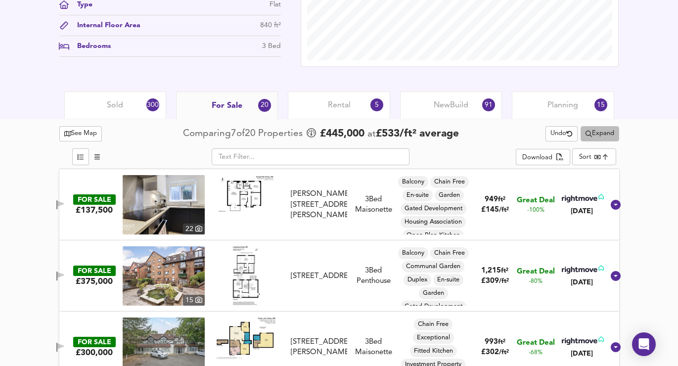
click at [592, 137] on span "Expand" at bounding box center [599, 133] width 29 height 11
click at [592, 151] on li "½ mile 1 mile" at bounding box center [598, 153] width 93 height 16
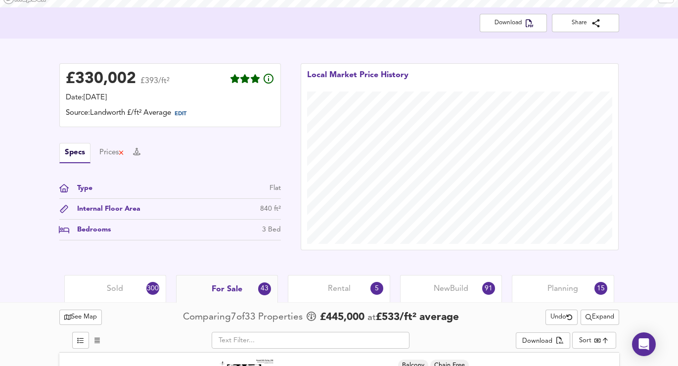
scroll to position [381, 0]
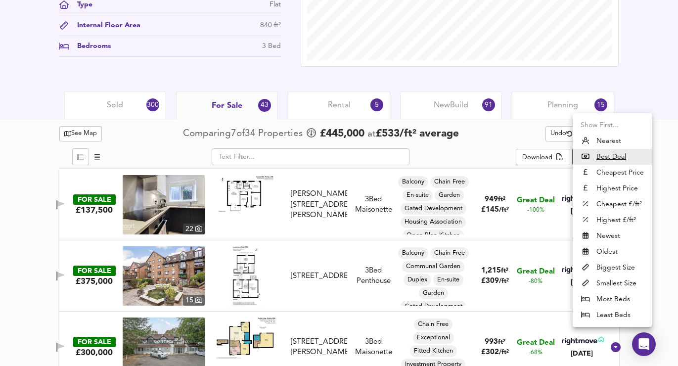
click at [597, 218] on li "Highest £/ft²" at bounding box center [612, 220] width 79 height 16
type input "highppsf"
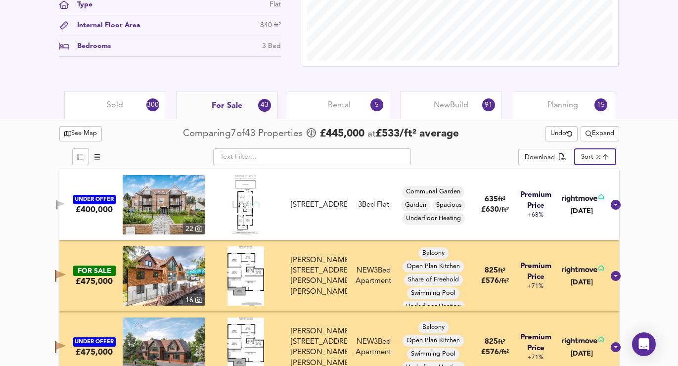
click at [64, 205] on icon "button" at bounding box center [60, 204] width 7 height 6
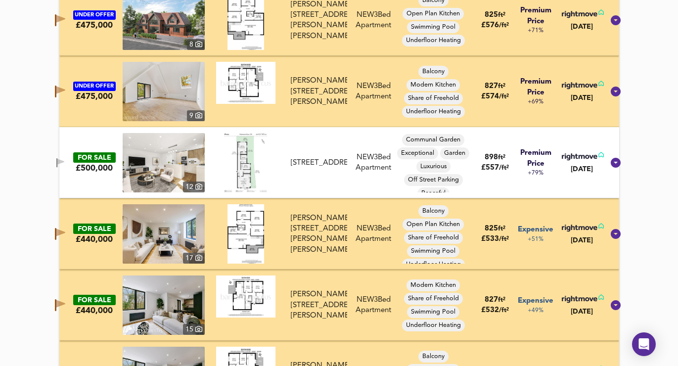
scroll to position [707, 0]
click at [64, 163] on icon "button" at bounding box center [60, 162] width 7 height 6
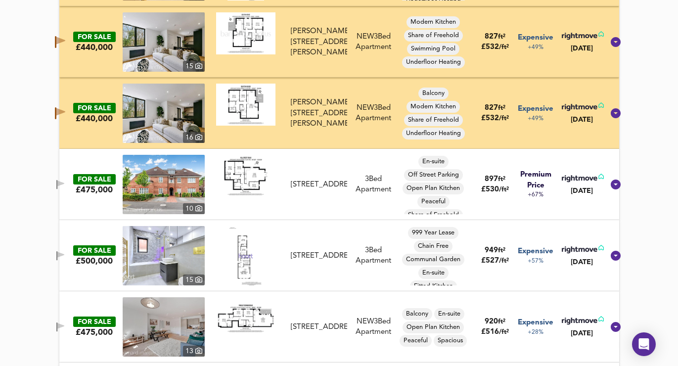
scroll to position [972, 0]
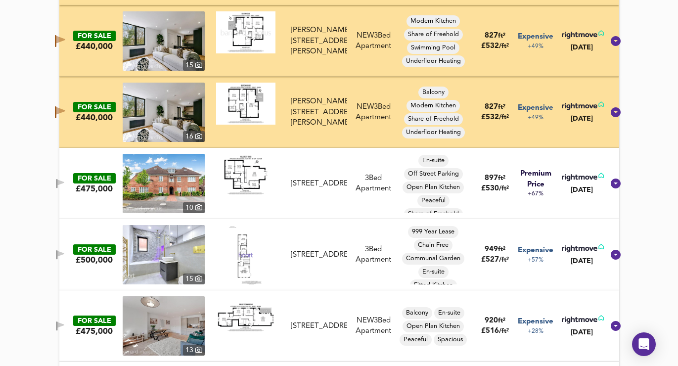
click at [65, 180] on icon "button" at bounding box center [60, 183] width 8 height 9
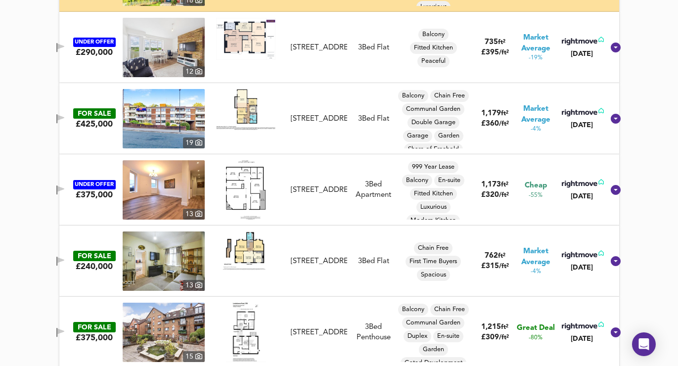
scroll to position [2450, 0]
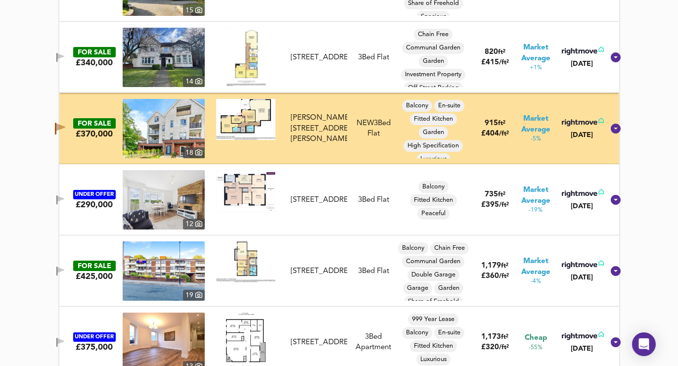
click at [56, 126] on icon "button" at bounding box center [55, 129] width 1 height 12
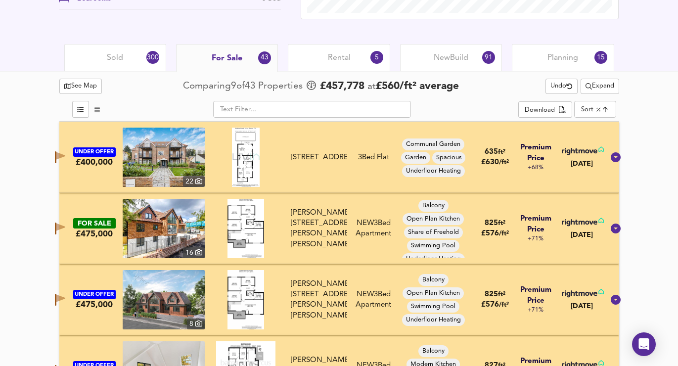
scroll to position [426, 0]
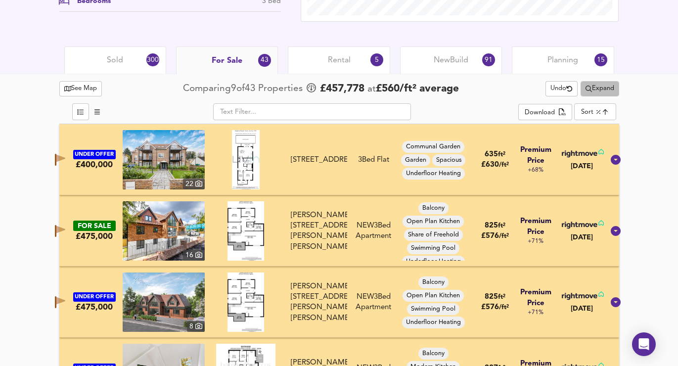
click at [606, 86] on span "Expand" at bounding box center [599, 88] width 29 height 11
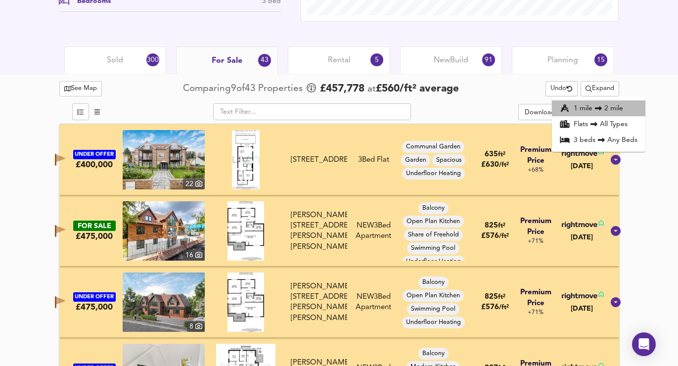
click at [603, 102] on li "1 mile 2 mile" at bounding box center [598, 108] width 93 height 16
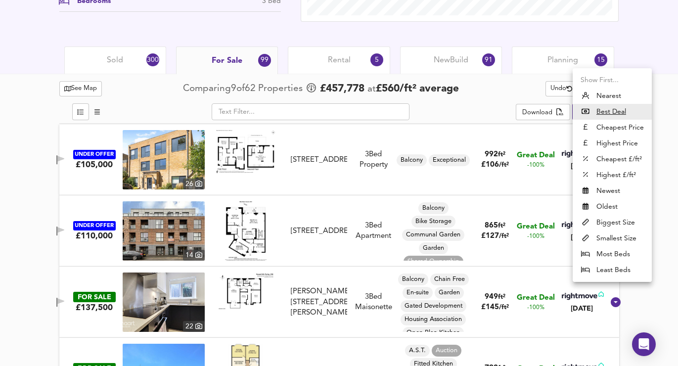
click at [621, 171] on li "Highest £/ft²" at bounding box center [612, 175] width 79 height 16
type input "highppsf"
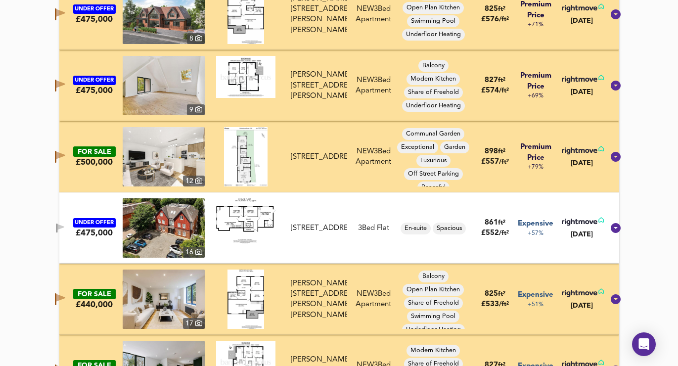
scroll to position [729, 0]
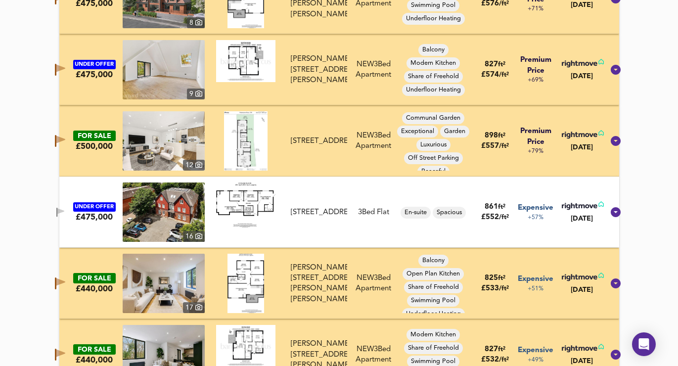
click at [65, 213] on icon "button" at bounding box center [60, 212] width 8 height 9
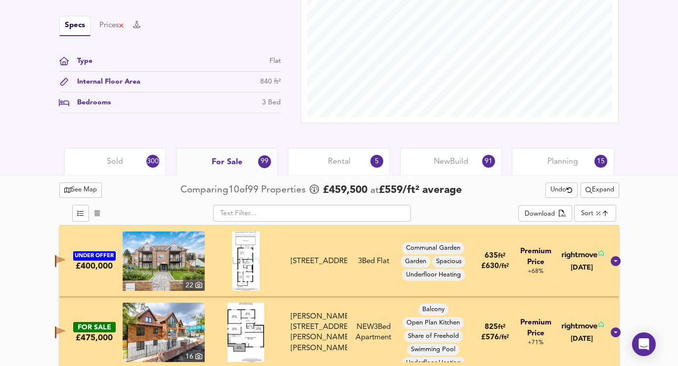
scroll to position [333, 0]
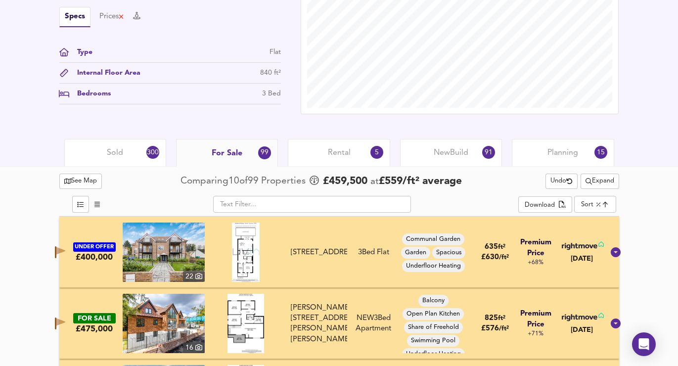
click at [369, 155] on div "Rental 5" at bounding box center [339, 152] width 102 height 27
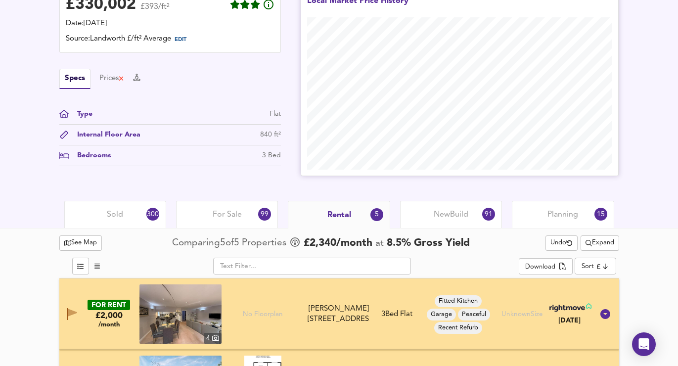
scroll to position [411, 0]
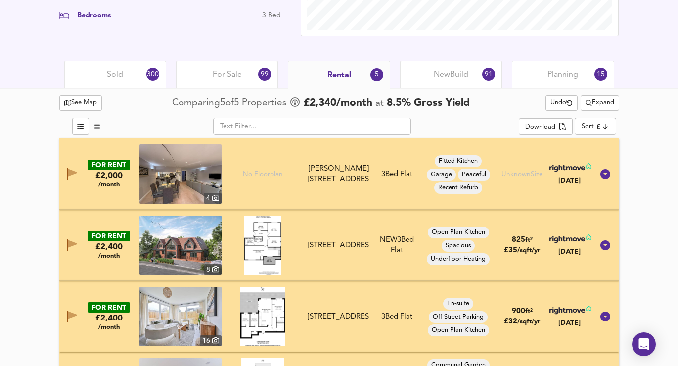
click at [448, 70] on span "New Build" at bounding box center [451, 74] width 35 height 11
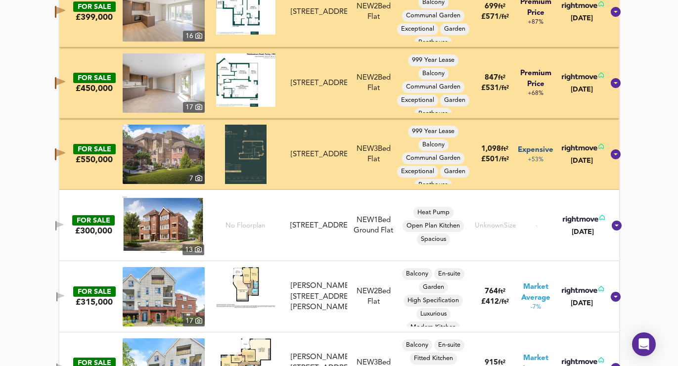
scroll to position [1222, 0]
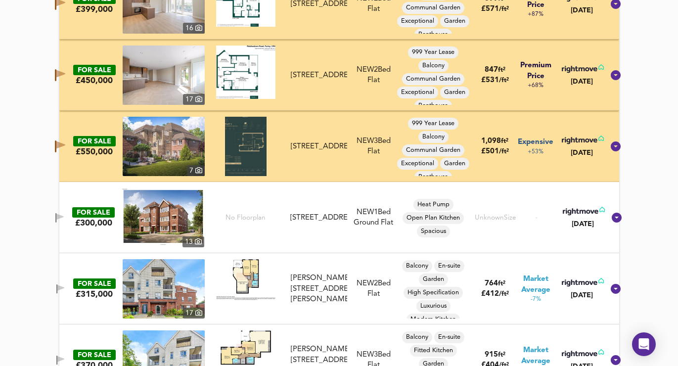
click at [62, 141] on button "button" at bounding box center [60, 146] width 20 height 16
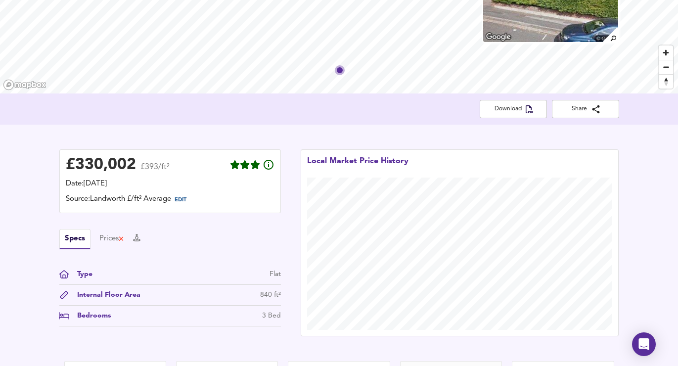
scroll to position [99, 0]
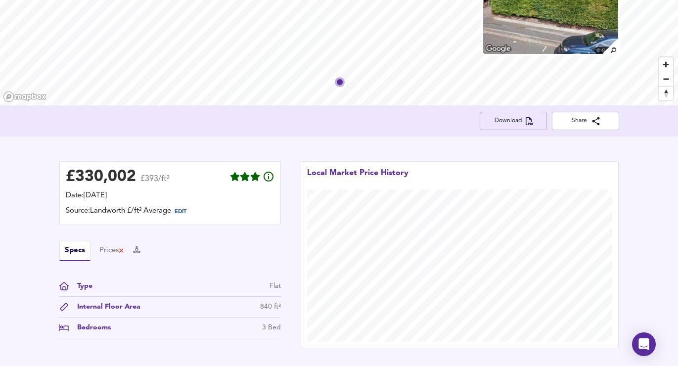
click at [524, 120] on span "Download" at bounding box center [513, 121] width 51 height 10
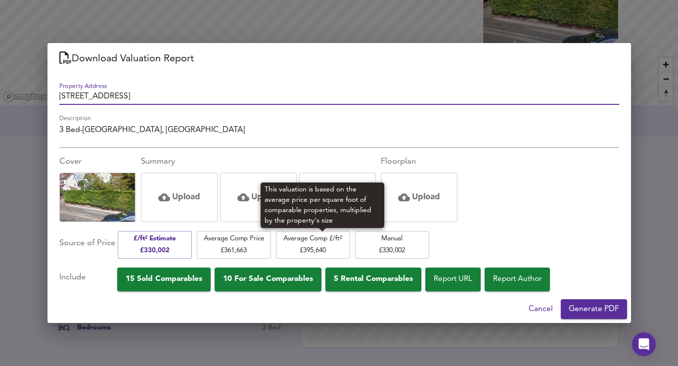
click at [329, 245] on span "Average Comp £/ft² £ 395,640" at bounding box center [313, 244] width 64 height 23
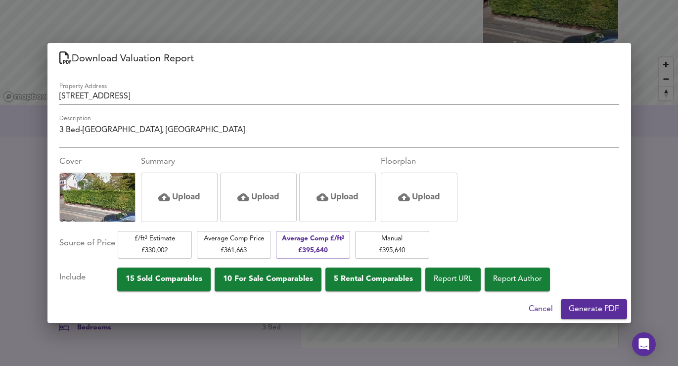
click at [605, 310] on span "Generate PDF" at bounding box center [594, 309] width 50 height 14
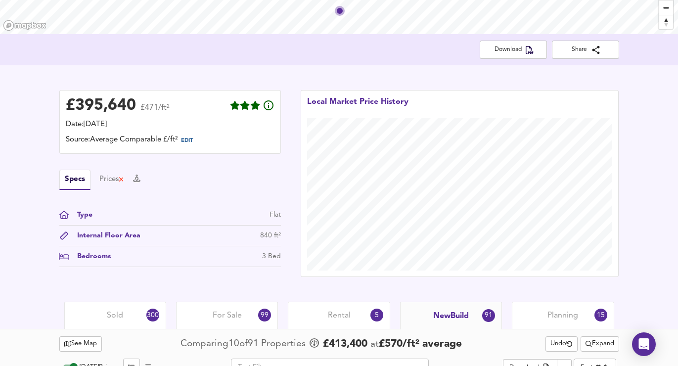
scroll to position [148, 0]
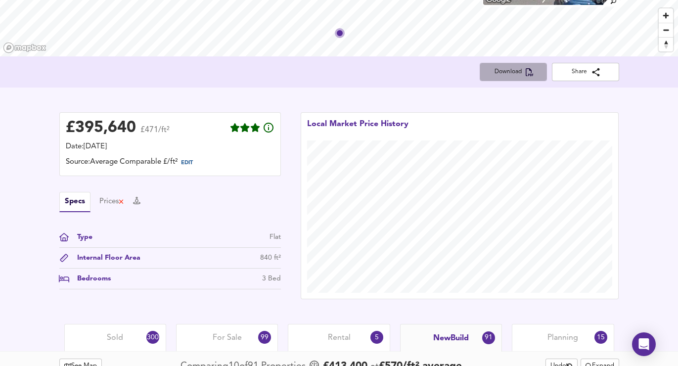
click at [512, 72] on span "Download" at bounding box center [513, 72] width 51 height 10
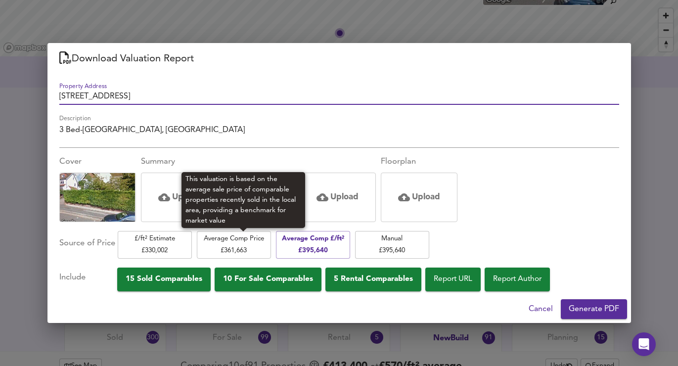
click at [249, 244] on span "Average Comp Price £ 361,663" at bounding box center [234, 244] width 64 height 23
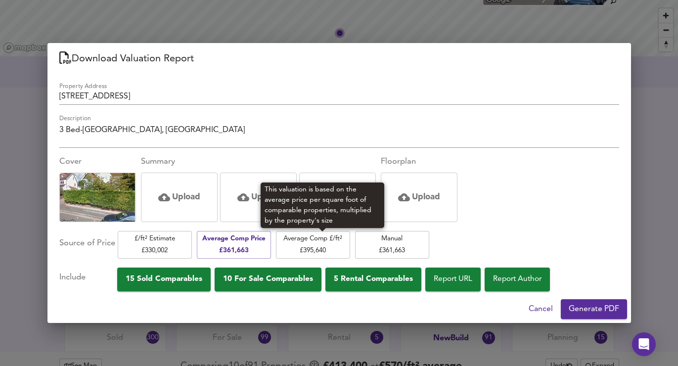
click at [339, 254] on span "Average Comp £/ft² £ 395,640" at bounding box center [313, 244] width 64 height 23
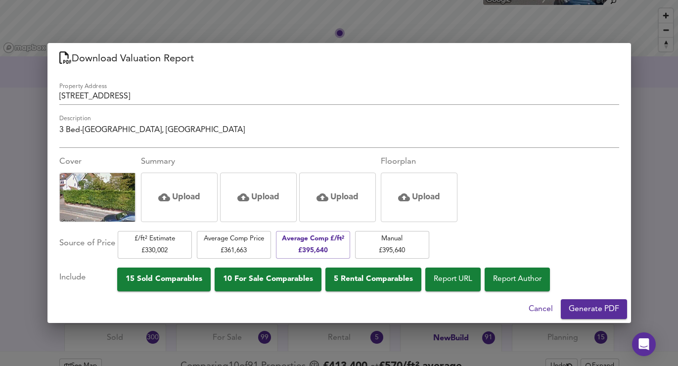
click at [656, 107] on div "Download Valuation Report Property Address [GEOGRAPHIC_DATA] Description 3 Bed-…" at bounding box center [339, 183] width 678 height 366
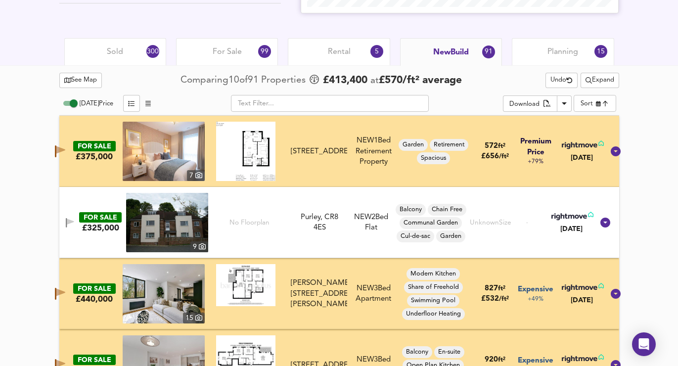
scroll to position [421, 0]
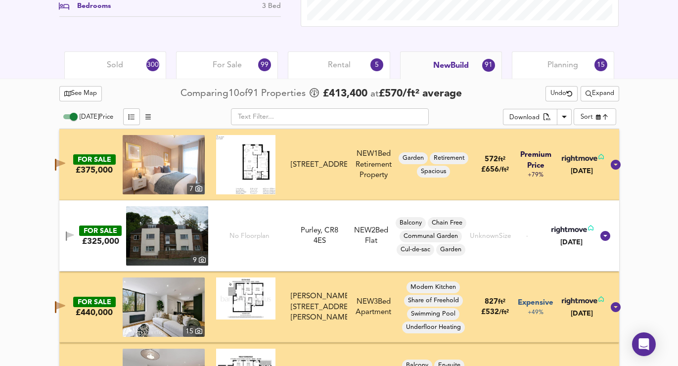
click at [129, 64] on div "Sold 300" at bounding box center [115, 64] width 102 height 27
